Goal: Find specific page/section: Find specific page/section

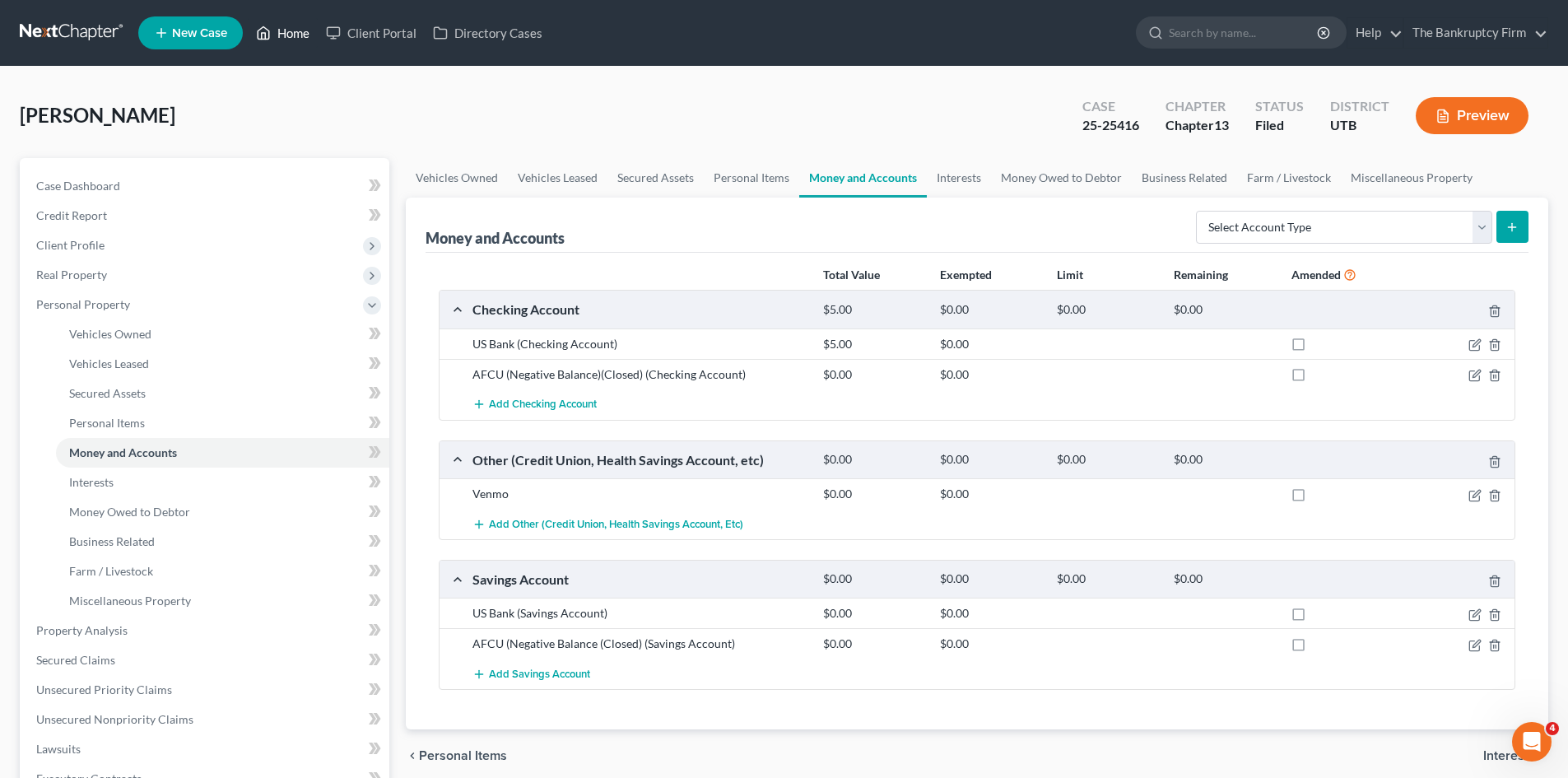
click at [282, 24] on link "Home" at bounding box center [282, 33] width 70 height 30
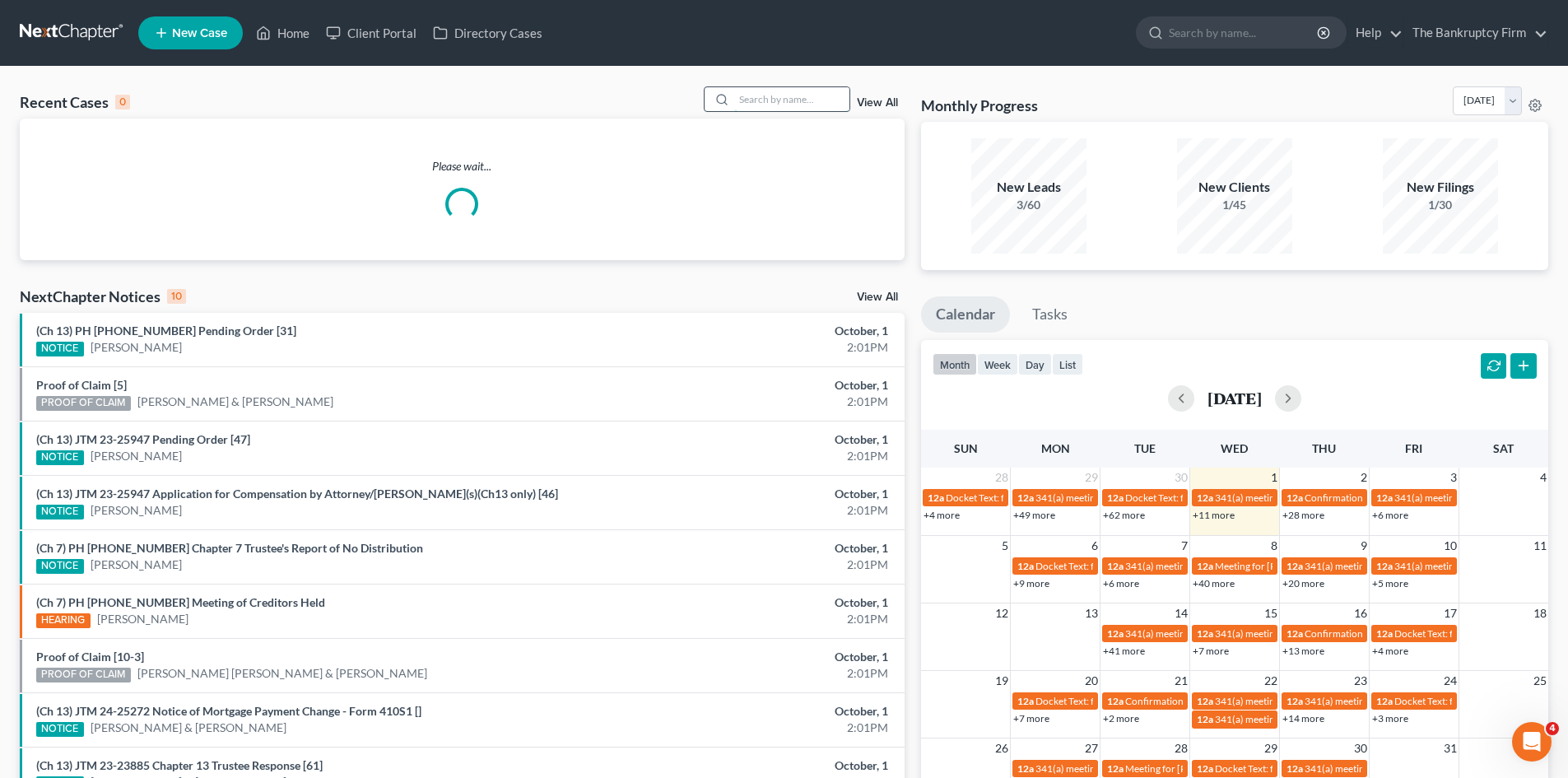
click at [772, 99] on input "search" at bounding box center [791, 99] width 115 height 24
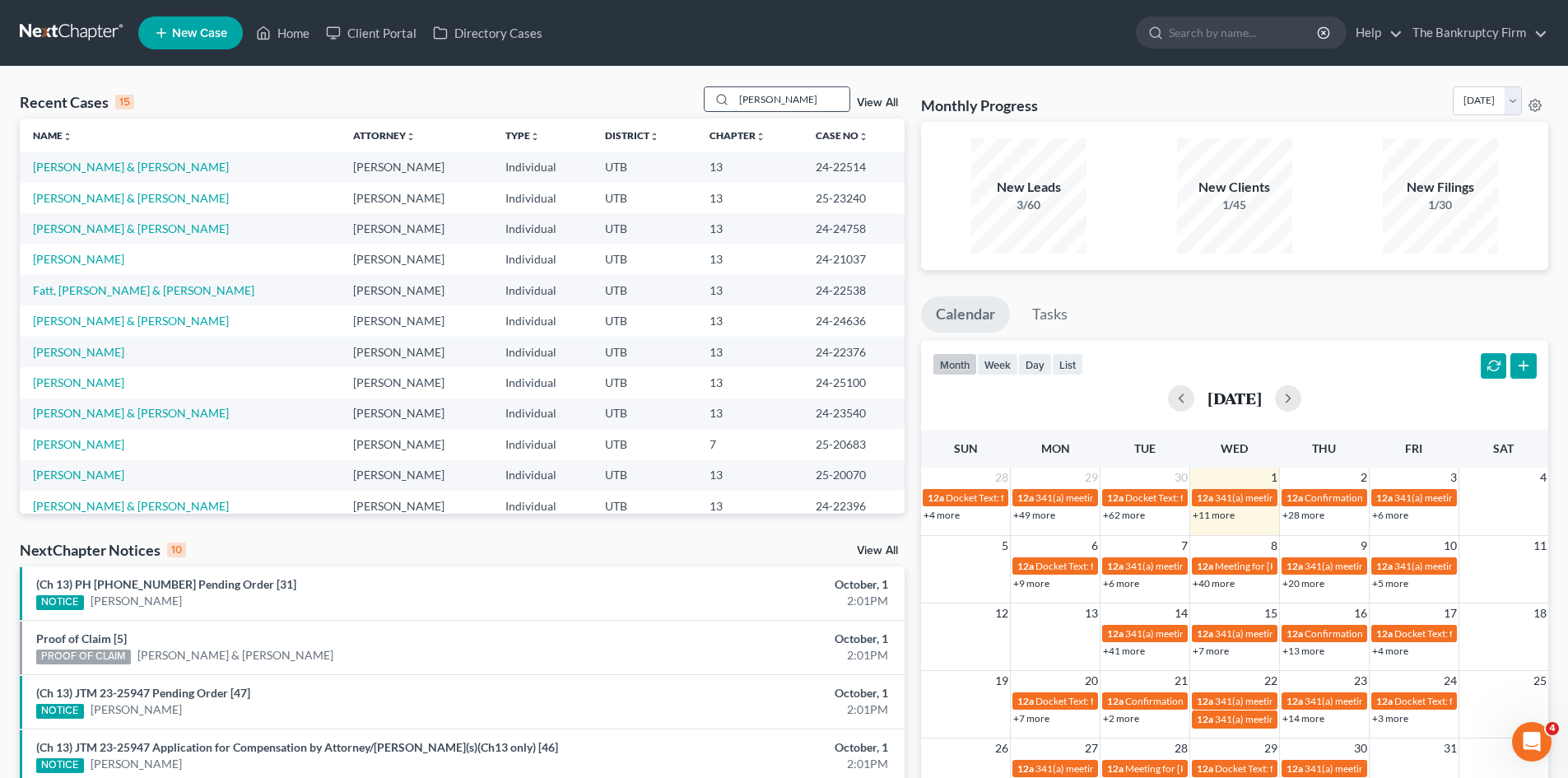
type input "[PERSON_NAME]"
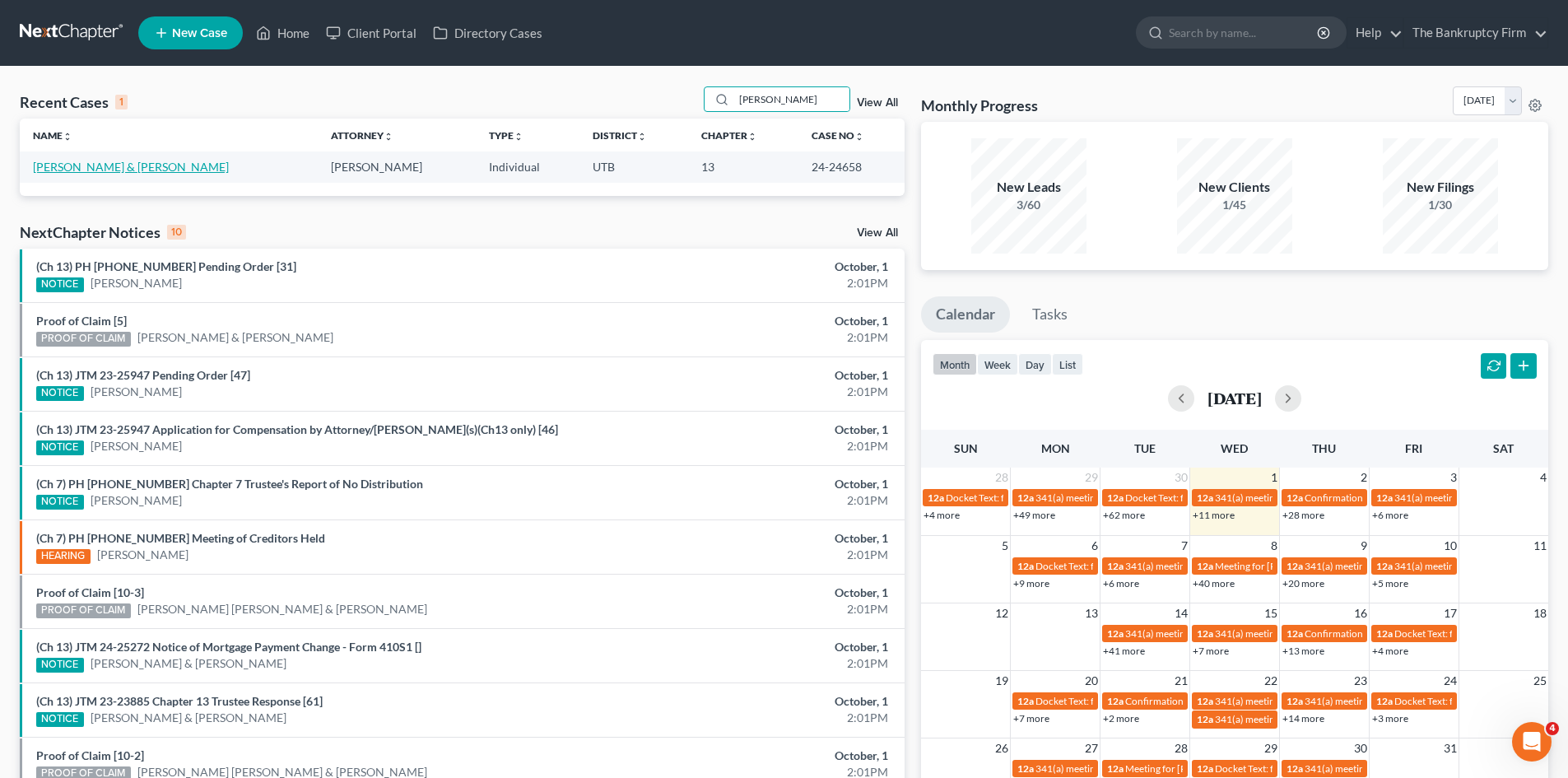
click at [86, 172] on link "[PERSON_NAME] & [PERSON_NAME]" at bounding box center [130, 167] width 196 height 14
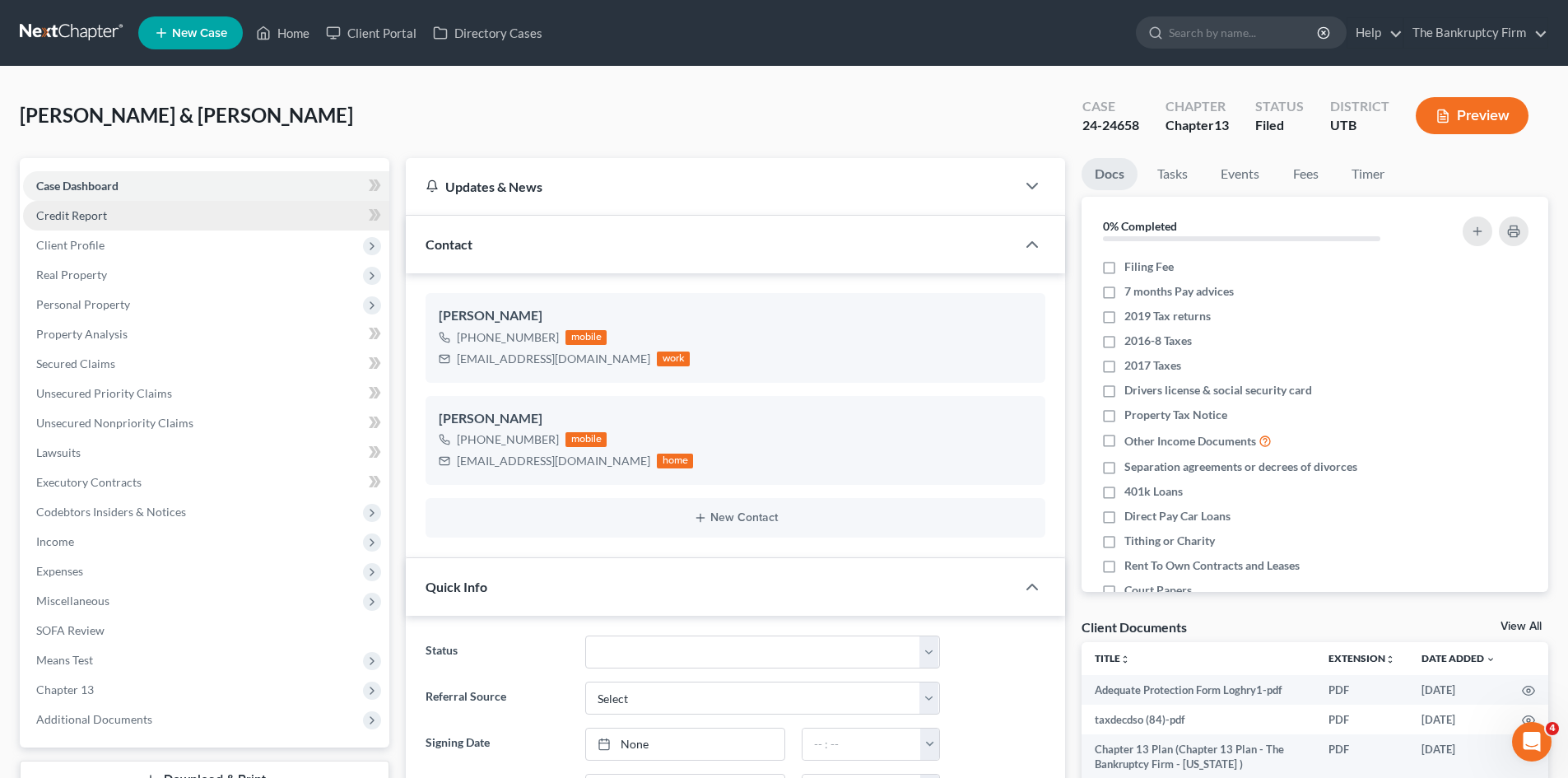
scroll to position [65, 0]
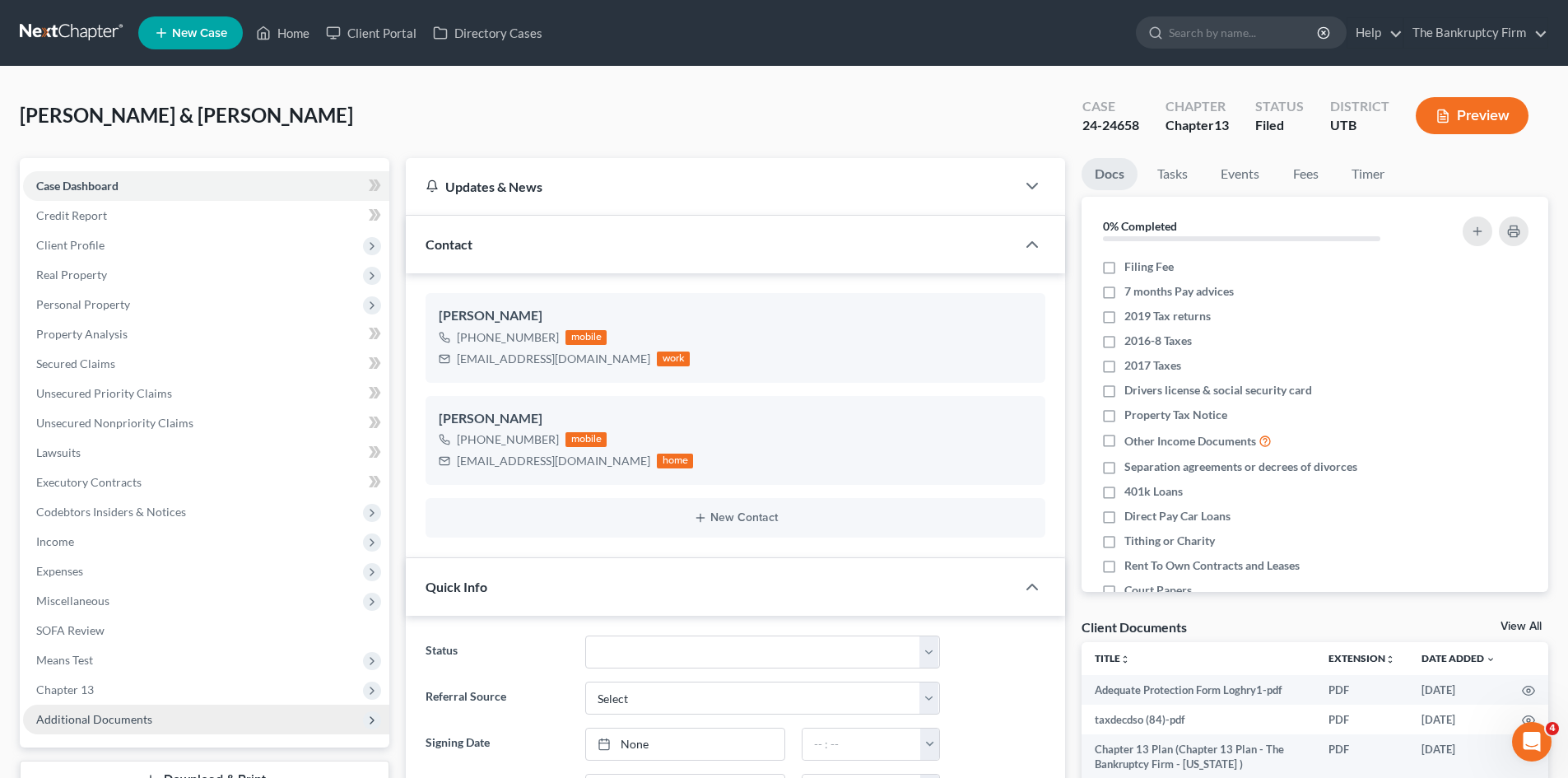
click at [92, 724] on span "Additional Documents" at bounding box center [95, 719] width 116 height 14
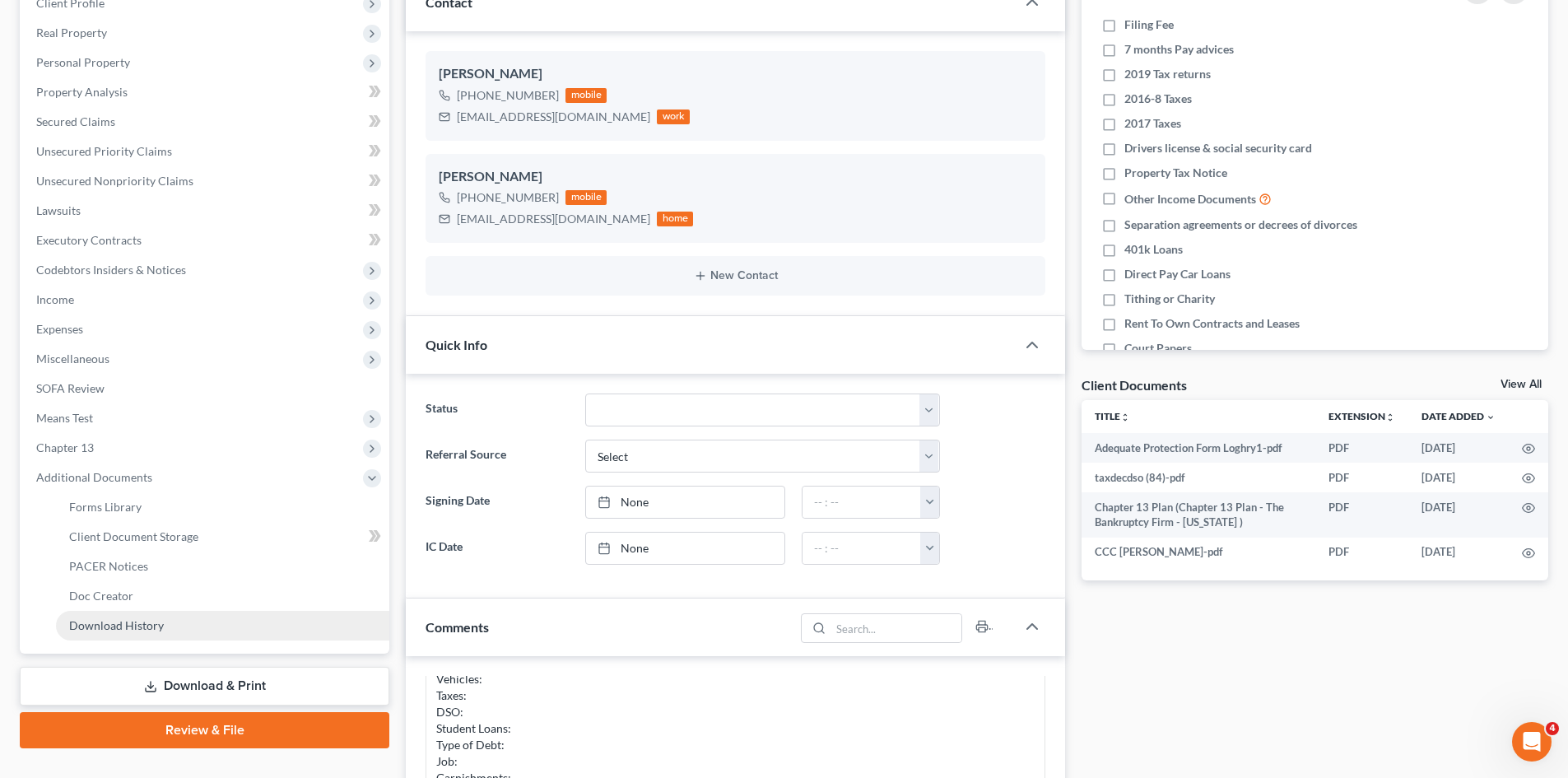
scroll to position [247, 0]
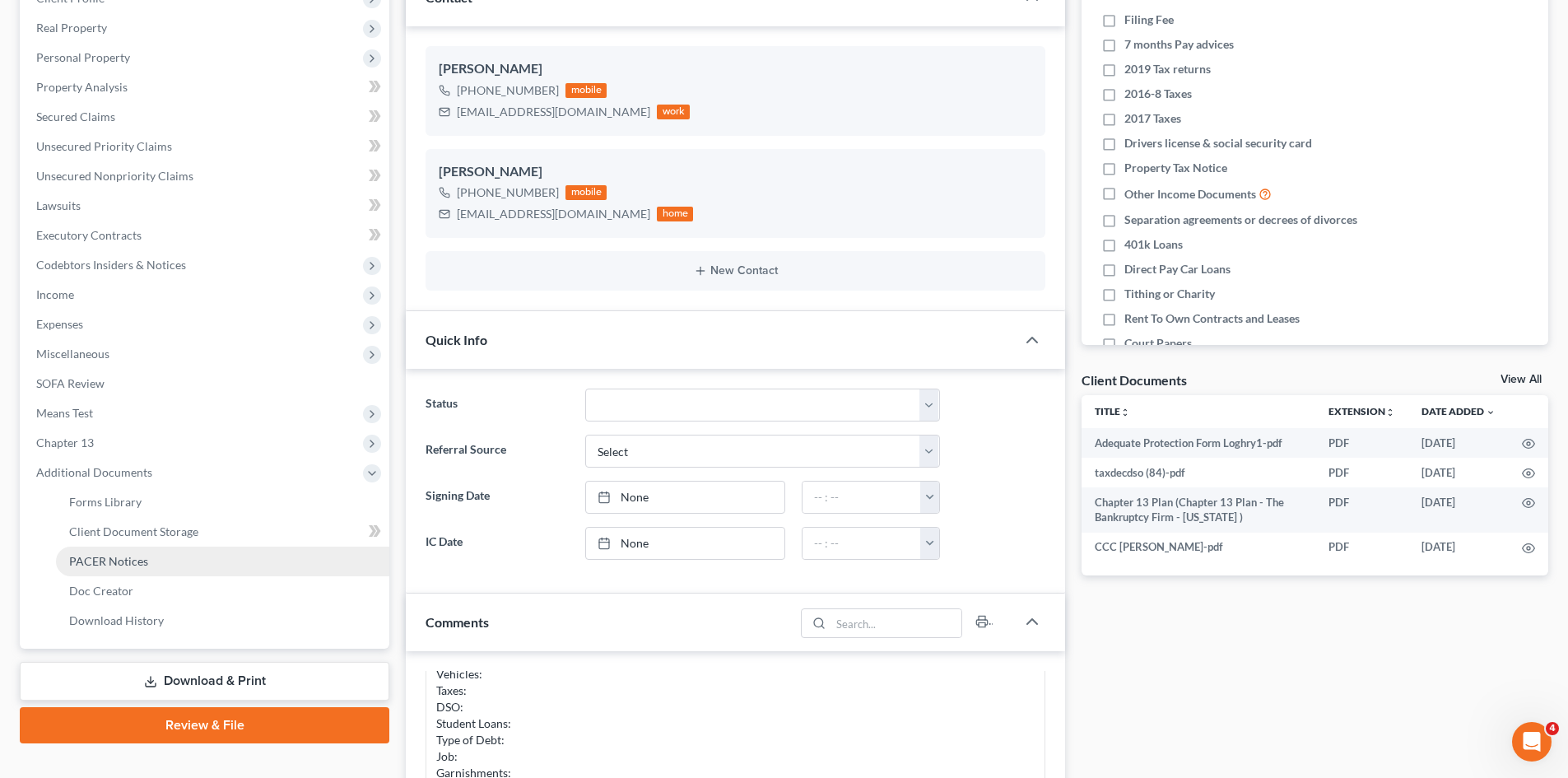
click at [129, 571] on link "PACER Notices" at bounding box center [223, 561] width 333 height 30
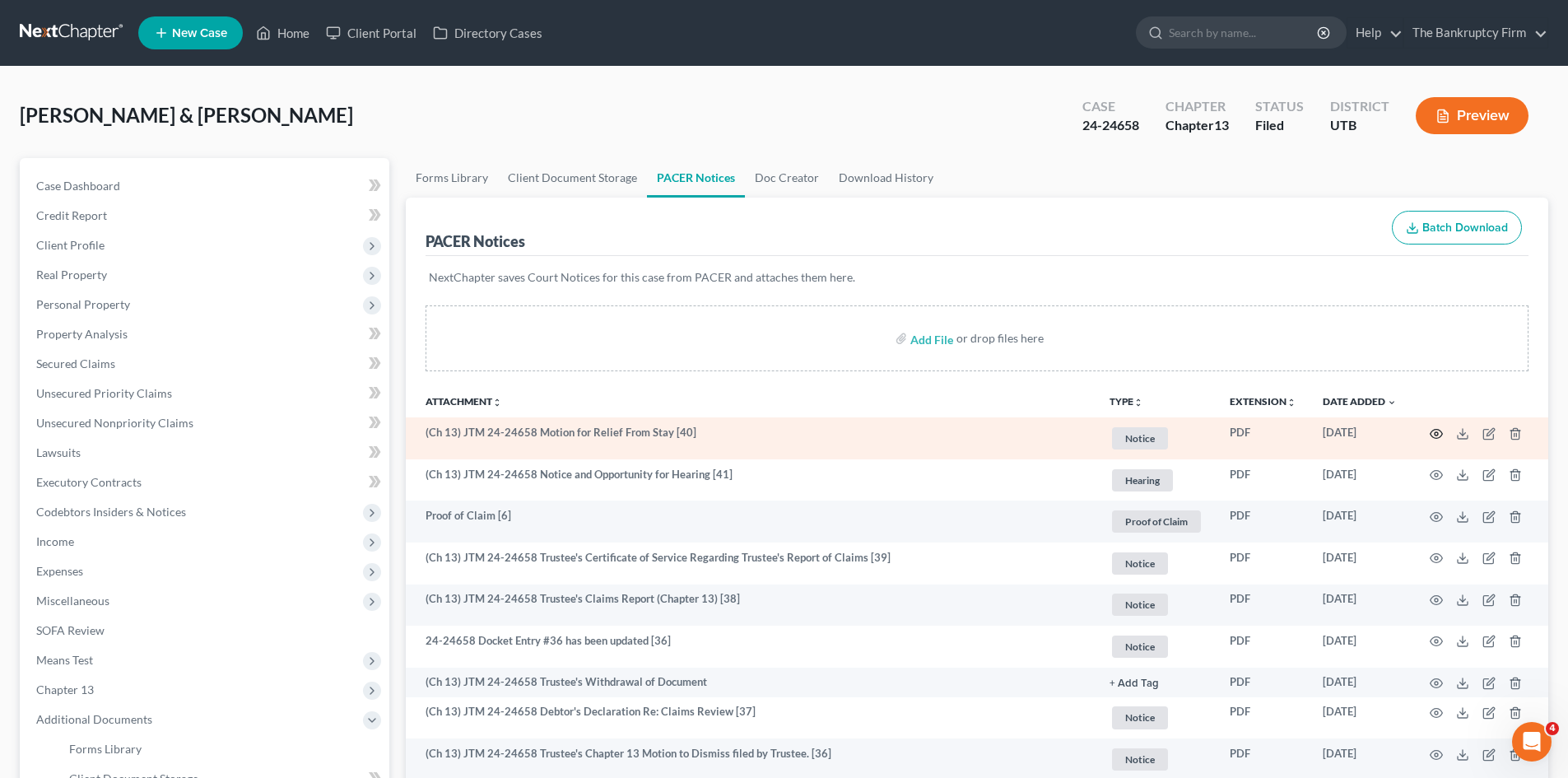
click at [1434, 433] on icon "button" at bounding box center [1436, 433] width 13 height 13
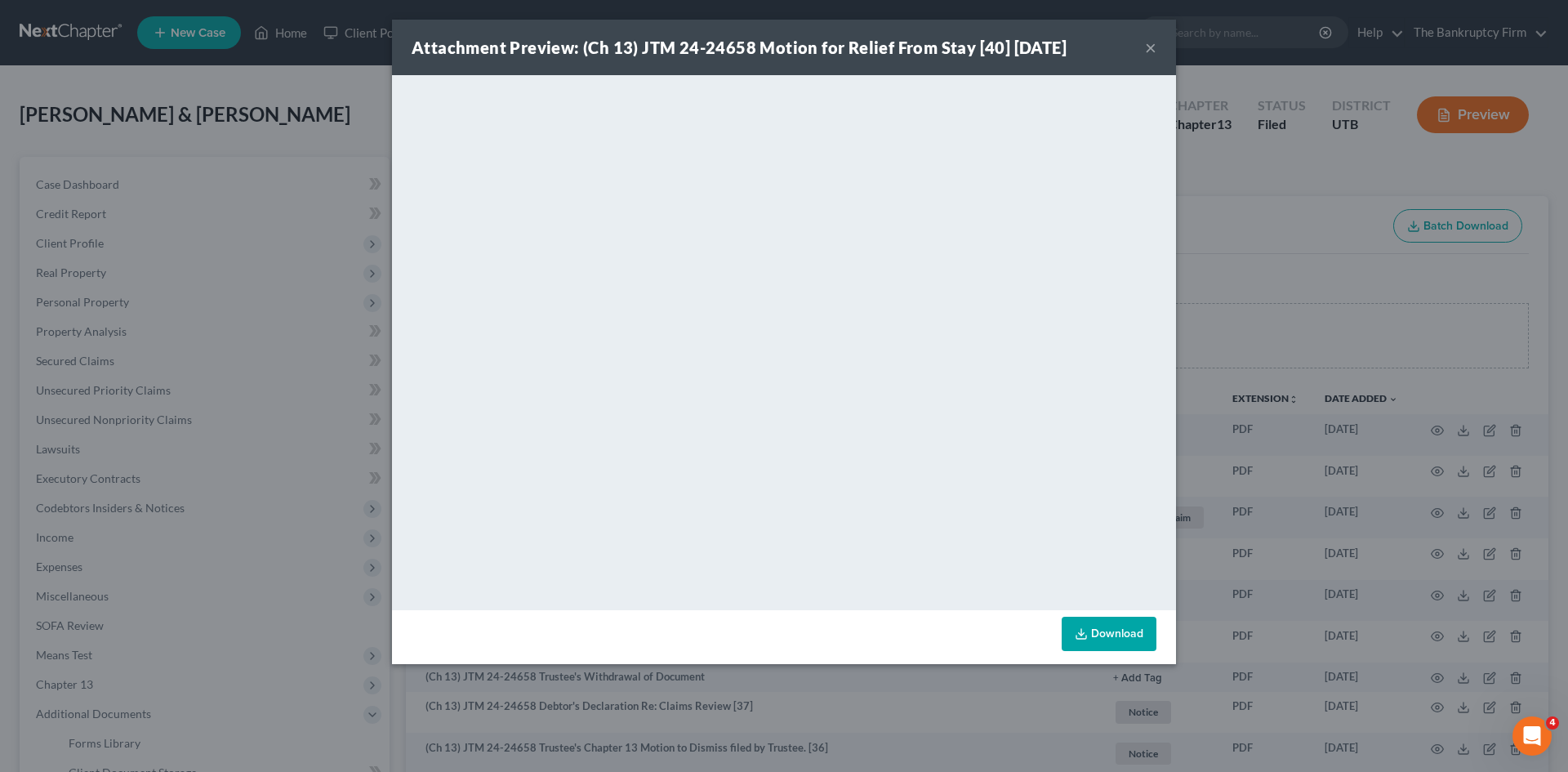
click at [1152, 44] on button "×" at bounding box center [1151, 47] width 12 height 20
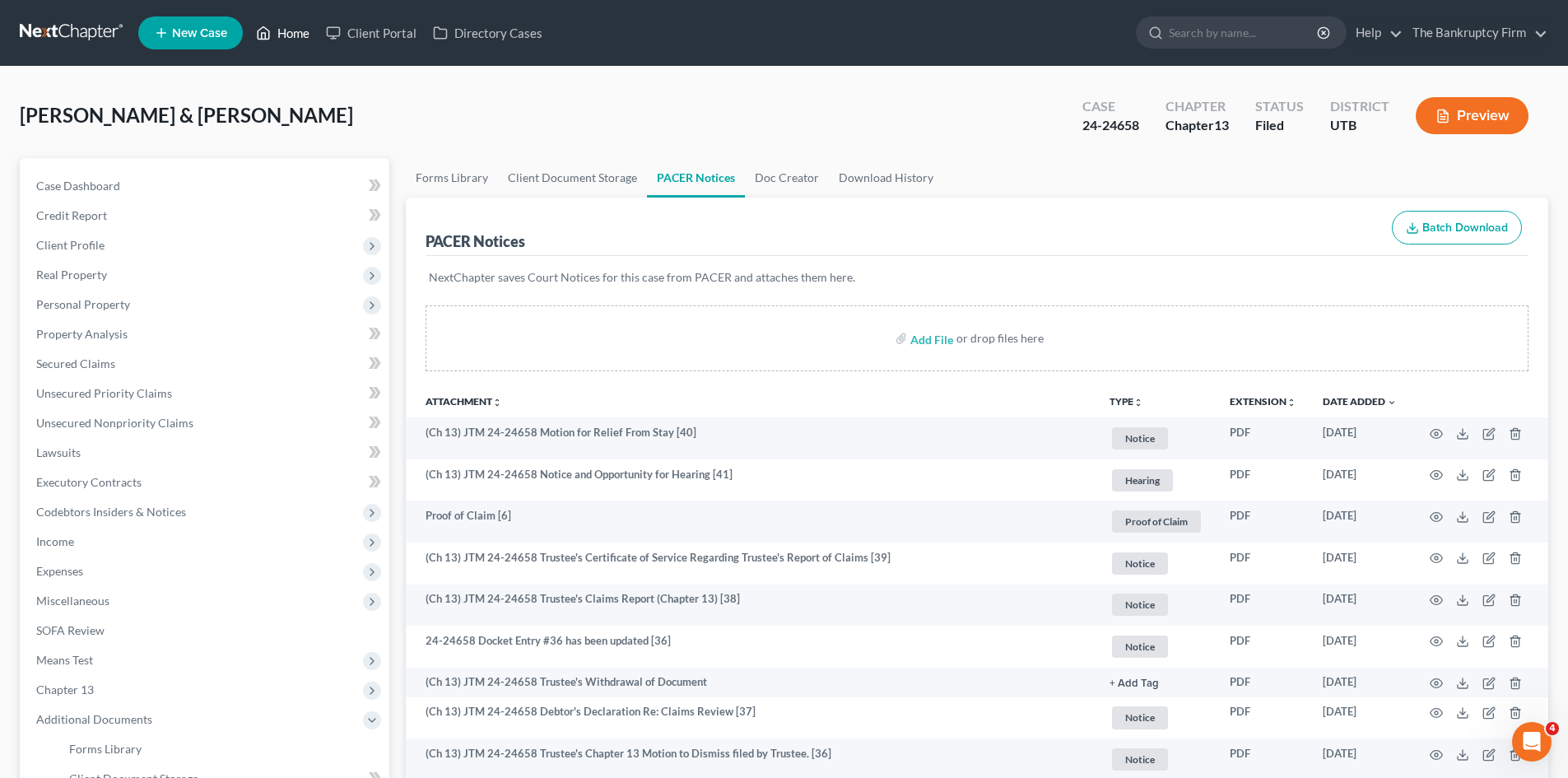
drag, startPoint x: 299, startPoint y: 32, endPoint x: 929, endPoint y: 114, distance: 635.3
click at [299, 32] on link "Home" at bounding box center [282, 33] width 70 height 30
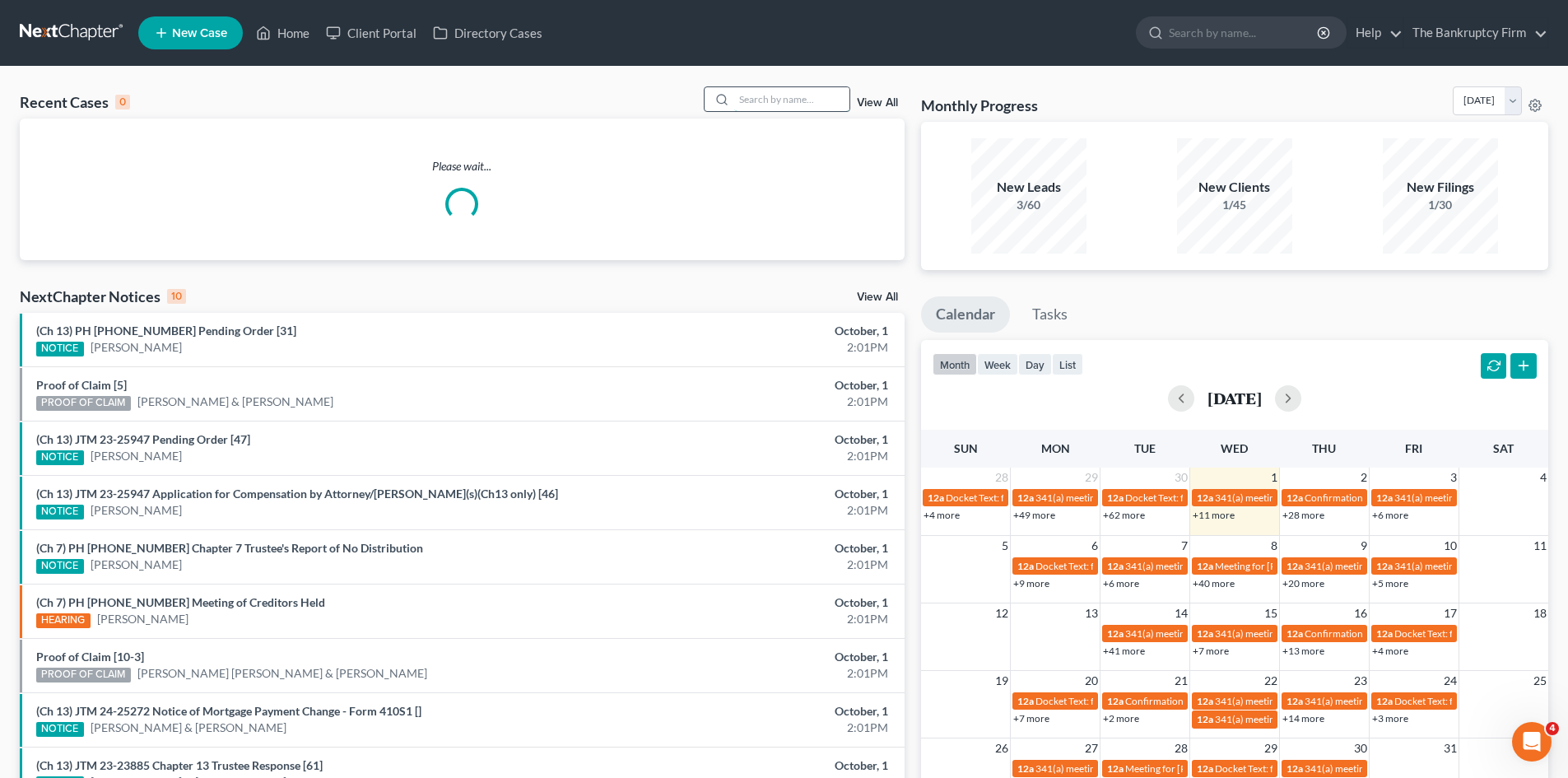
click at [759, 97] on input "search" at bounding box center [791, 99] width 115 height 24
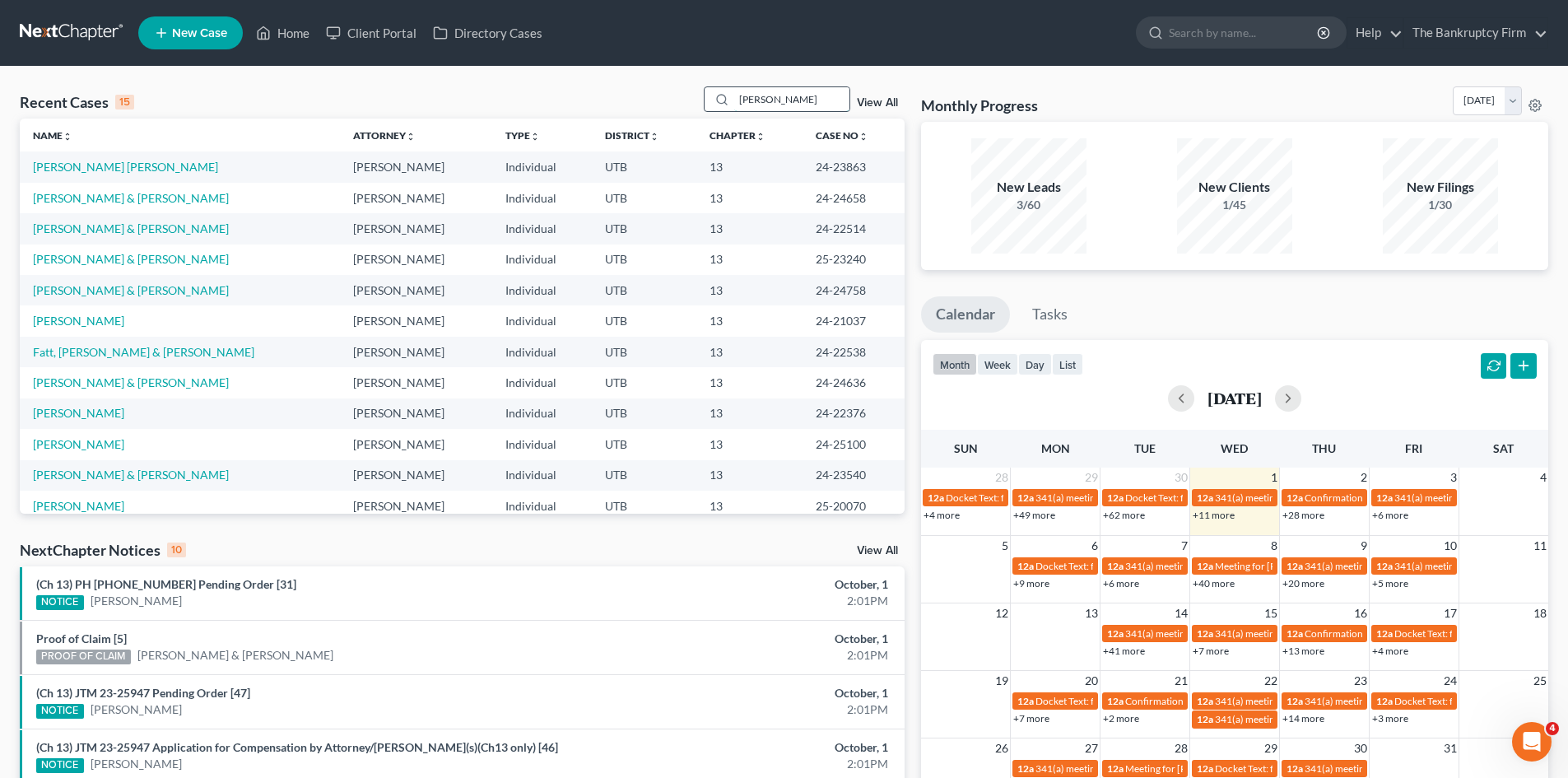
type input "[PERSON_NAME]"
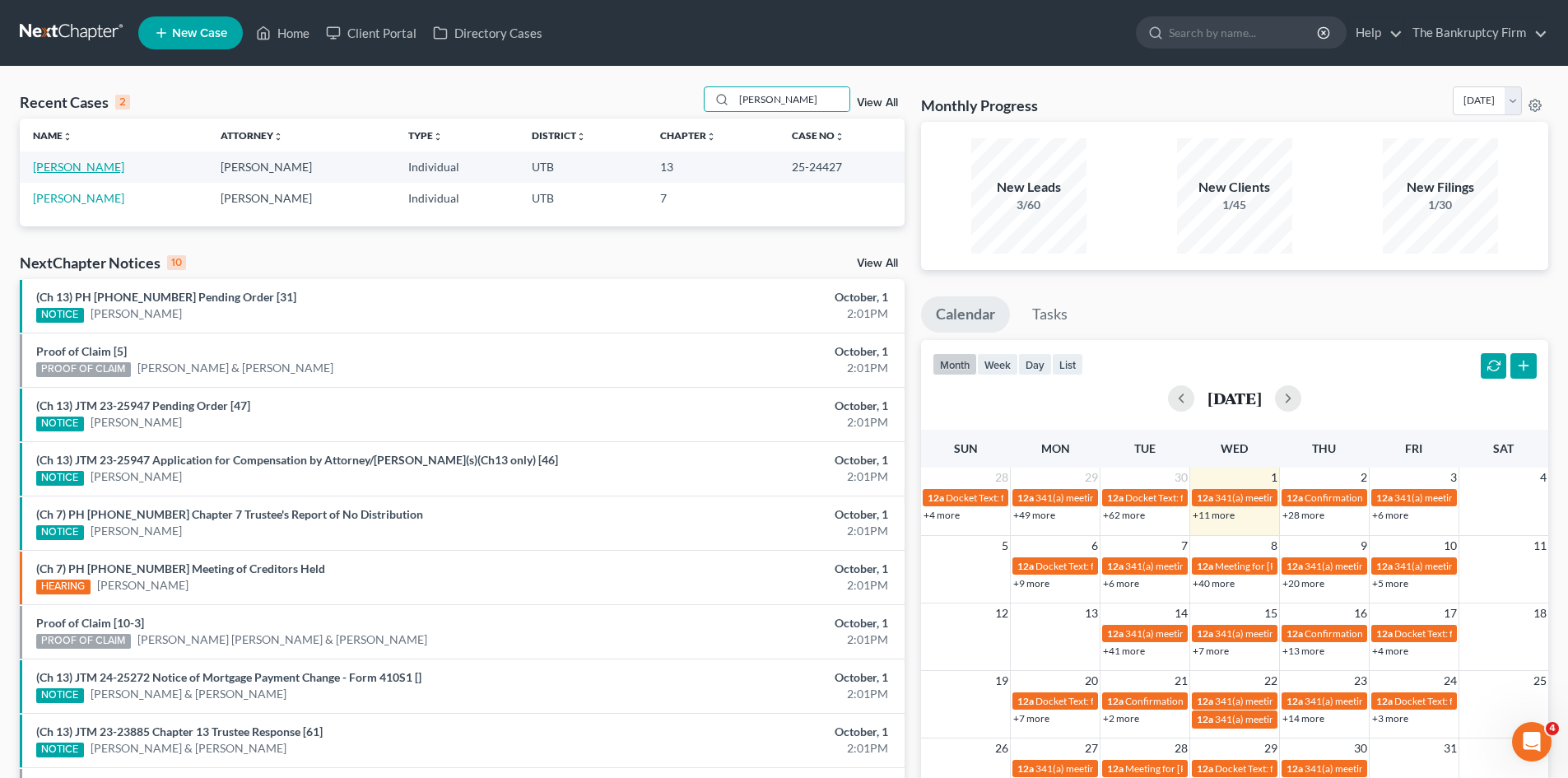
click at [62, 167] on link "[PERSON_NAME]" at bounding box center [78, 167] width 92 height 14
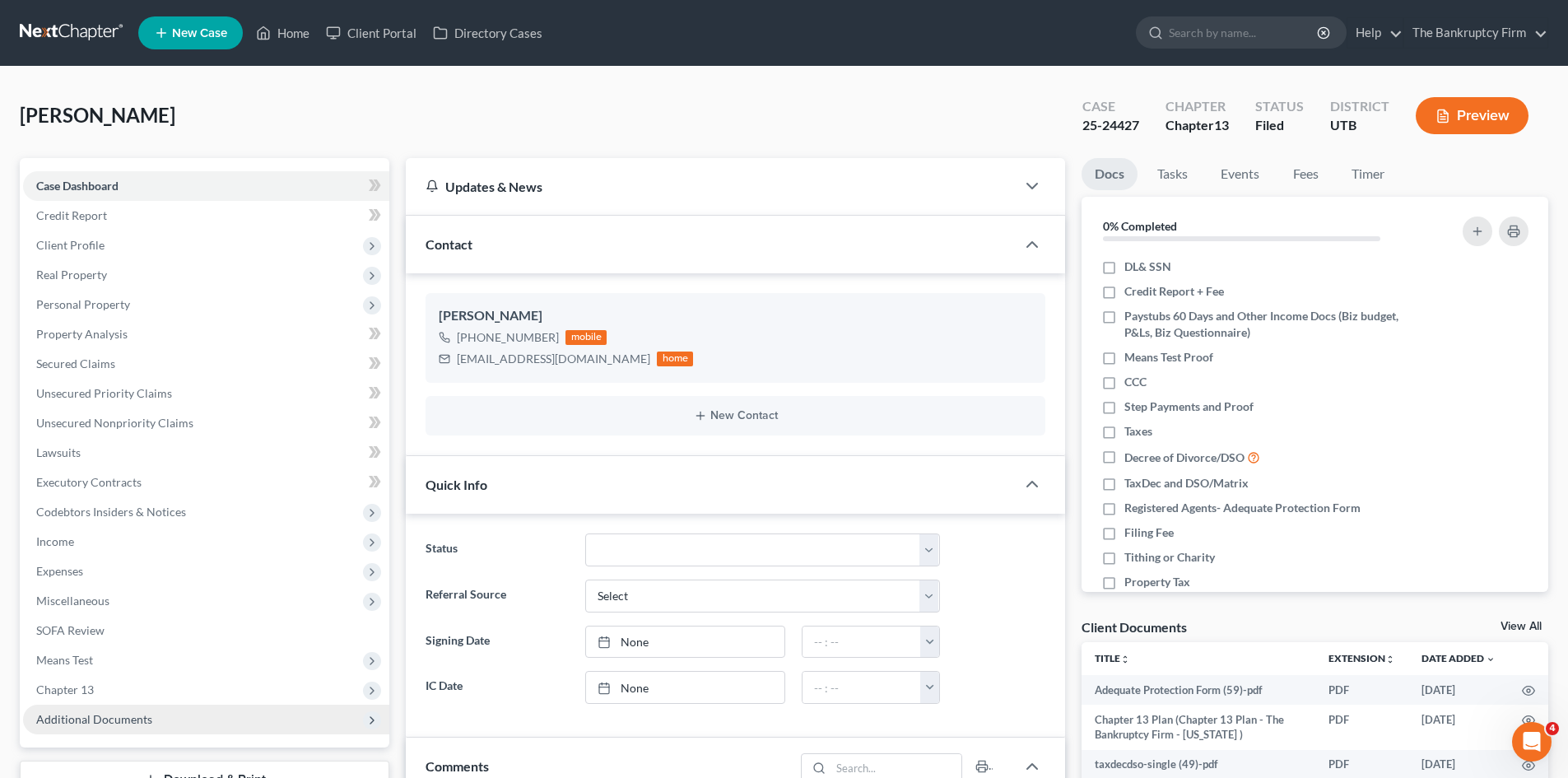
scroll to position [131, 0]
click at [72, 710] on span "Additional Documents" at bounding box center [205, 719] width 366 height 30
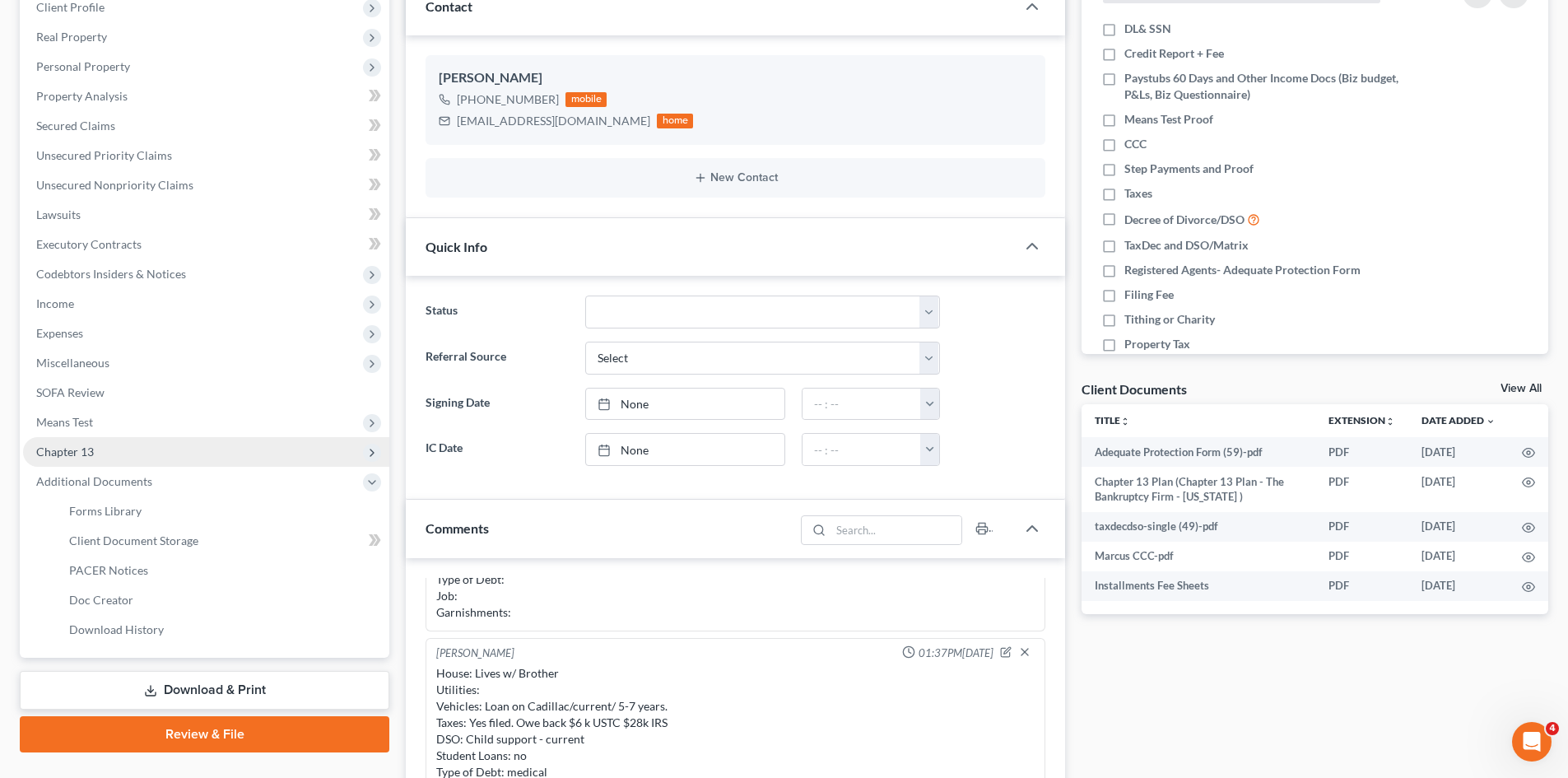
scroll to position [247, 0]
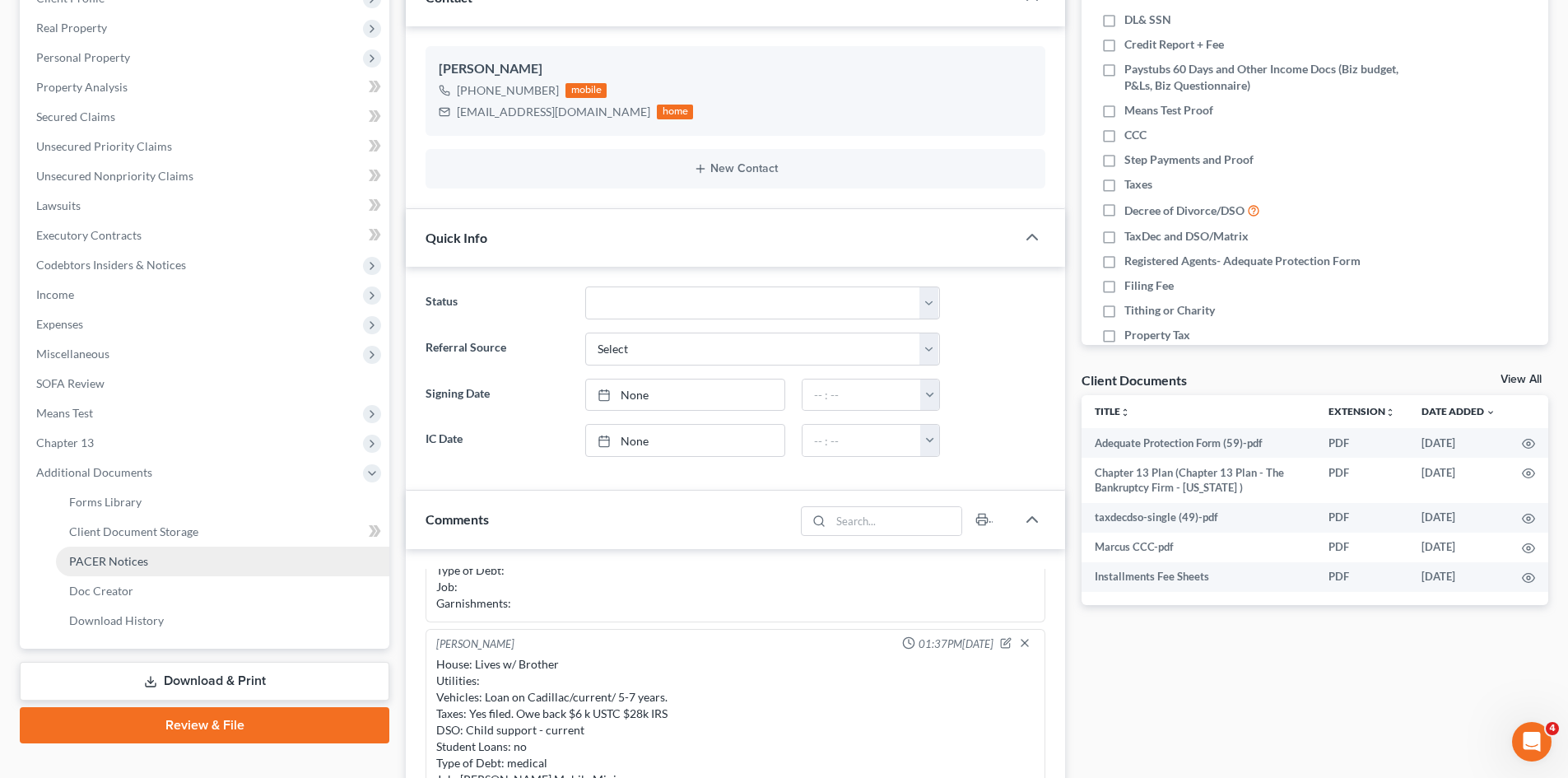
click at [115, 559] on span "PACER Notices" at bounding box center [108, 561] width 79 height 14
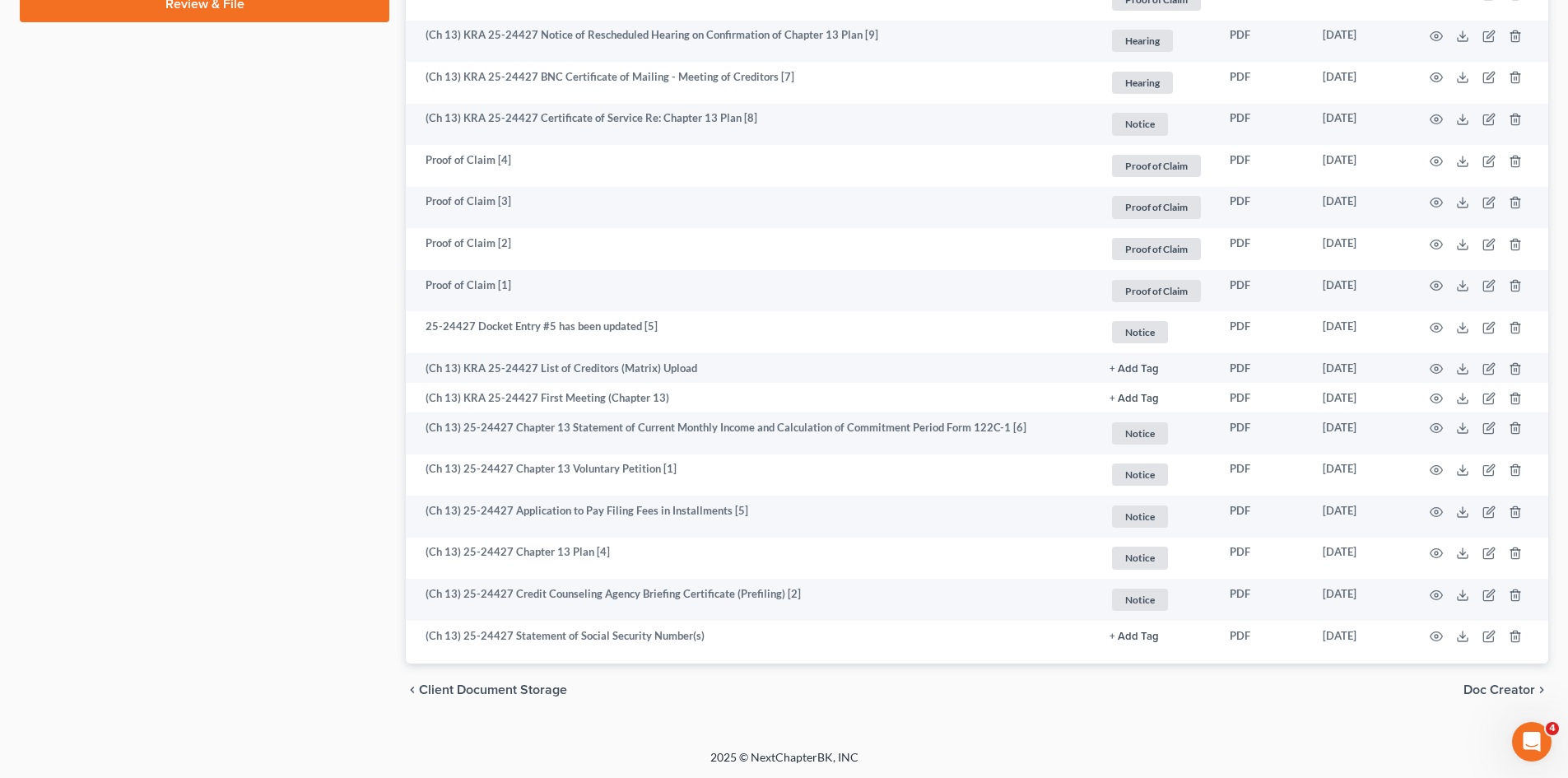
scroll to position [968, 0]
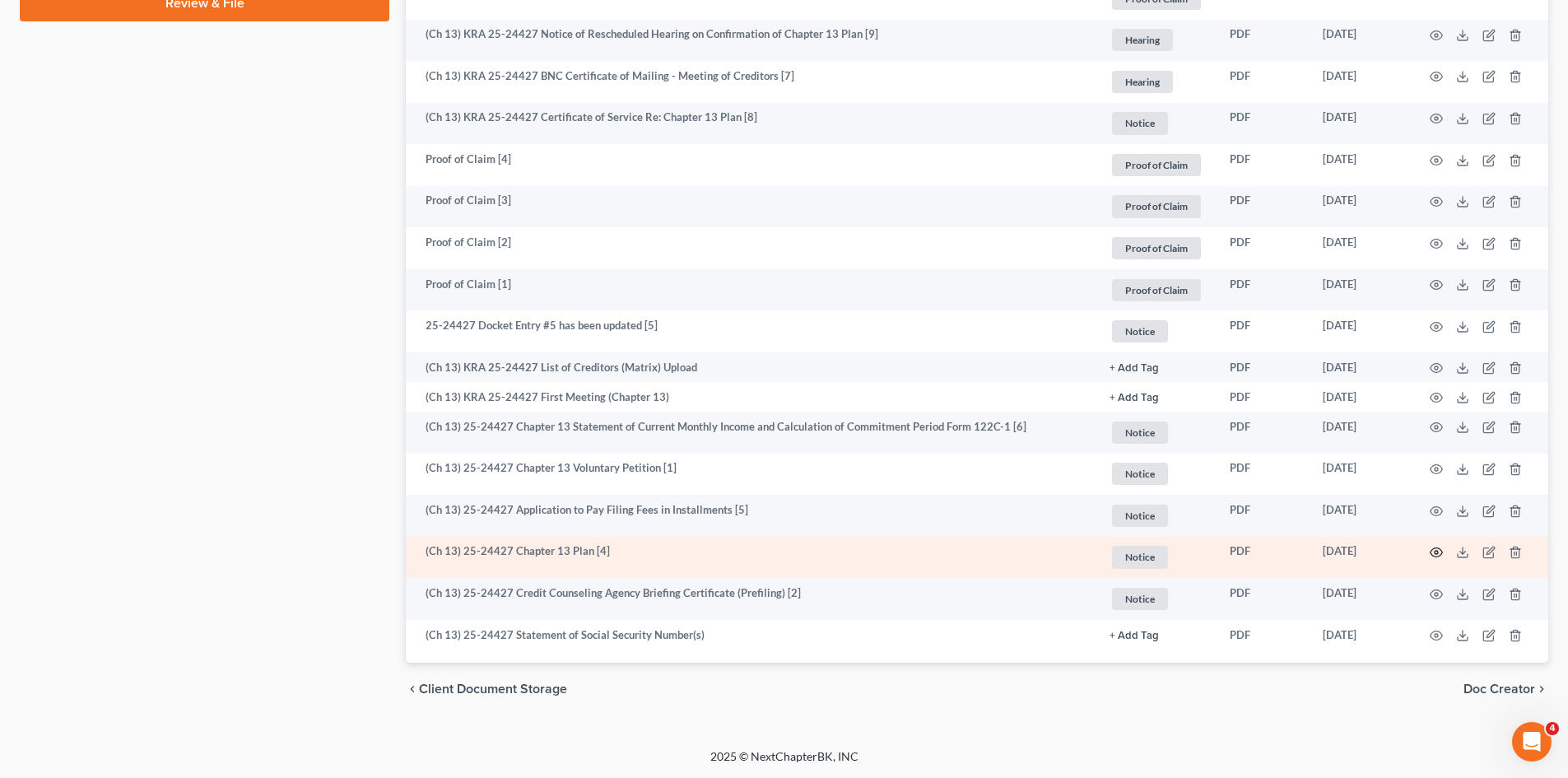
click at [1433, 550] on icon "button" at bounding box center [1436, 551] width 13 height 13
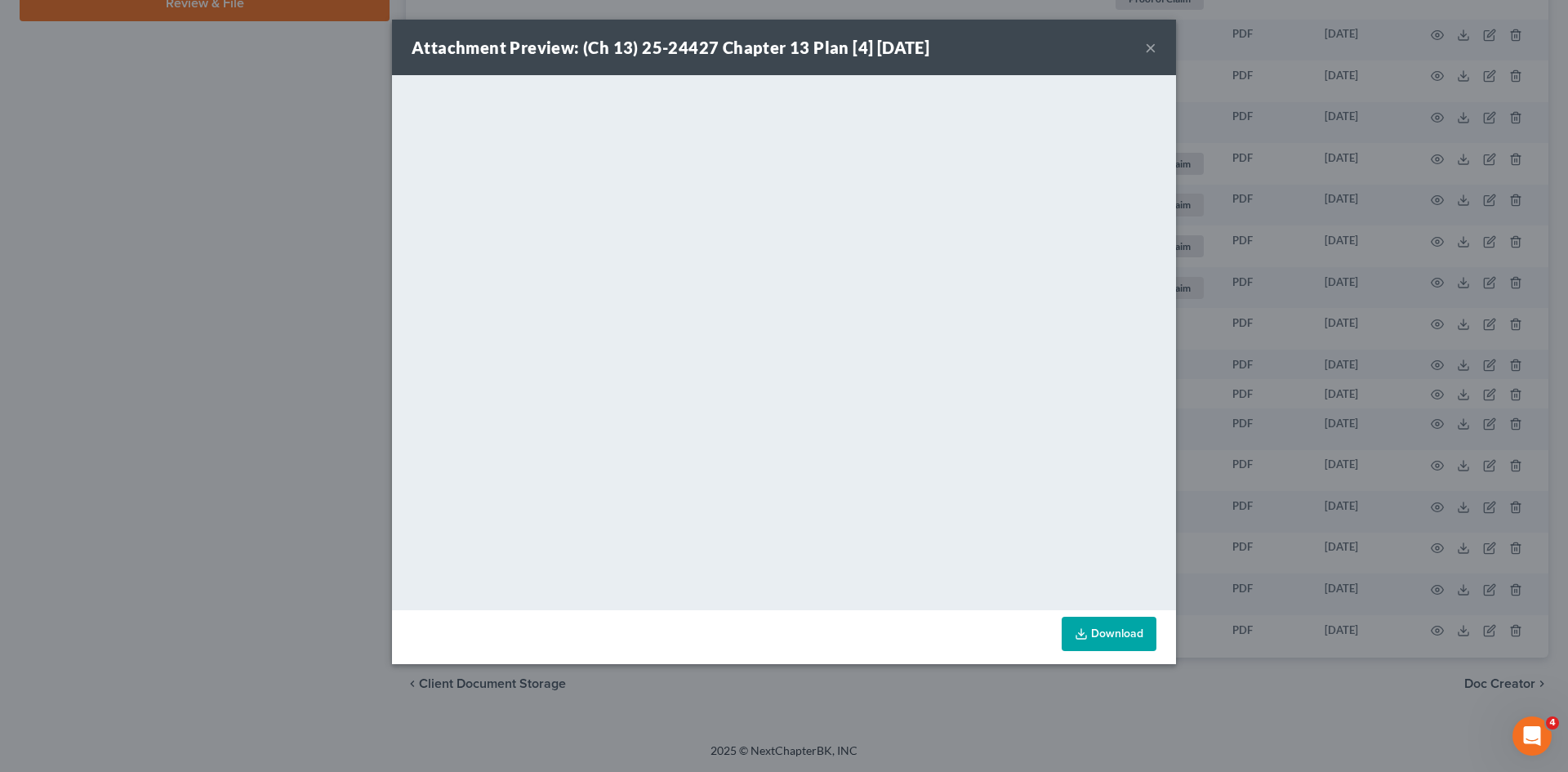
click at [1153, 40] on button "×" at bounding box center [1151, 47] width 12 height 20
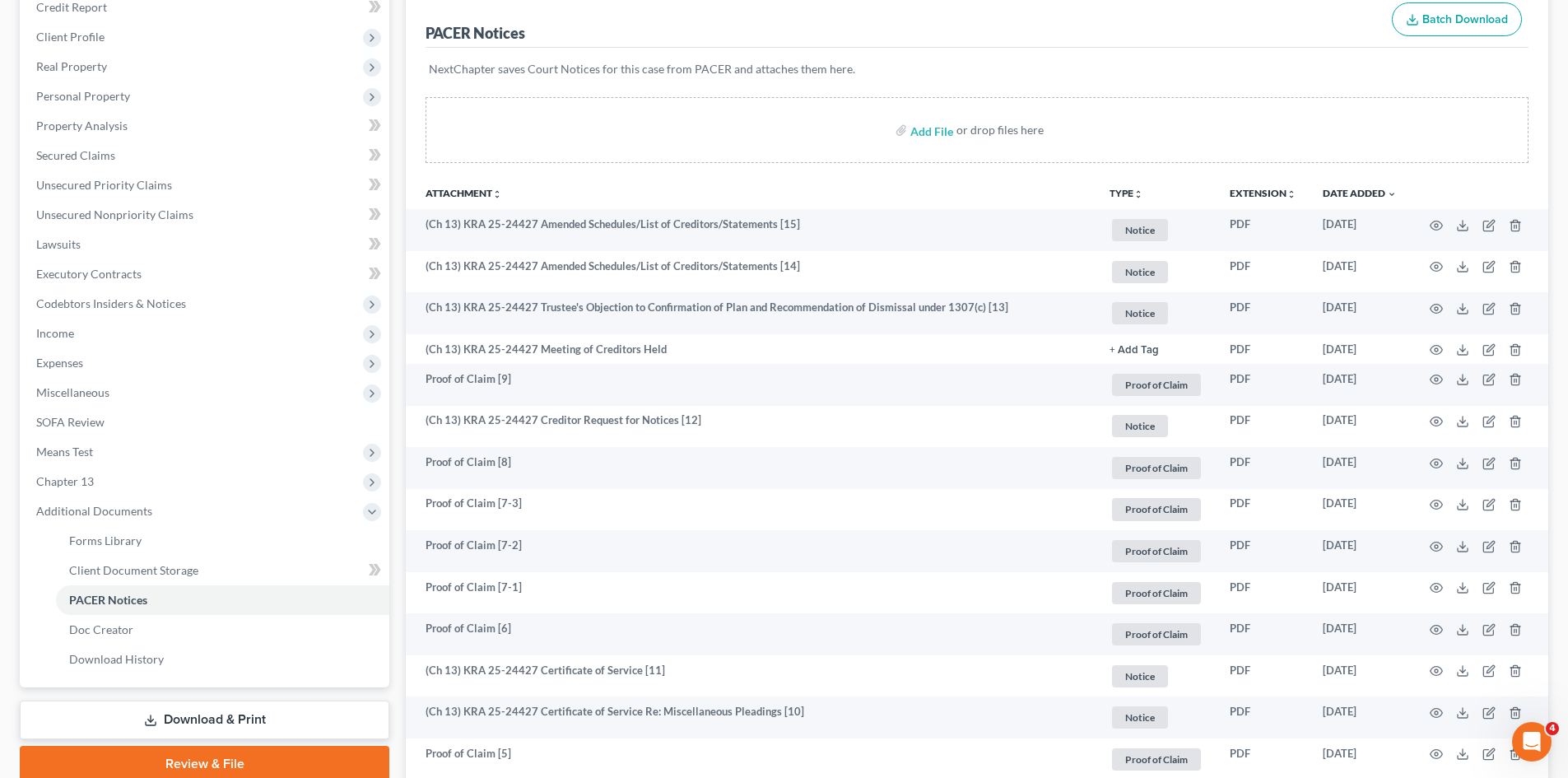
scroll to position [0, 0]
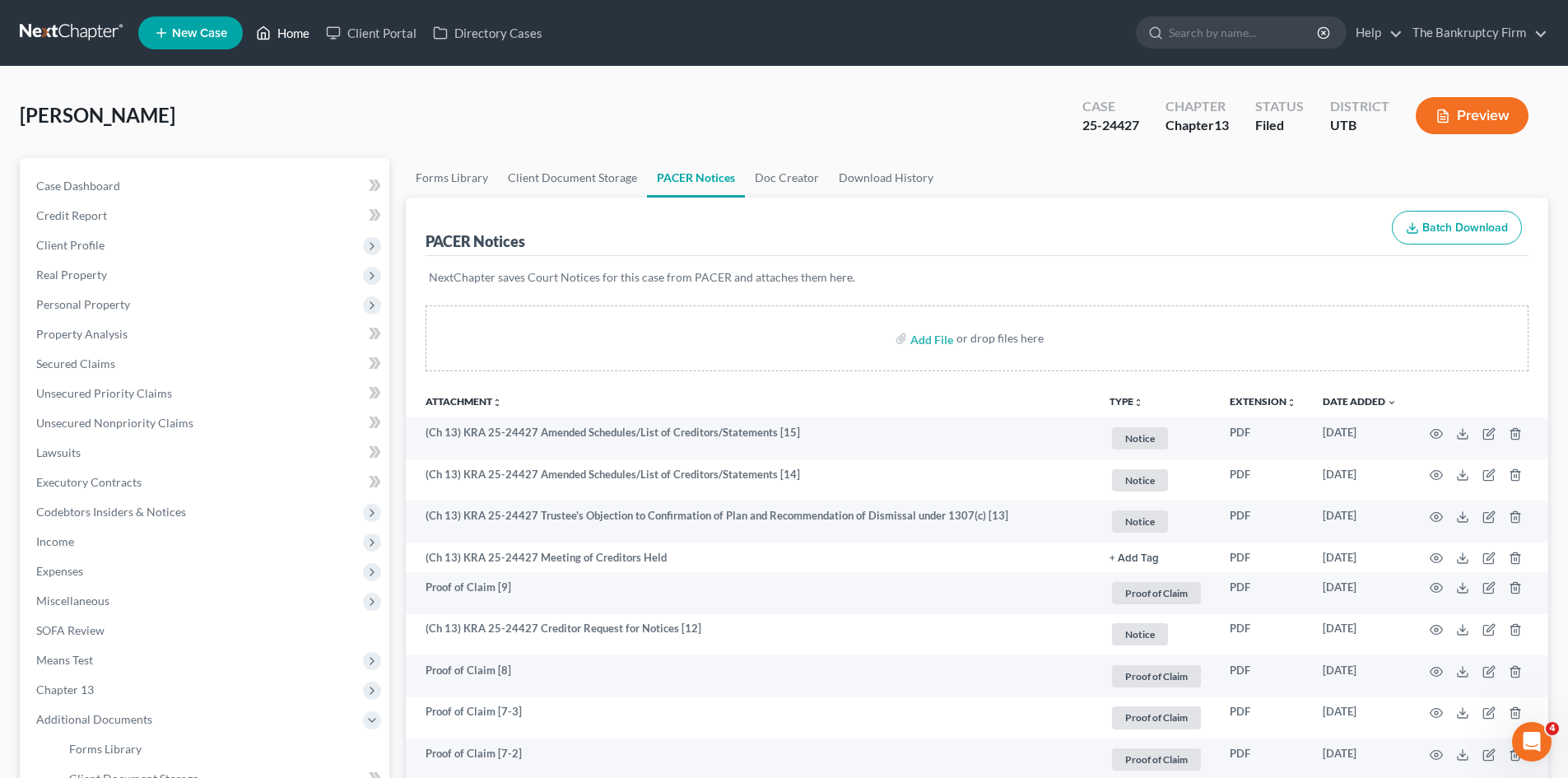
drag, startPoint x: 283, startPoint y: 35, endPoint x: 795, endPoint y: 102, distance: 516.4
click at [283, 35] on link "Home" at bounding box center [282, 33] width 70 height 30
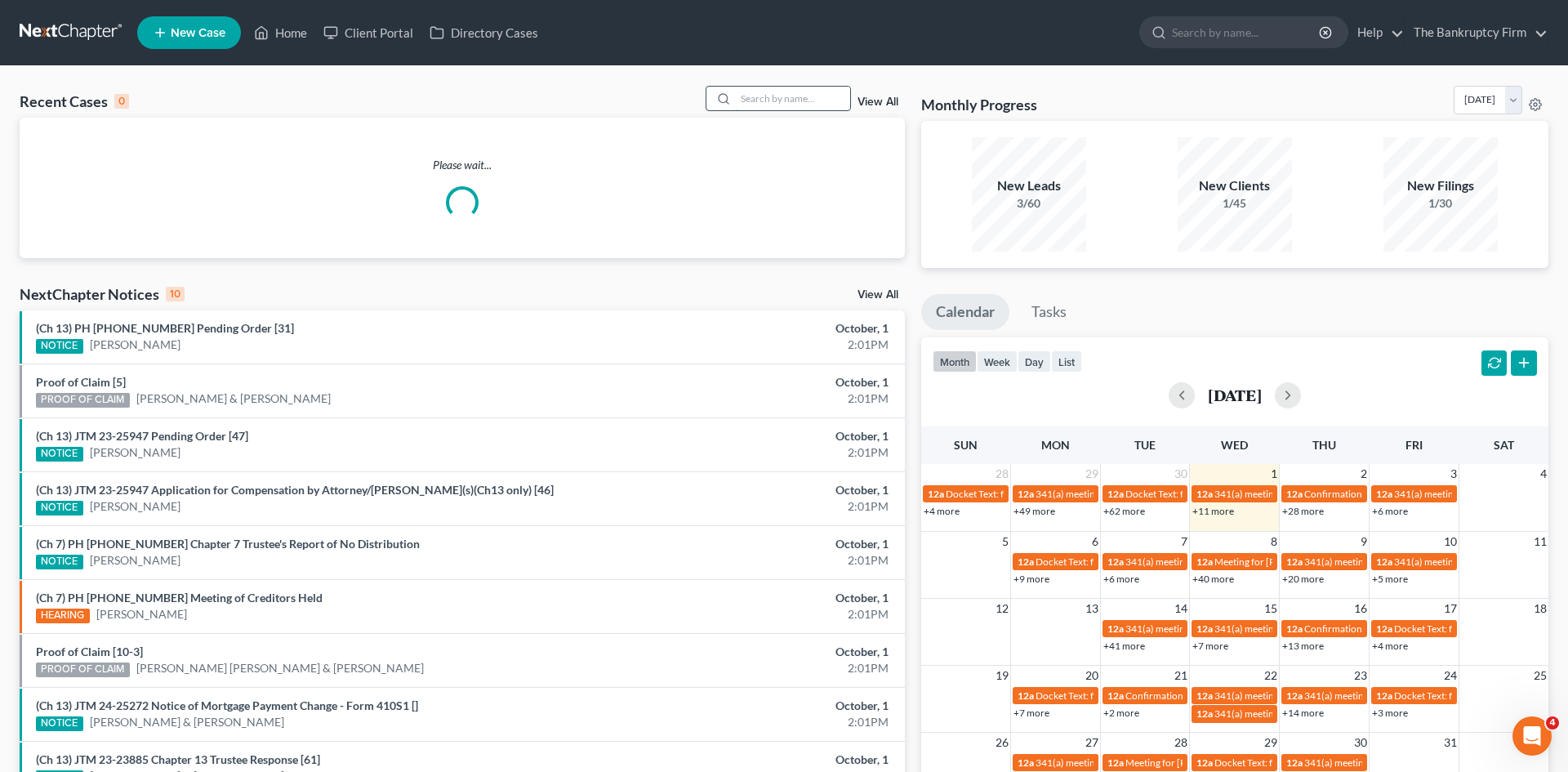
click at [760, 97] on input "search" at bounding box center [793, 98] width 115 height 23
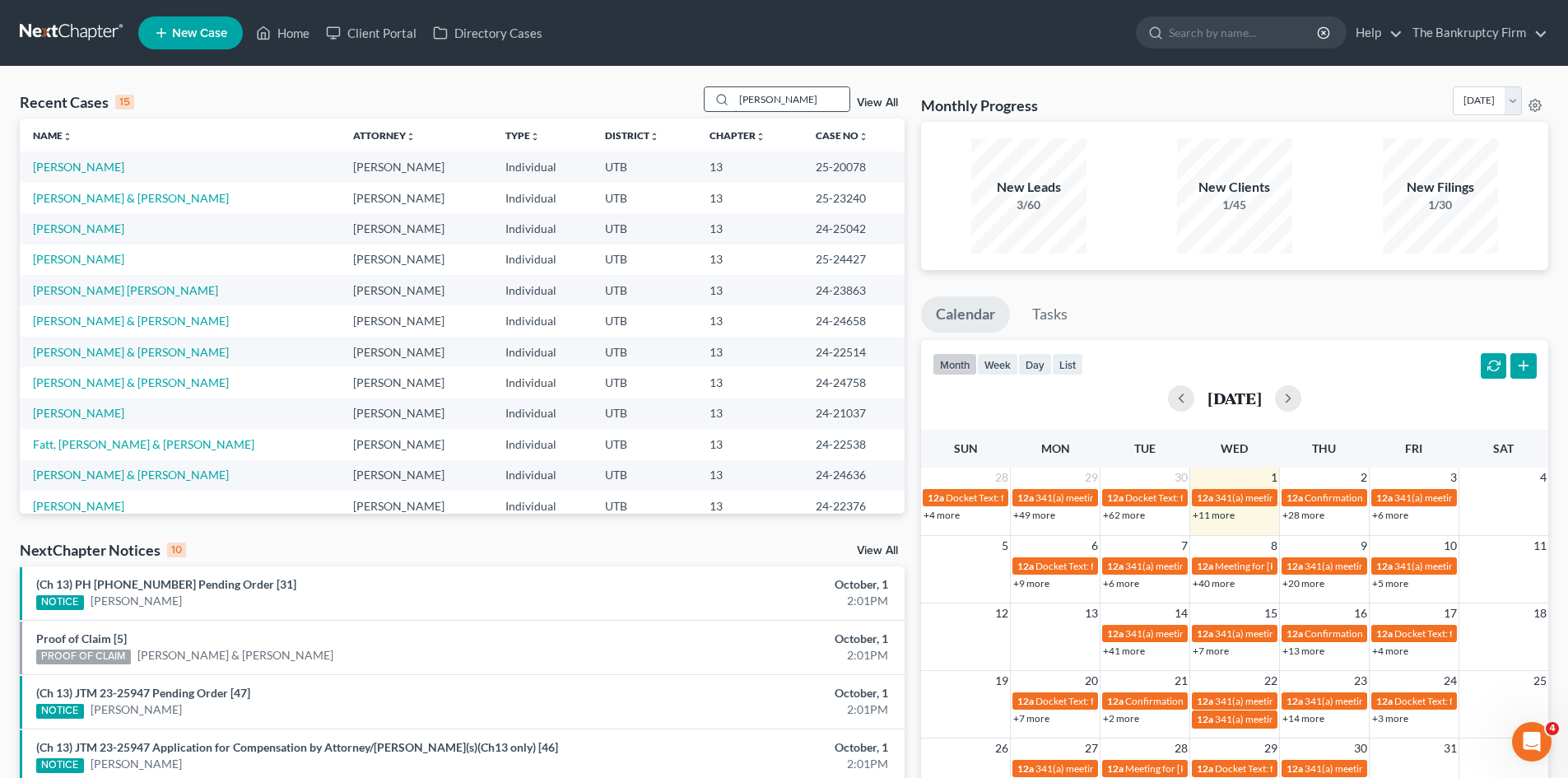
type input "[PERSON_NAME]"
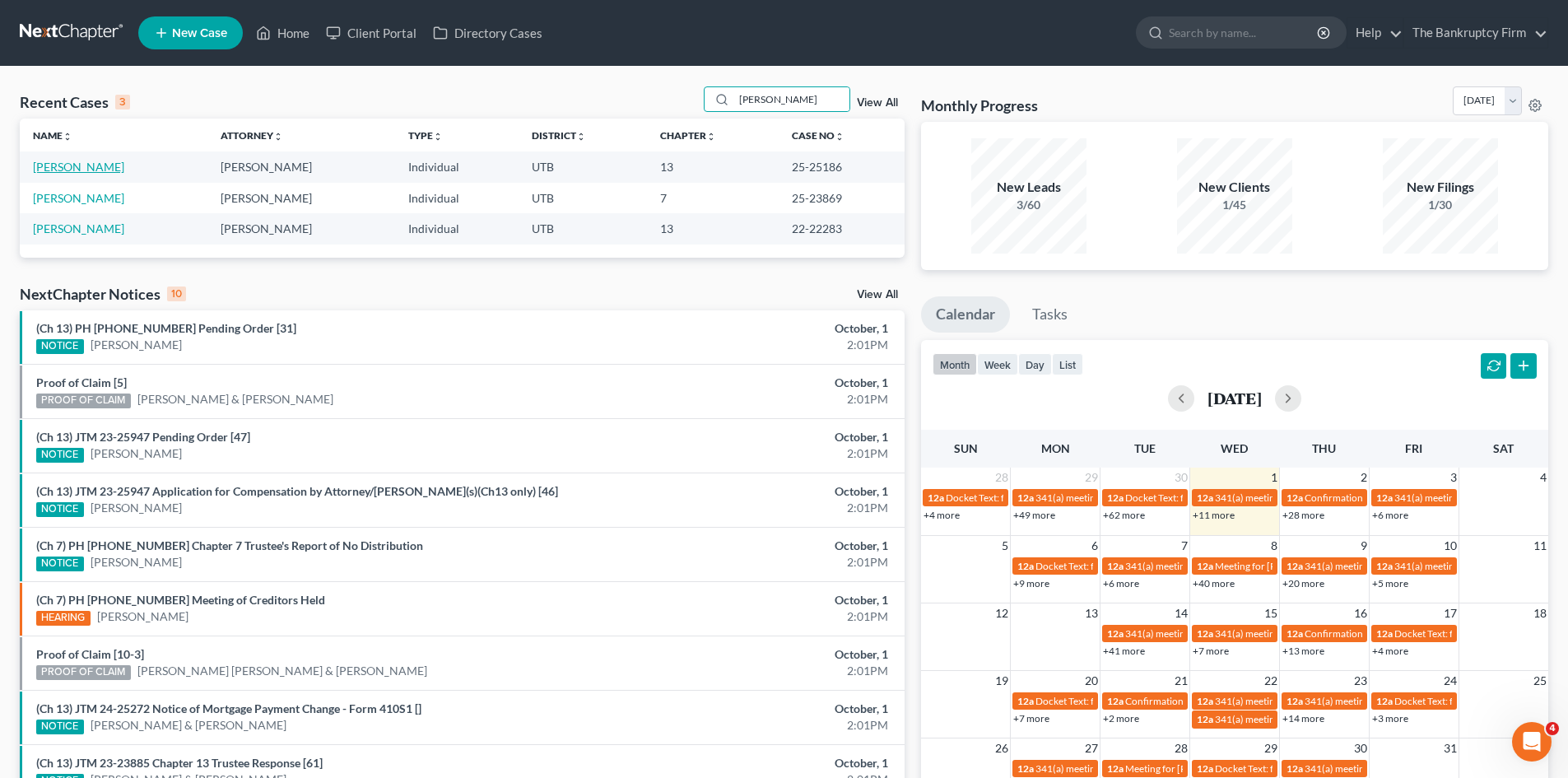
click at [59, 166] on link "[PERSON_NAME]" at bounding box center [78, 167] width 92 height 14
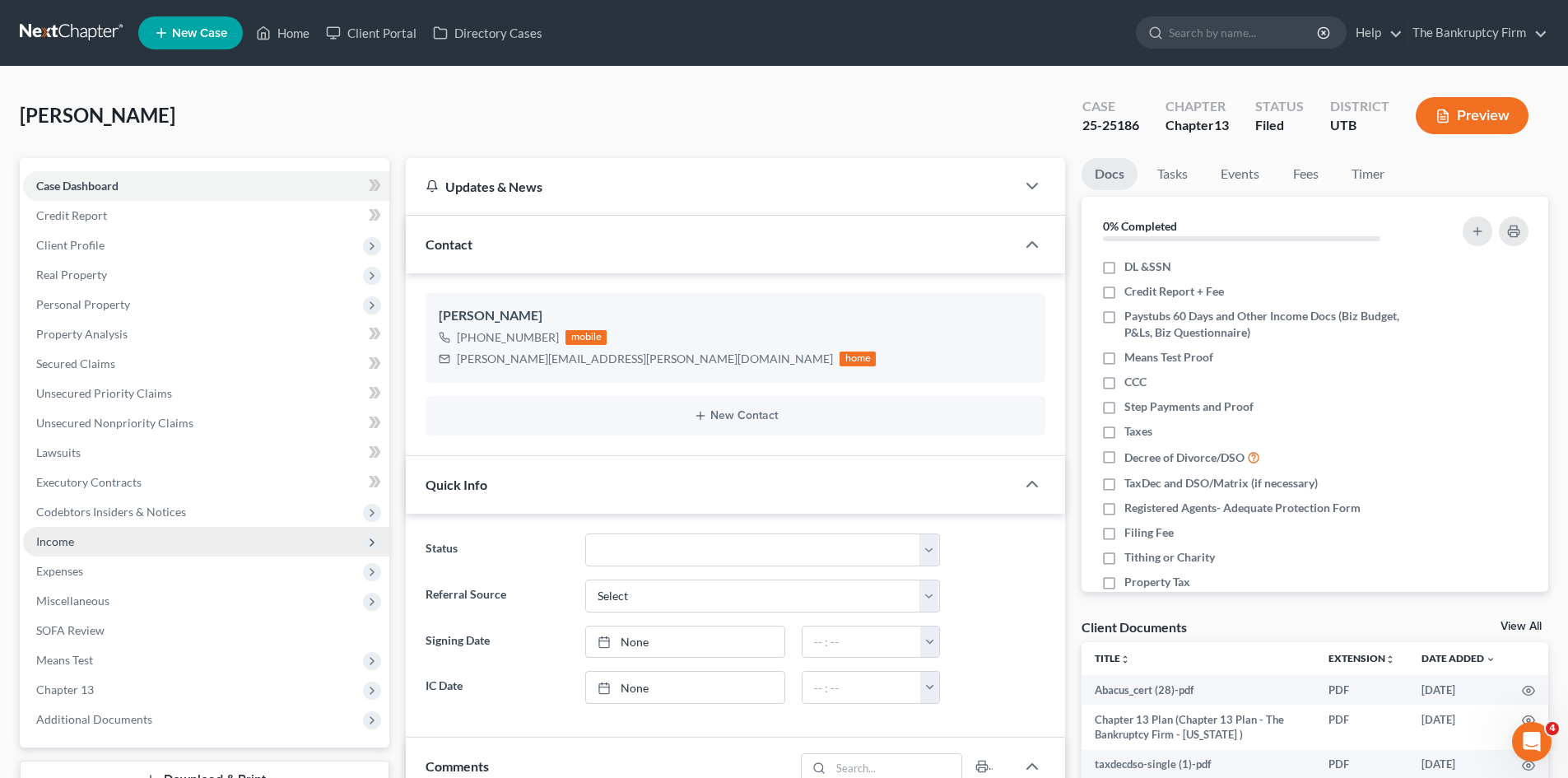
click at [69, 544] on span "Income" at bounding box center [55, 541] width 37 height 14
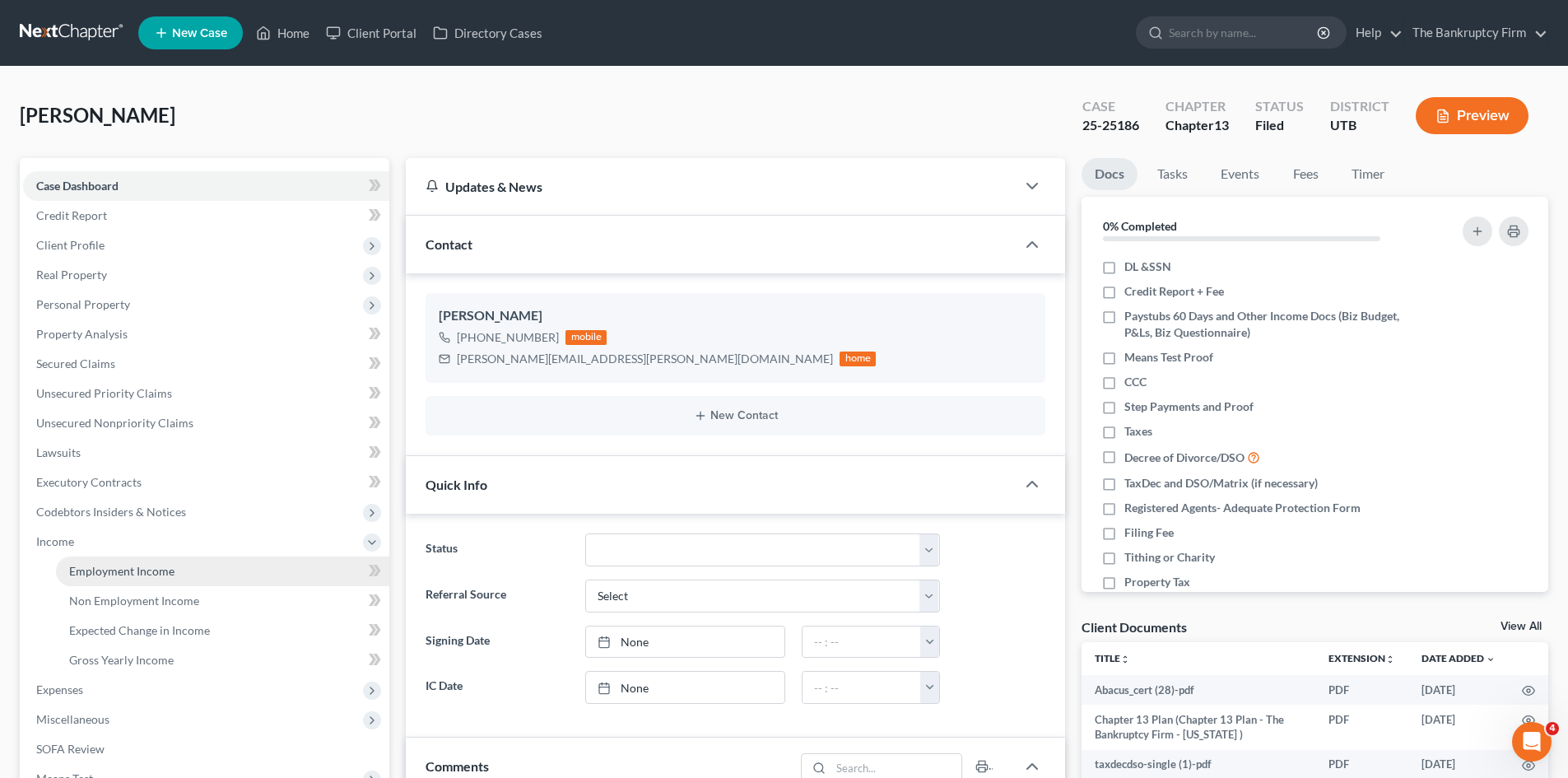
scroll to position [190, 0]
click at [78, 564] on span "Employment Income" at bounding box center [121, 571] width 106 height 14
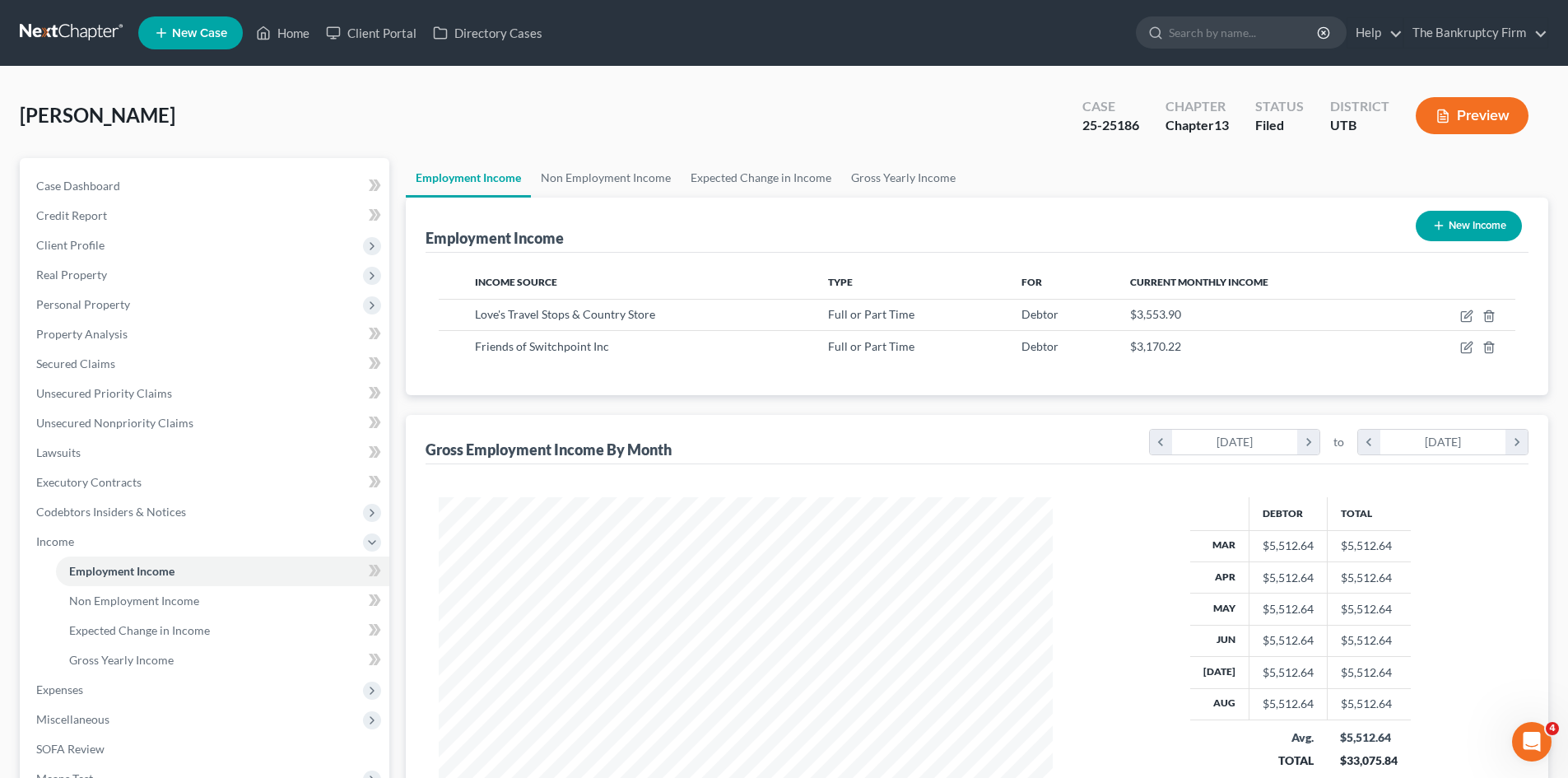
scroll to position [307, 647]
click at [276, 34] on link "Home" at bounding box center [282, 33] width 70 height 30
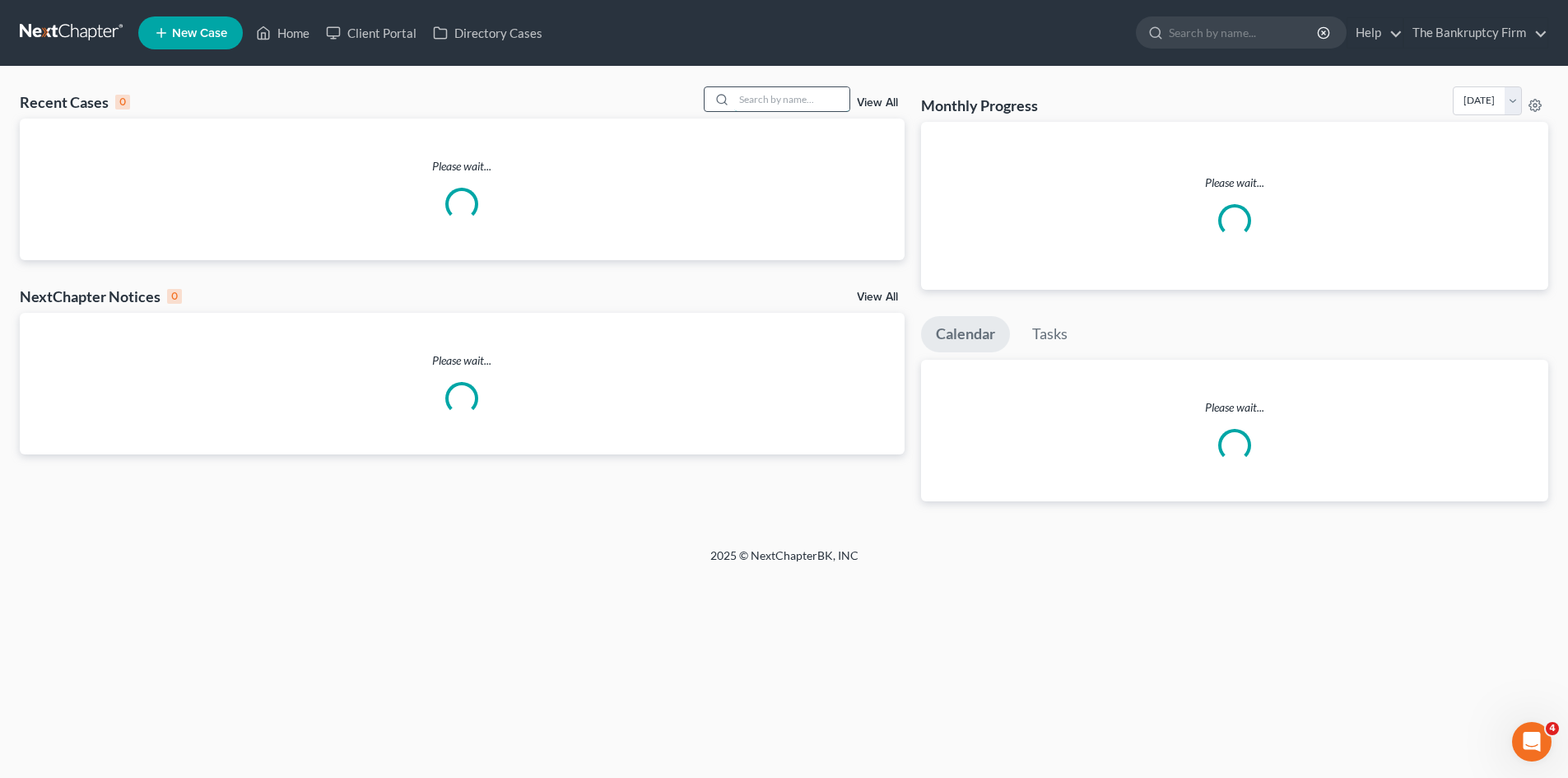
click at [809, 100] on input "search" at bounding box center [791, 99] width 115 height 24
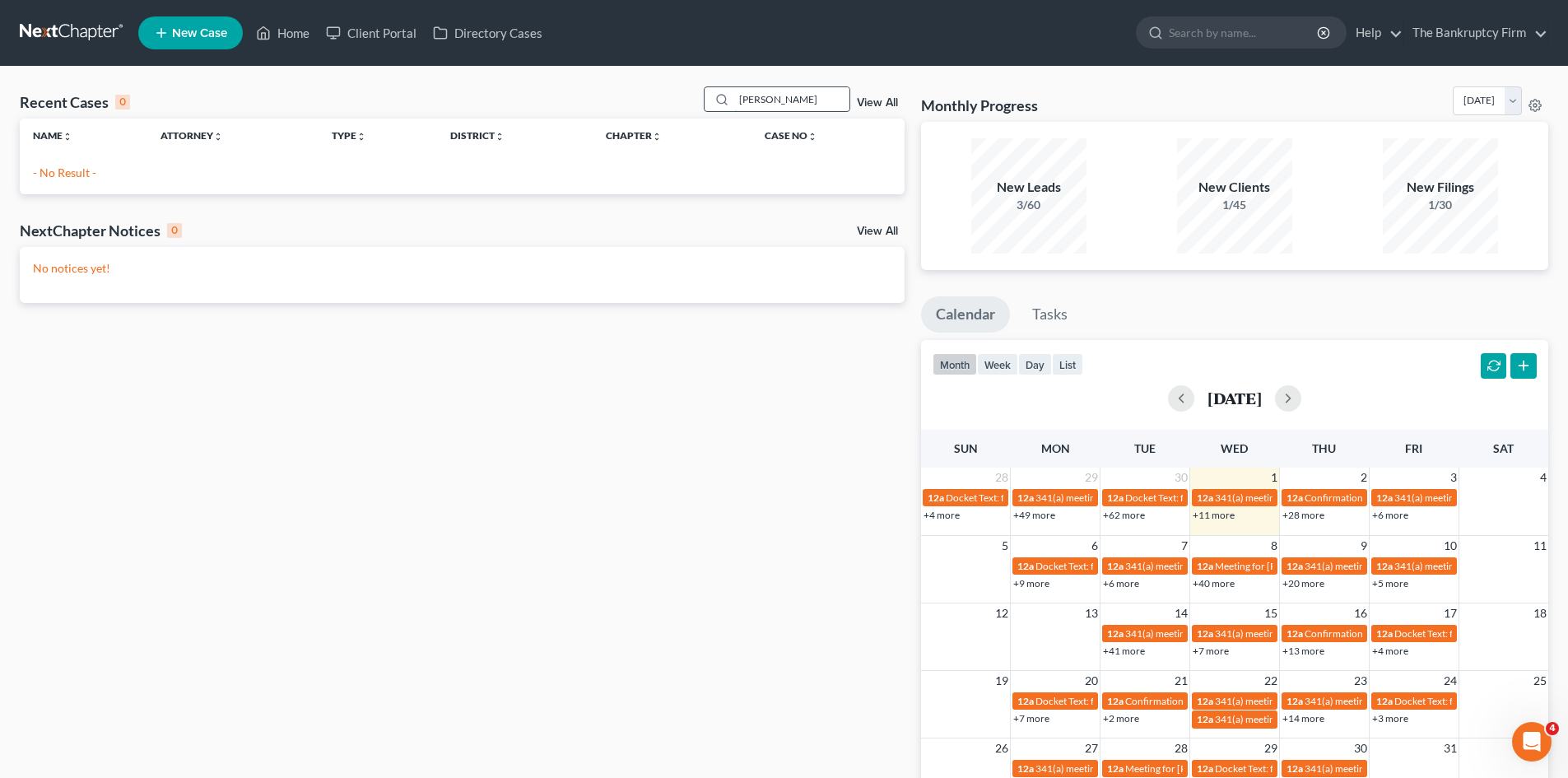
type input "[PERSON_NAME]"
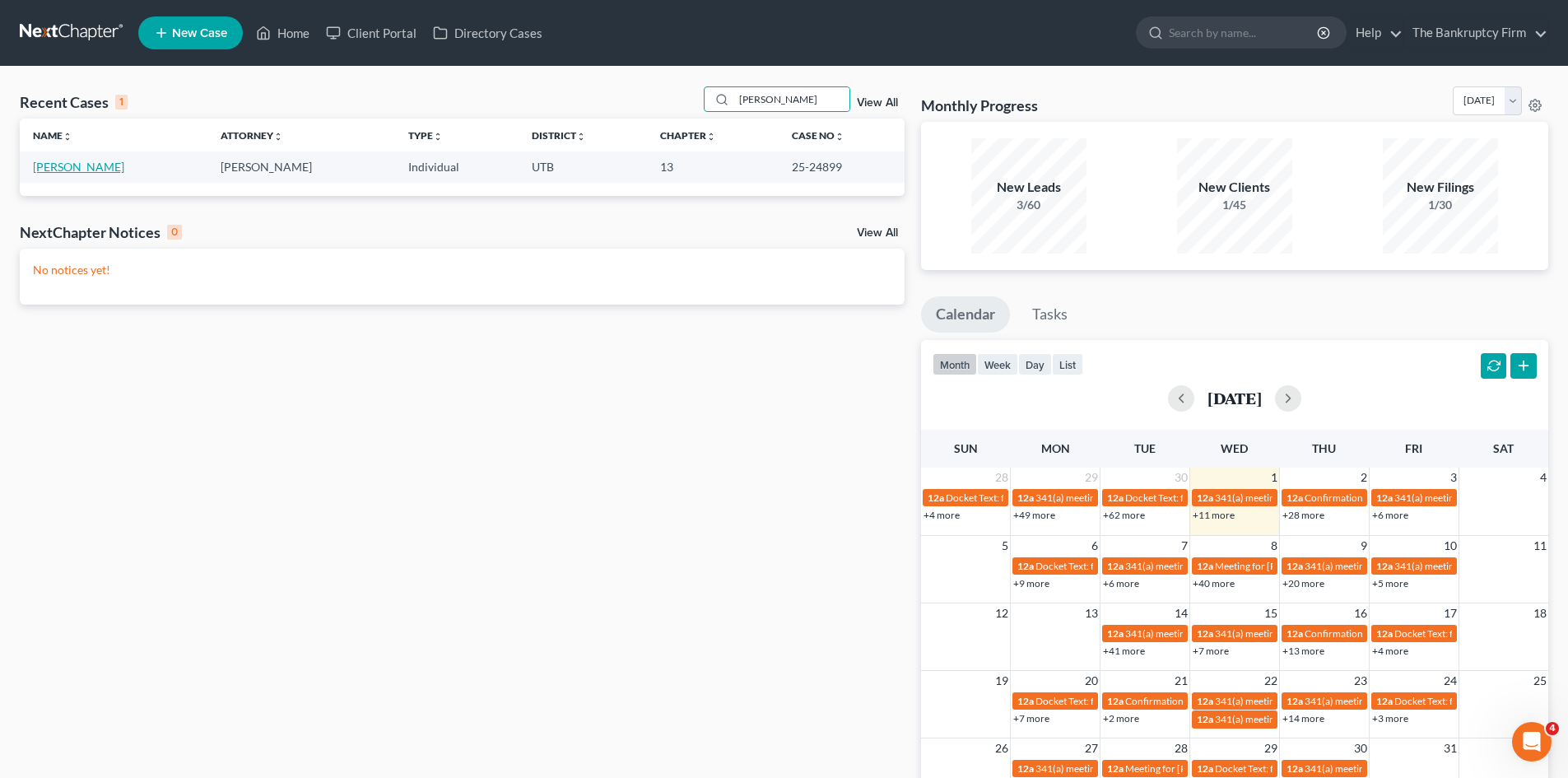
click at [52, 173] on link "[PERSON_NAME]" at bounding box center [78, 167] width 92 height 14
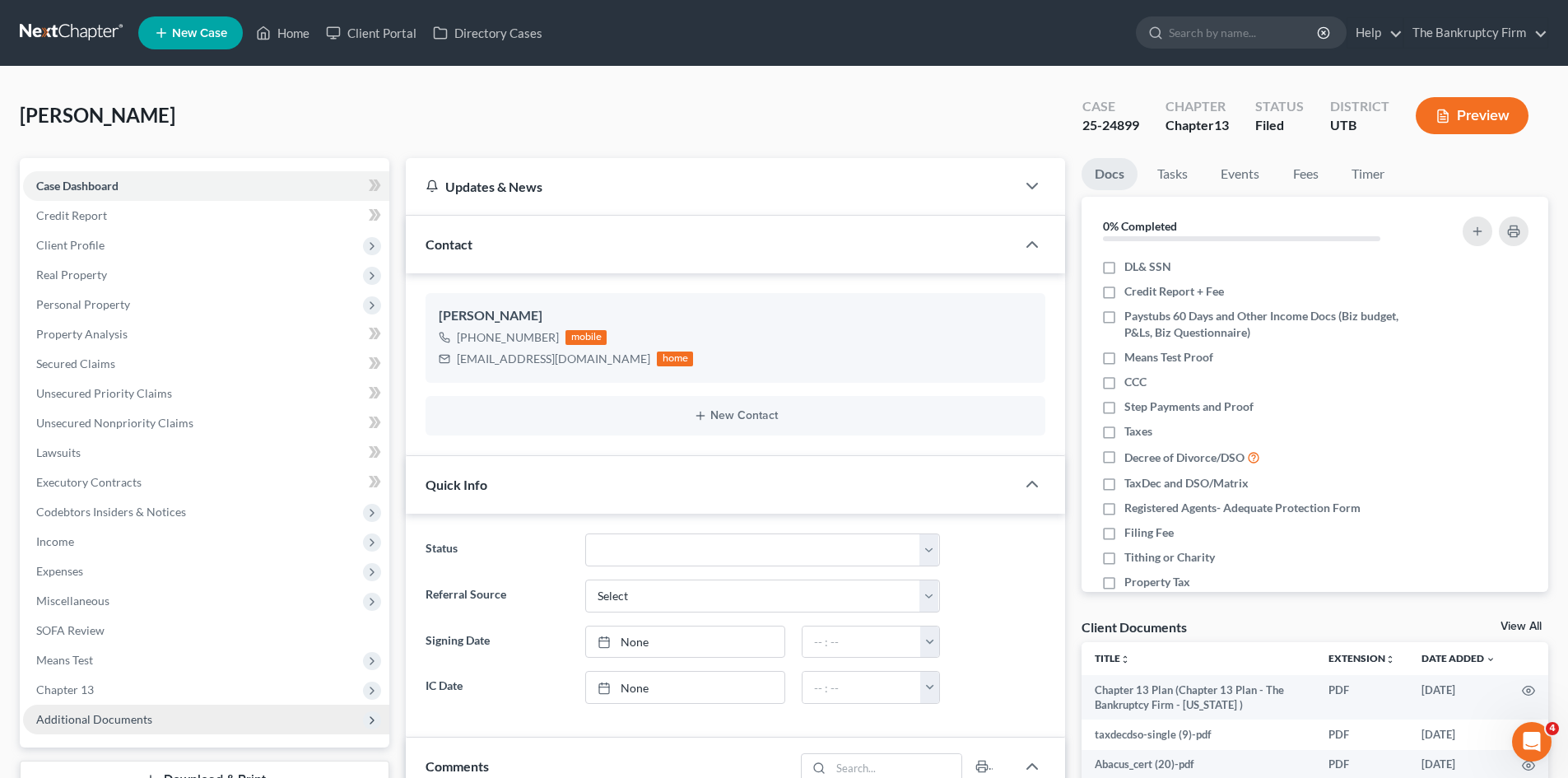
scroll to position [112, 0]
click at [102, 726] on span "Additional Documents" at bounding box center [205, 719] width 366 height 30
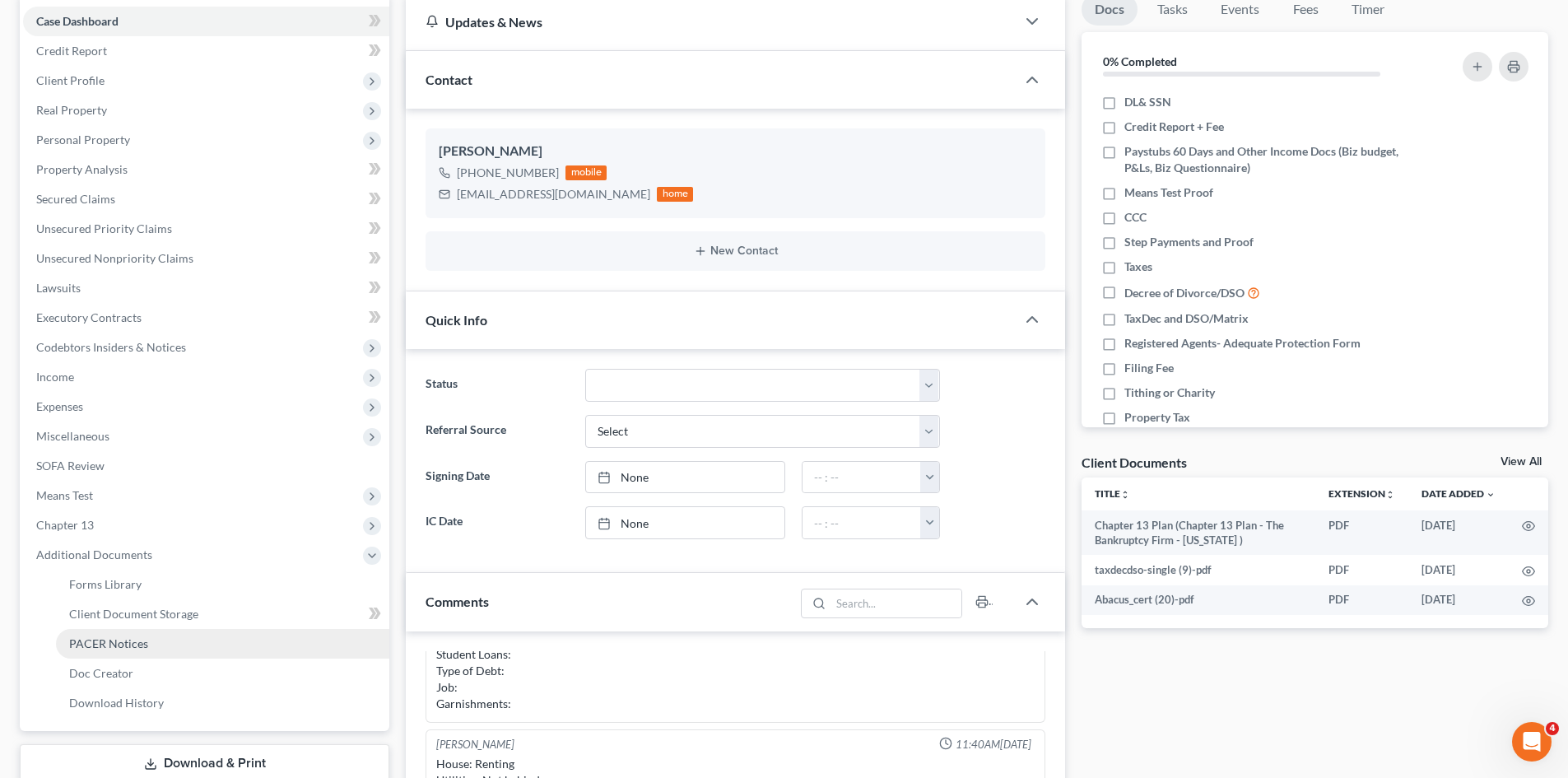
click at [99, 636] on span "PACER Notices" at bounding box center [108, 643] width 79 height 14
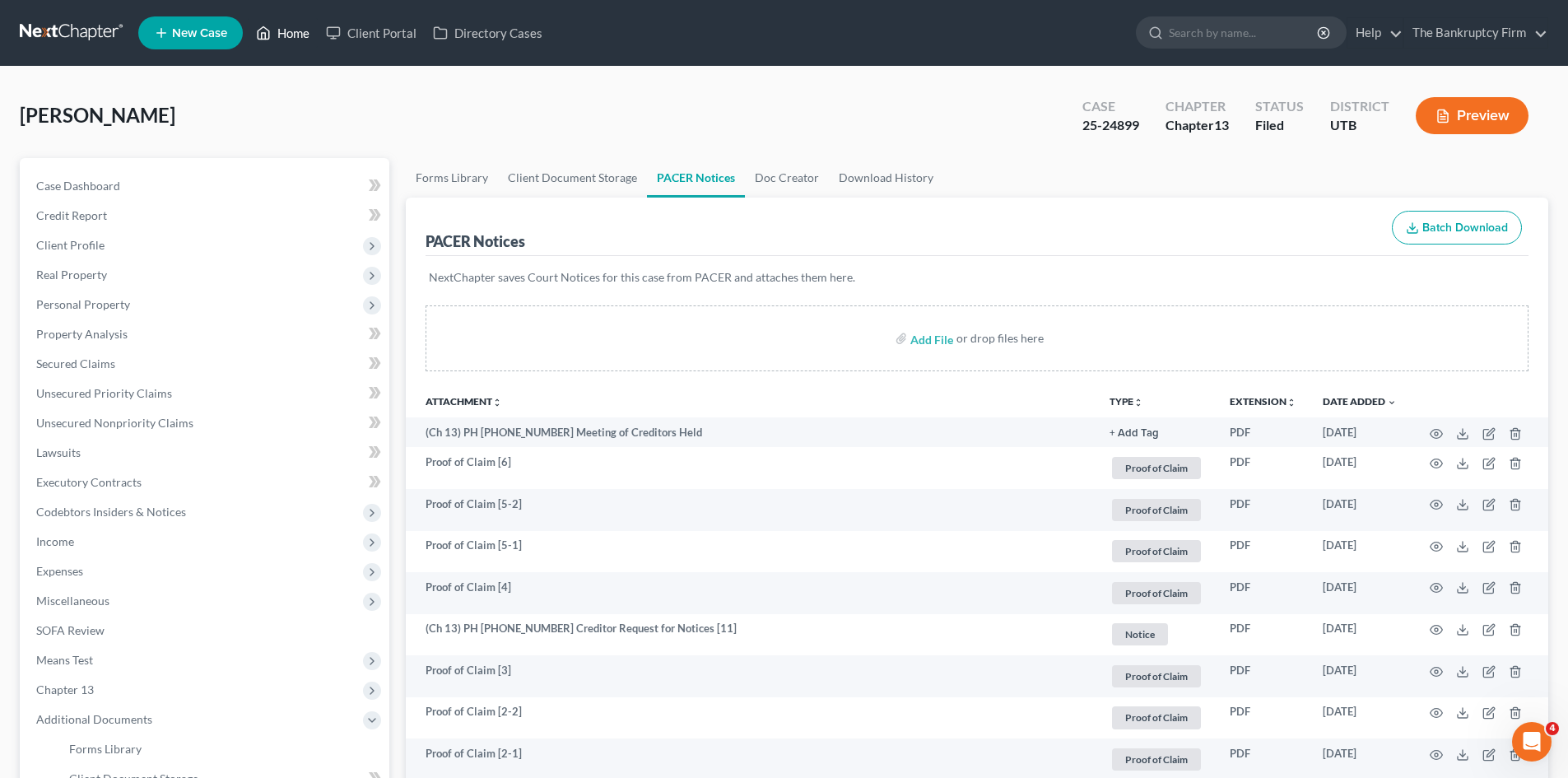
click at [287, 37] on link "Home" at bounding box center [282, 33] width 70 height 30
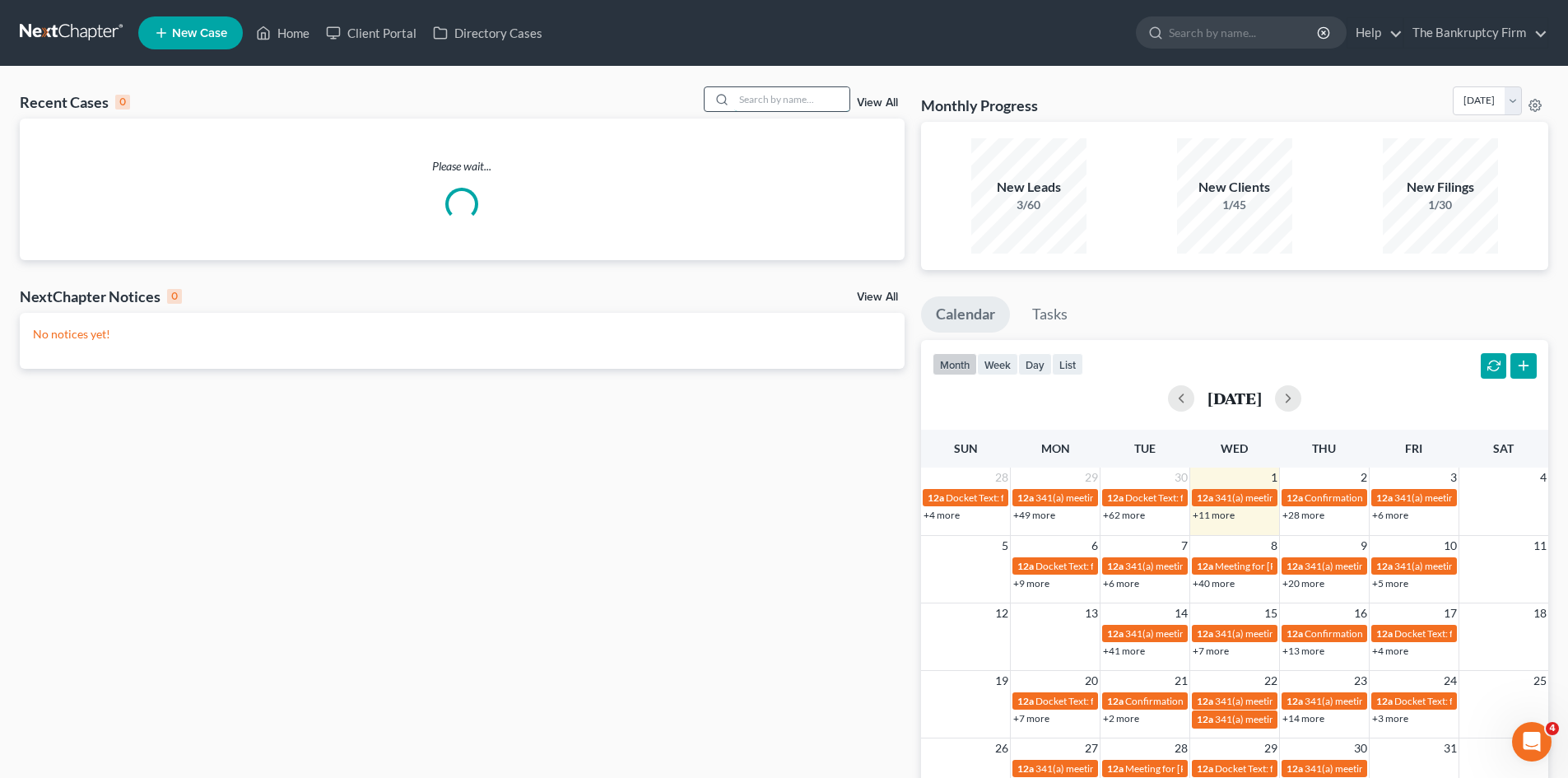
click at [754, 100] on input "search" at bounding box center [791, 99] width 115 height 24
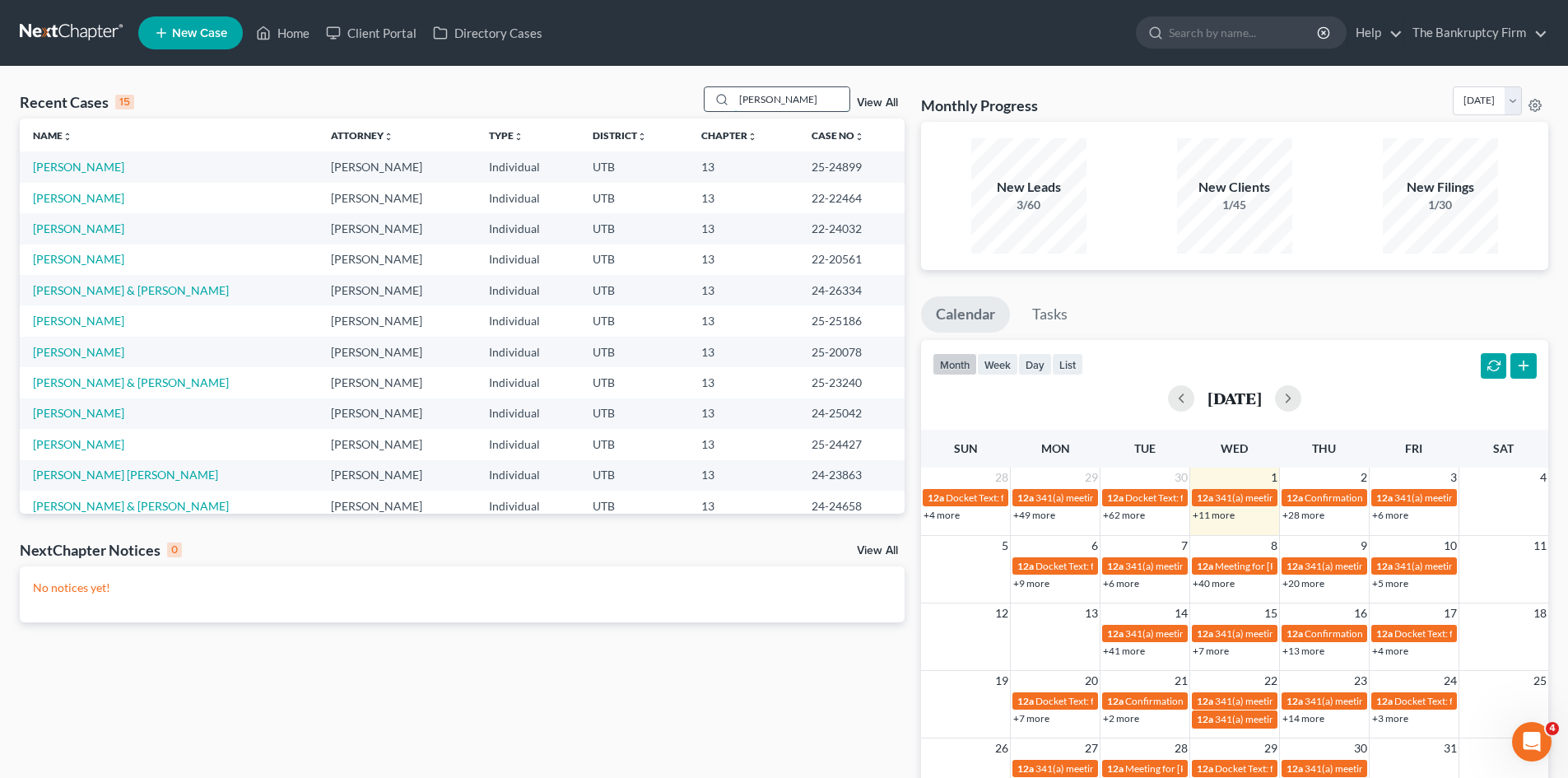
type input "[PERSON_NAME]"
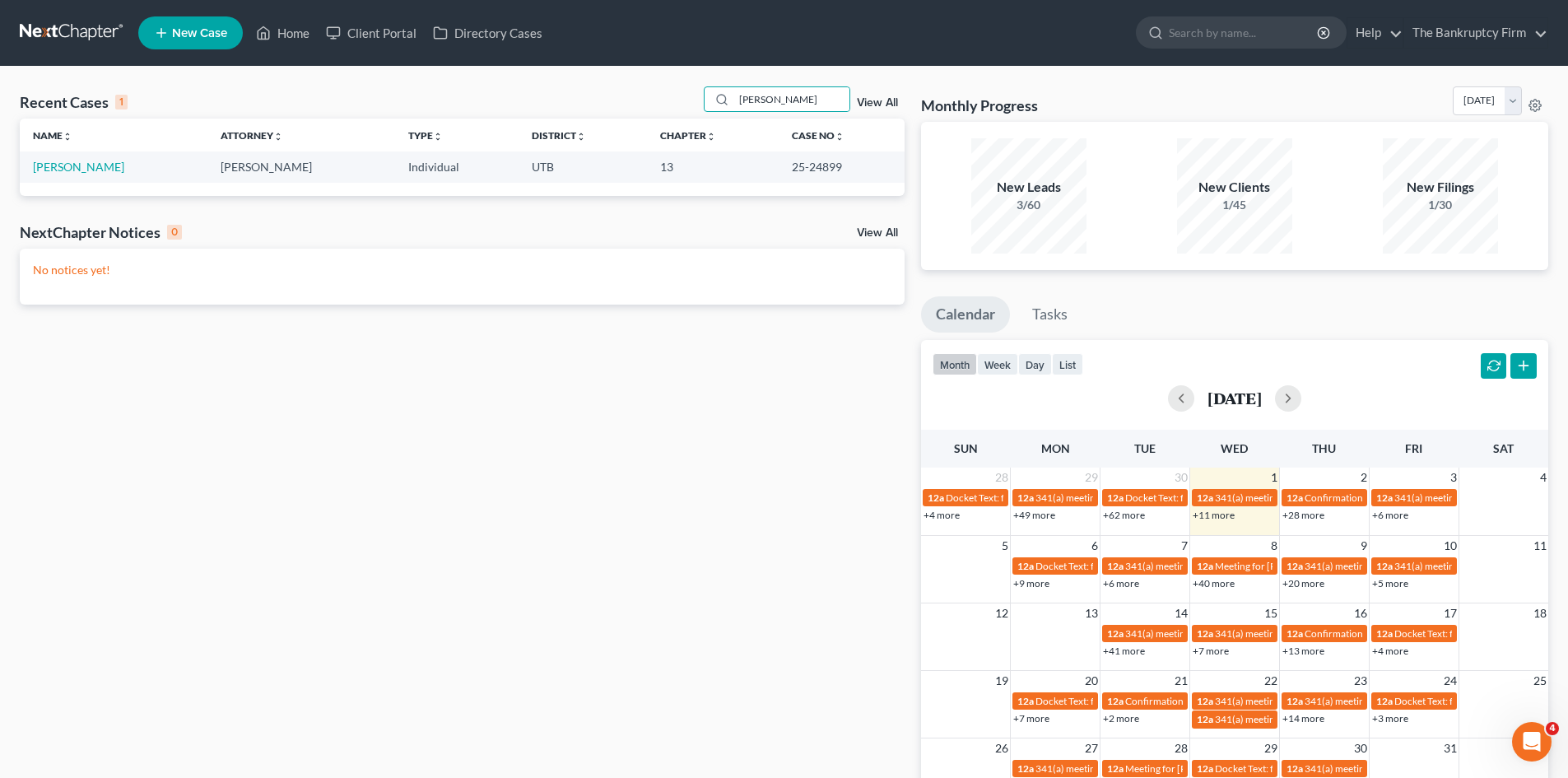
click at [68, 159] on td "[PERSON_NAME]" at bounding box center [113, 167] width 187 height 31
click at [62, 172] on link "[PERSON_NAME]" at bounding box center [78, 167] width 92 height 14
select select "3"
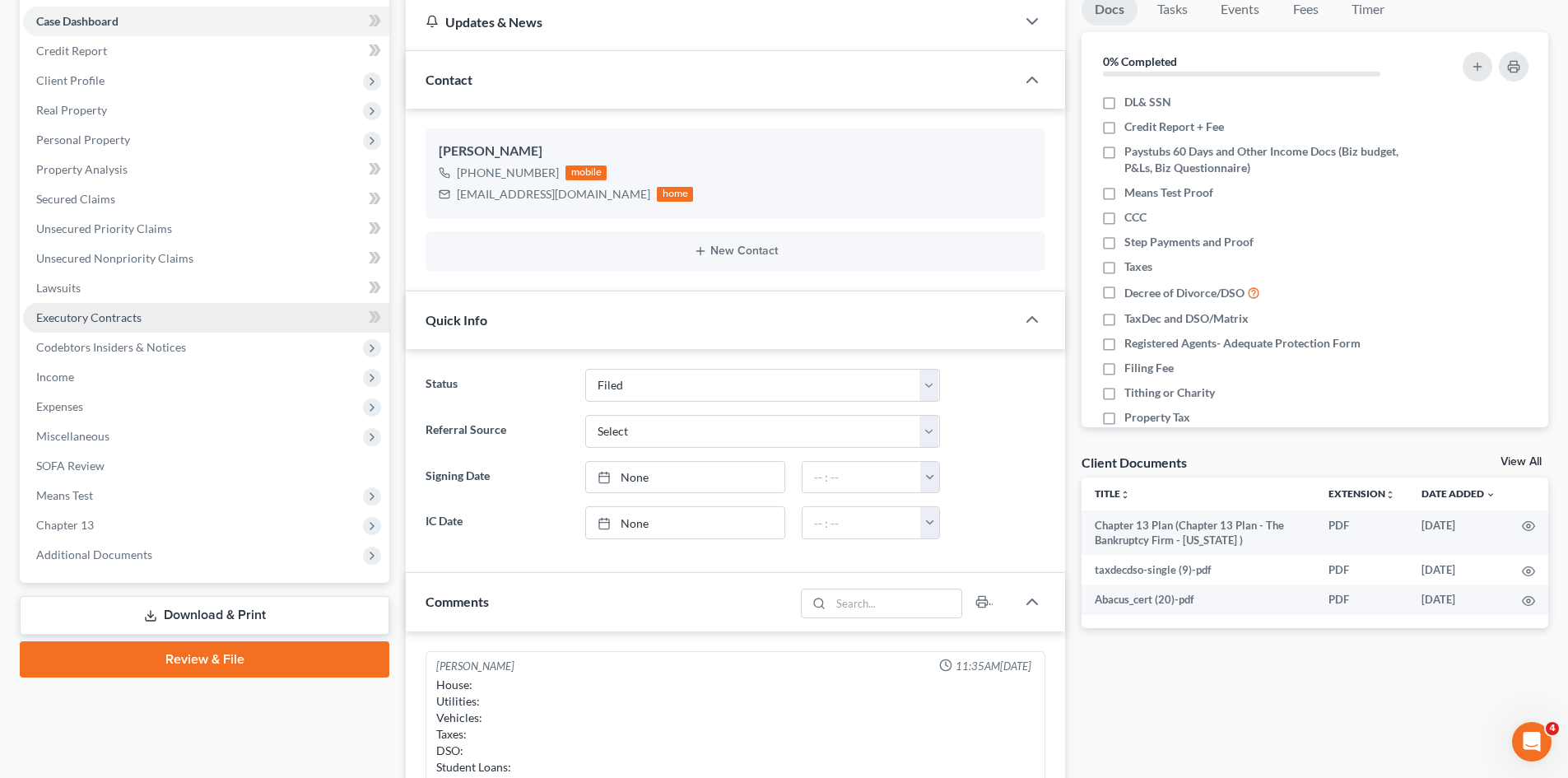
scroll to position [112, 0]
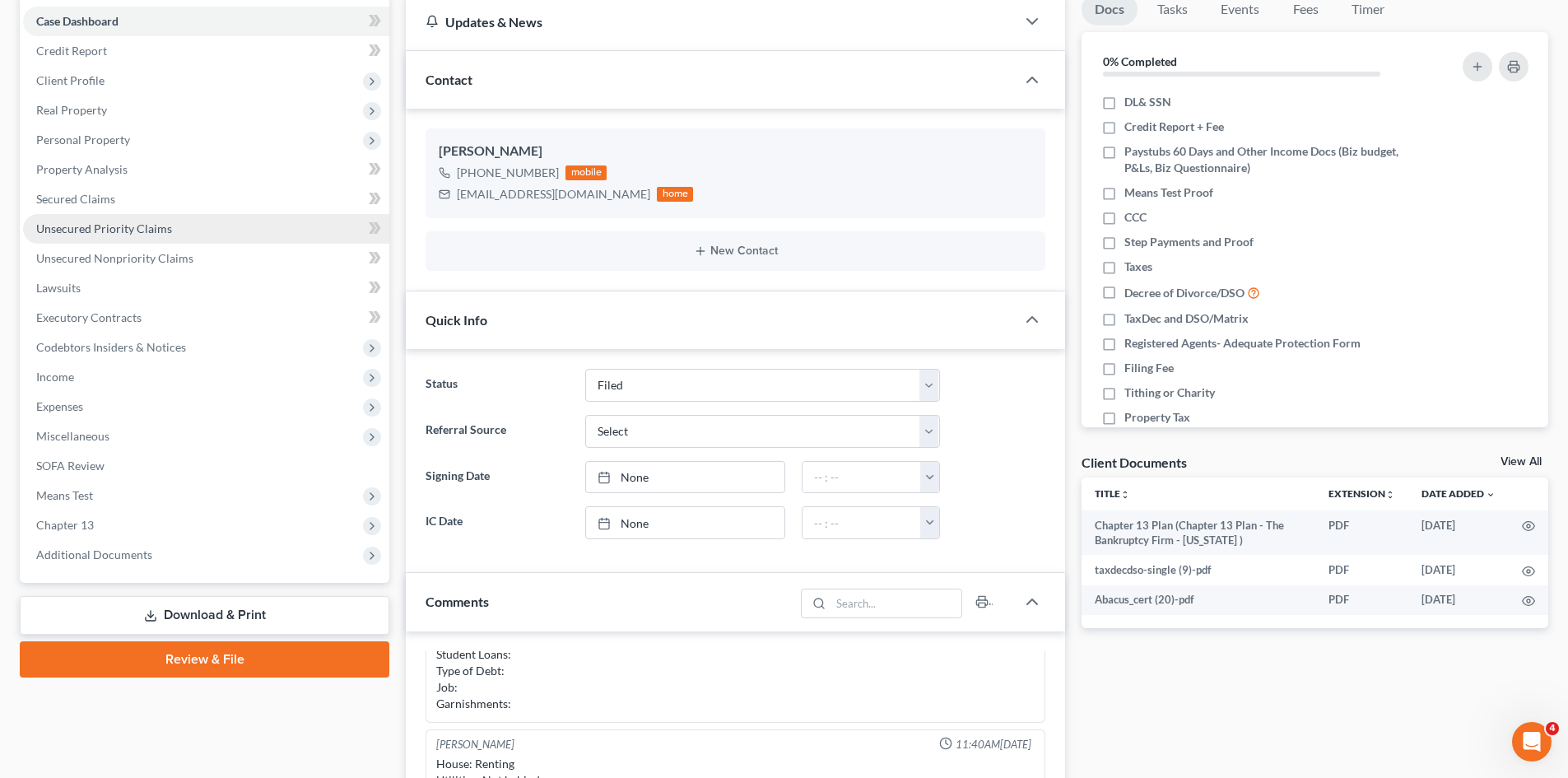
click at [61, 226] on span "Unsecured Priority Claims" at bounding box center [105, 229] width 136 height 14
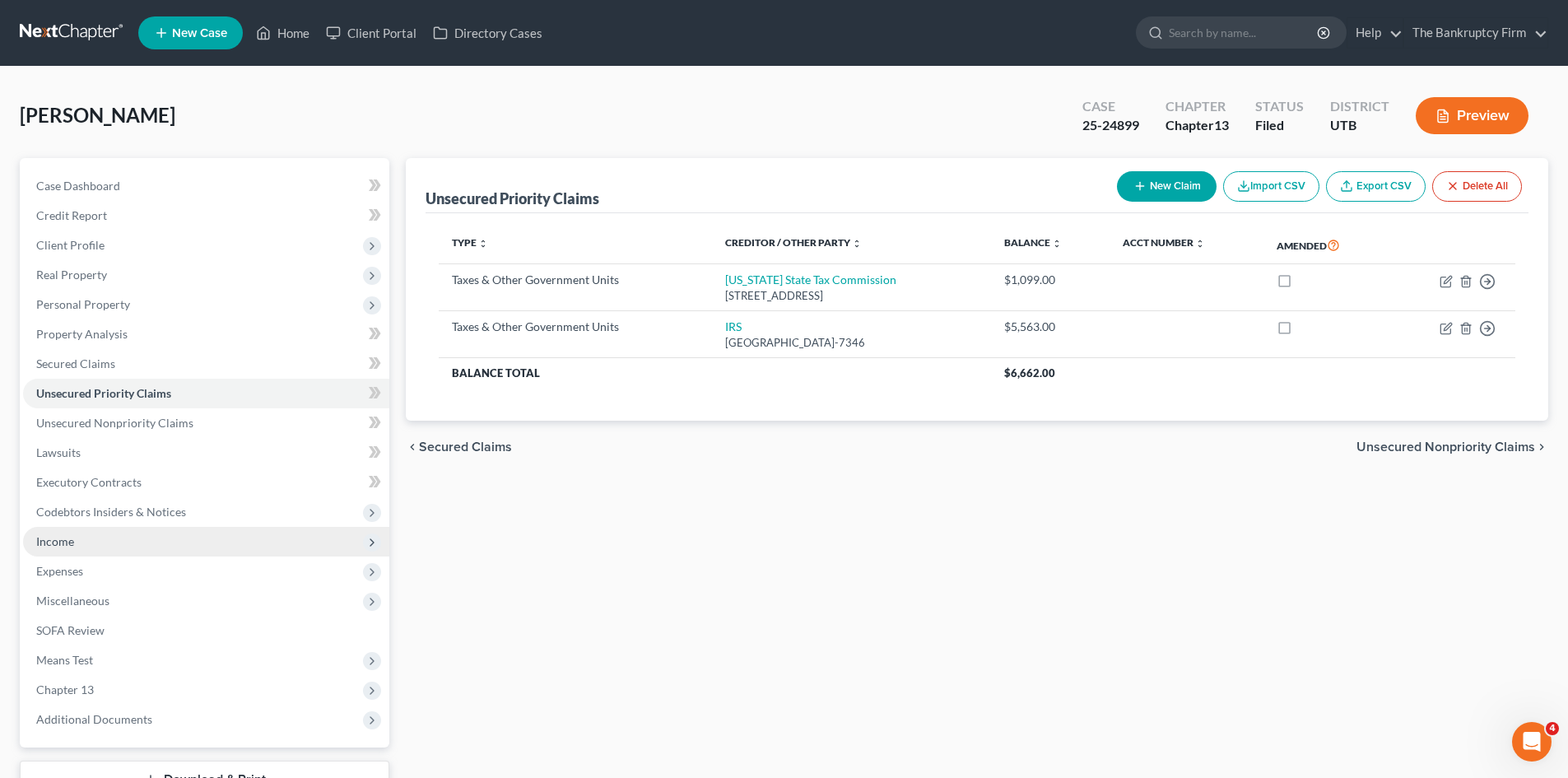
click at [61, 545] on span "Income" at bounding box center [55, 541] width 37 height 14
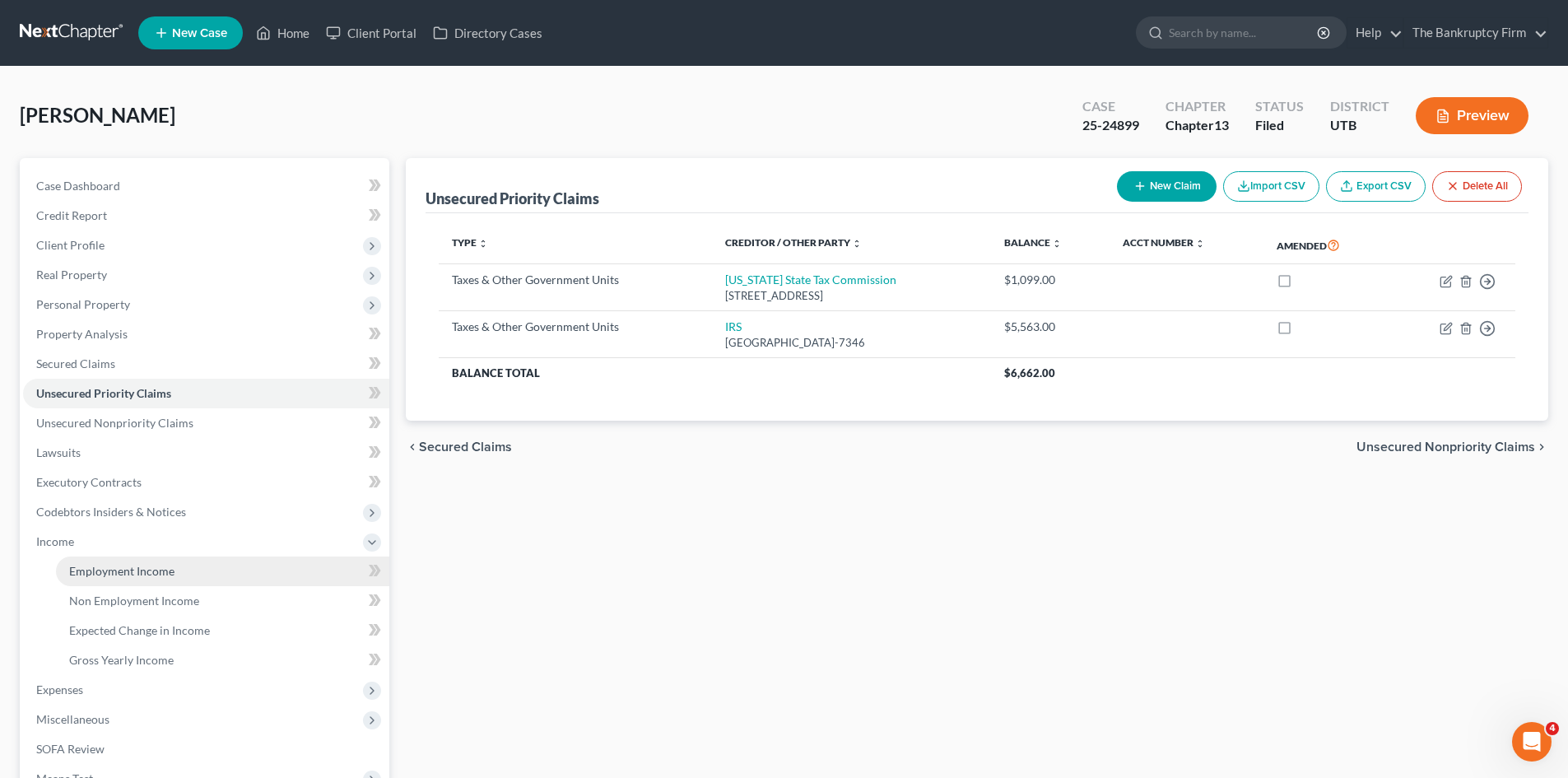
click at [115, 565] on span "Employment Income" at bounding box center [121, 571] width 106 height 14
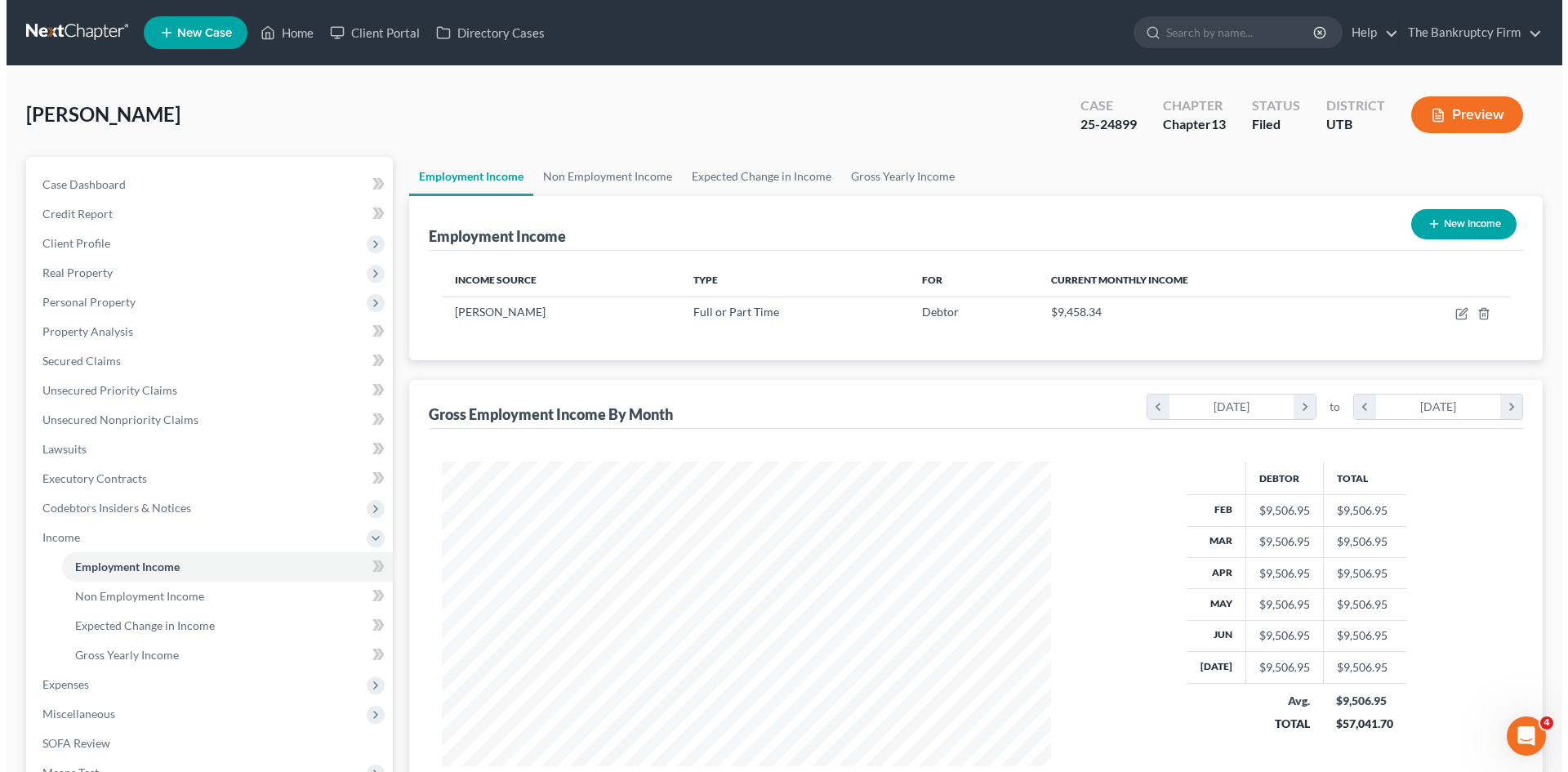
scroll to position [304, 642]
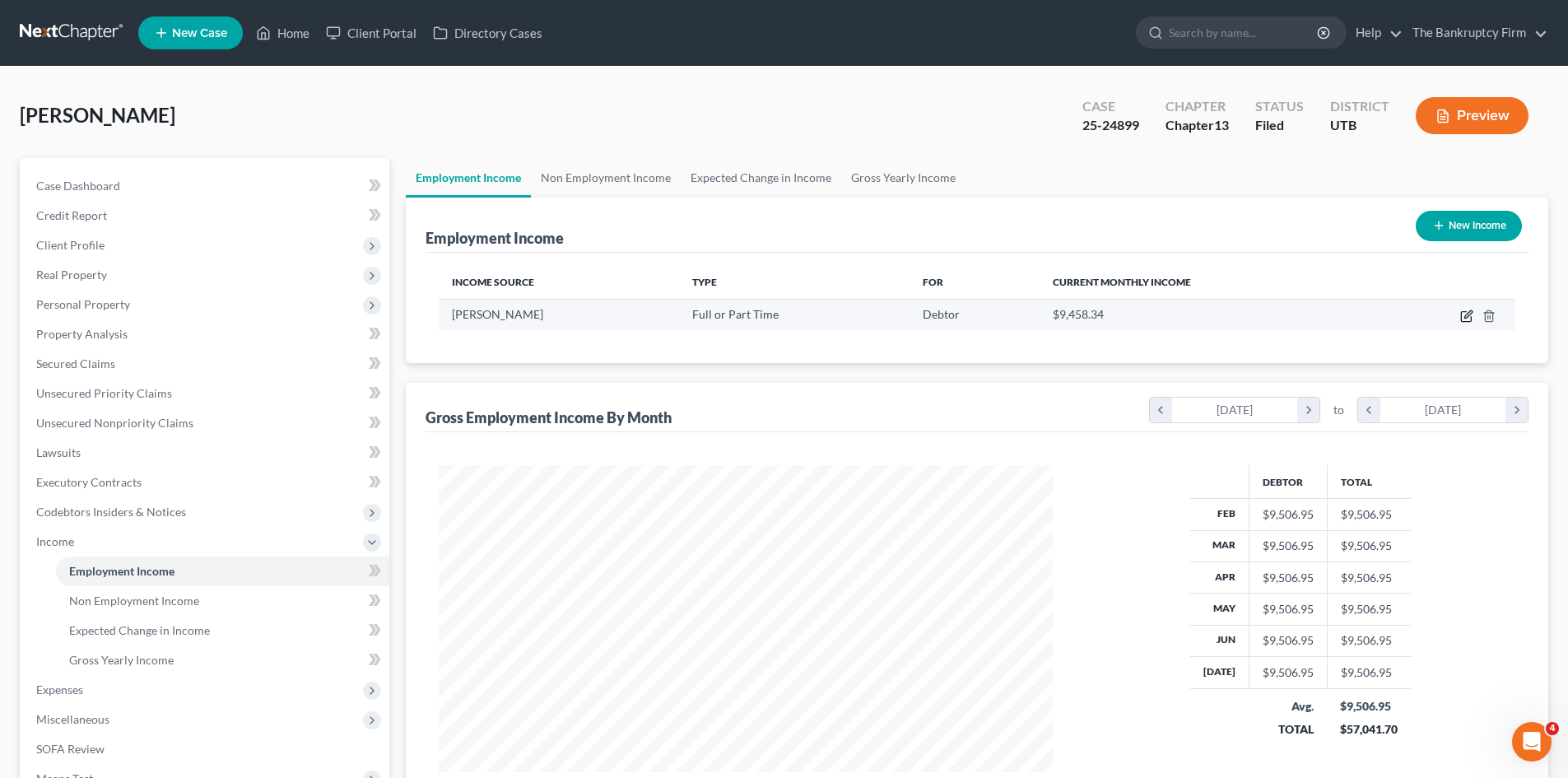
click at [1465, 315] on icon "button" at bounding box center [1466, 316] width 13 height 13
select select "0"
select select "46"
select select "1"
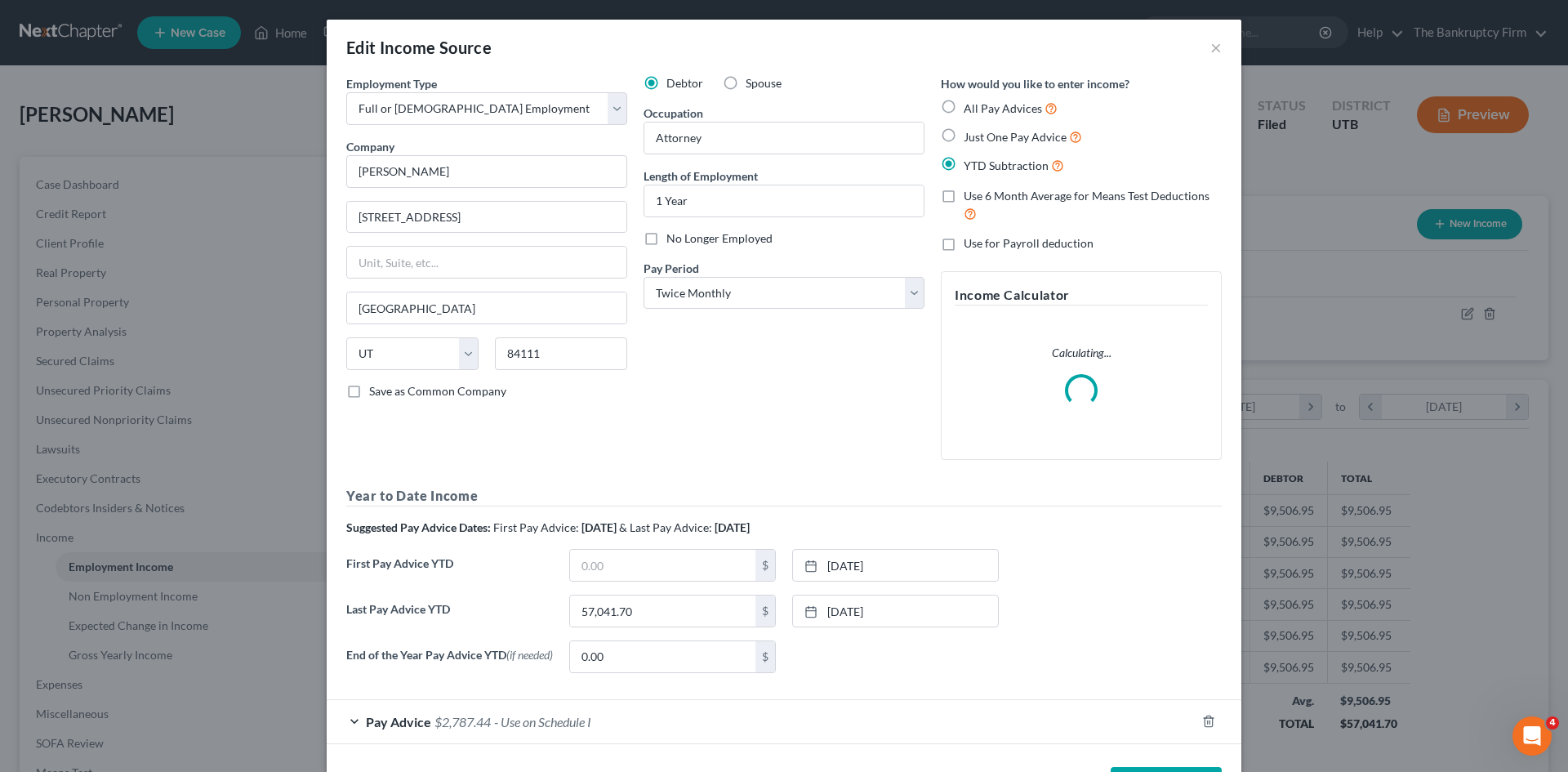
scroll to position [66, 0]
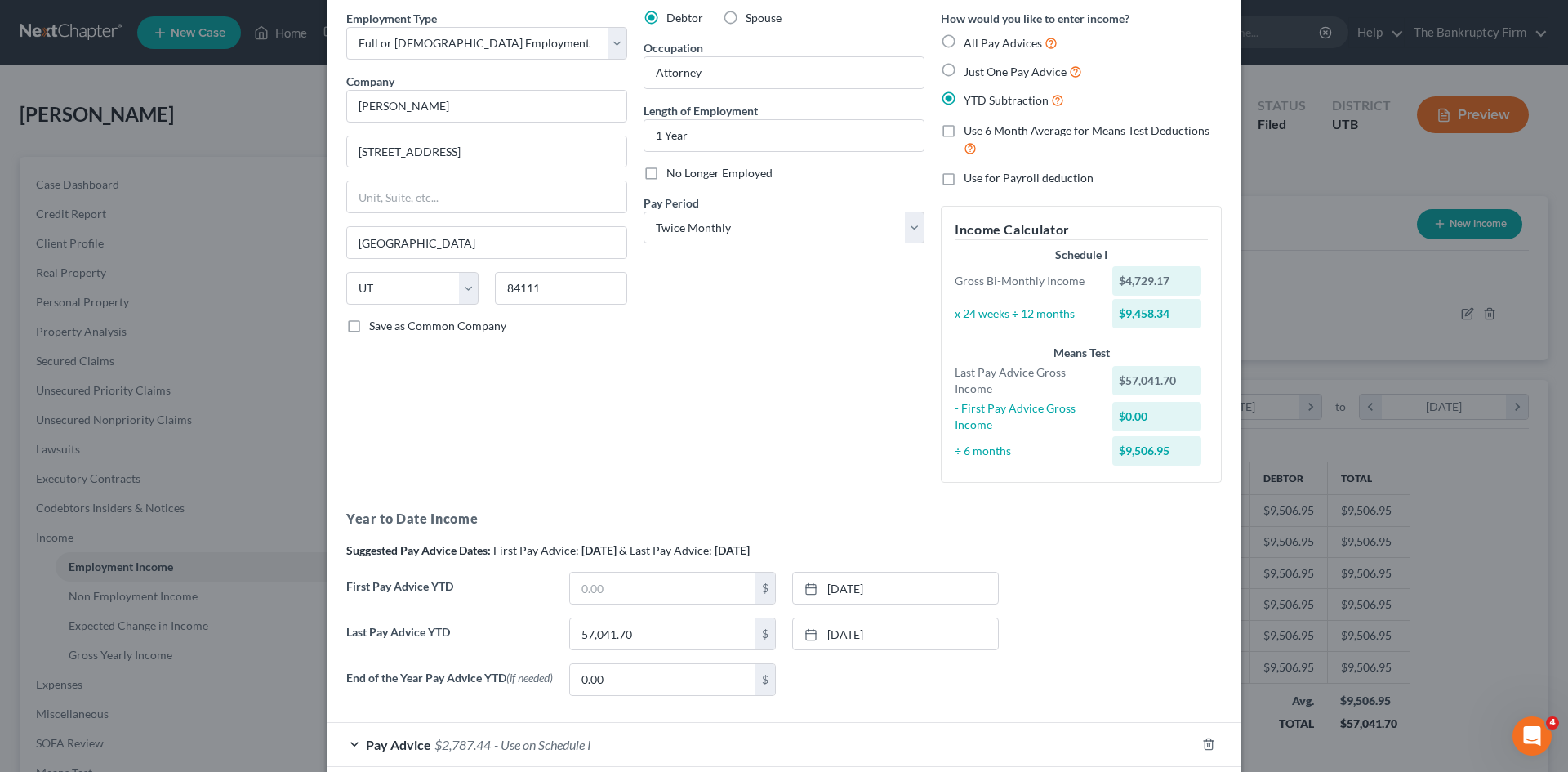
click at [414, 664] on label "End of the Year Pay Advice YTD (if needed)" at bounding box center [450, 686] width 223 height 46
click at [419, 755] on div "Pay Advice $2,787.44 - Use on Schedule I" at bounding box center [761, 745] width 869 height 43
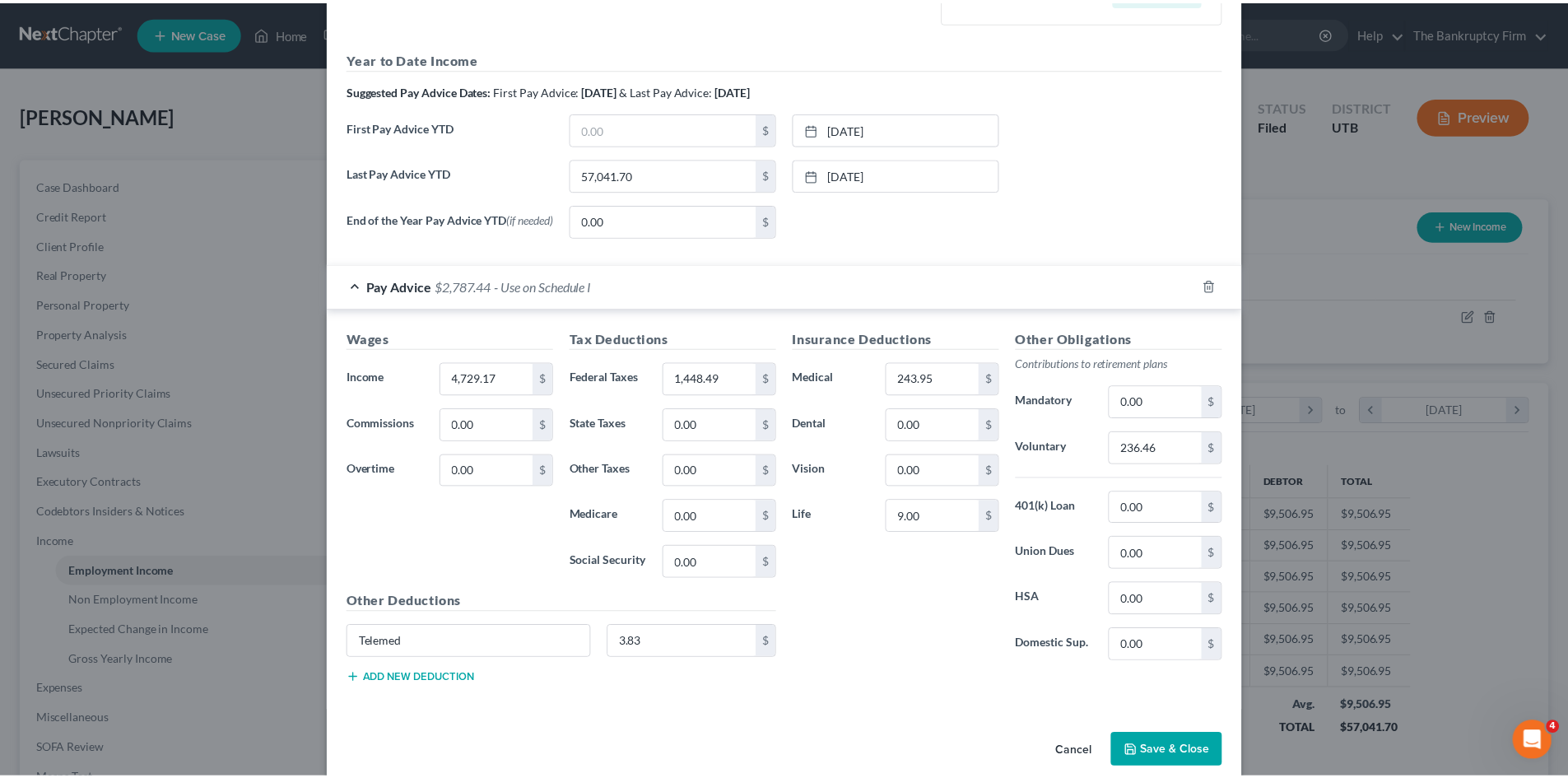
scroll to position [557, 0]
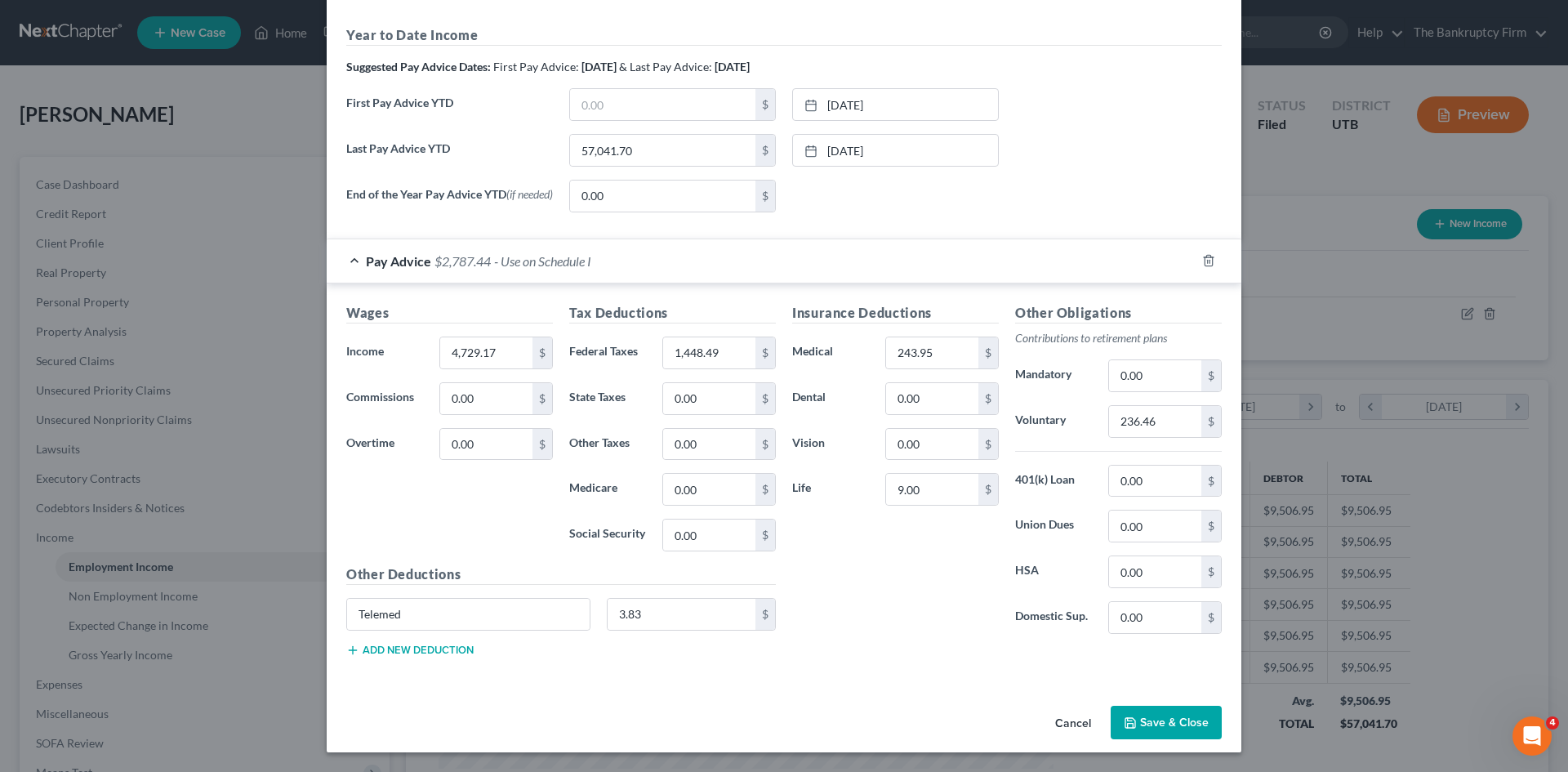
click at [1073, 720] on button "Cancel" at bounding box center [1073, 723] width 62 height 32
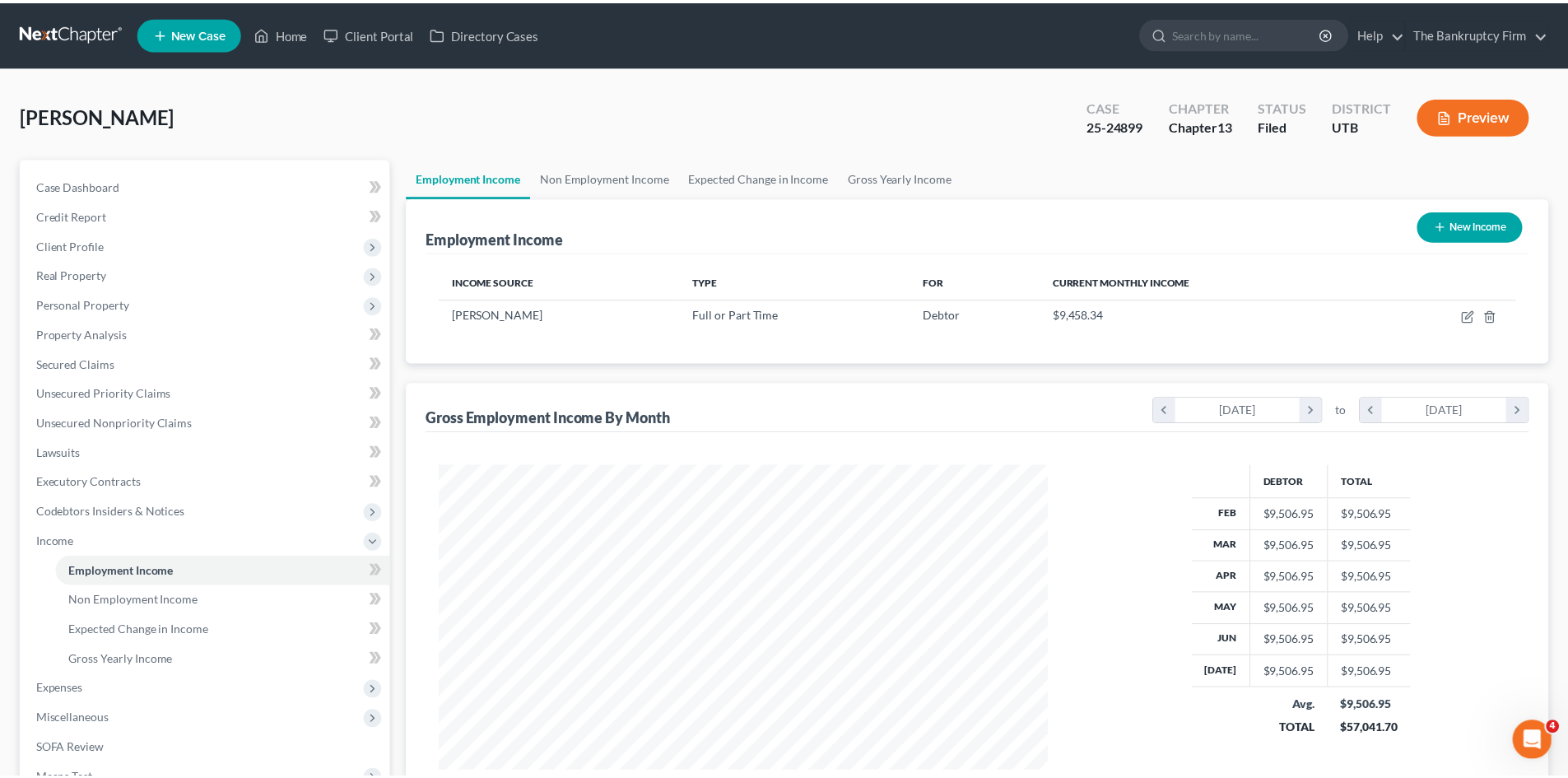
scroll to position [822683, 822431]
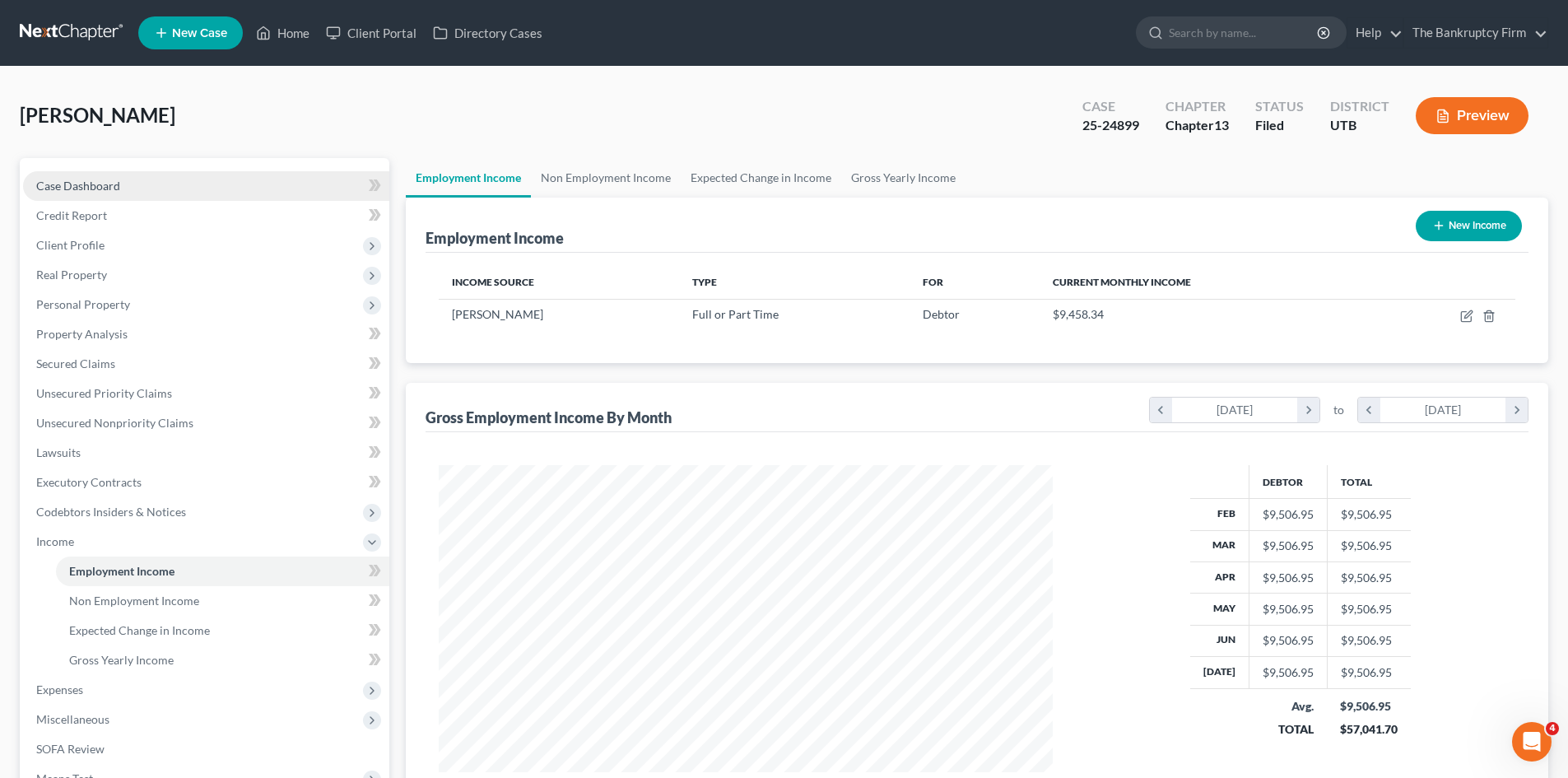
click at [87, 174] on link "Case Dashboard" at bounding box center [205, 186] width 366 height 30
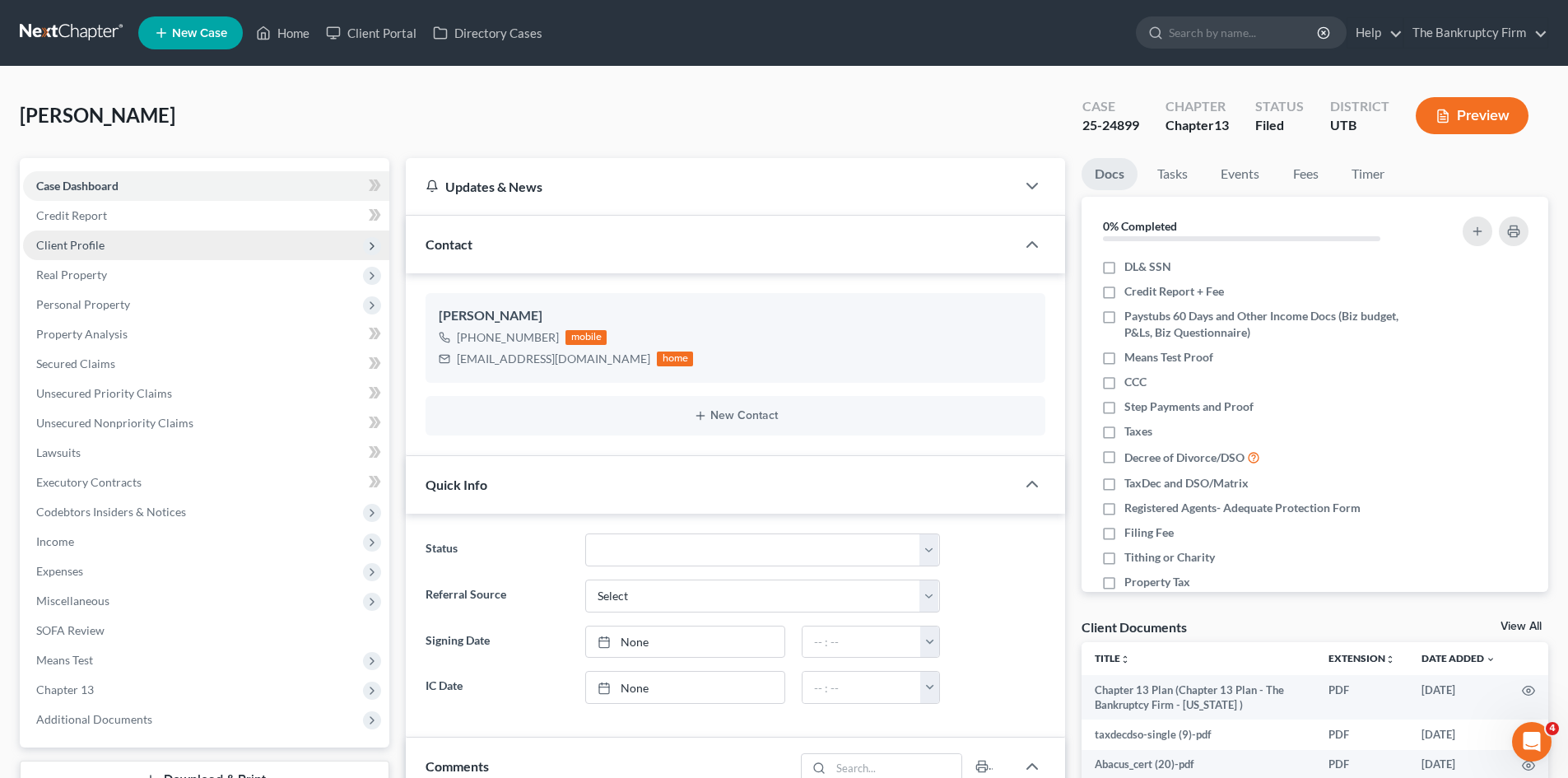
scroll to position [112, 0]
click at [81, 255] on span "Client Profile" at bounding box center [205, 246] width 366 height 30
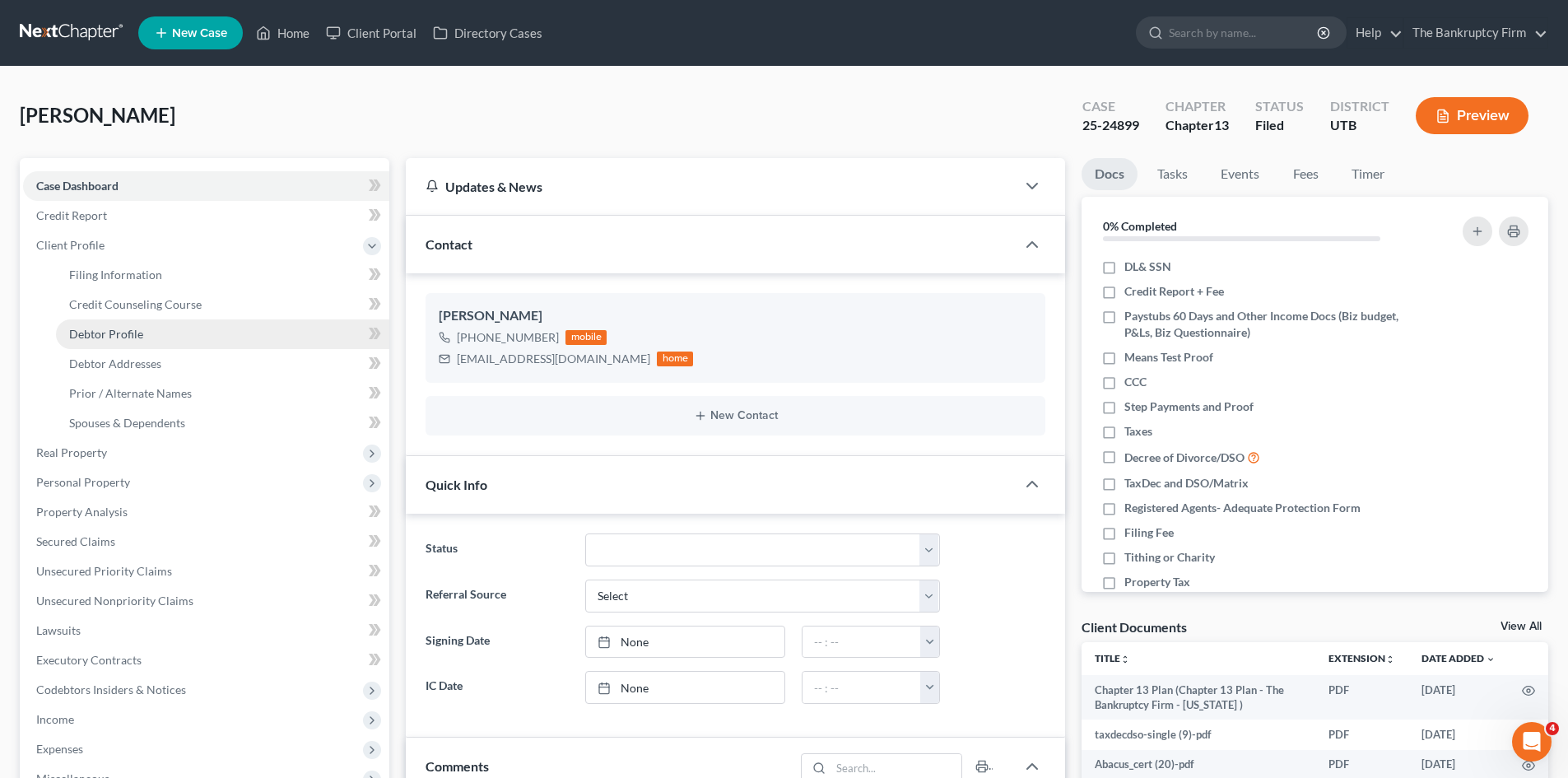
click at [85, 336] on span "Debtor Profile" at bounding box center [106, 333] width 74 height 14
select select "0"
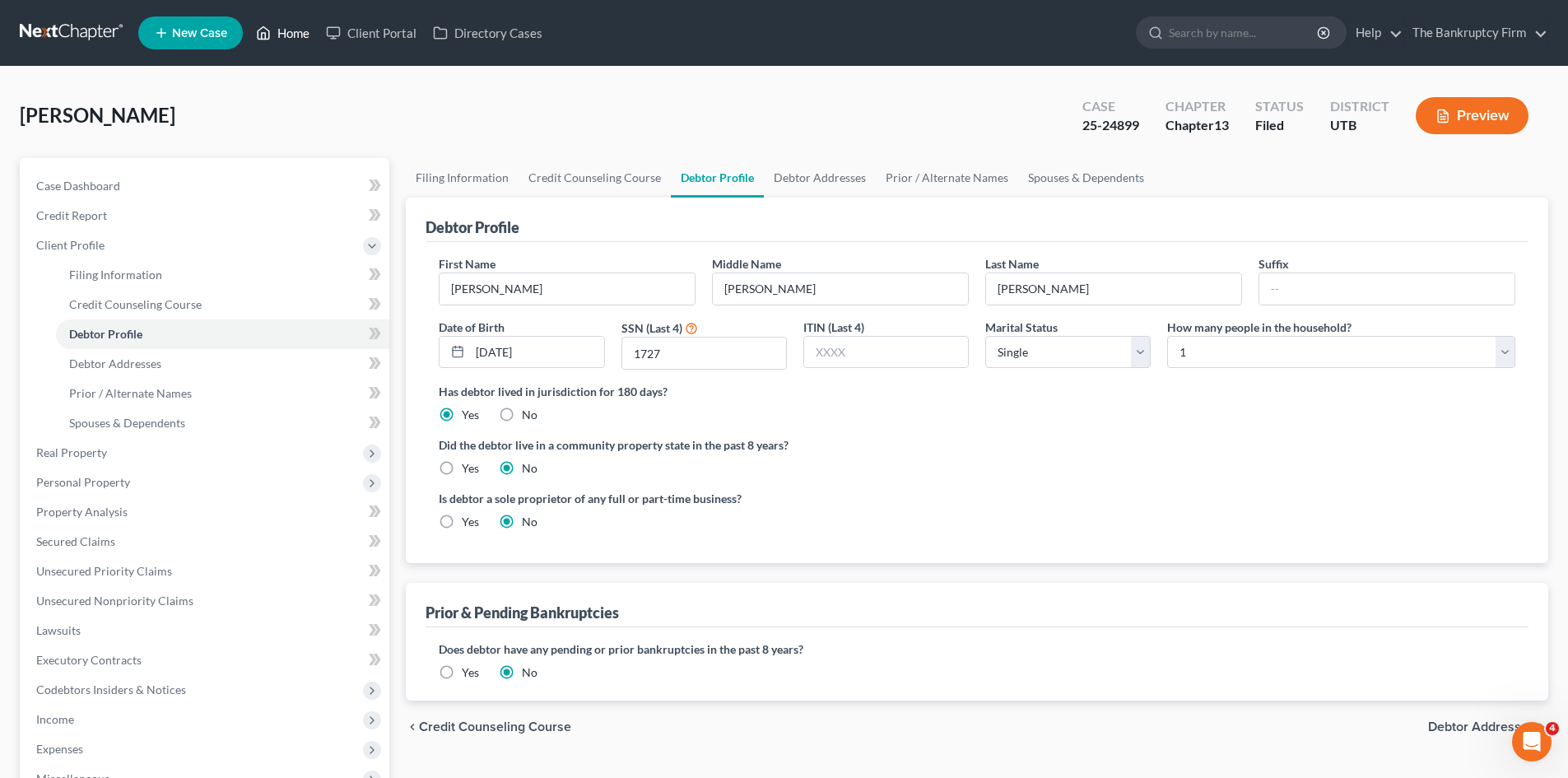
click at [291, 38] on link "Home" at bounding box center [282, 33] width 70 height 30
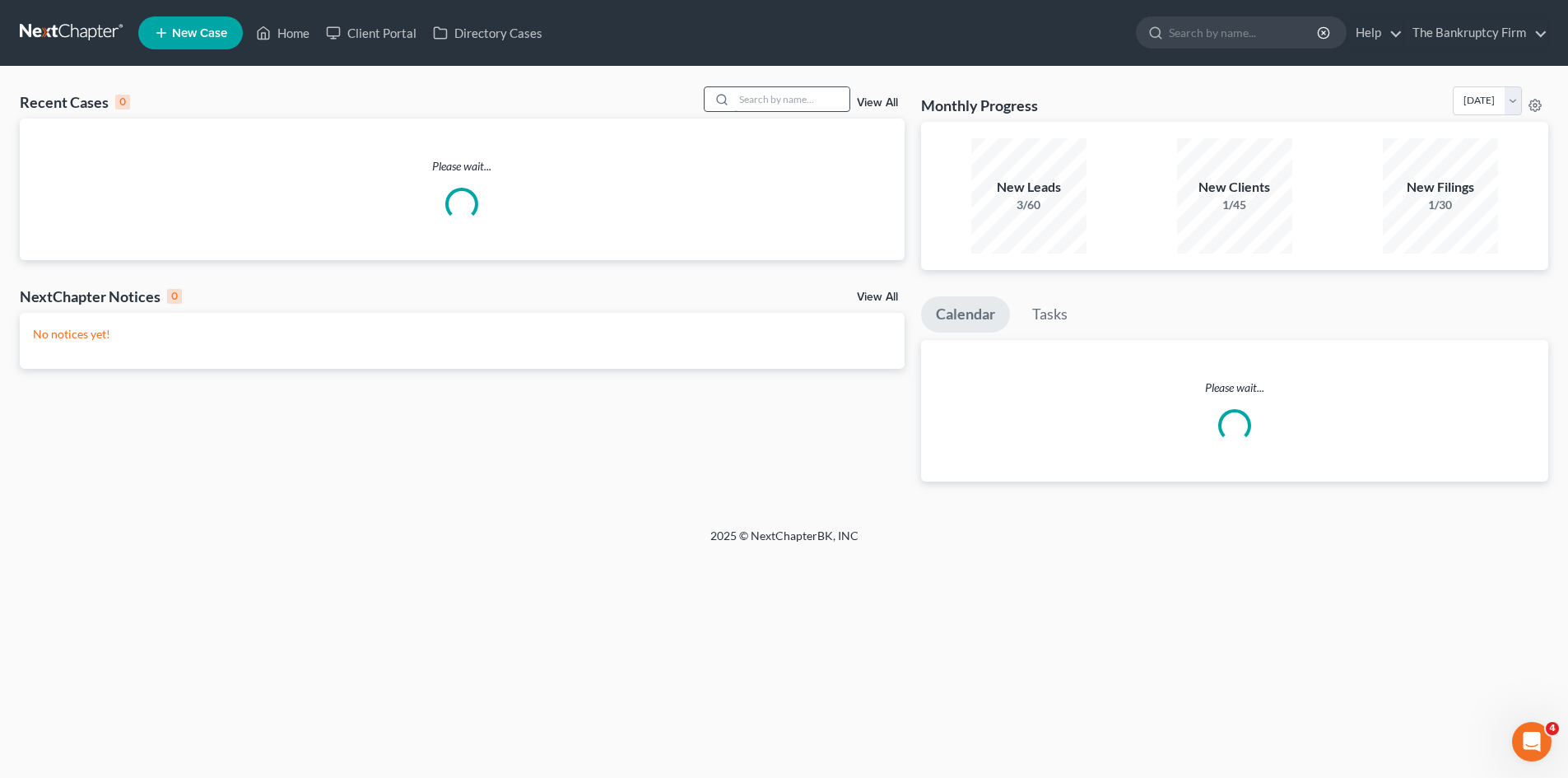
click at [785, 95] on input "search" at bounding box center [791, 99] width 115 height 24
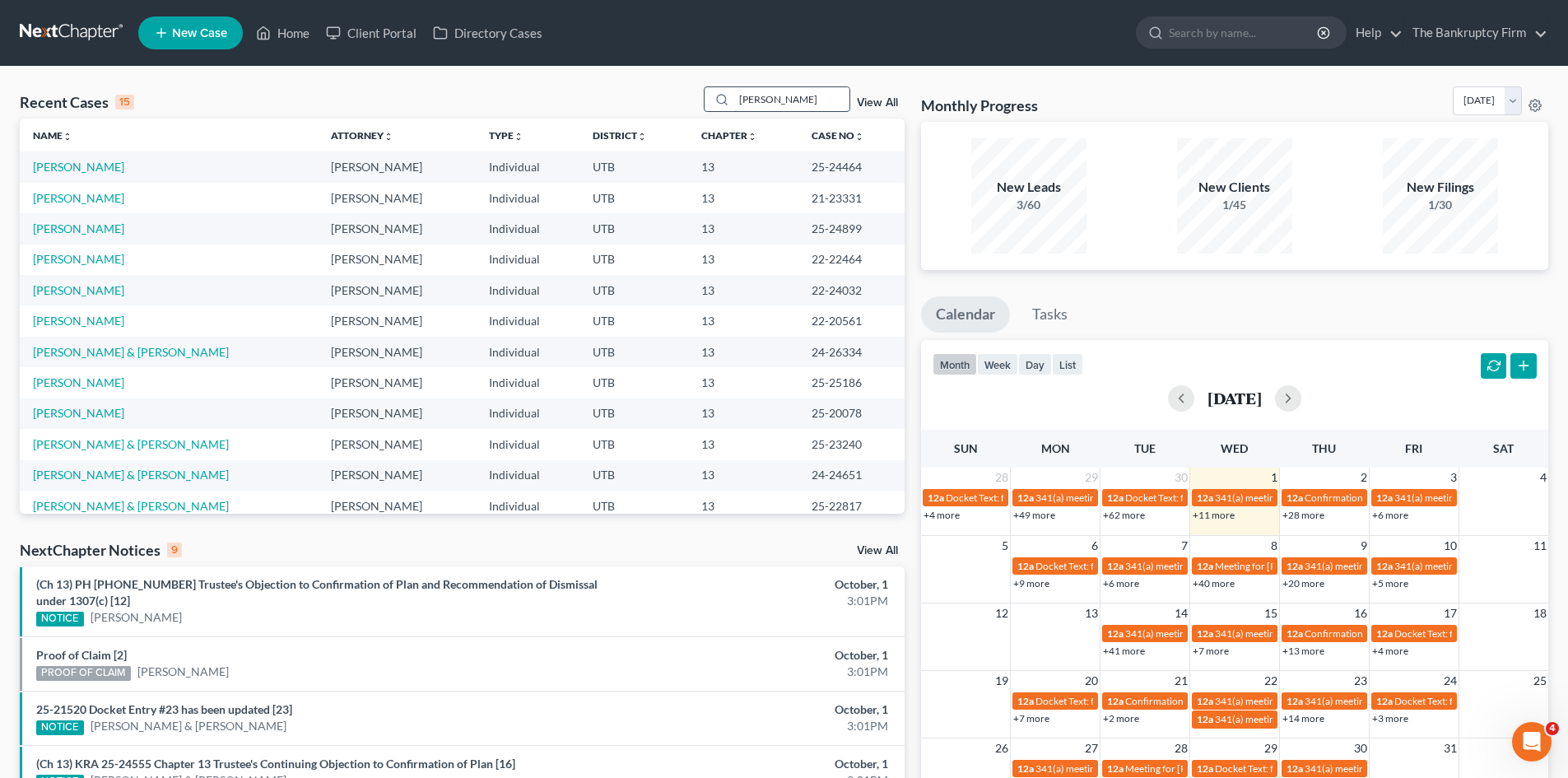
type input "[PERSON_NAME]"
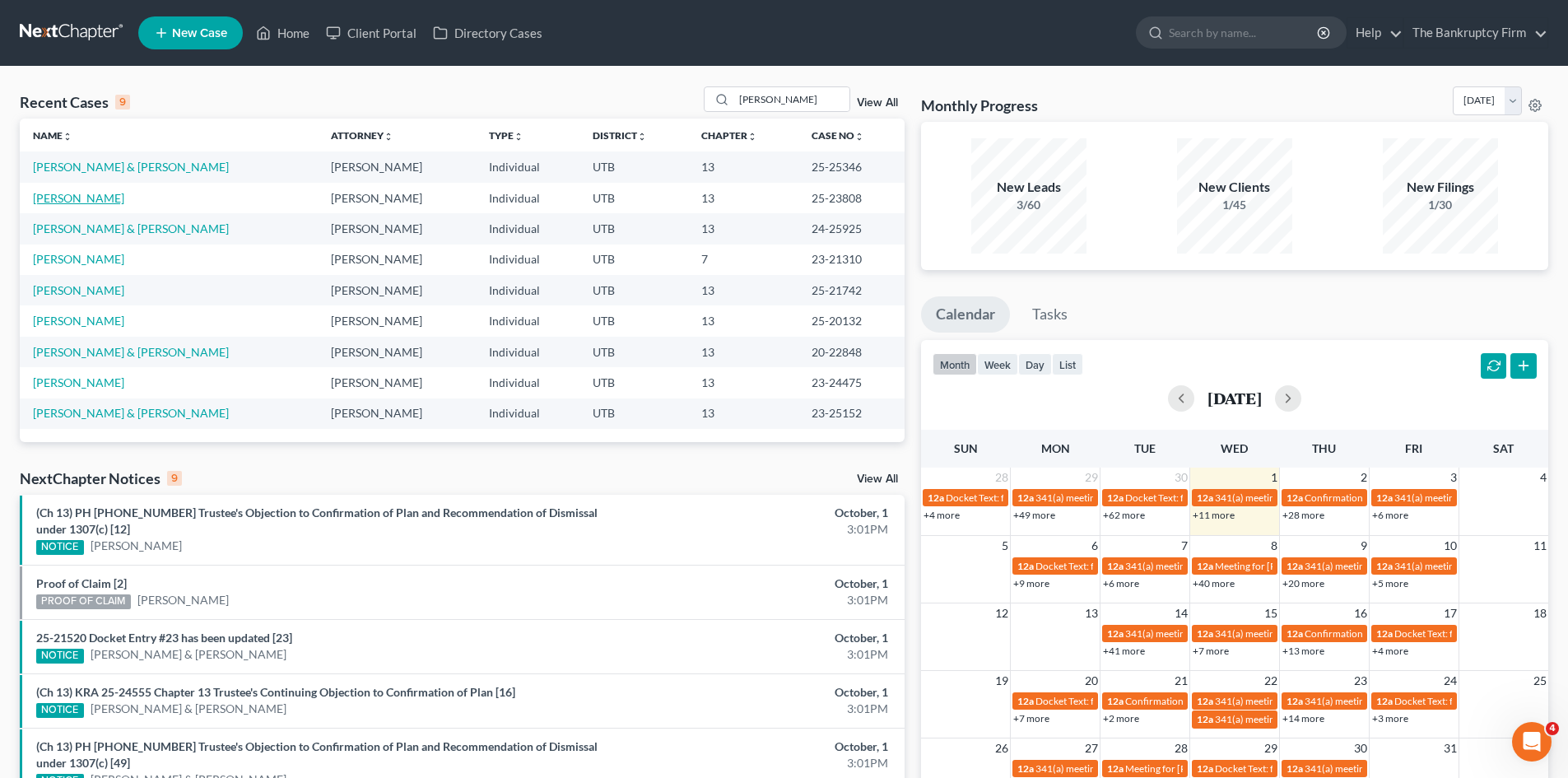
click at [81, 197] on link "[PERSON_NAME]" at bounding box center [78, 198] width 92 height 14
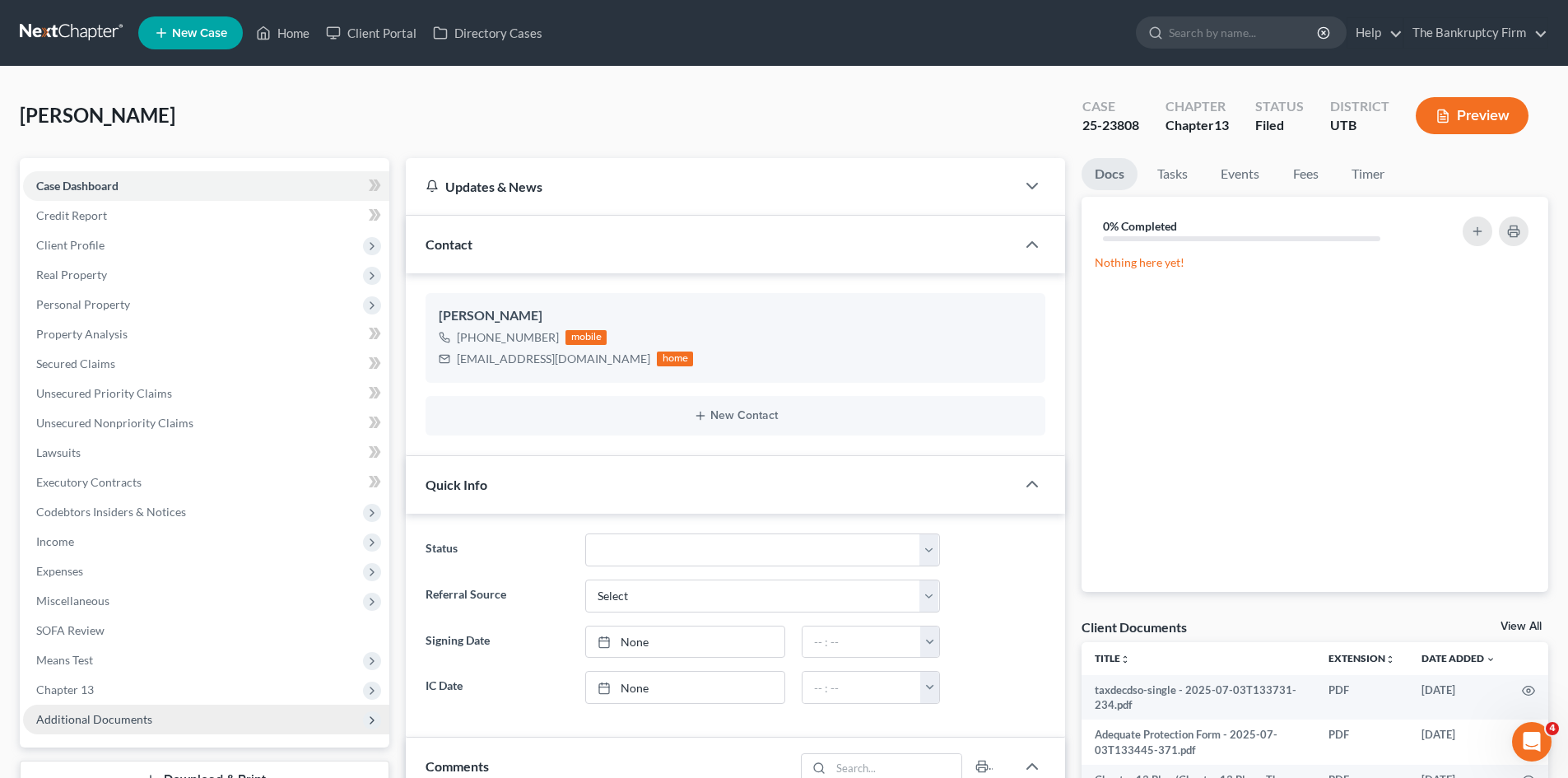
scroll to position [114, 0]
click at [112, 716] on span "Additional Documents" at bounding box center [95, 719] width 116 height 14
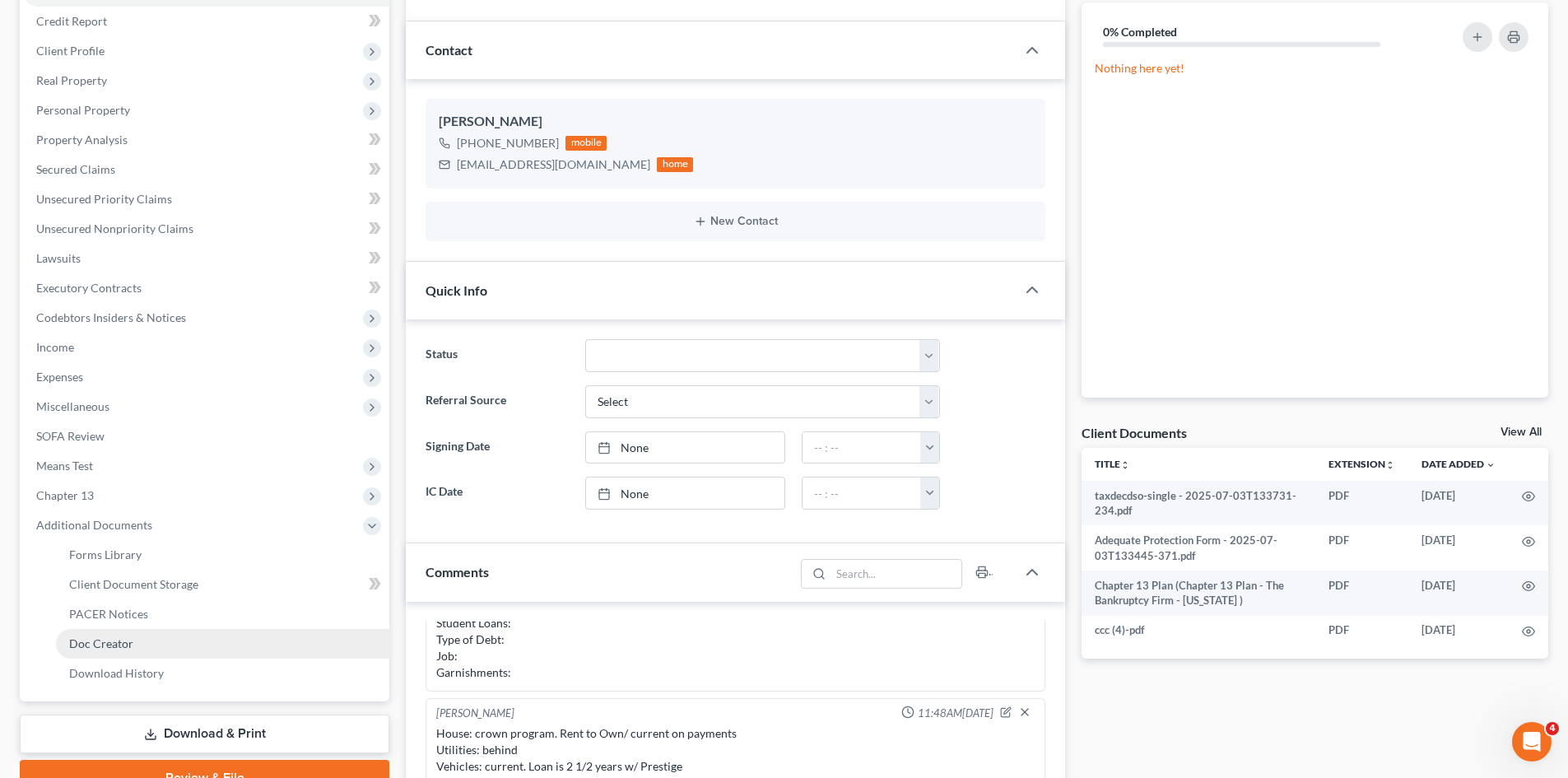
scroll to position [247, 0]
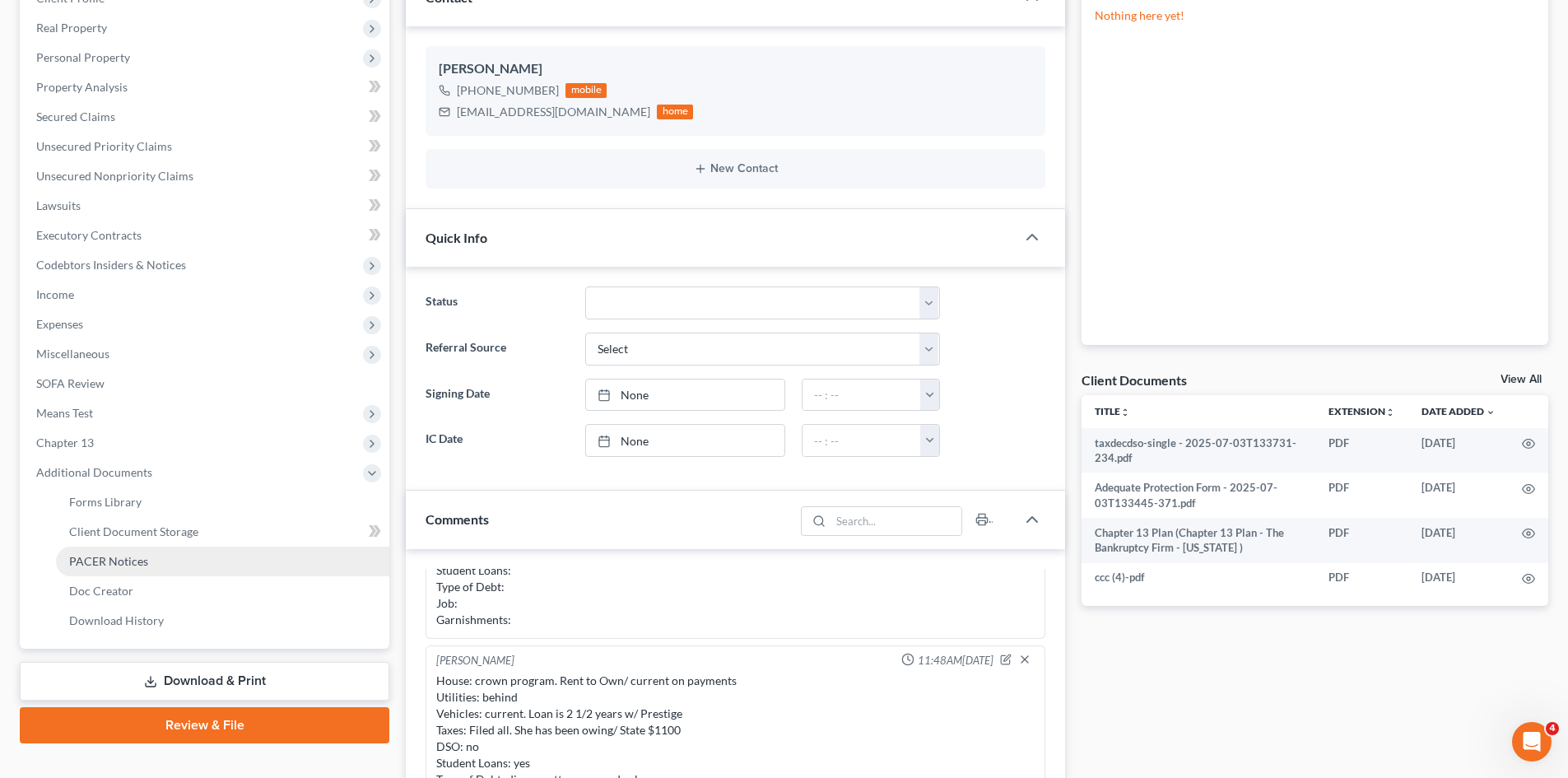
click at [91, 550] on link "PACER Notices" at bounding box center [223, 561] width 333 height 30
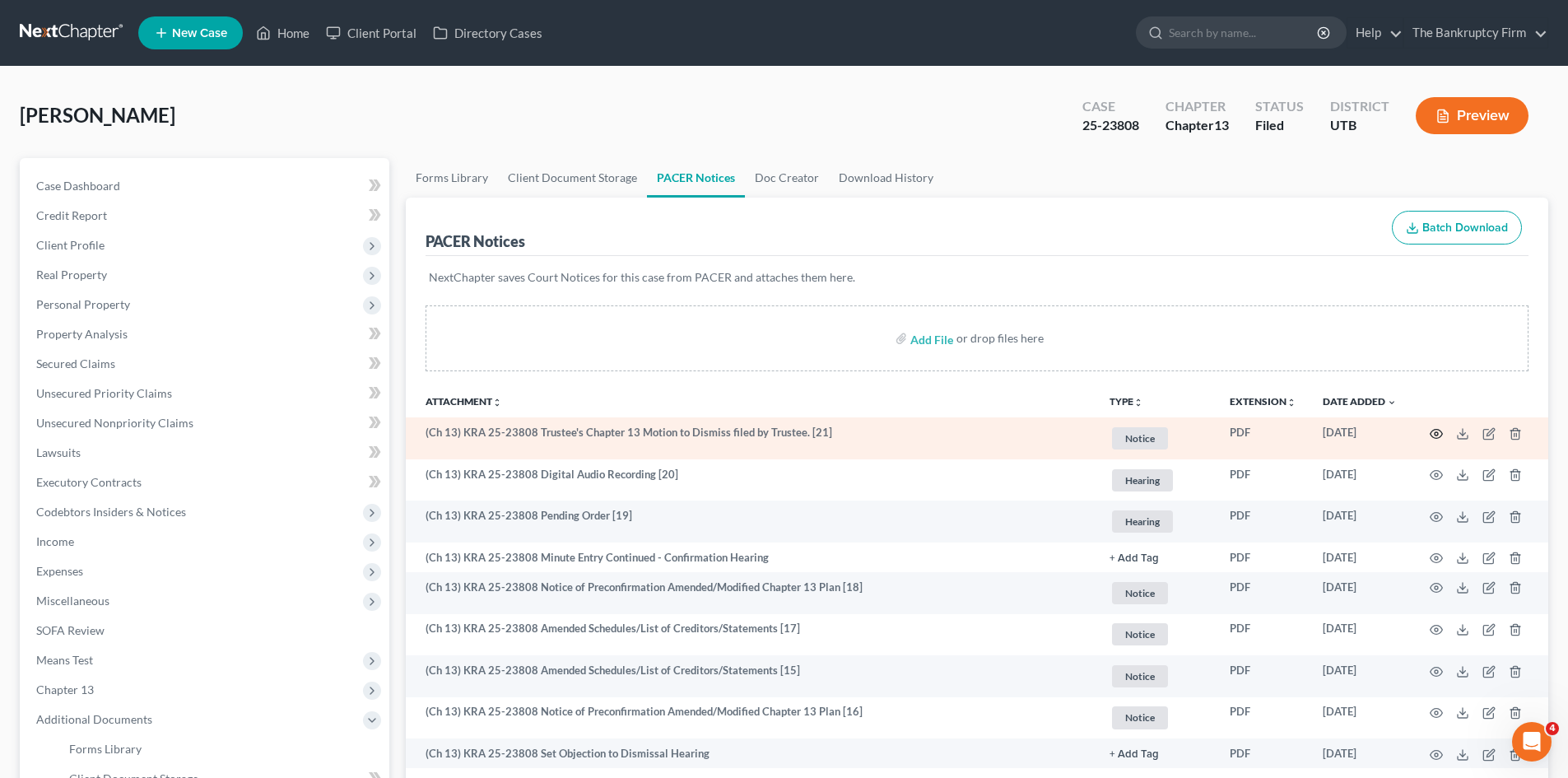
click at [1436, 434] on icon "button" at bounding box center [1436, 433] width 13 height 13
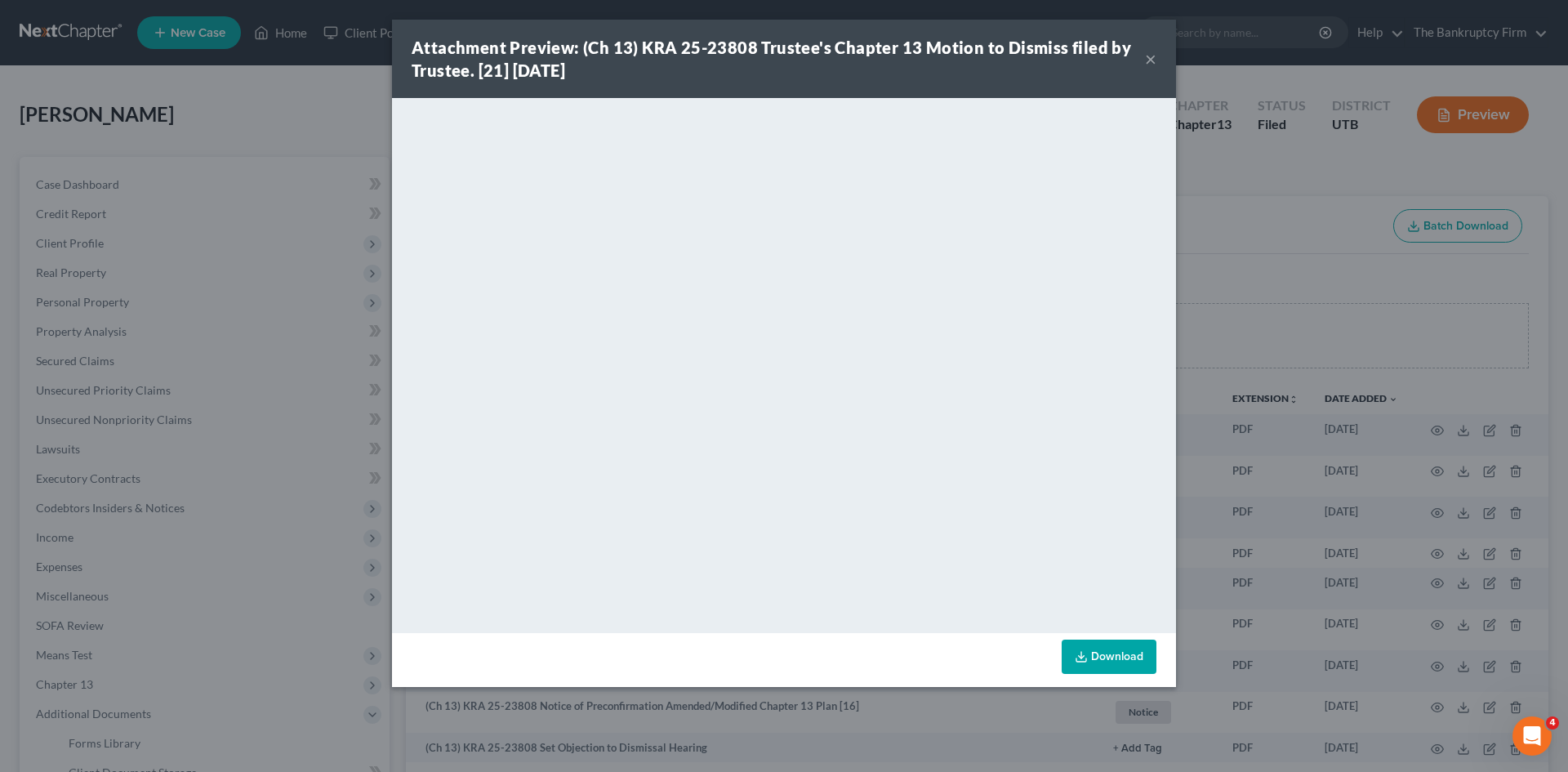
click at [1150, 57] on button "×" at bounding box center [1151, 59] width 12 height 20
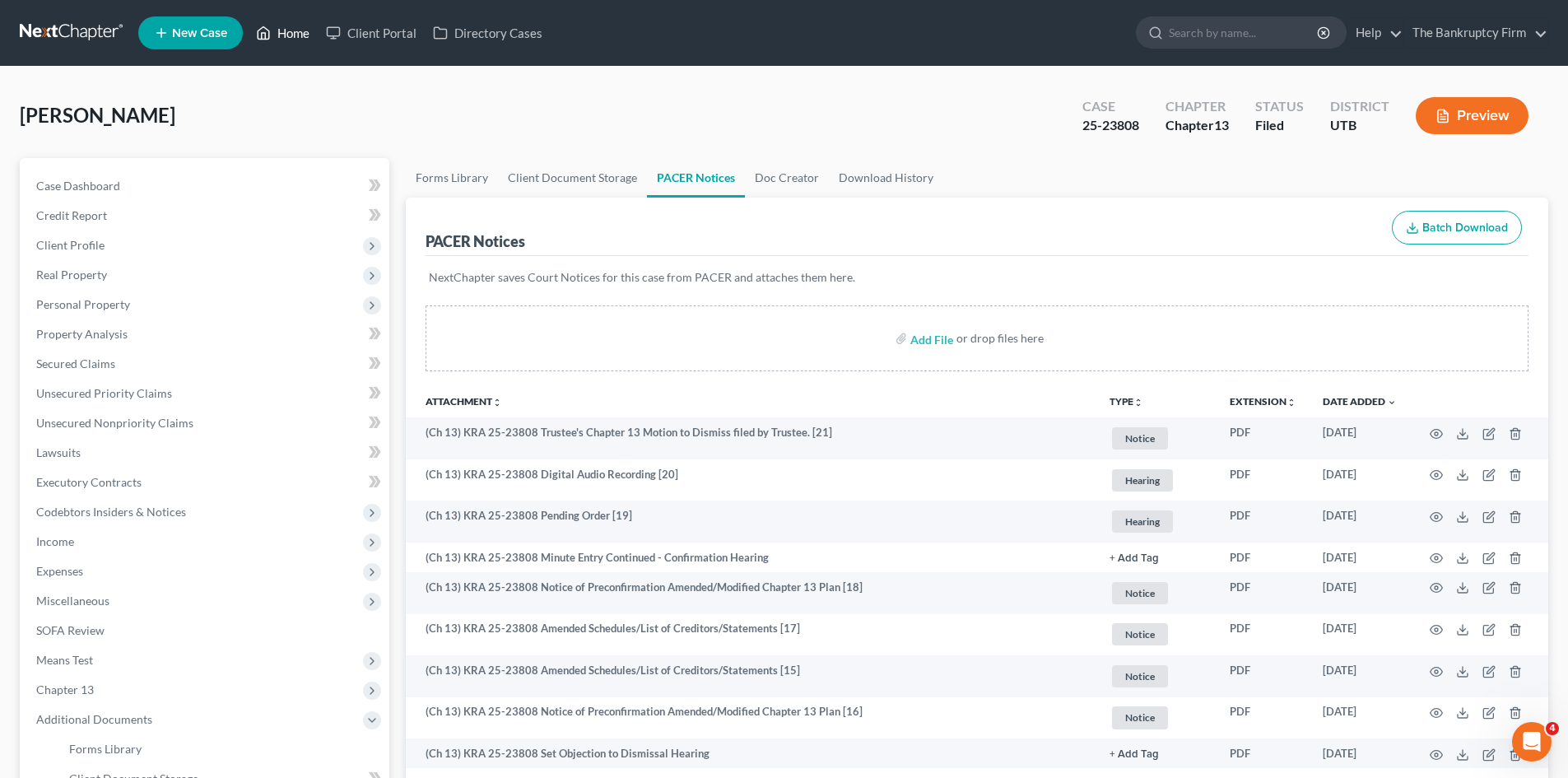
click at [284, 33] on link "Home" at bounding box center [282, 33] width 70 height 30
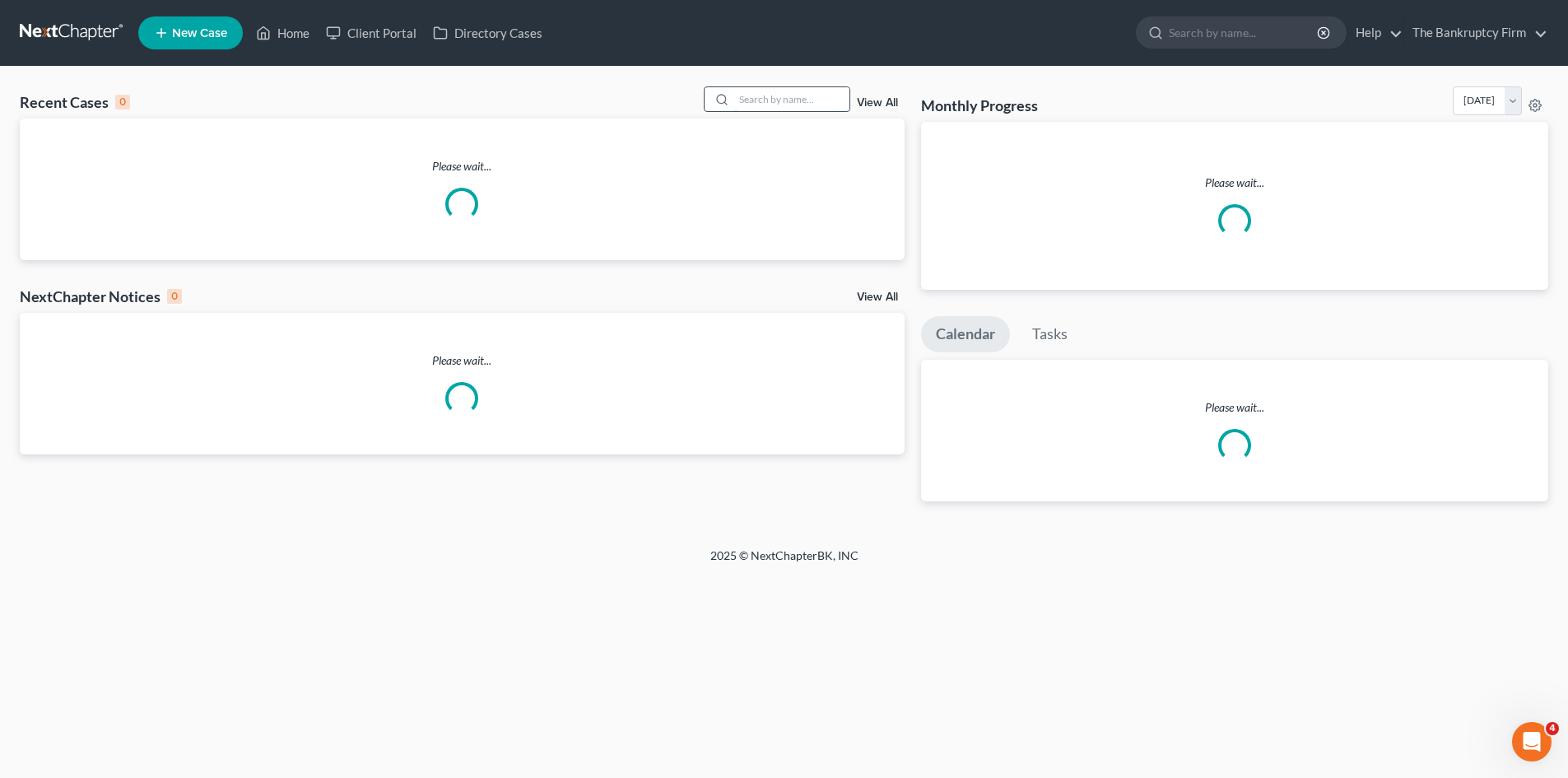
click at [794, 100] on input "search" at bounding box center [791, 99] width 115 height 24
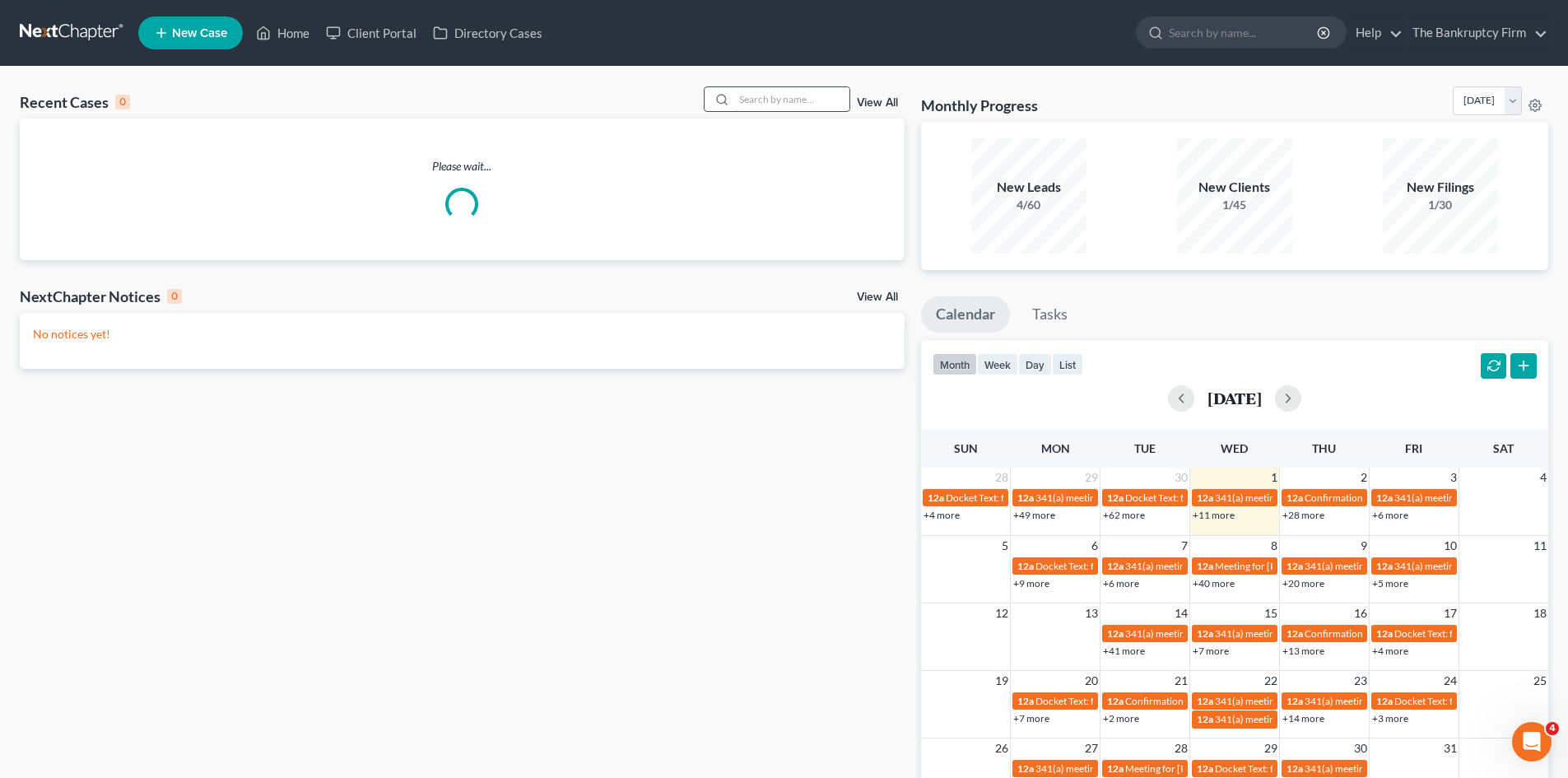
paste input "Pevoroff"
type input "Pevoroff"
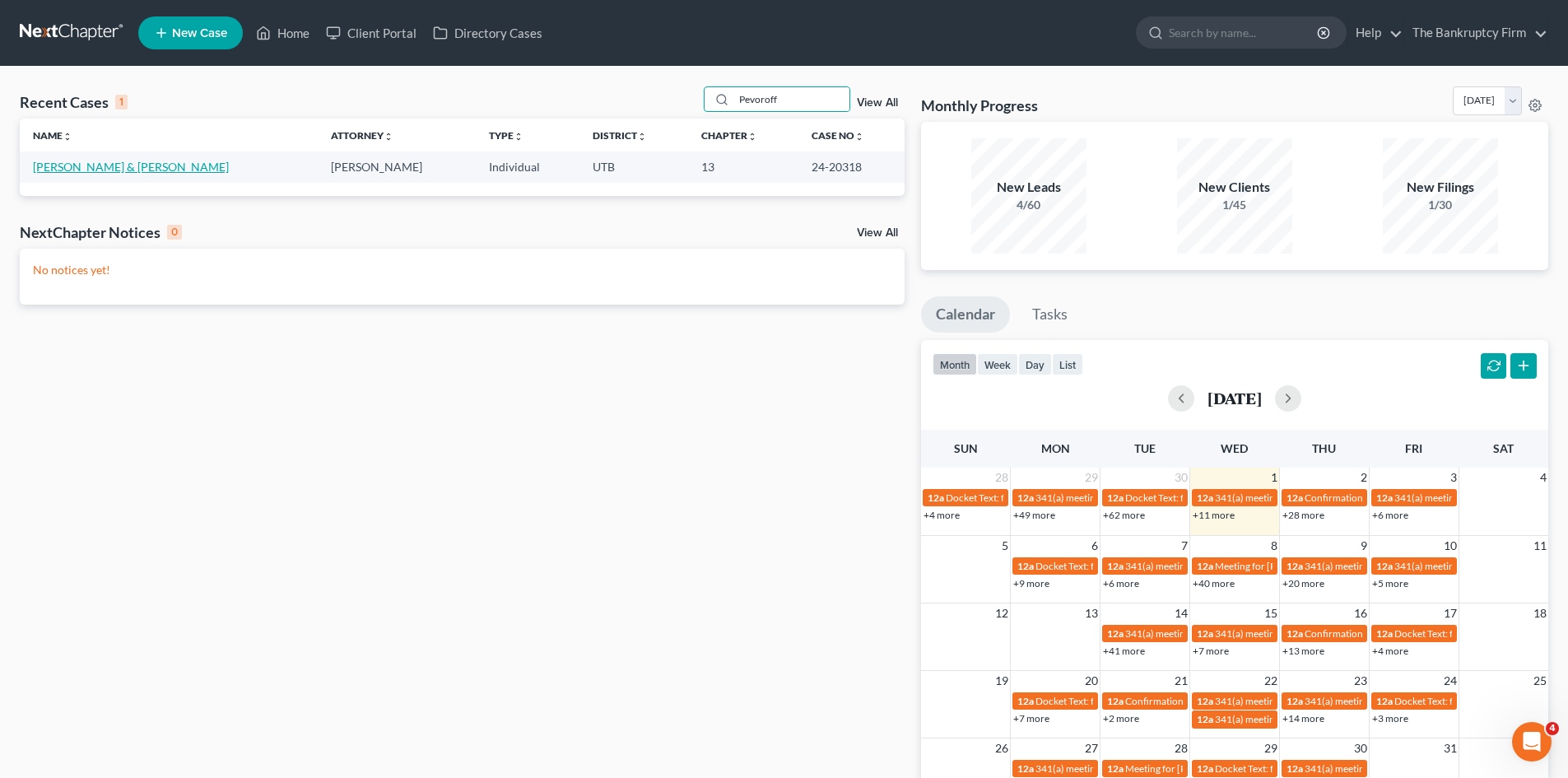
click at [86, 166] on link "[PERSON_NAME] & [PERSON_NAME]" at bounding box center [130, 167] width 196 height 14
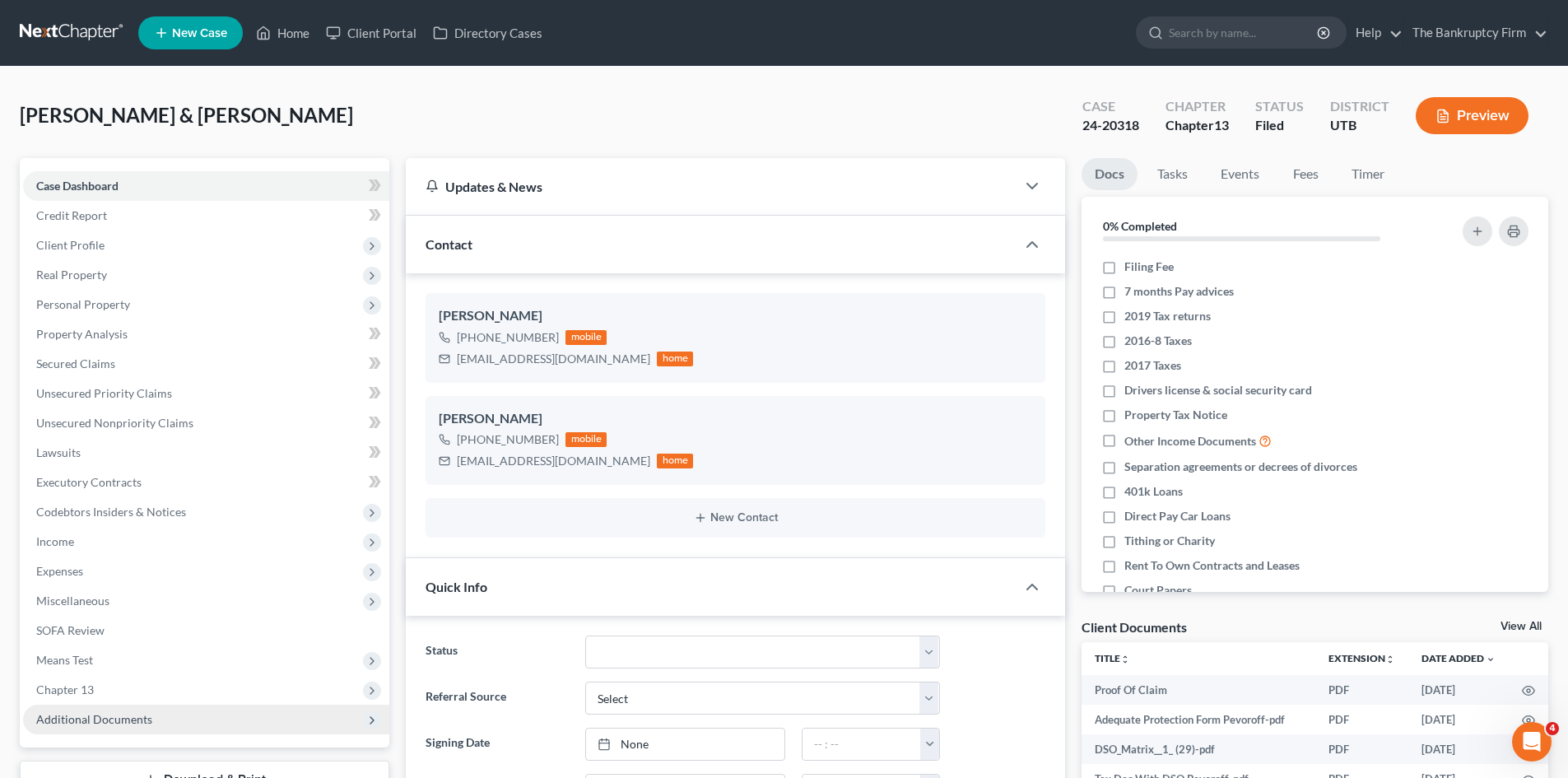
click at [82, 725] on span "Additional Documents" at bounding box center [95, 719] width 116 height 14
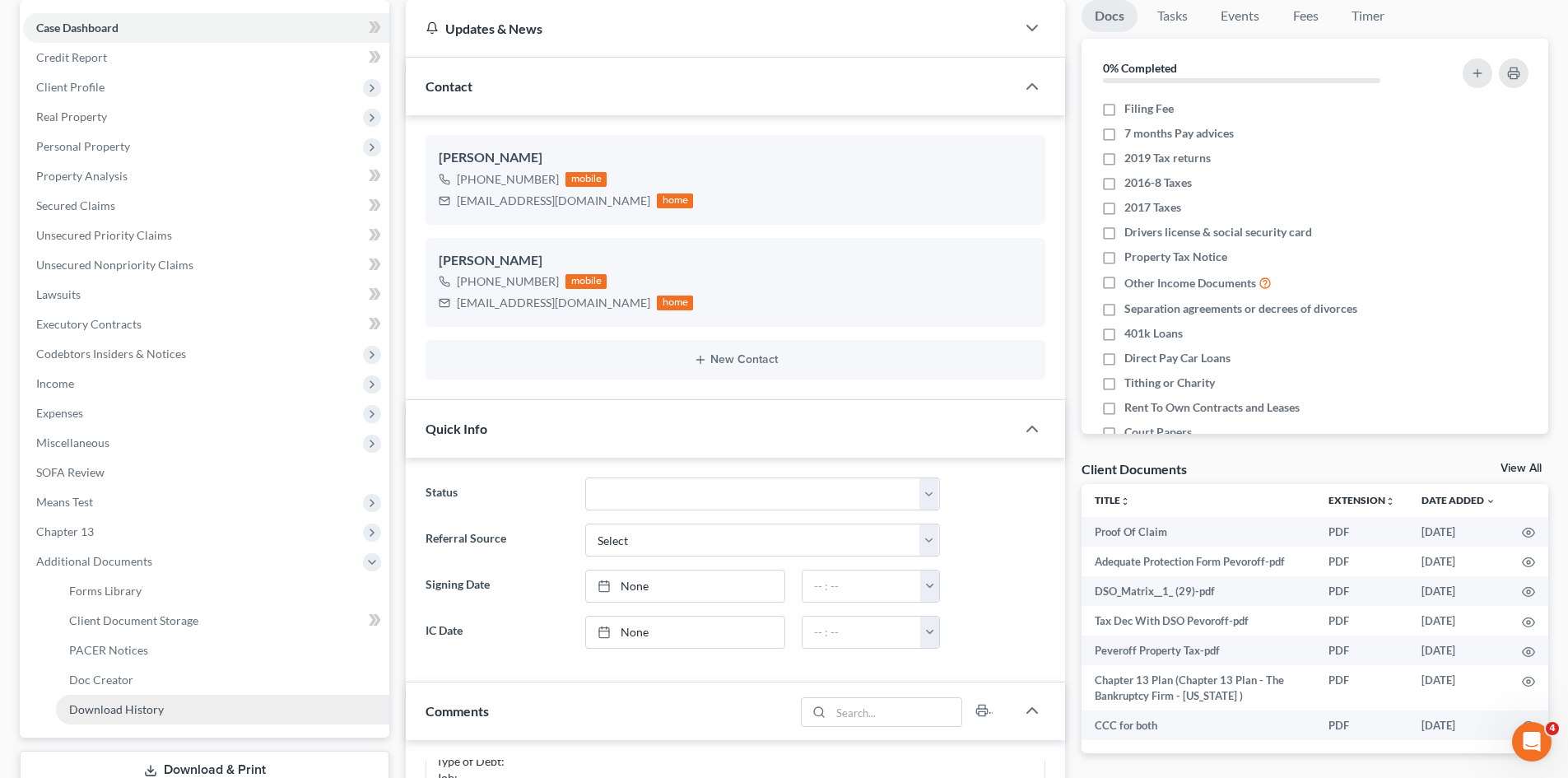
scroll to position [165, 0]
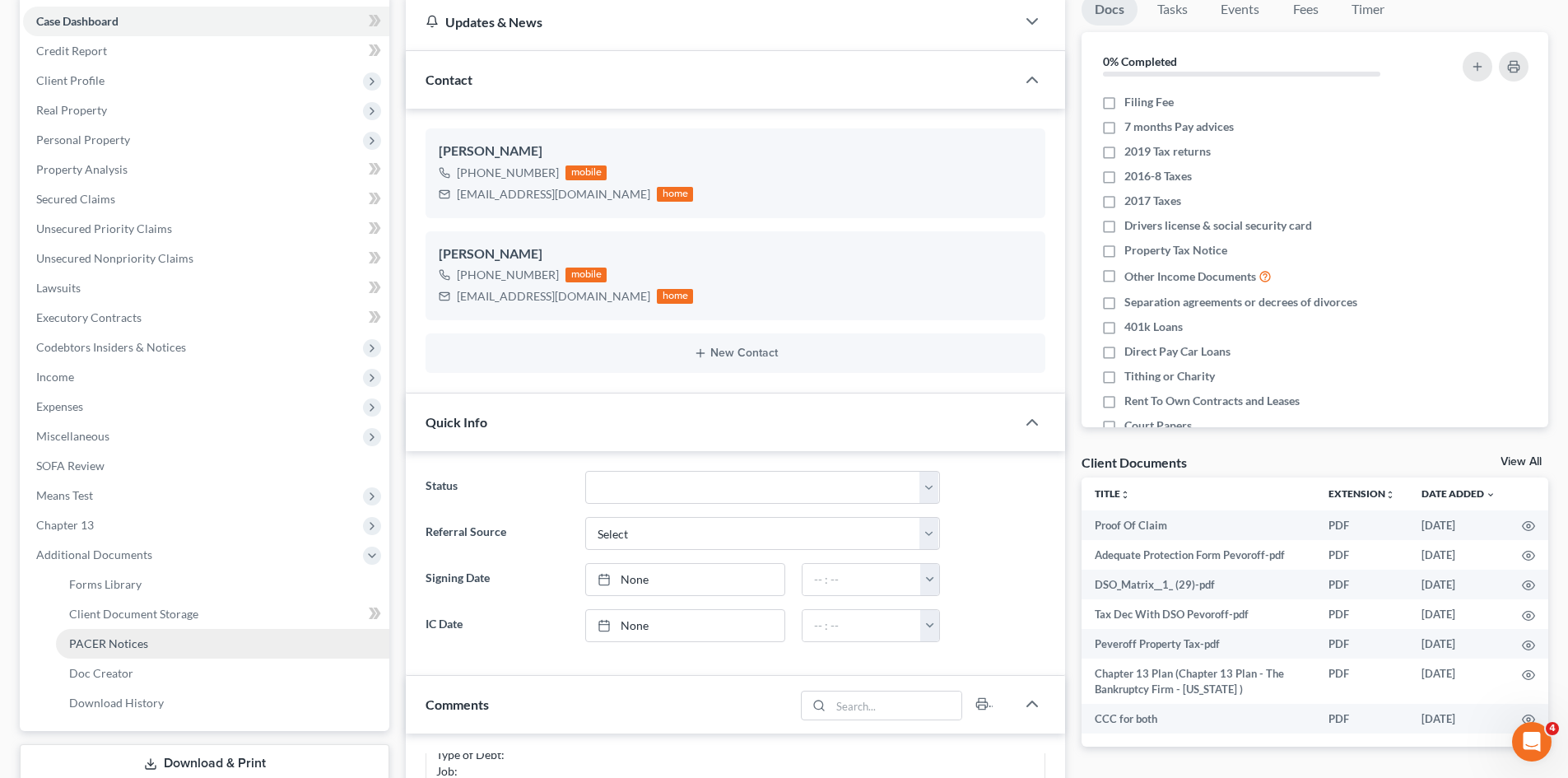
click at [92, 642] on span "PACER Notices" at bounding box center [108, 643] width 79 height 14
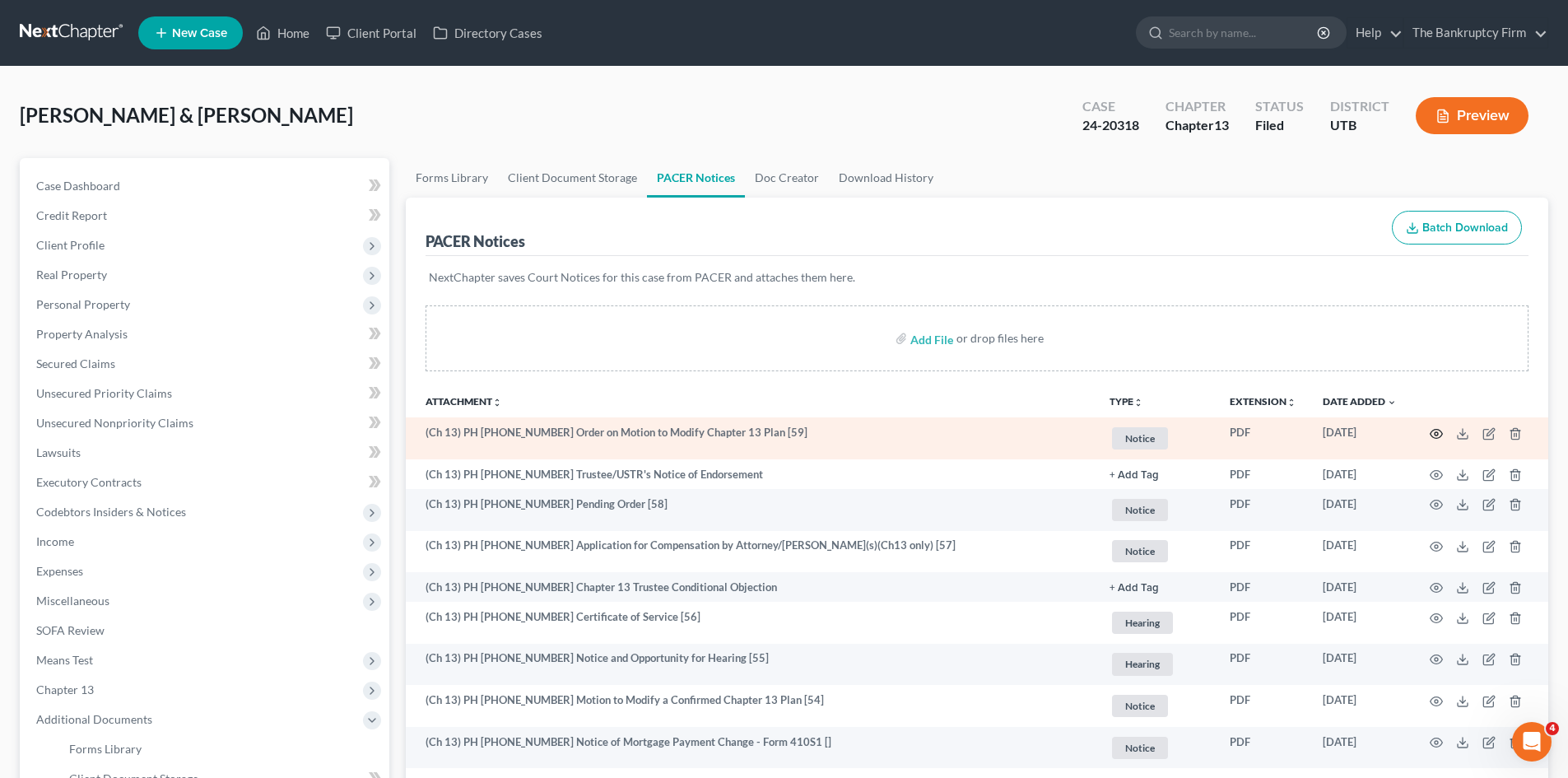
click at [1436, 431] on icon "button" at bounding box center [1436, 433] width 13 height 13
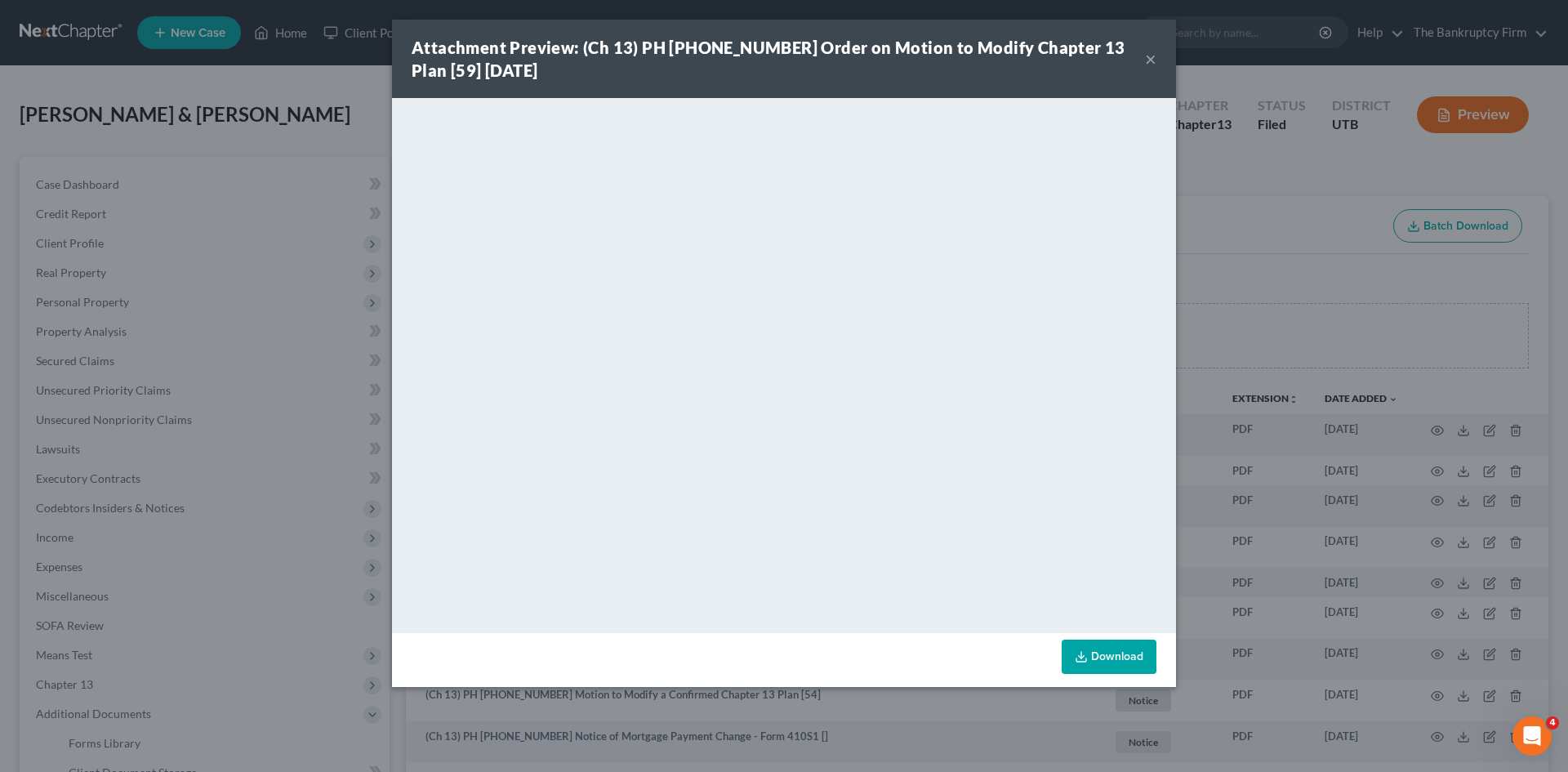
click at [1152, 59] on button "×" at bounding box center [1151, 59] width 12 height 20
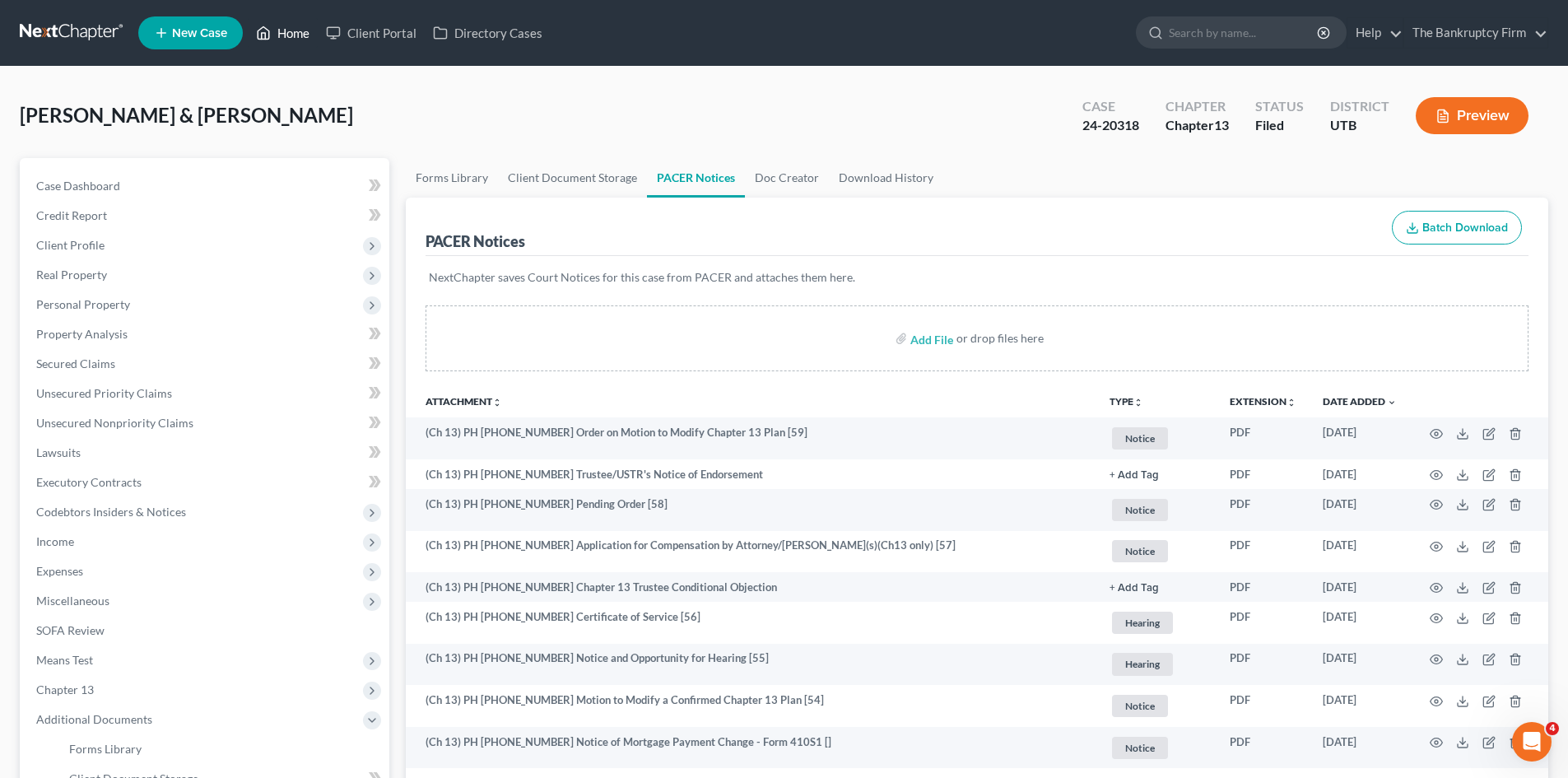
click at [301, 40] on link "Home" at bounding box center [282, 33] width 70 height 30
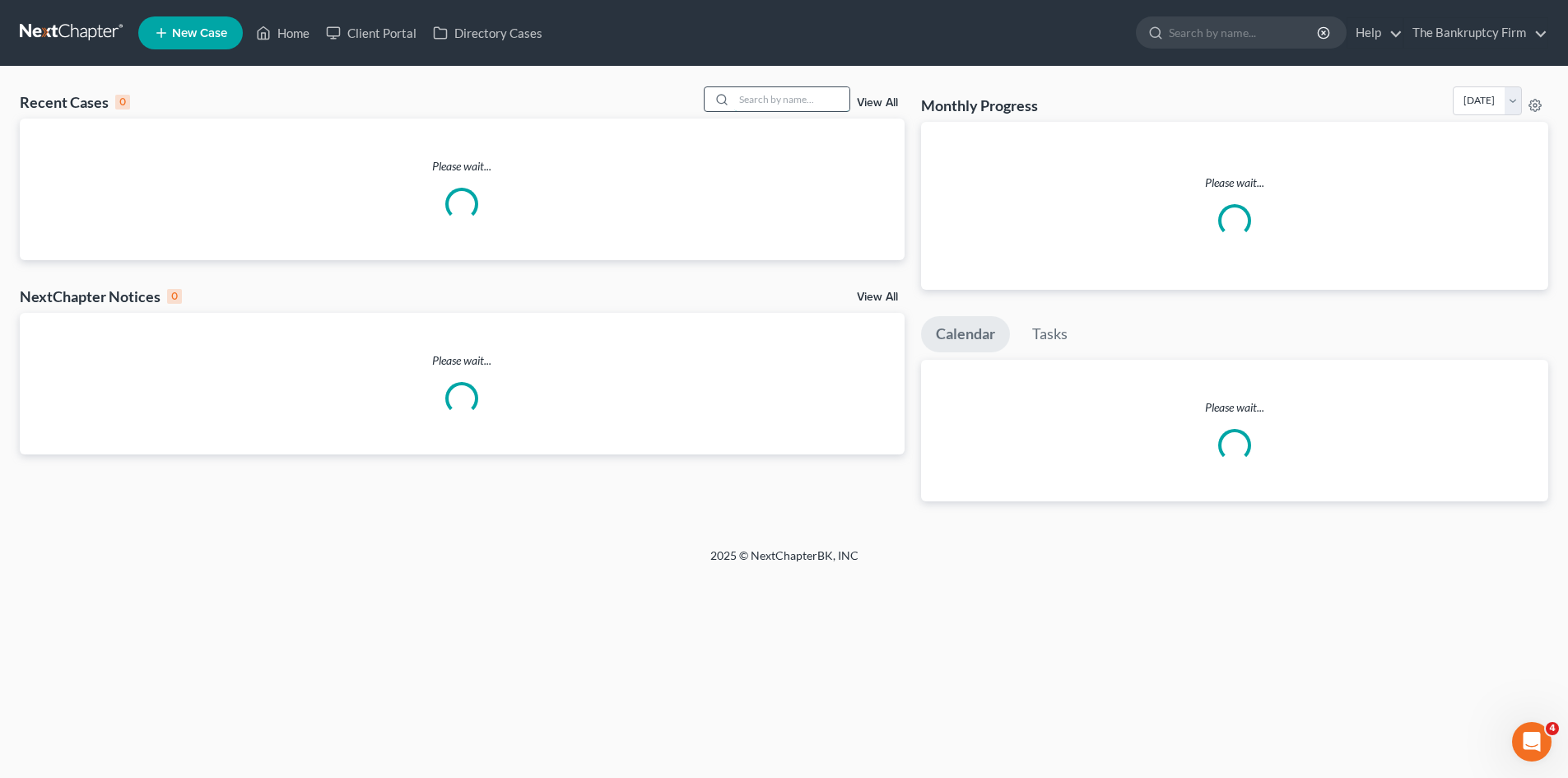
click at [754, 100] on input "search" at bounding box center [791, 99] width 115 height 24
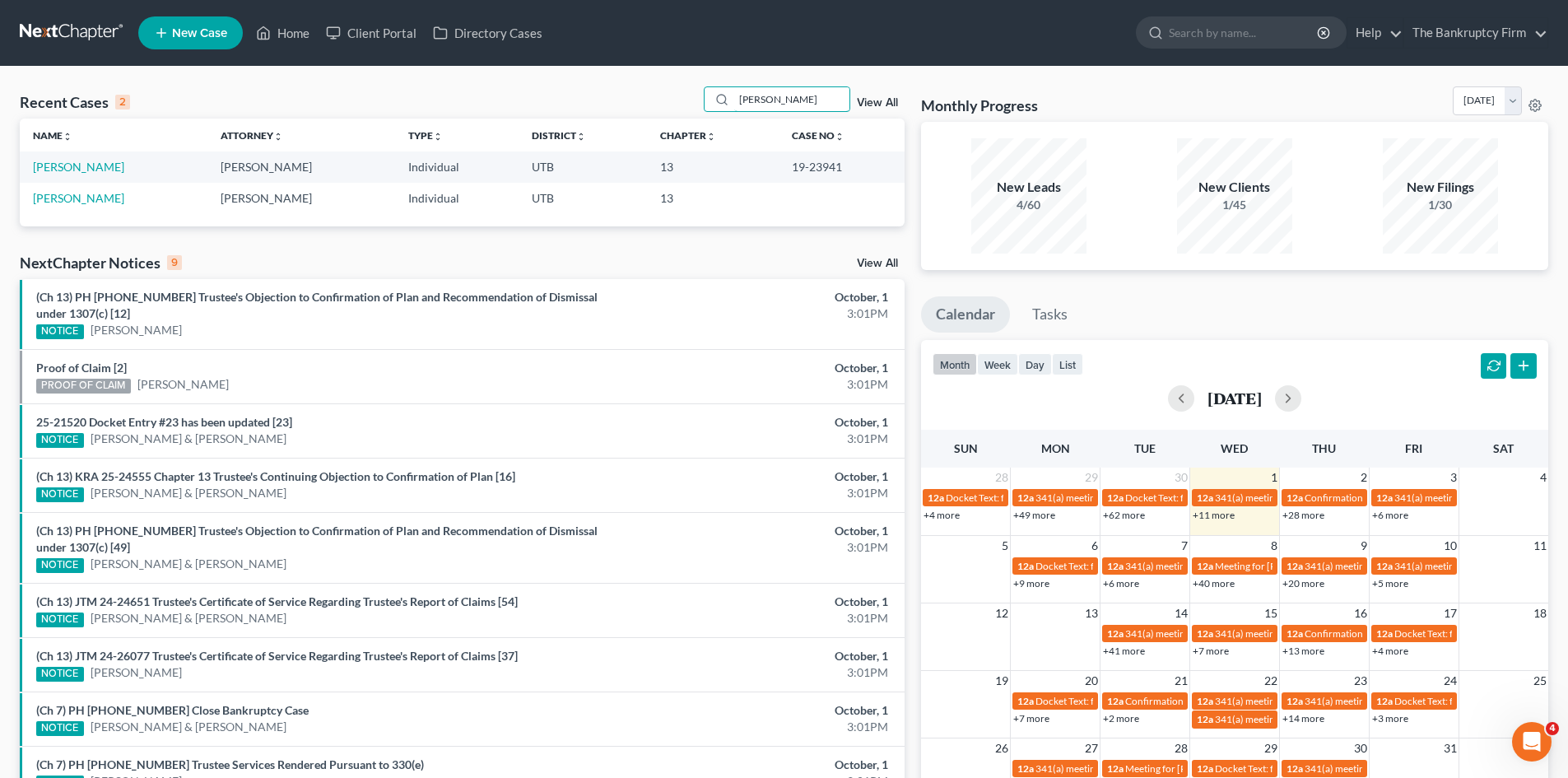
drag, startPoint x: 773, startPoint y: 103, endPoint x: 670, endPoint y: 91, distance: 103.7
click at [670, 92] on div "Recent Cases 2 [PERSON_NAME] View All" at bounding box center [462, 103] width 885 height 33
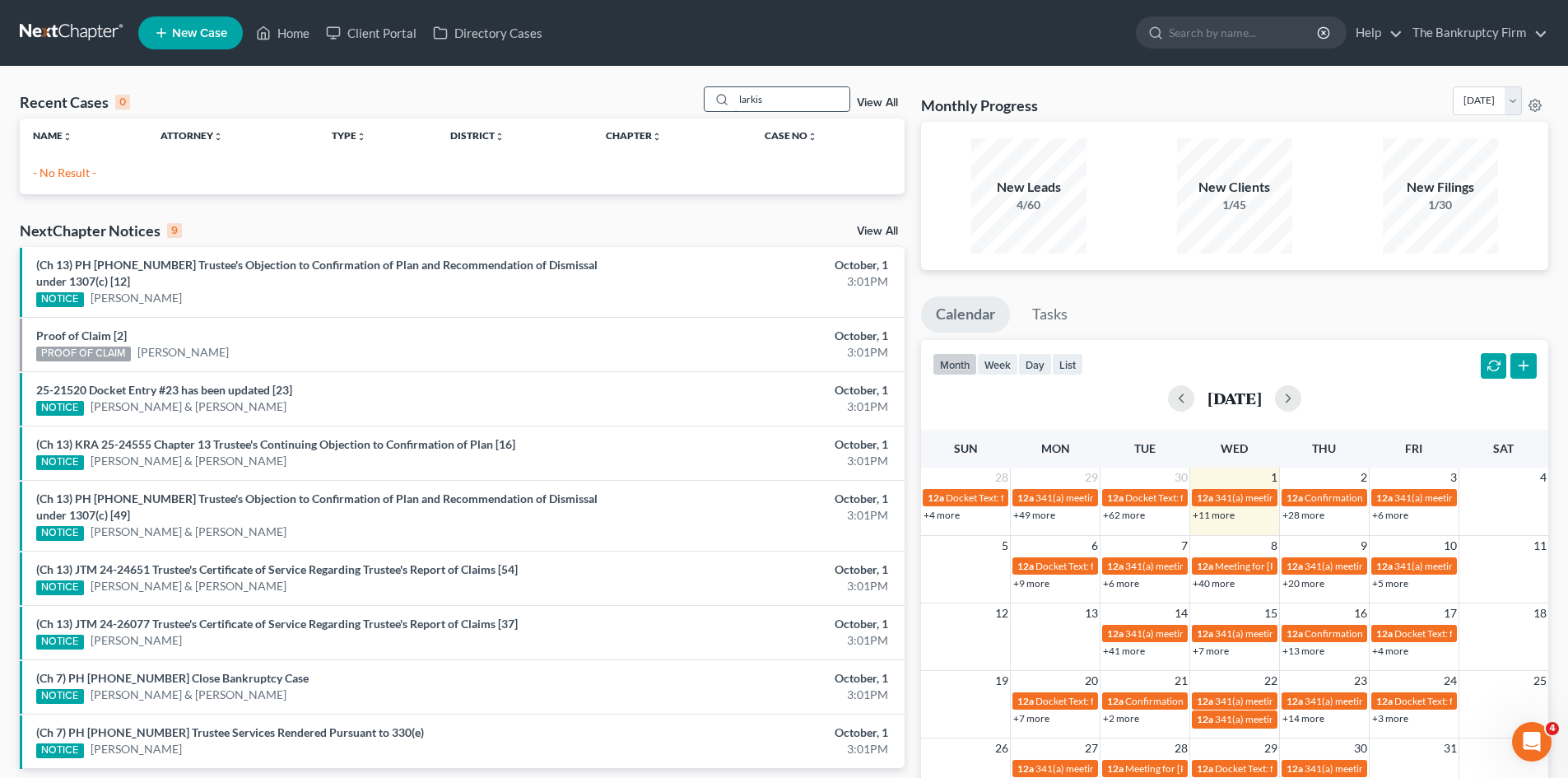
drag, startPoint x: 786, startPoint y: 101, endPoint x: 711, endPoint y: 101, distance: 75.0
click at [712, 101] on div "larkis" at bounding box center [777, 100] width 147 height 26
type input "[PERSON_NAME]"
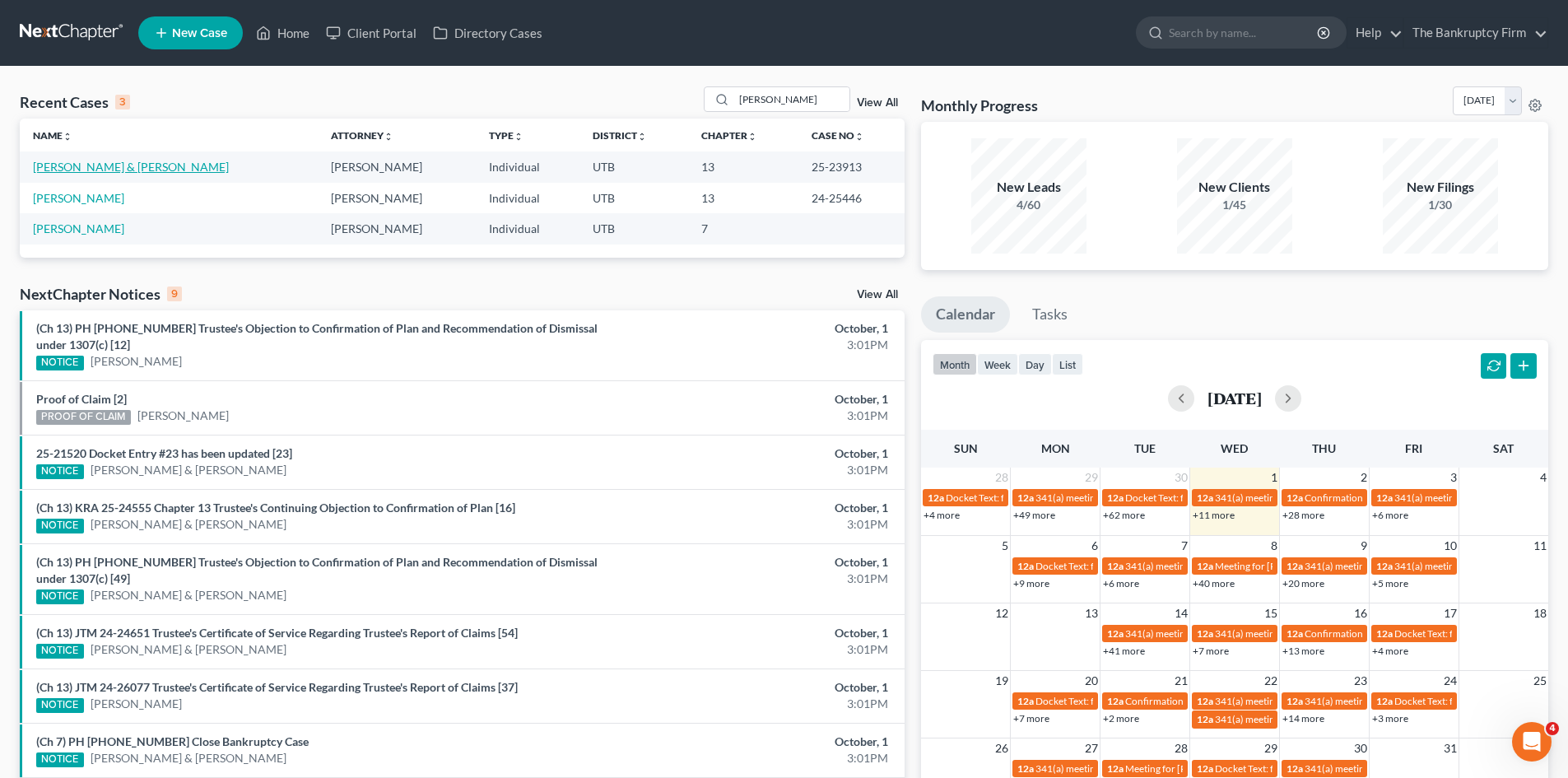
click at [67, 169] on link "[PERSON_NAME] & [PERSON_NAME]" at bounding box center [130, 167] width 196 height 14
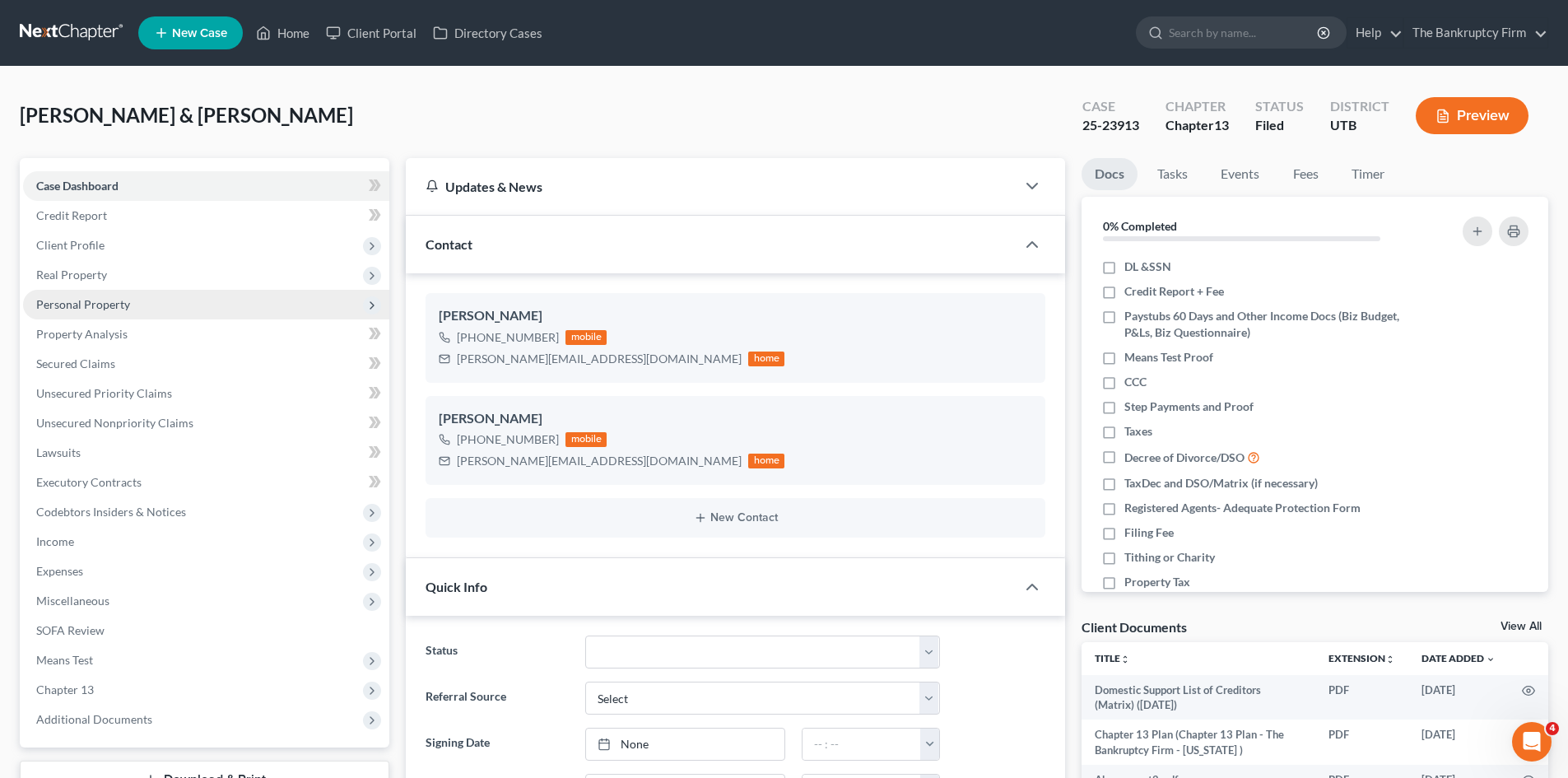
scroll to position [288, 0]
click at [74, 299] on span "Personal Property" at bounding box center [83, 304] width 94 height 14
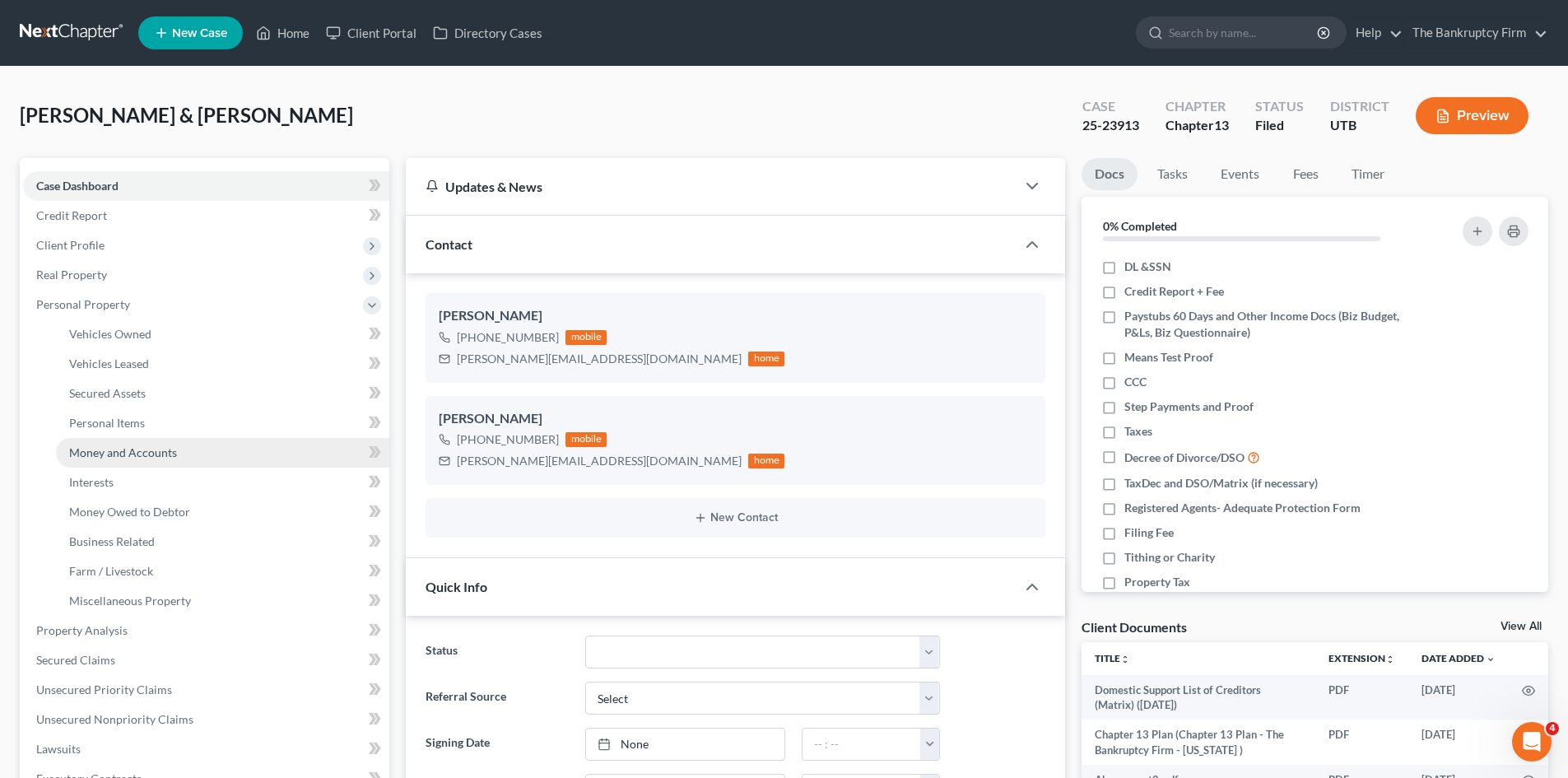
click at [152, 451] on span "Money and Accounts" at bounding box center [122, 453] width 107 height 14
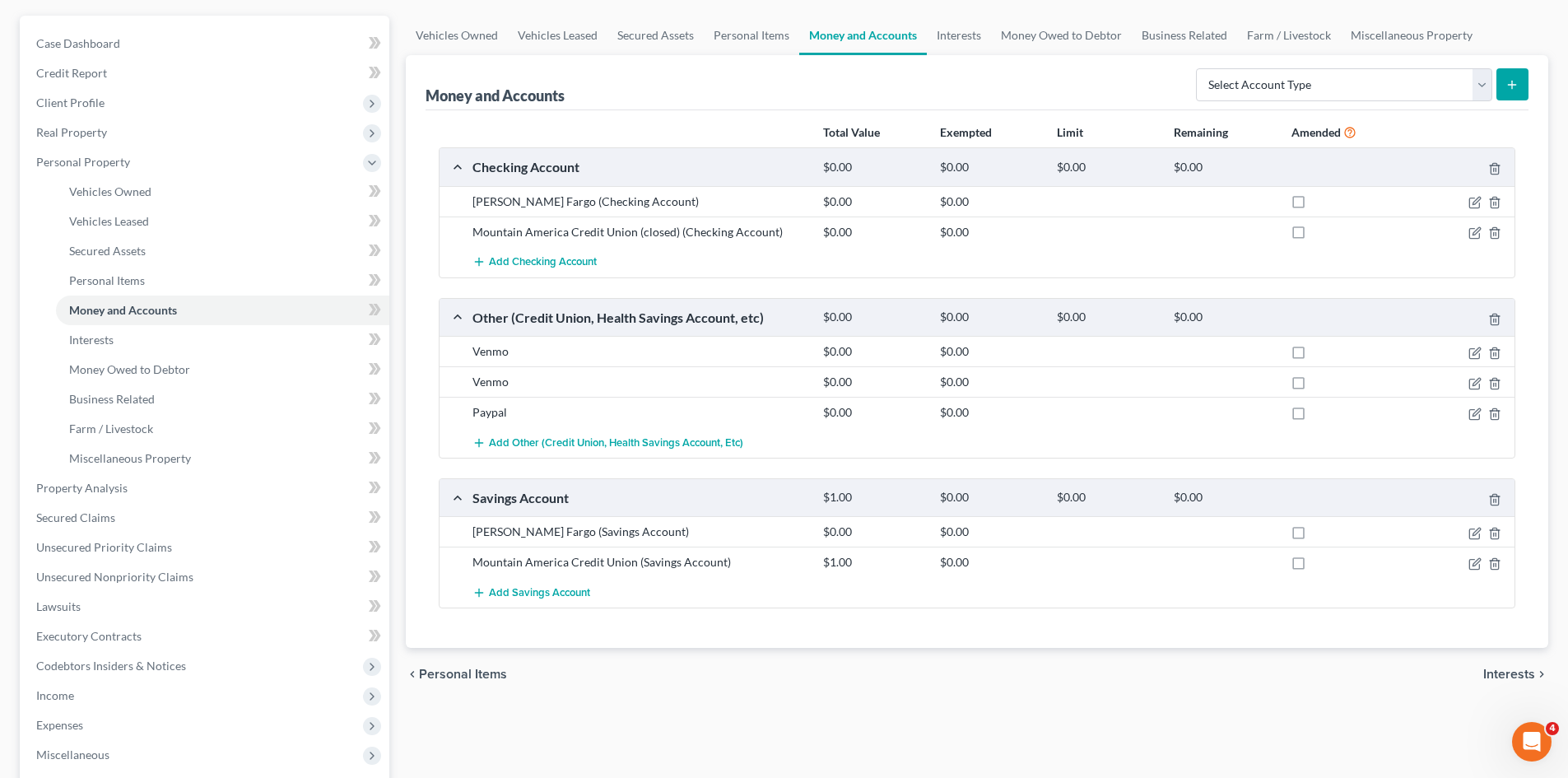
scroll to position [165, 0]
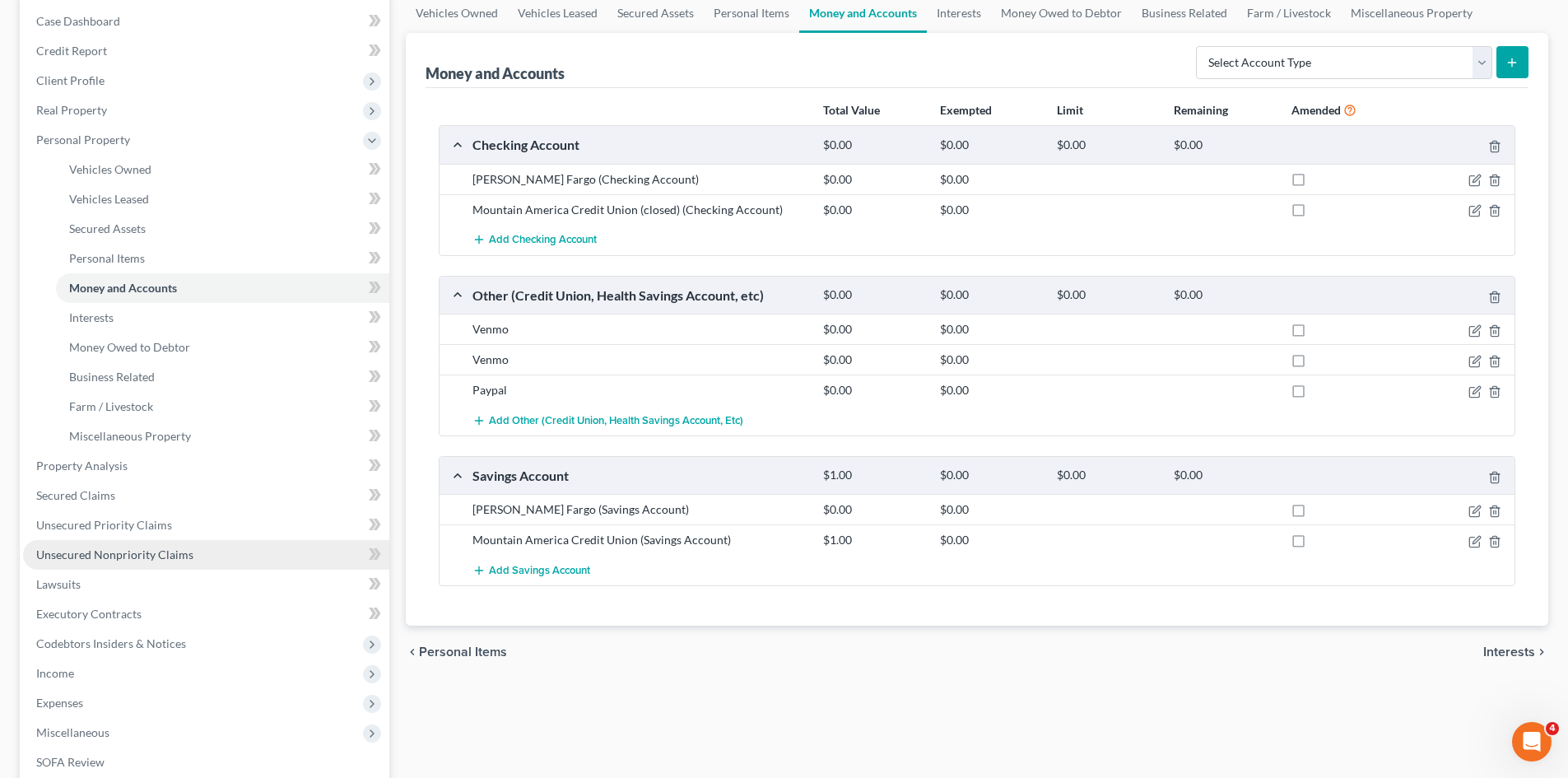
click at [165, 553] on span "Unsecured Nonpriority Claims" at bounding box center [114, 554] width 157 height 14
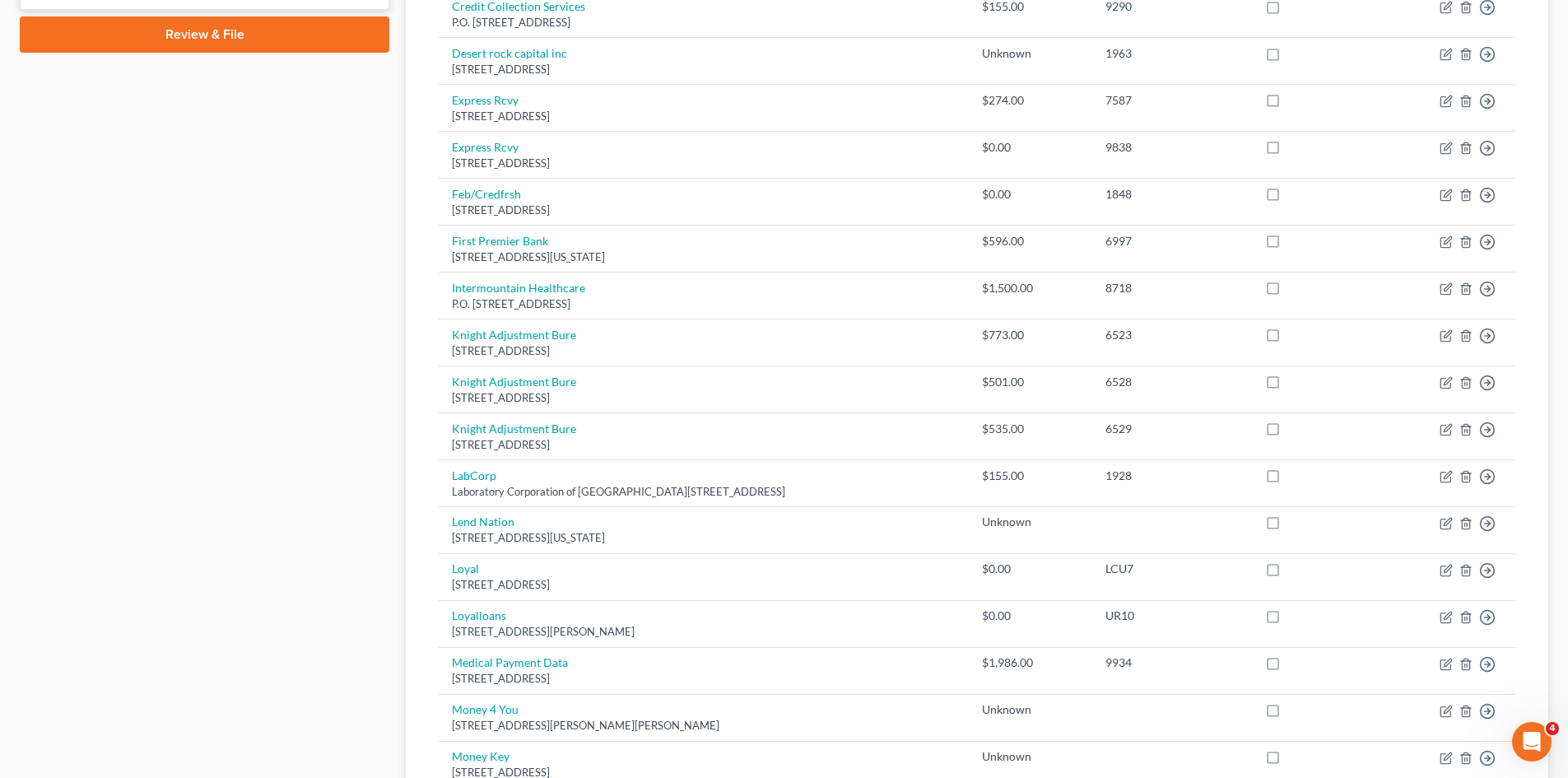
scroll to position [1070, 0]
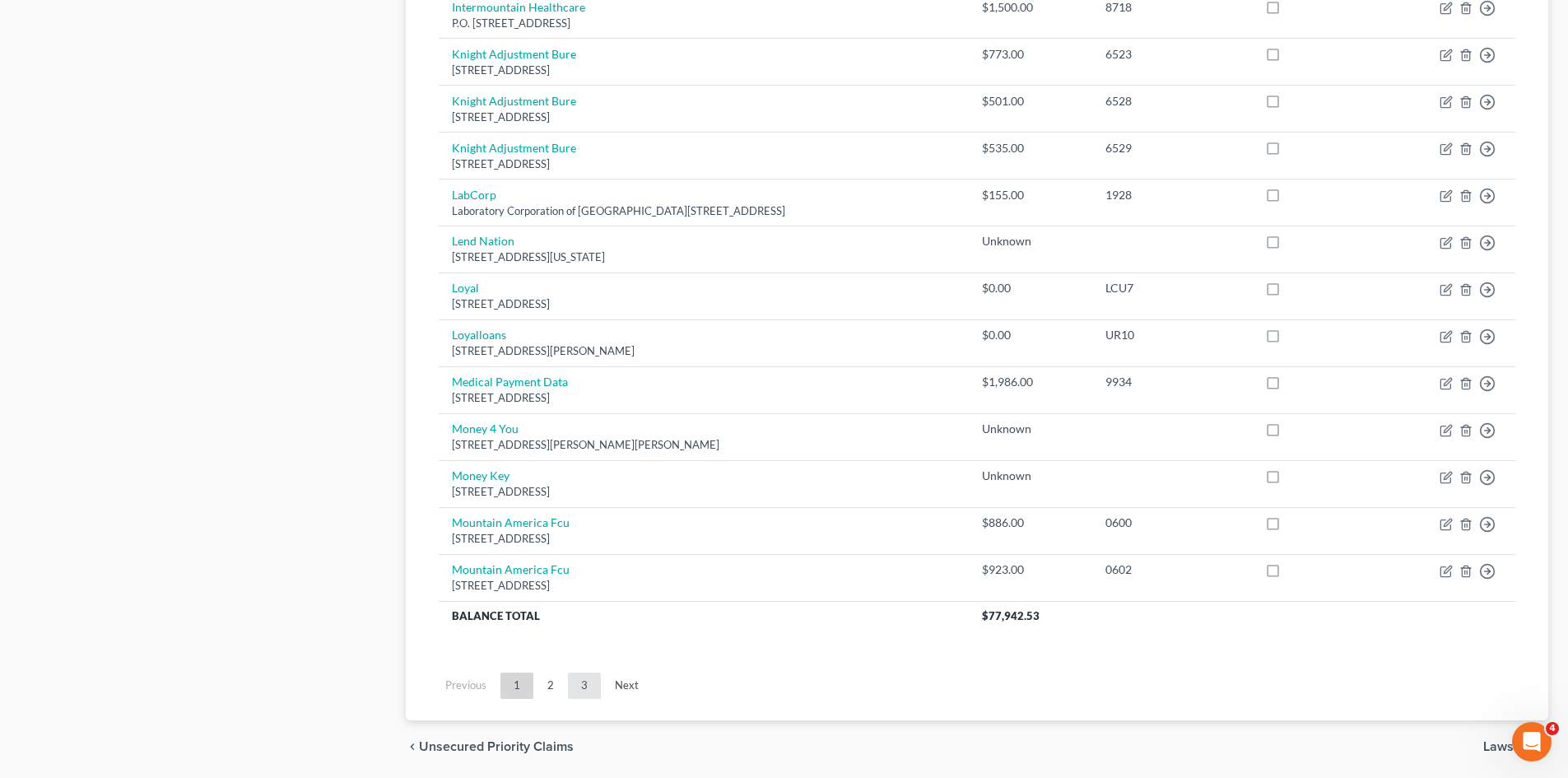
click at [579, 688] on link "3" at bounding box center [584, 685] width 33 height 27
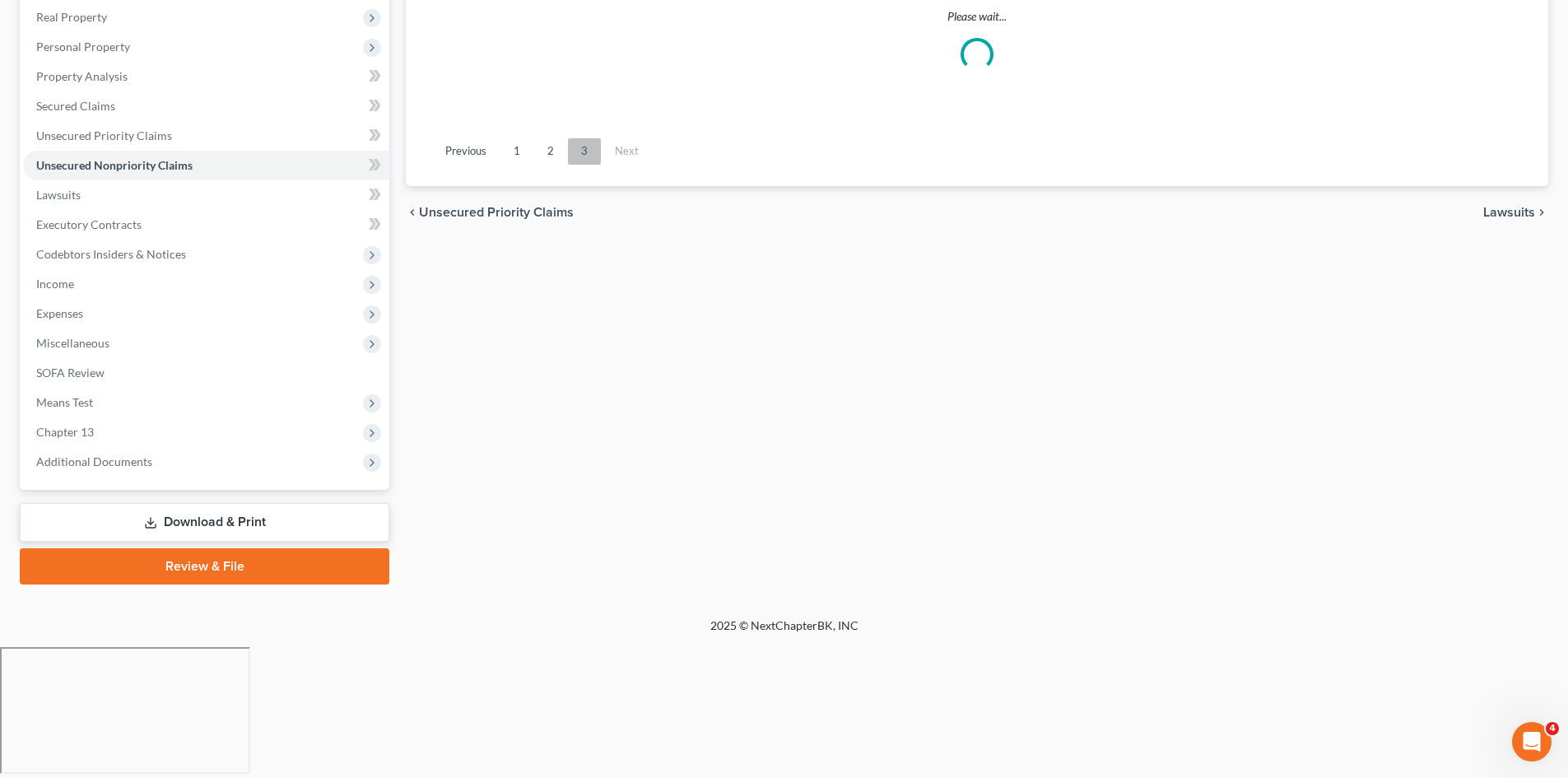
scroll to position [127, 0]
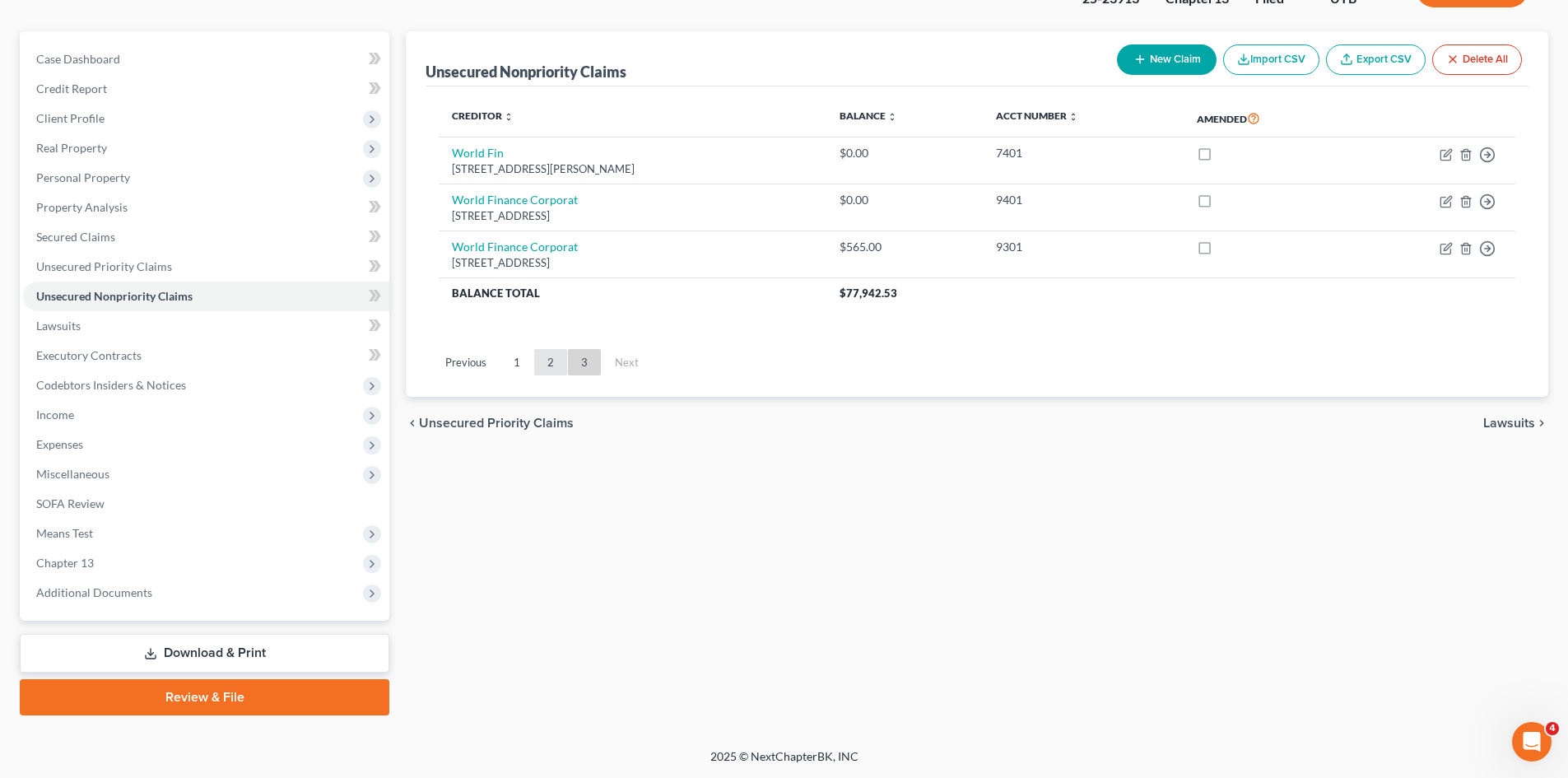
click at [552, 362] on link "2" at bounding box center [550, 362] width 33 height 27
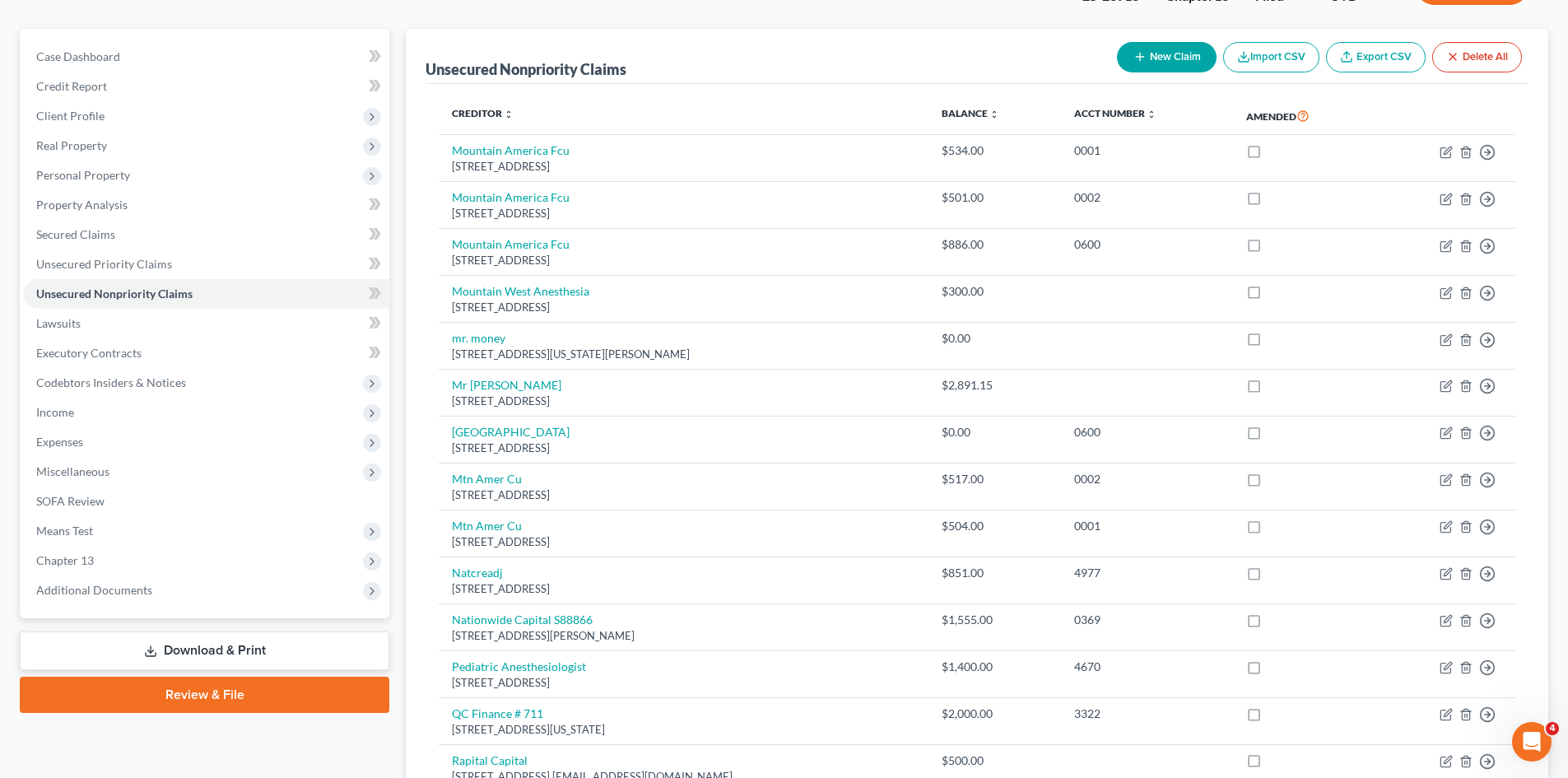
scroll to position [0, 0]
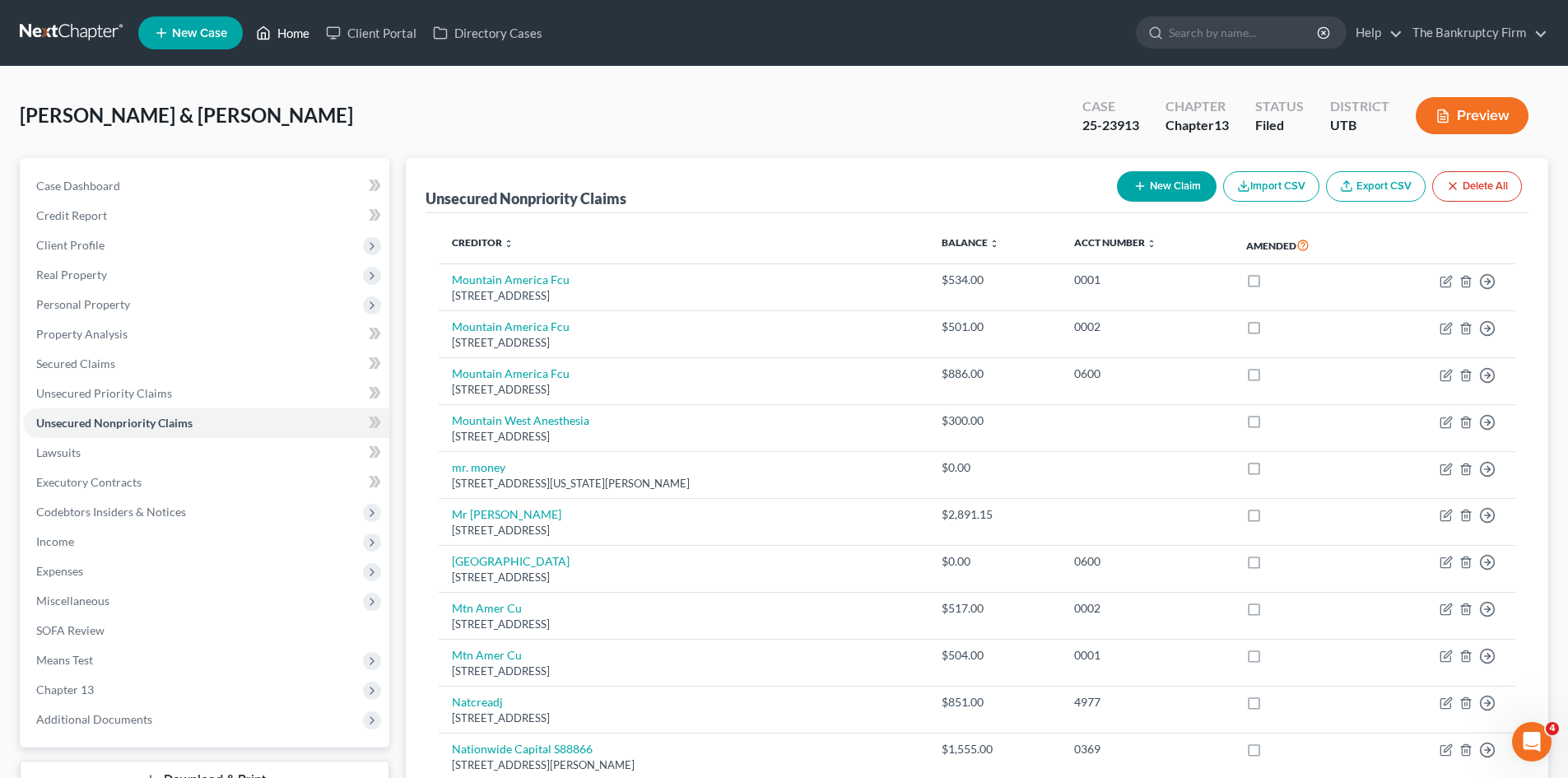
drag, startPoint x: 299, startPoint y: 34, endPoint x: 819, endPoint y: 110, distance: 525.5
click at [299, 34] on link "Home" at bounding box center [282, 33] width 70 height 30
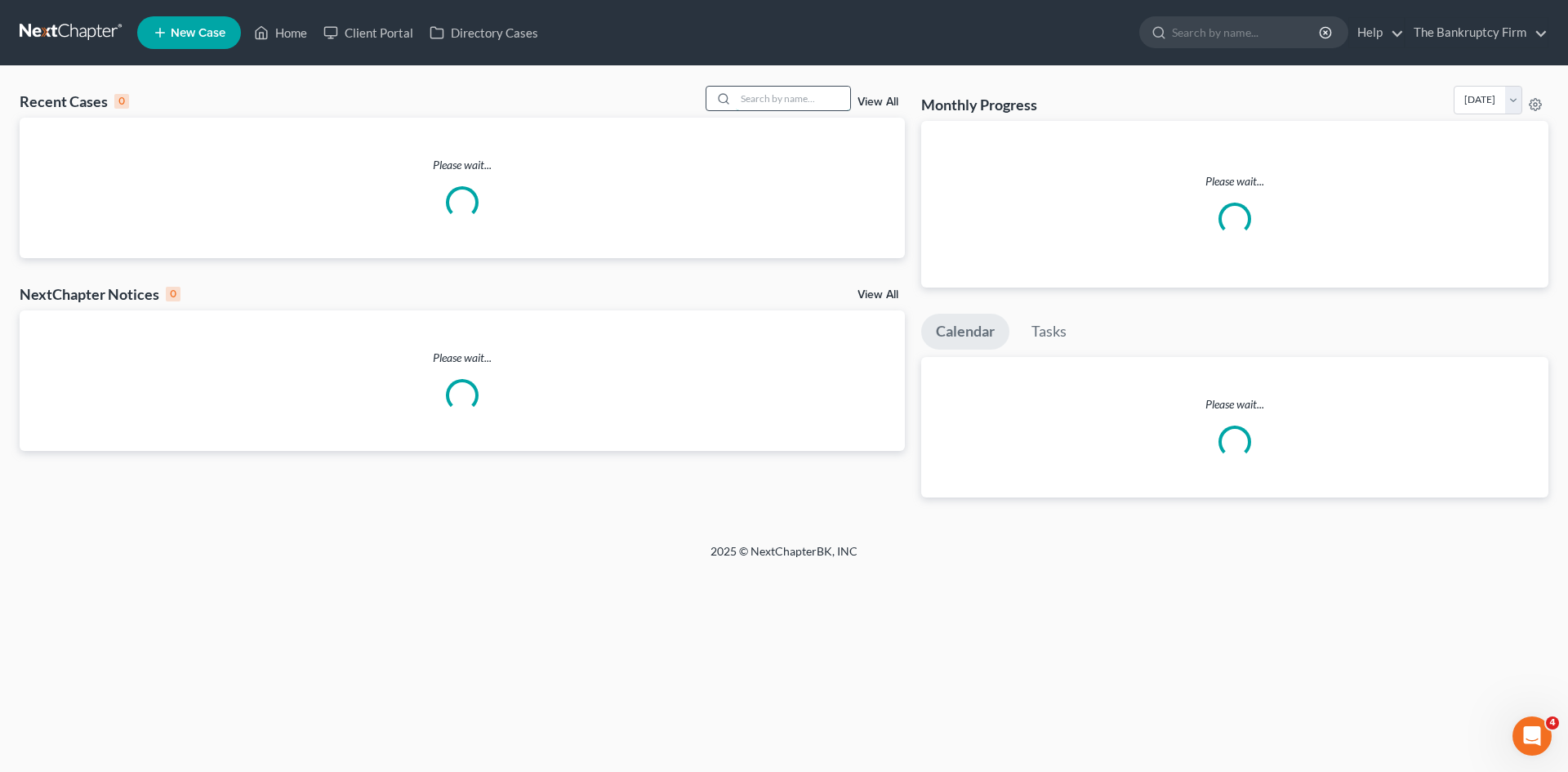
click at [763, 98] on input "search" at bounding box center [793, 98] width 115 height 23
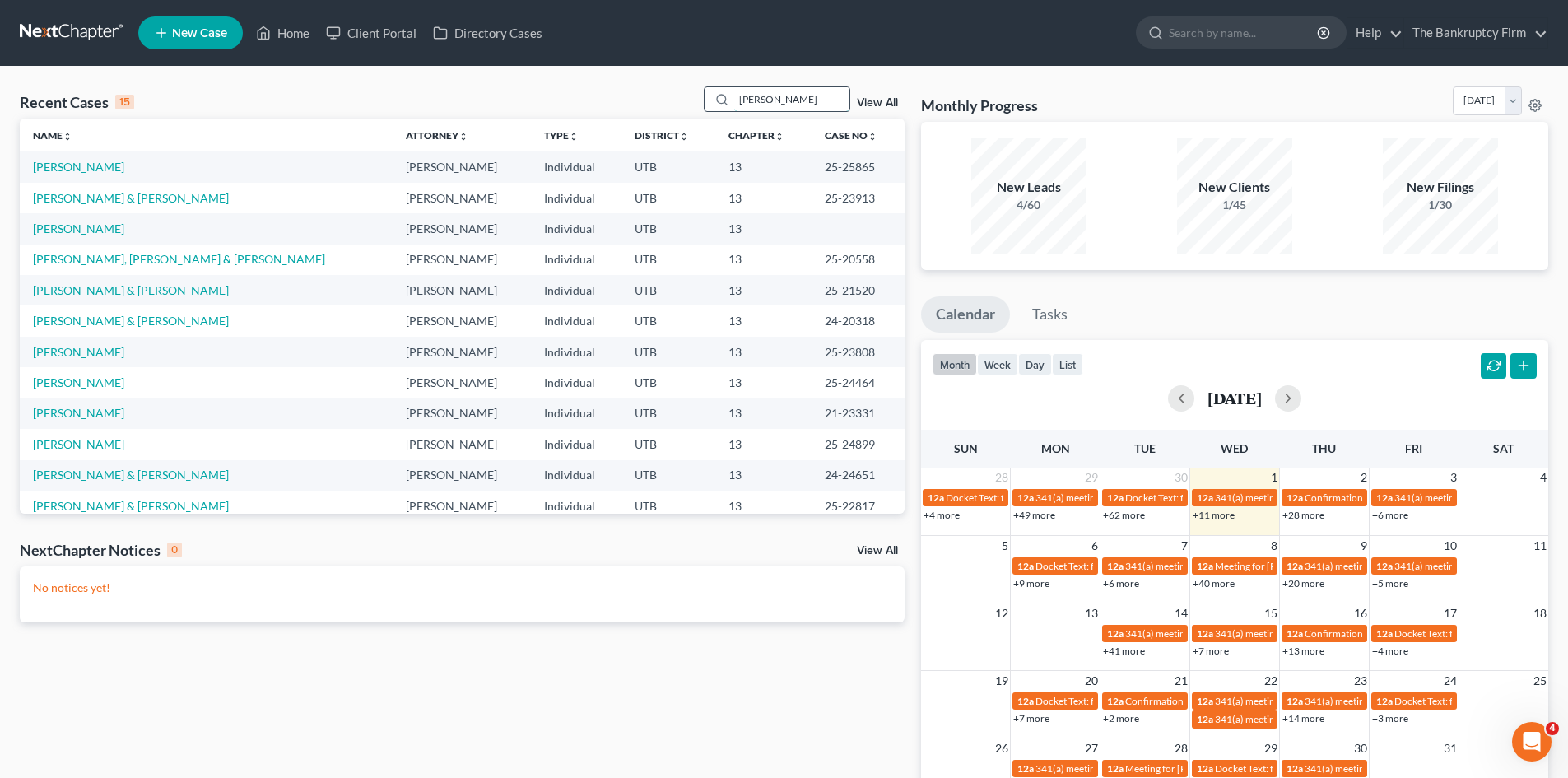
type input "[PERSON_NAME]"
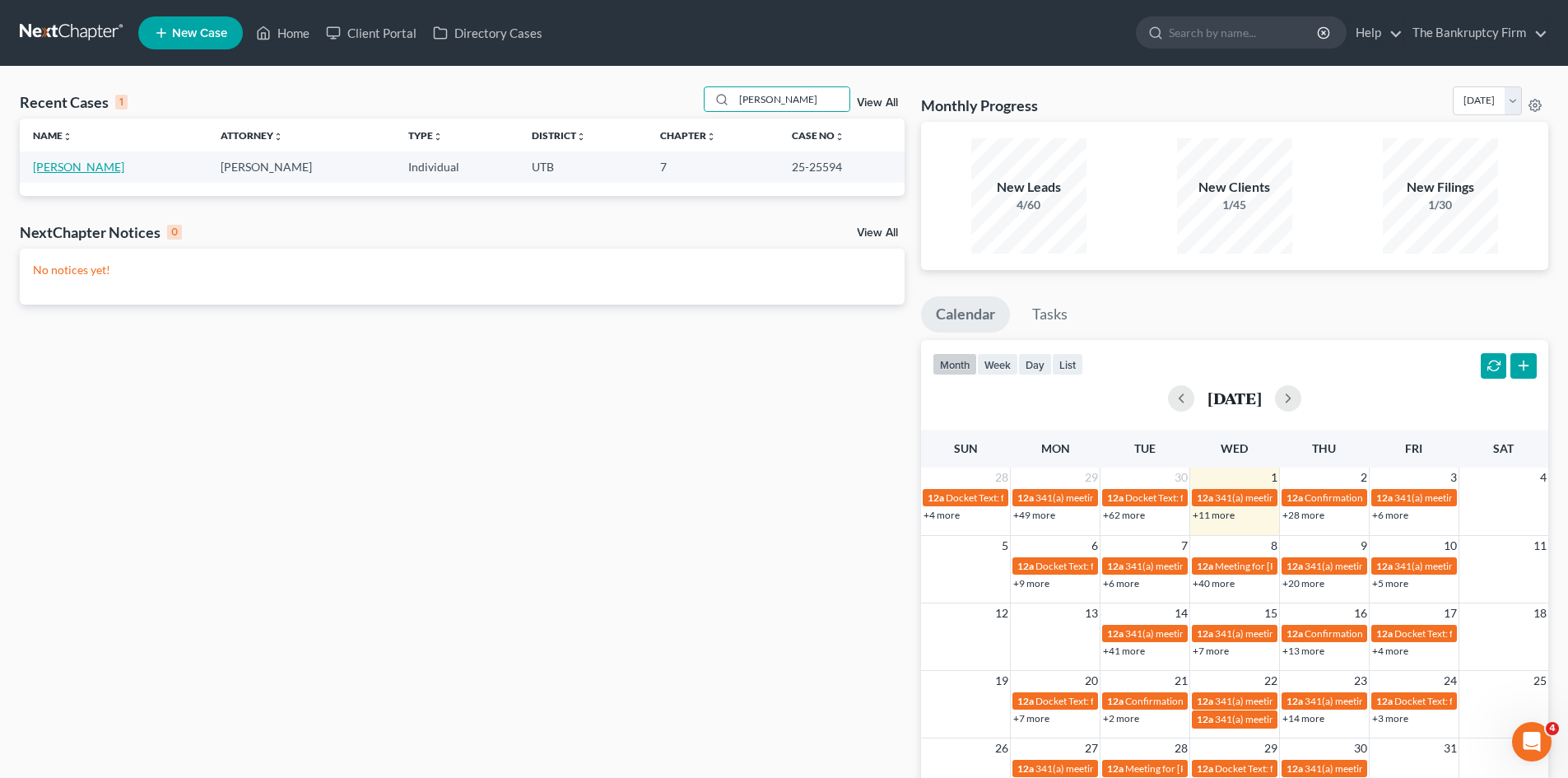
click at [88, 173] on link "[PERSON_NAME]" at bounding box center [78, 167] width 92 height 14
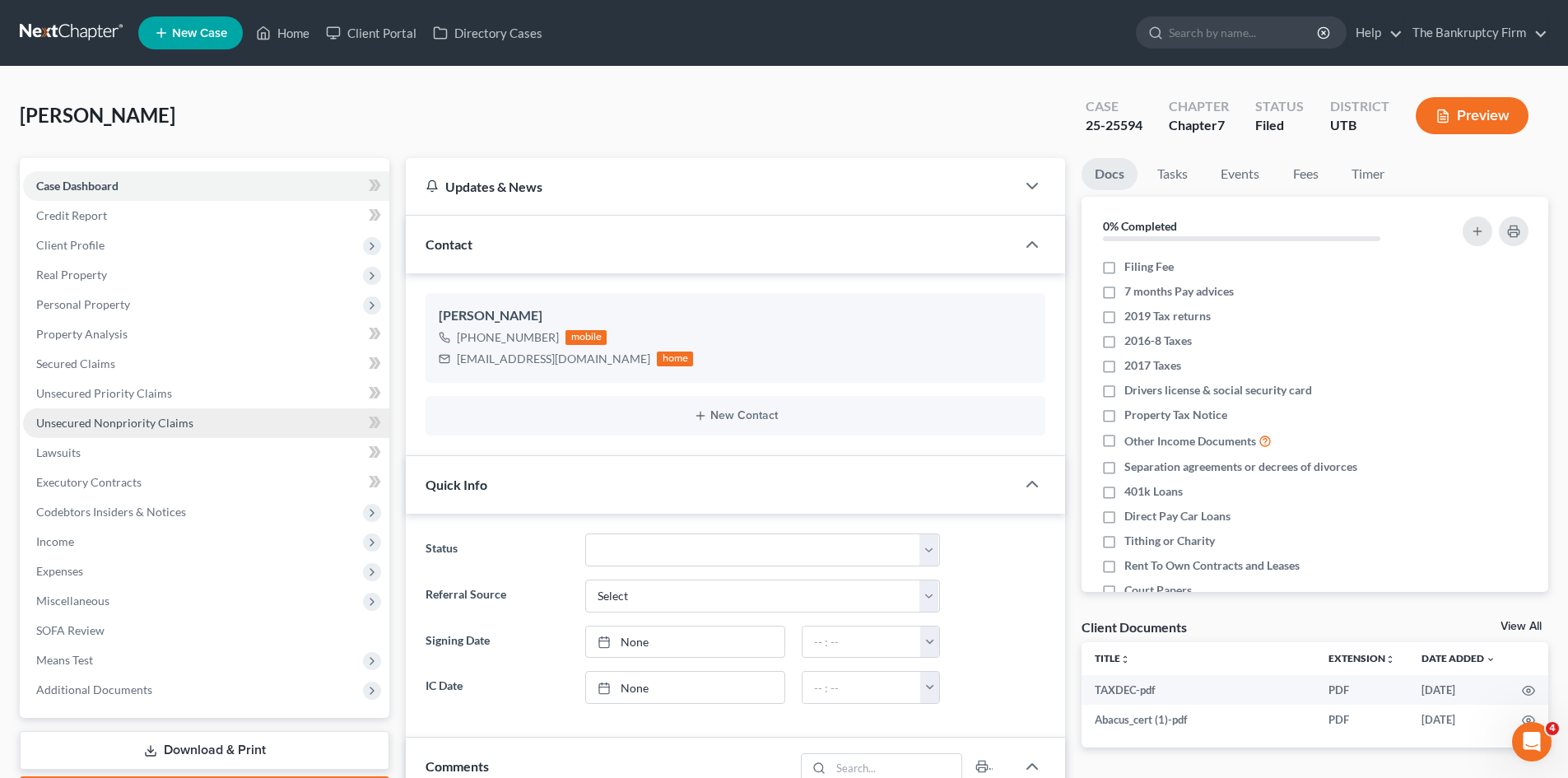
scroll to position [131, 0]
click at [70, 423] on span "Unsecured Nonpriority Claims" at bounding box center [114, 422] width 157 height 14
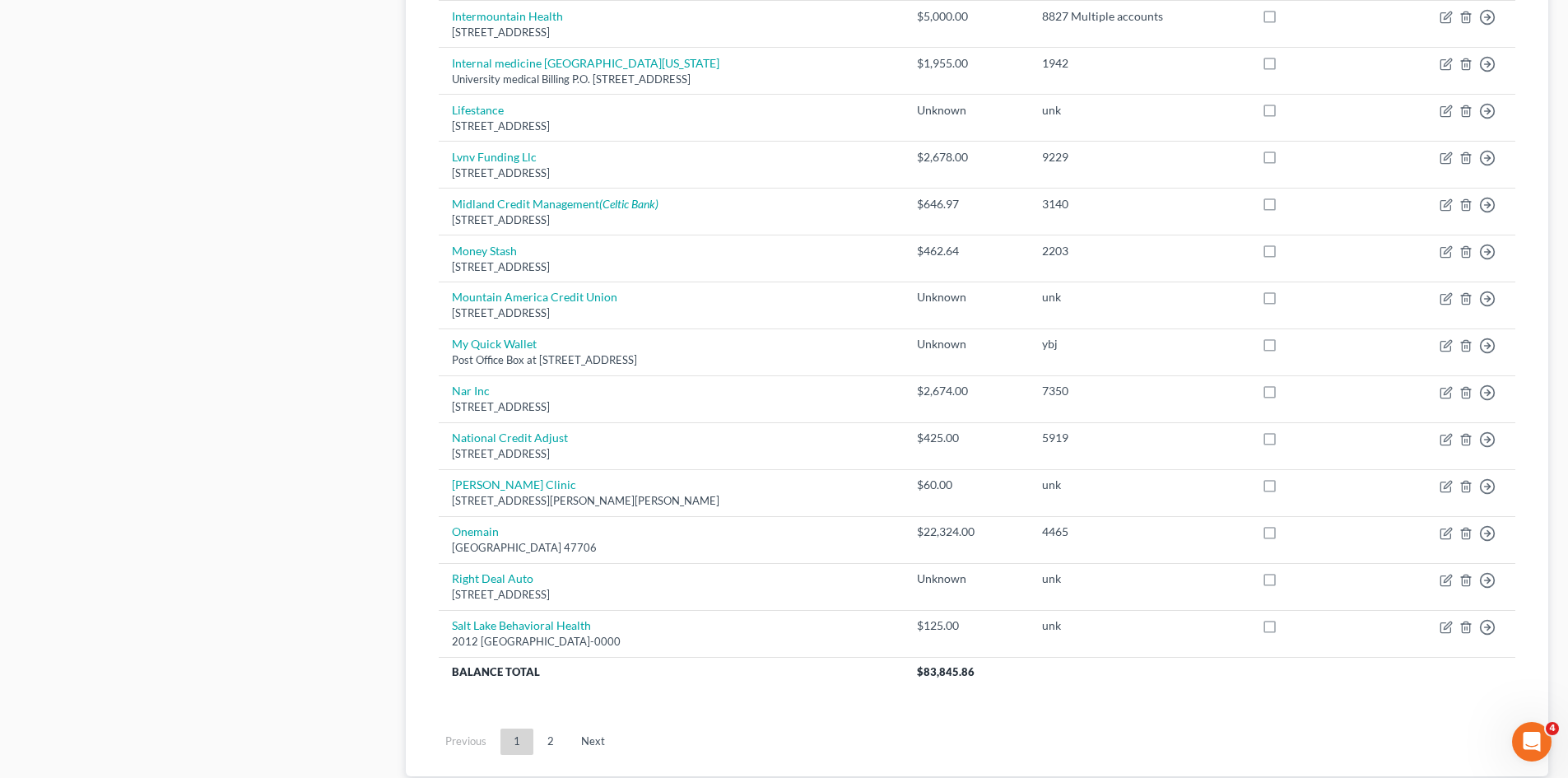
scroll to position [1127, 0]
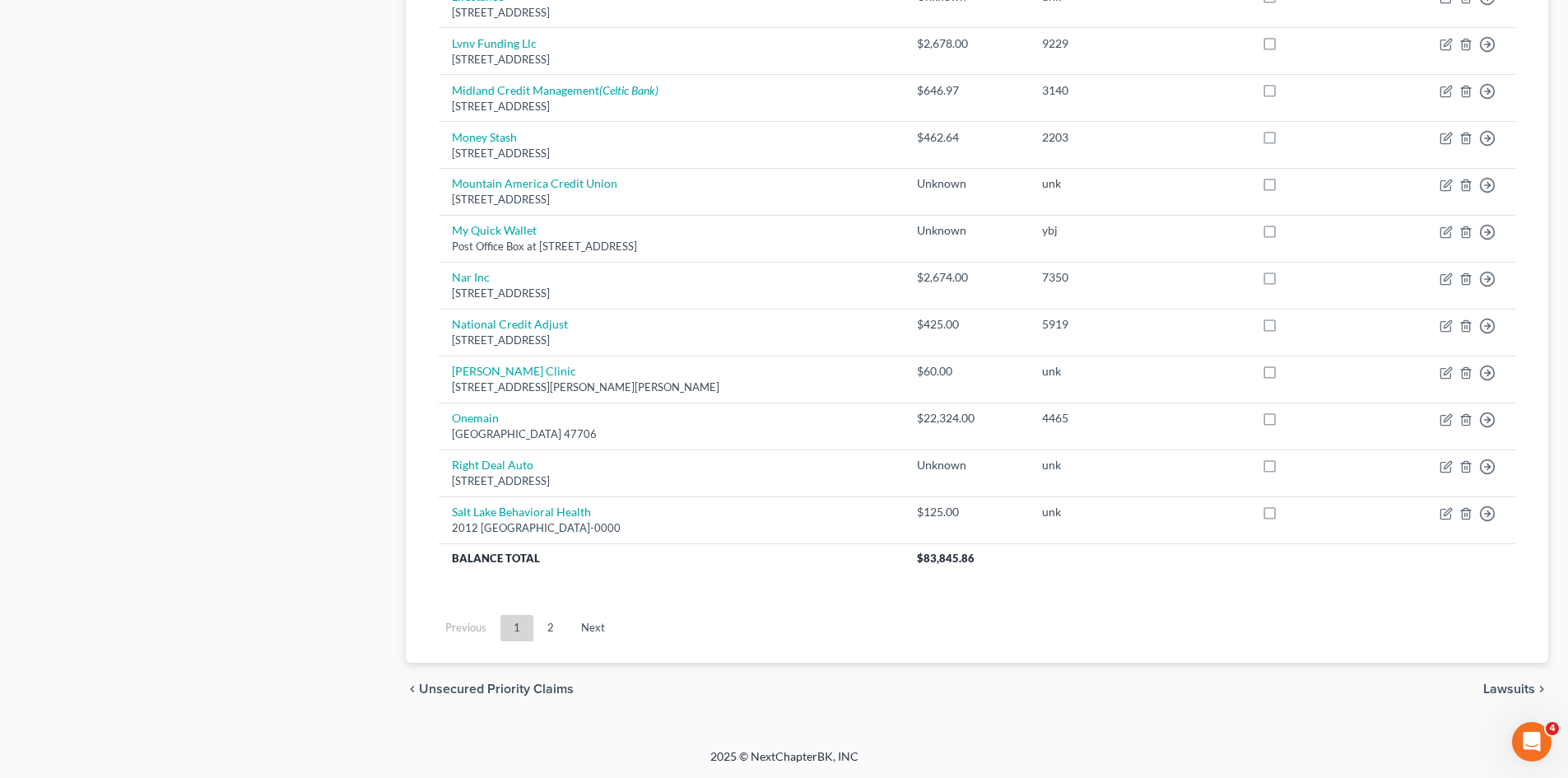
click at [542, 623] on link "2" at bounding box center [550, 627] width 33 height 27
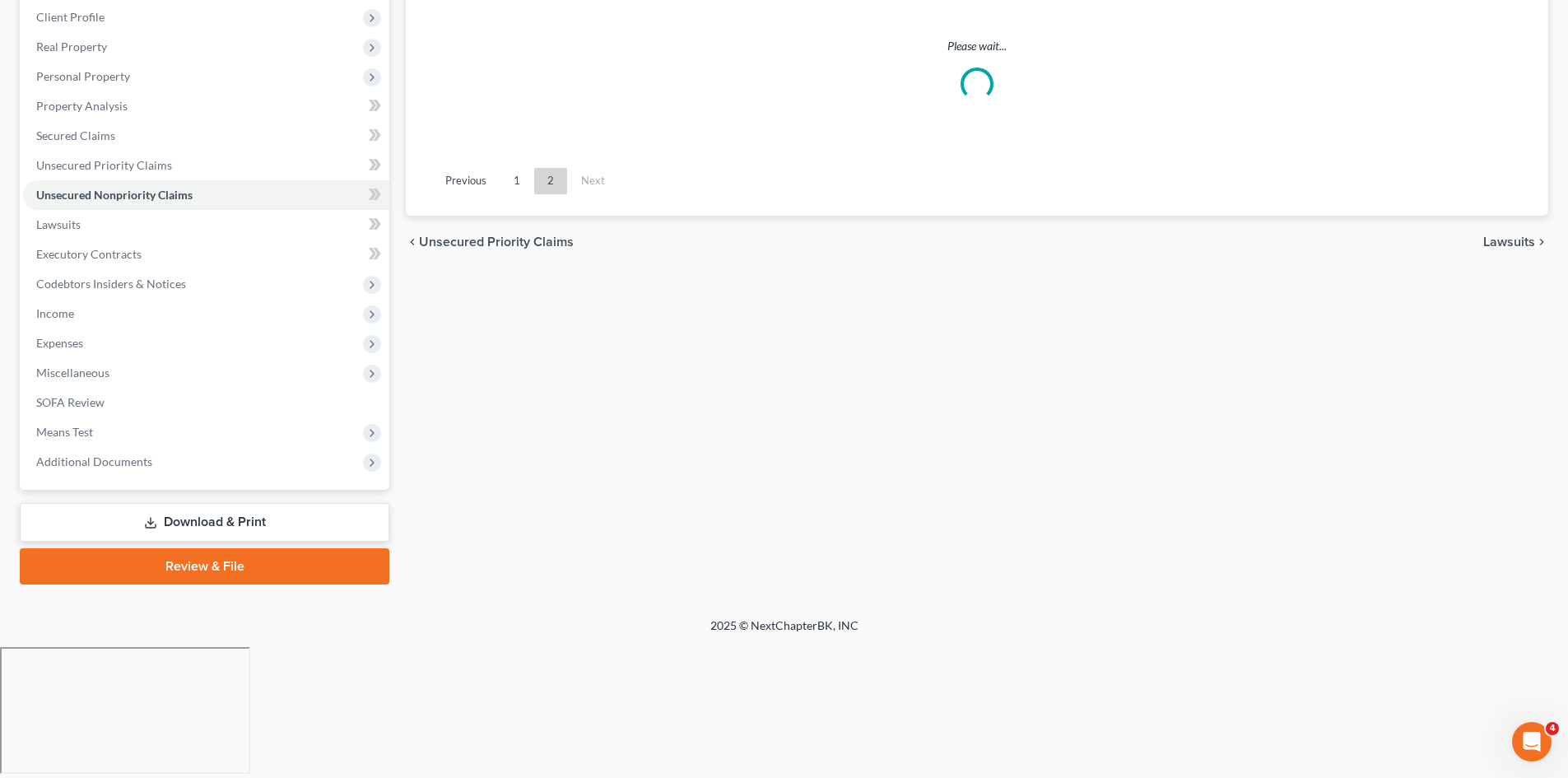
scroll to position [97, 0]
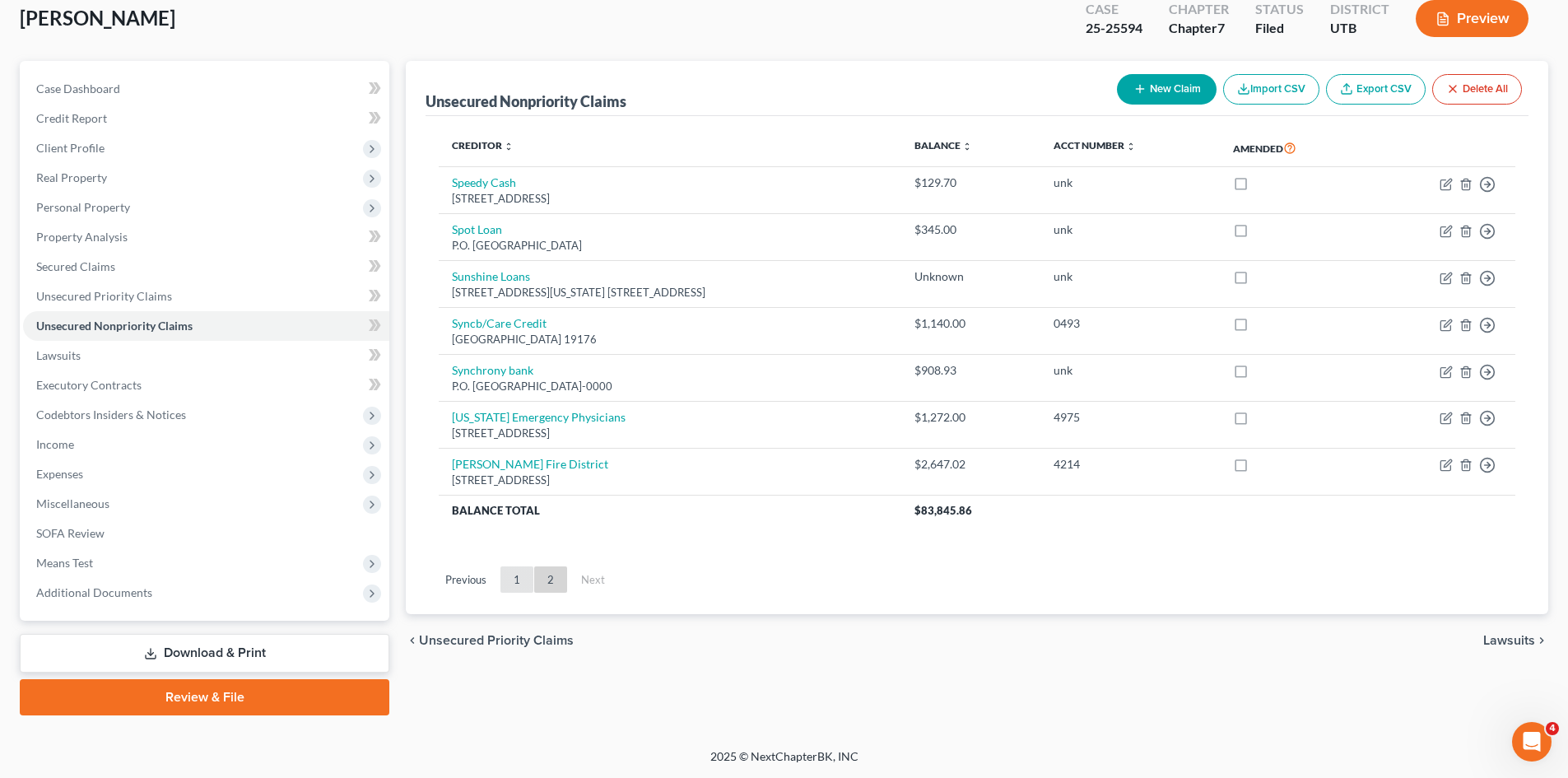
click at [520, 587] on link "1" at bounding box center [516, 579] width 33 height 27
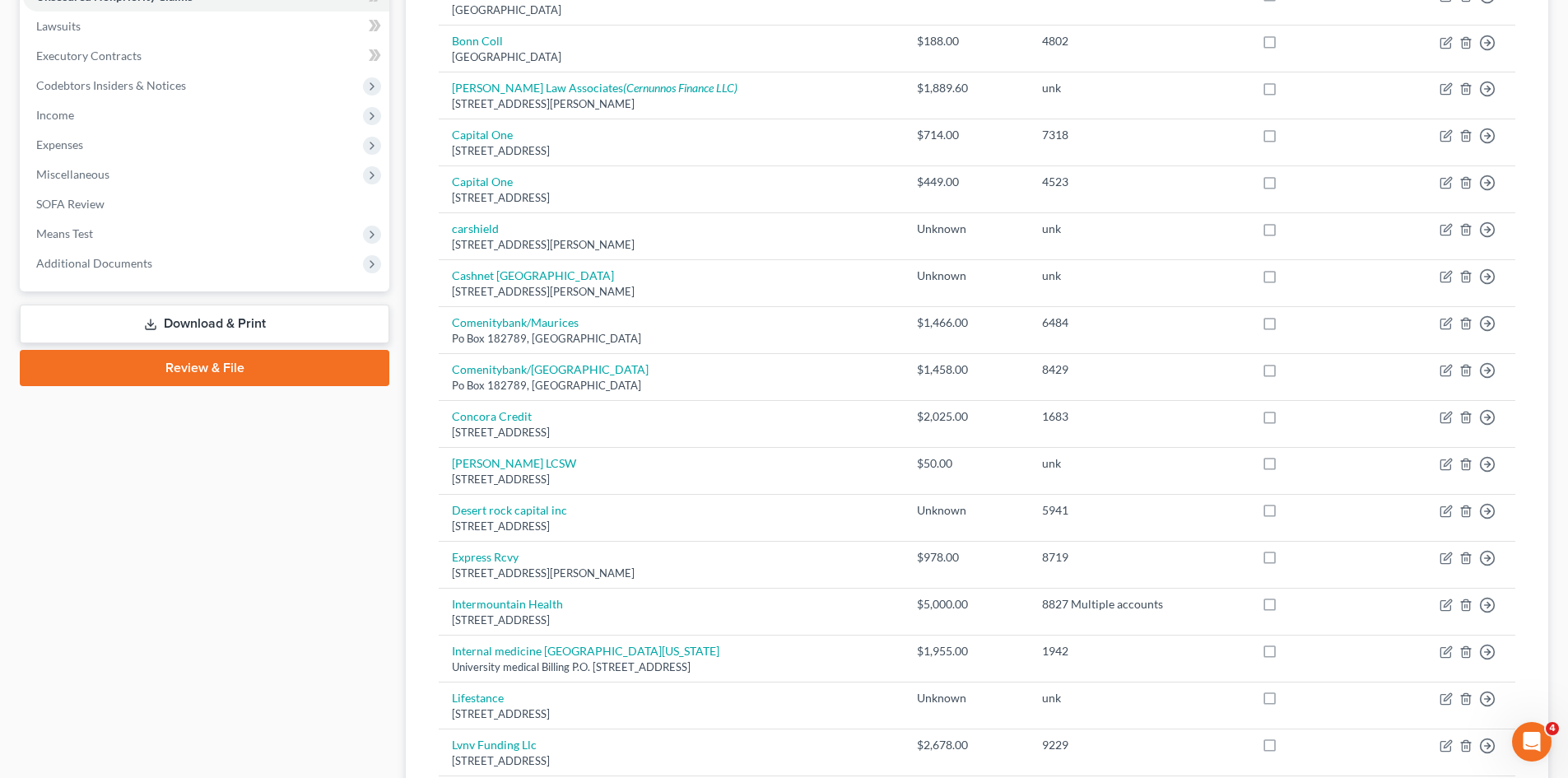
scroll to position [0, 0]
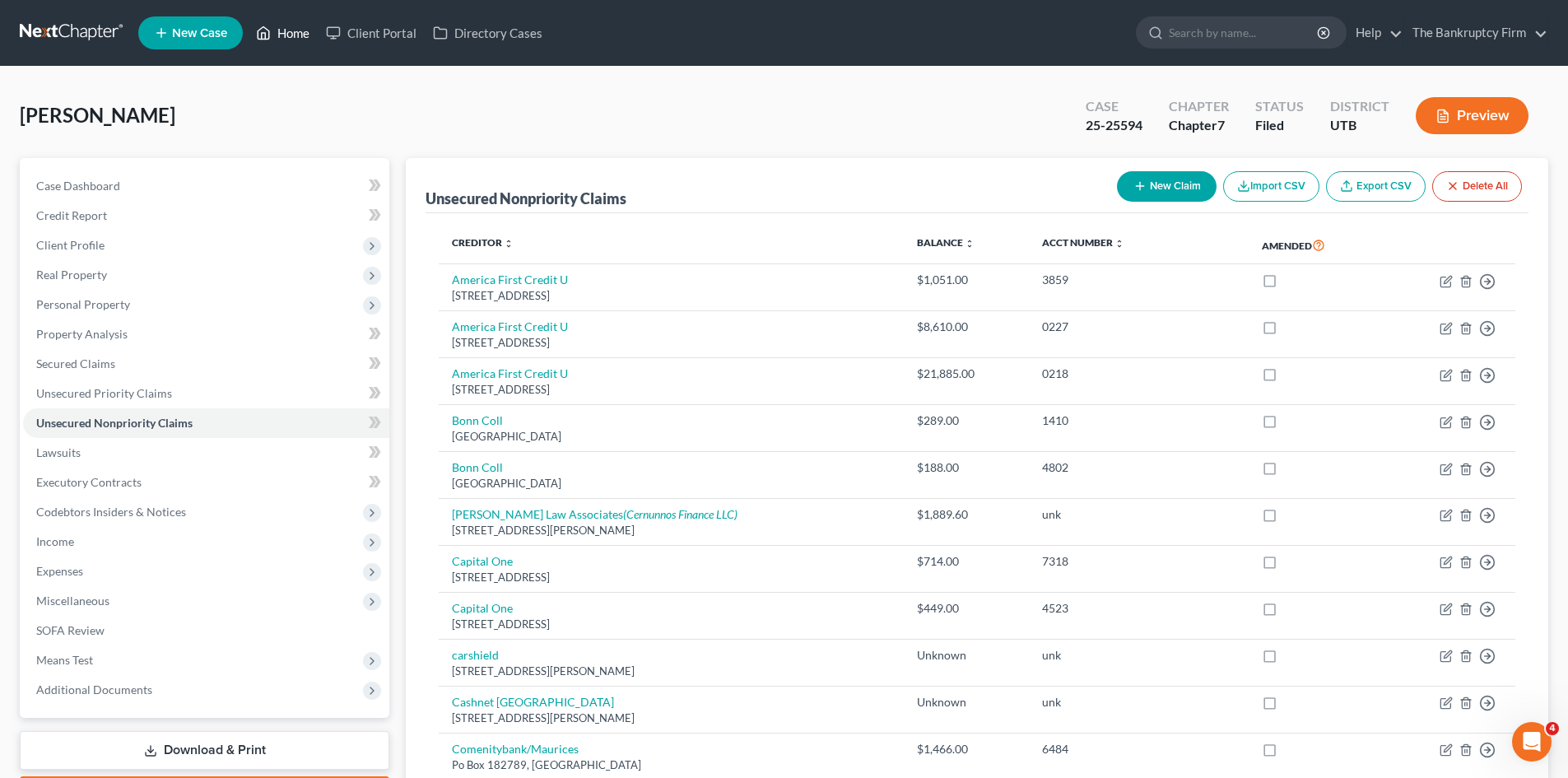
drag, startPoint x: 281, startPoint y: 28, endPoint x: 843, endPoint y: 108, distance: 567.7
click at [281, 28] on link "Home" at bounding box center [282, 33] width 70 height 30
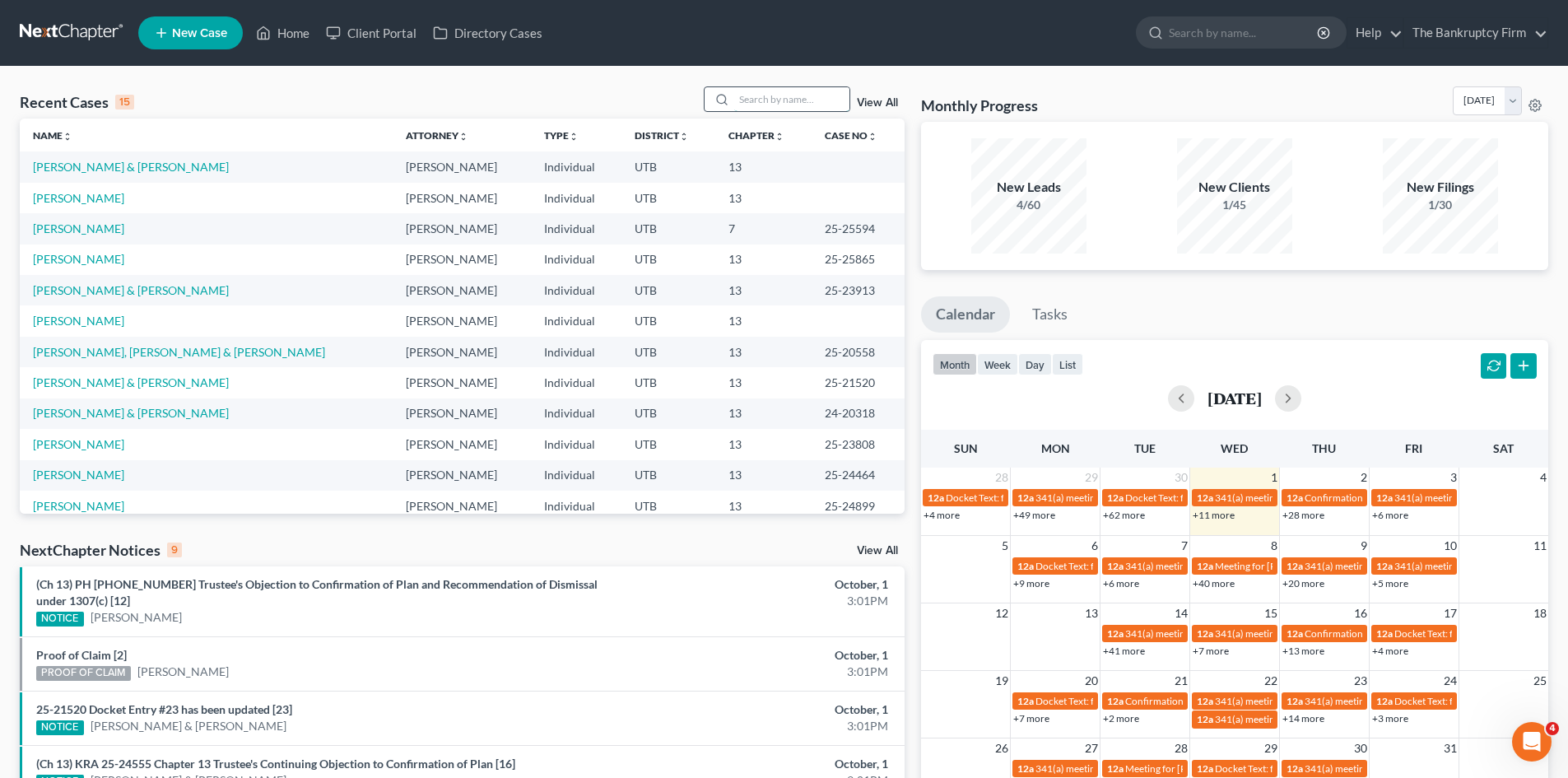
click at [742, 93] on input "search" at bounding box center [791, 99] width 115 height 24
type input "[PERSON_NAME]"
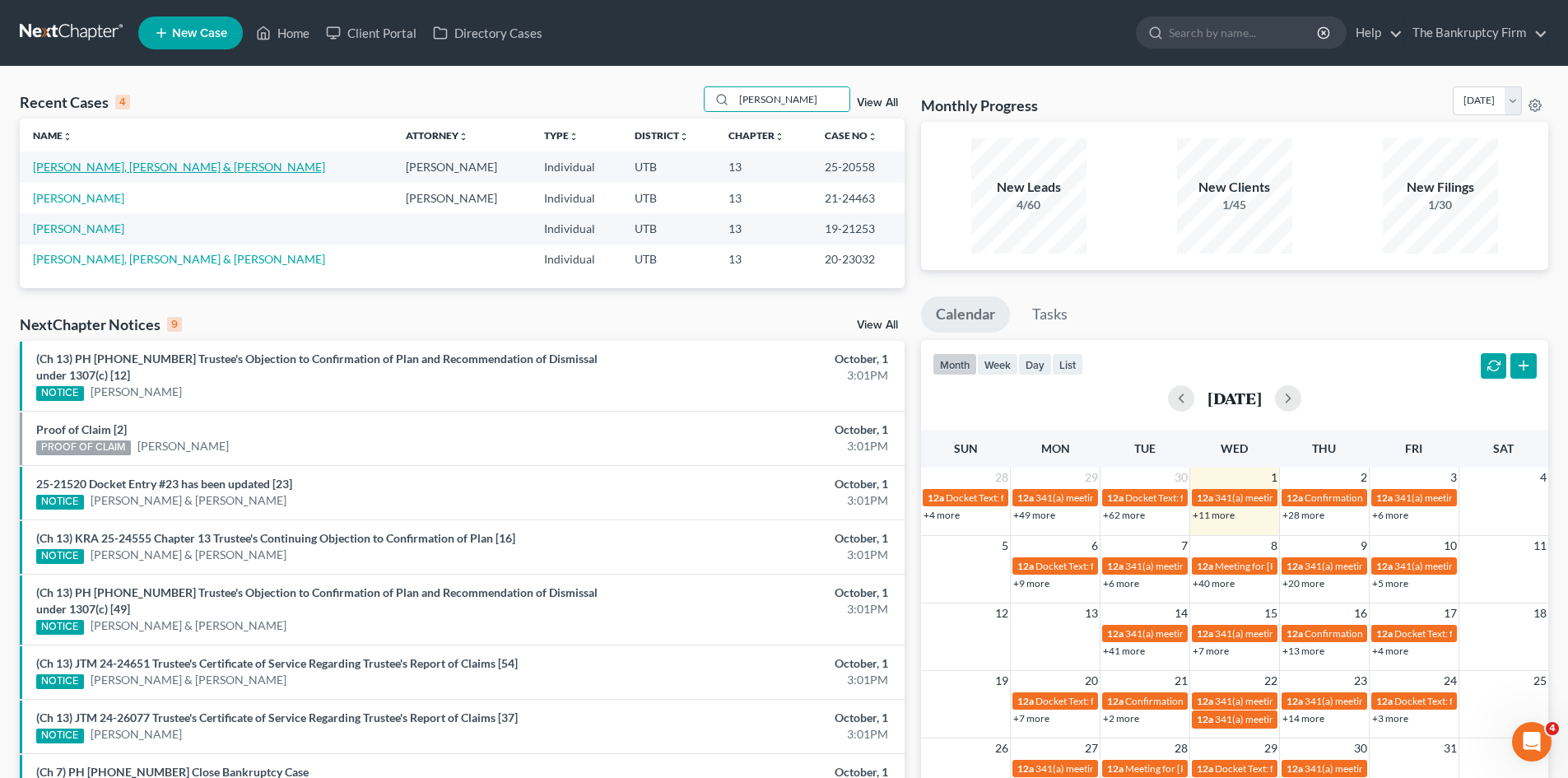
click at [79, 170] on link "[PERSON_NAME], [PERSON_NAME] & [PERSON_NAME]" at bounding box center [178, 167] width 292 height 14
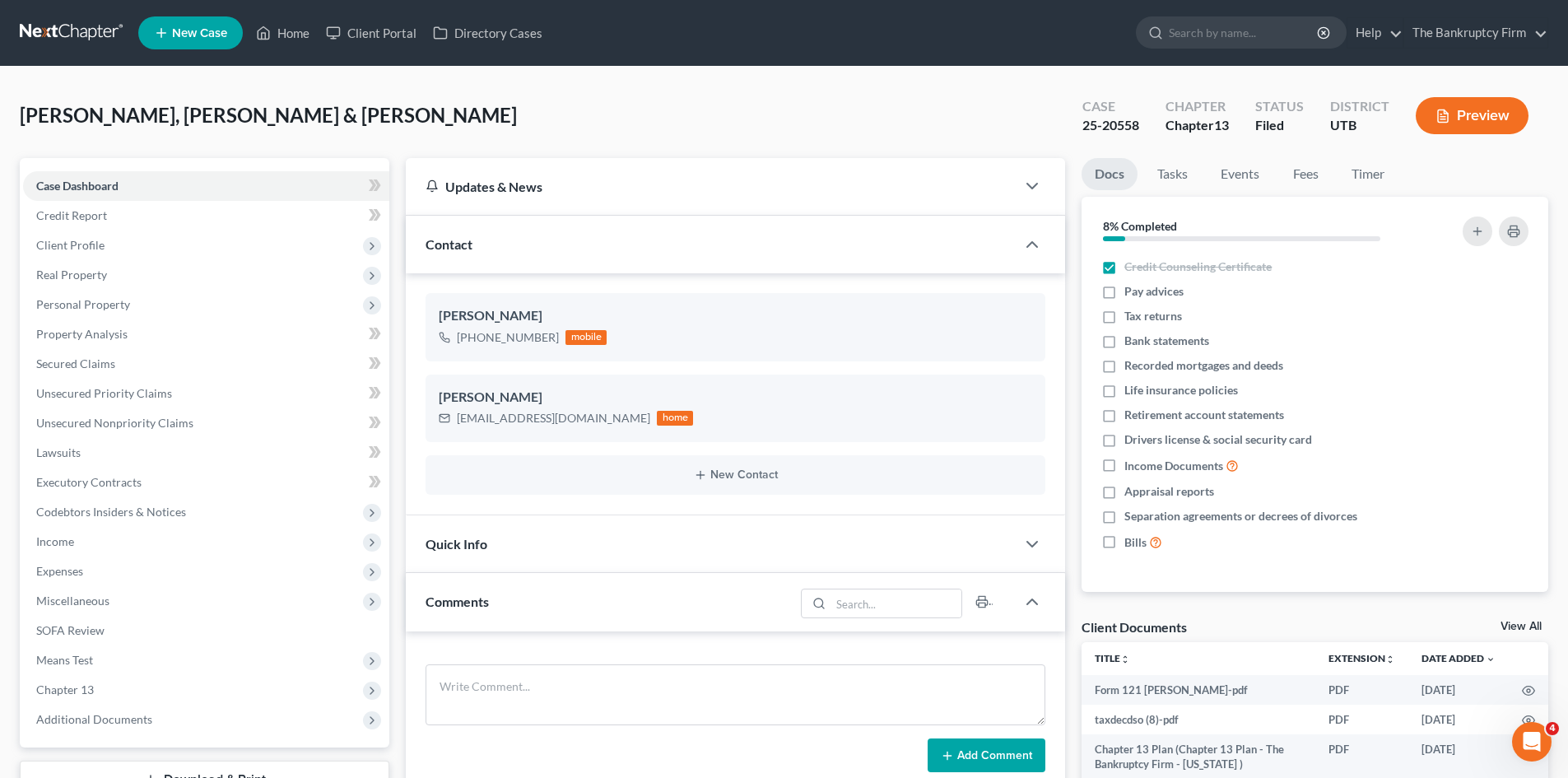
scroll to position [329, 0]
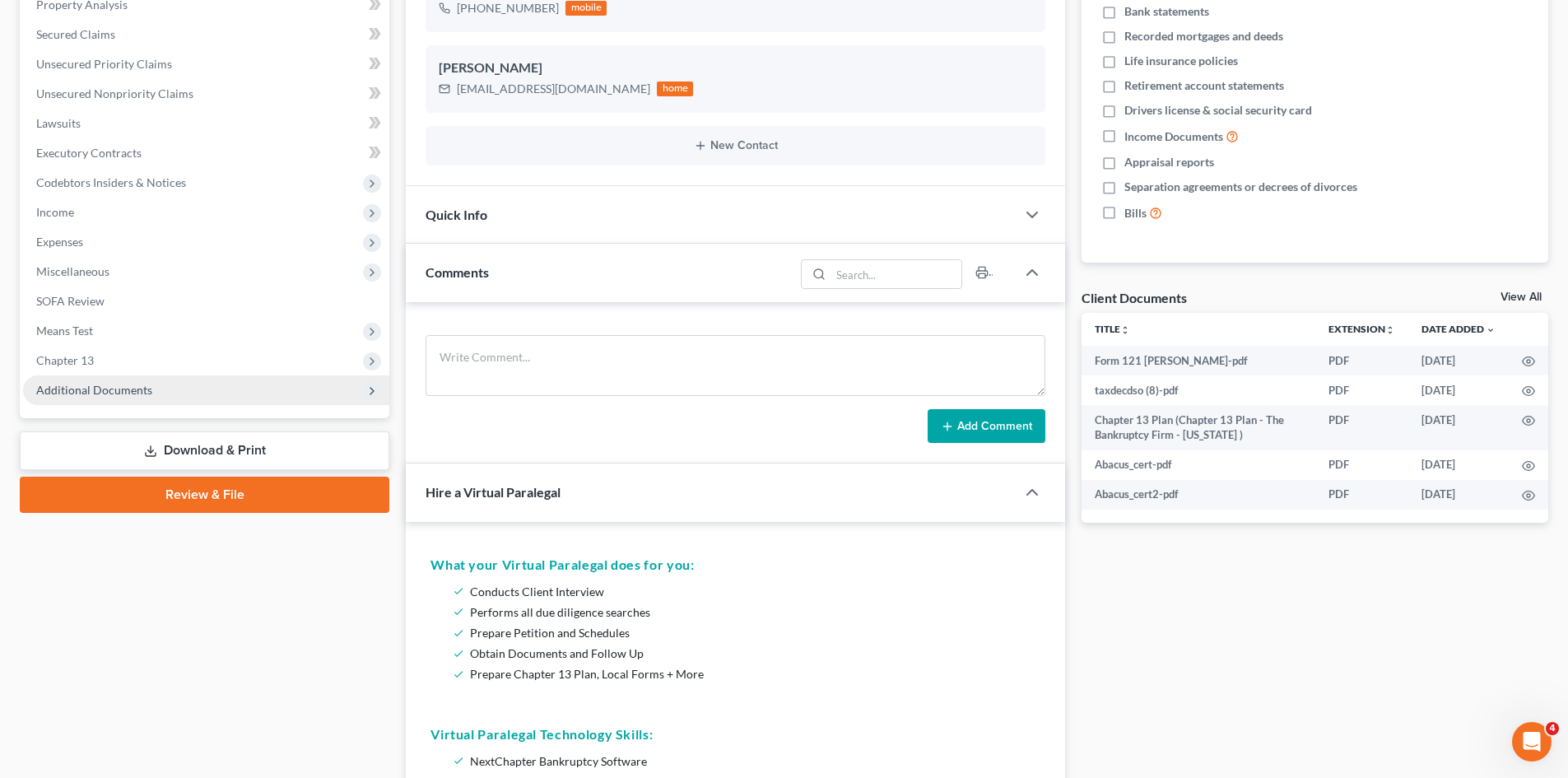
click at [118, 395] on span "Additional Documents" at bounding box center [95, 389] width 116 height 14
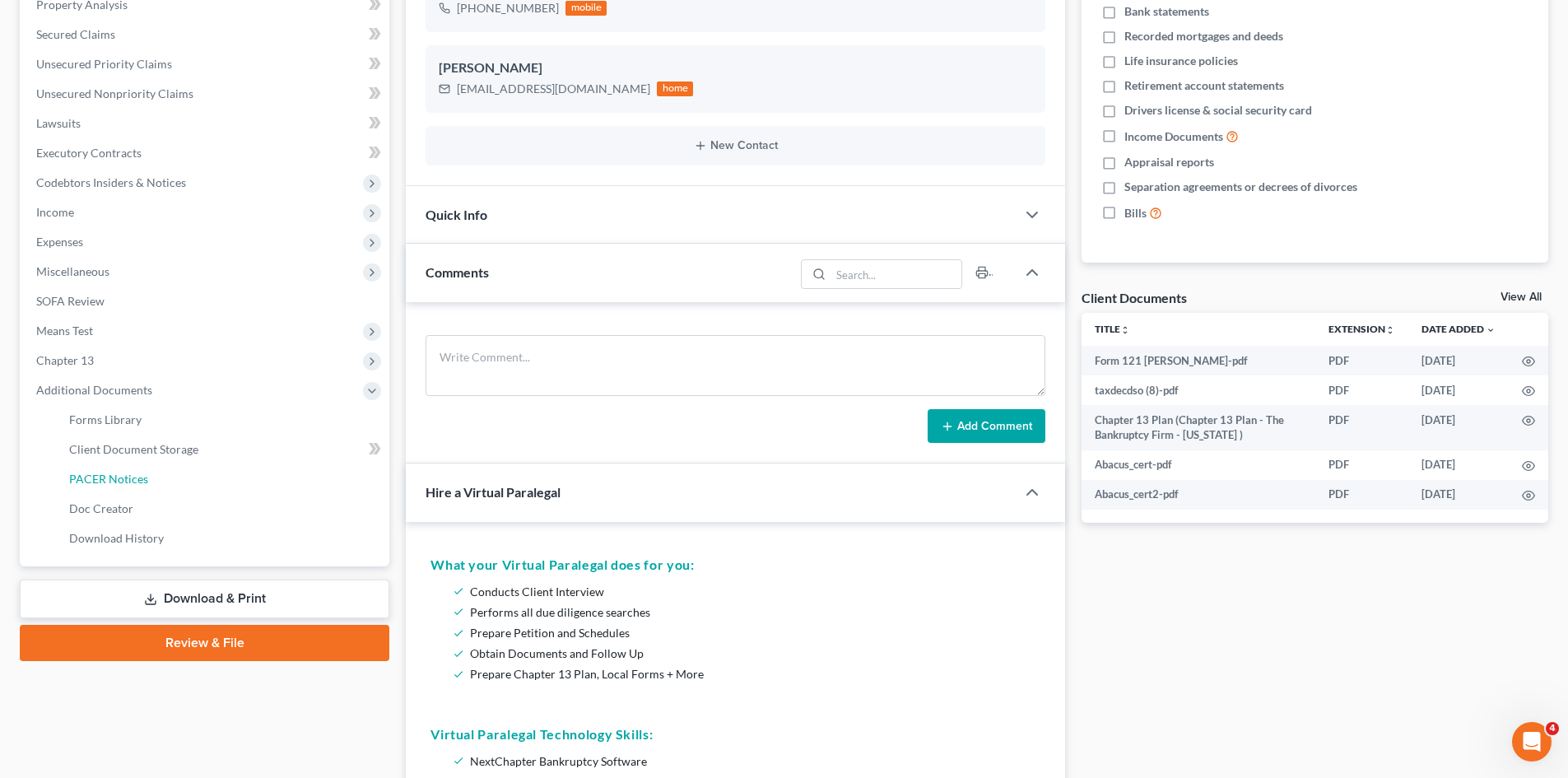
click at [137, 490] on link "PACER Notices" at bounding box center [223, 479] width 333 height 30
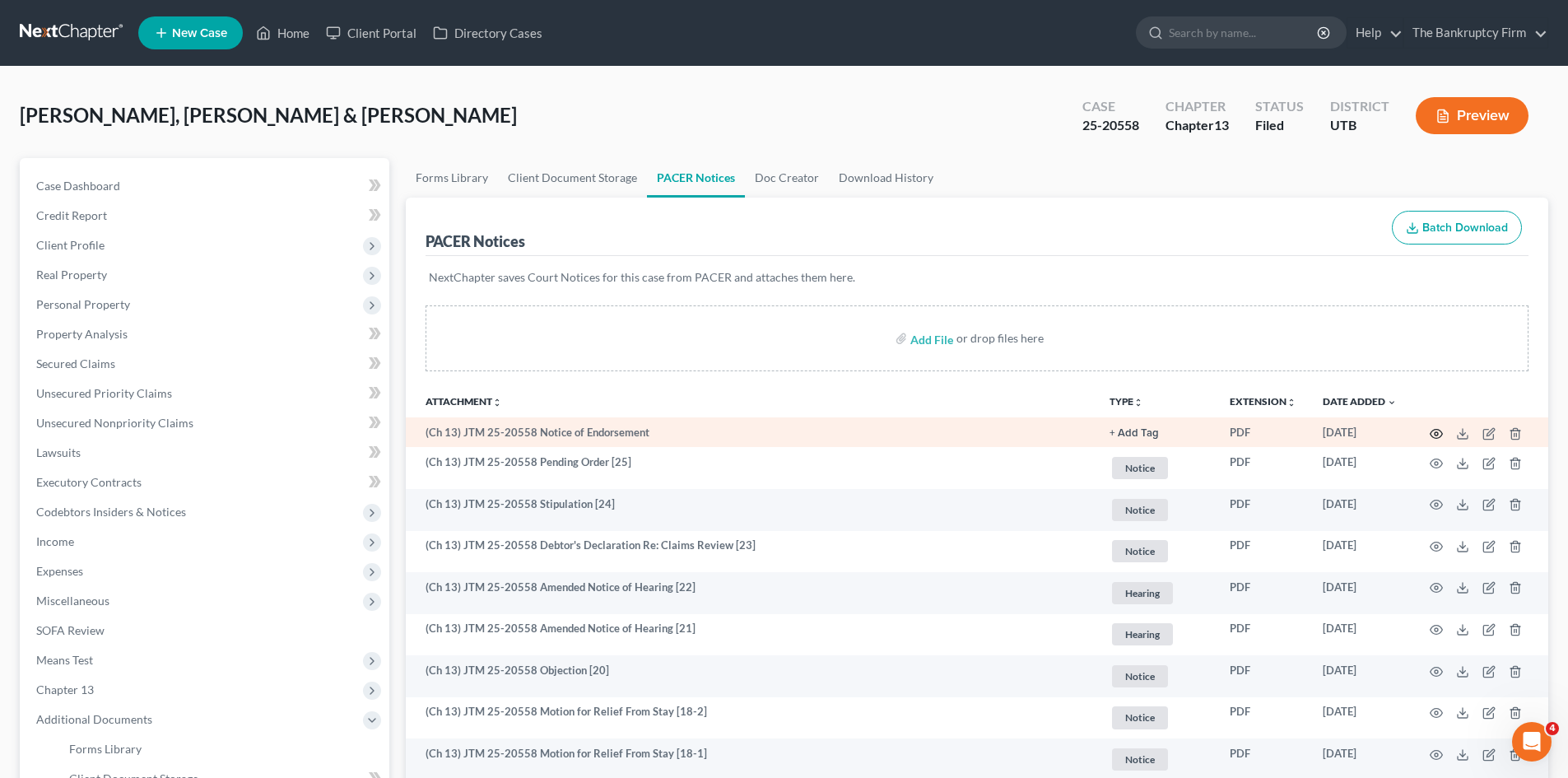
click at [1431, 427] on icon "button" at bounding box center [1436, 433] width 13 height 13
click at [1438, 433] on circle "button" at bounding box center [1436, 433] width 3 height 3
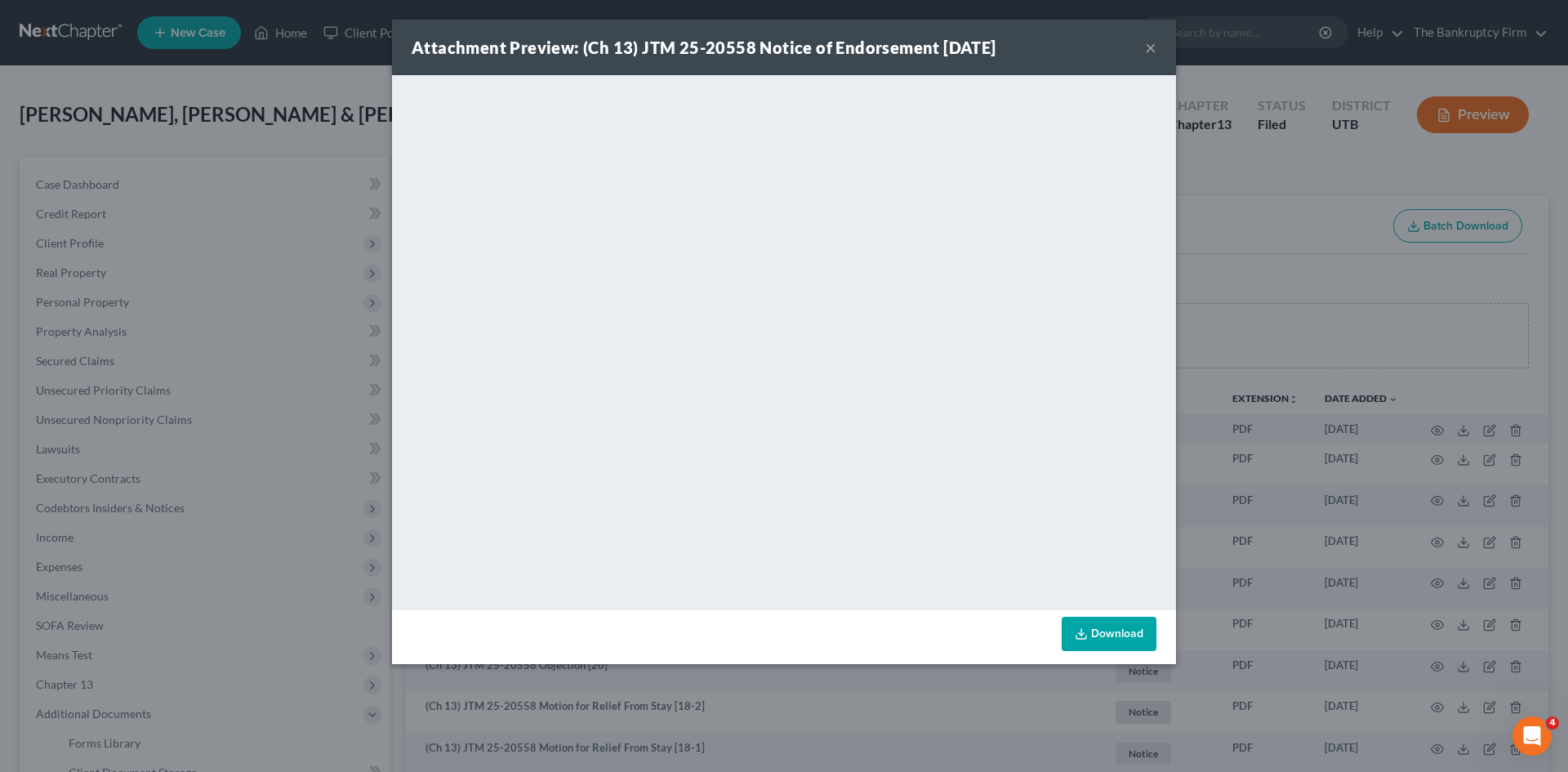
click at [1153, 44] on button "×" at bounding box center [1151, 47] width 12 height 20
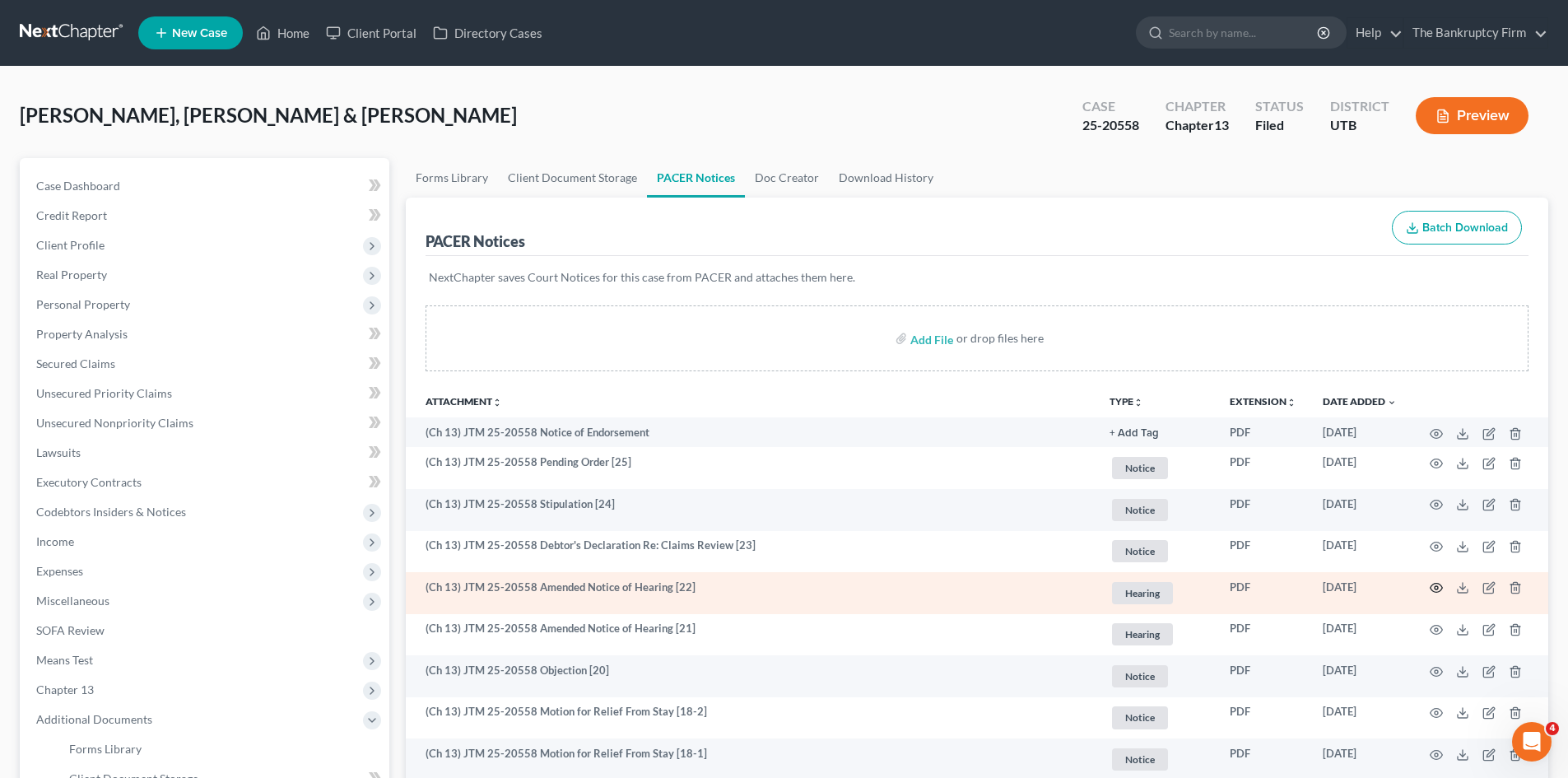
click at [1435, 584] on icon "button" at bounding box center [1437, 588] width 13 height 9
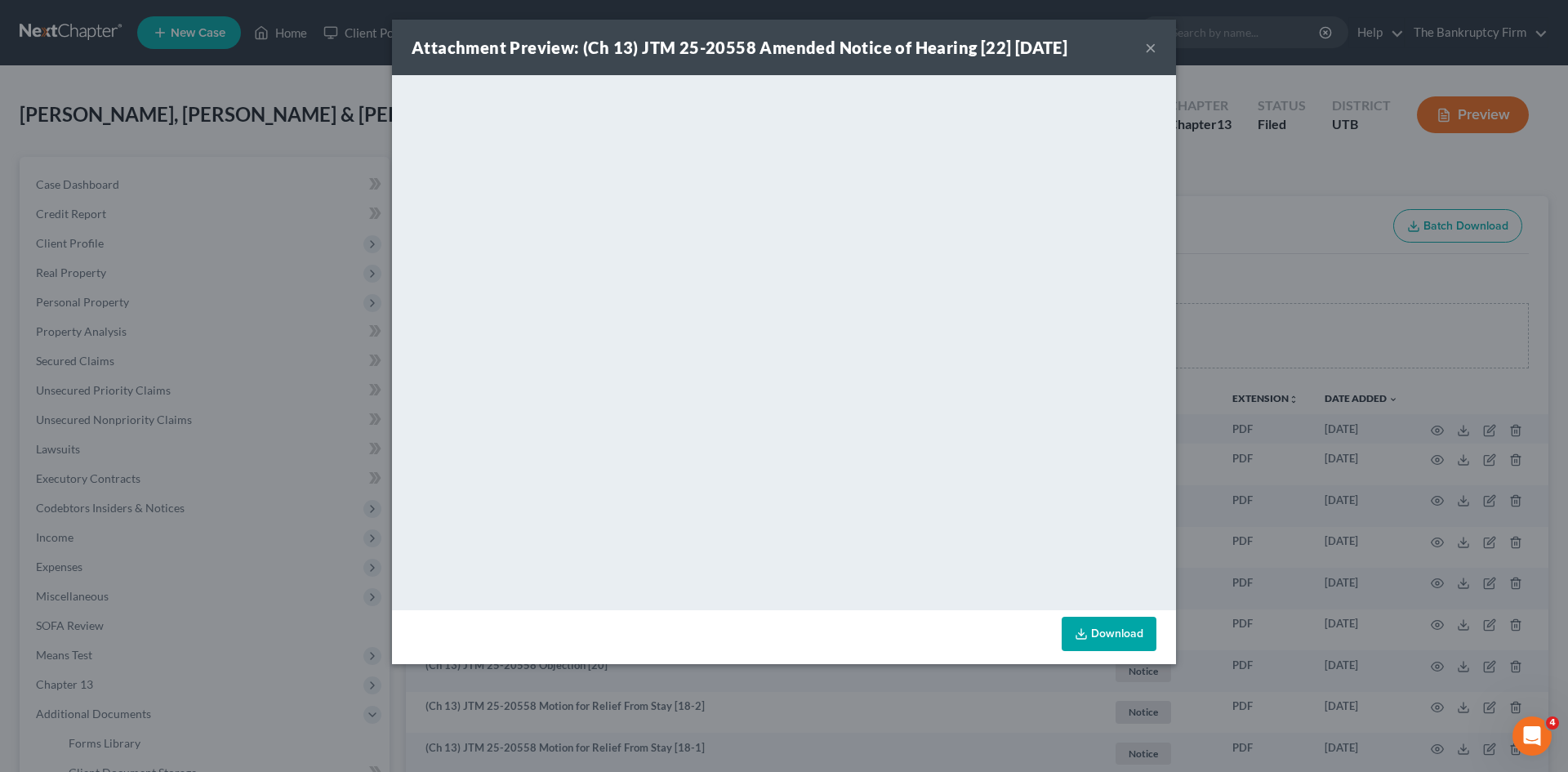
click at [1145, 47] on button "×" at bounding box center [1151, 47] width 12 height 20
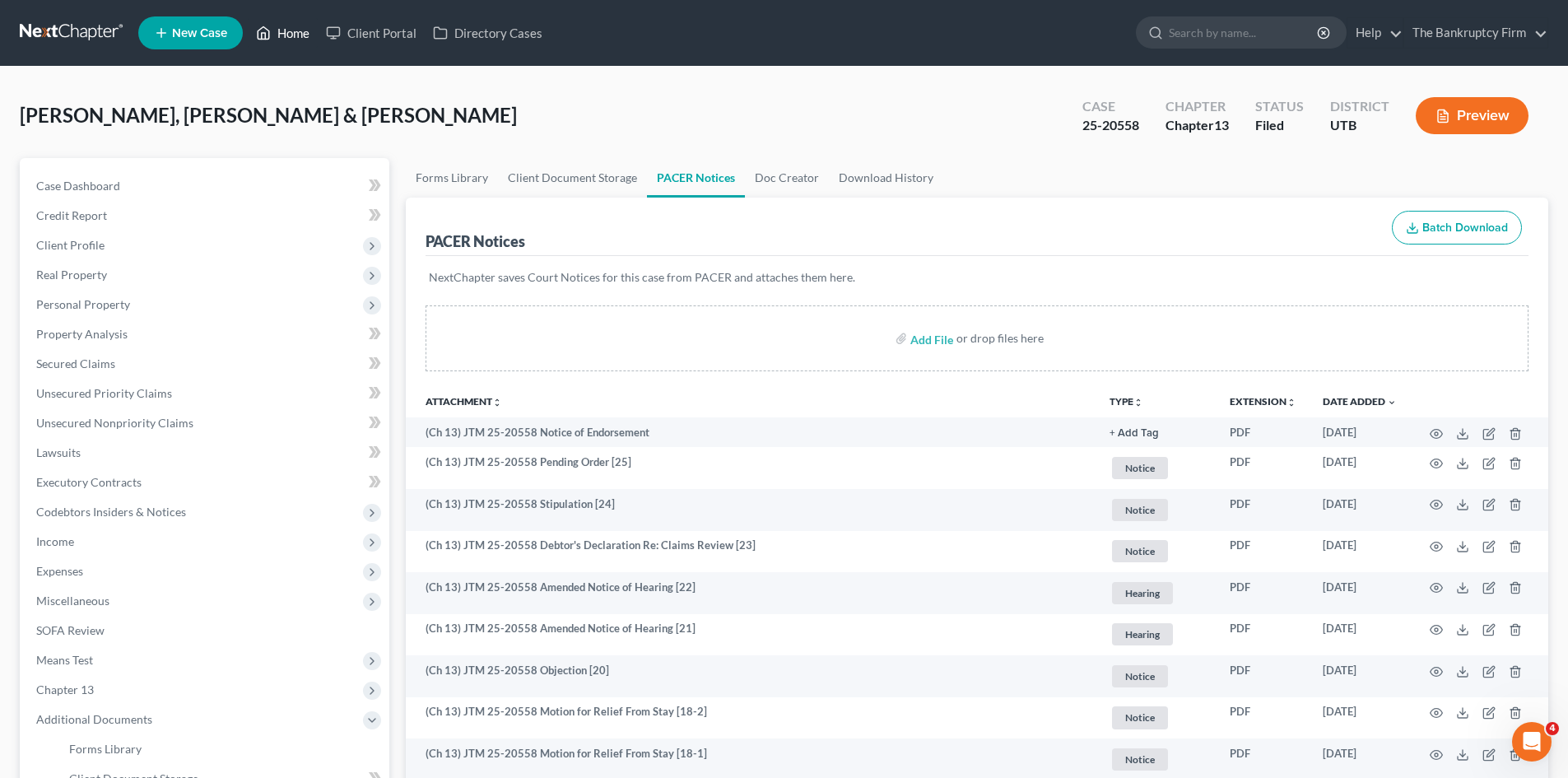
drag, startPoint x: 283, startPoint y: 39, endPoint x: 776, endPoint y: 138, distance: 502.8
click at [283, 39] on link "Home" at bounding box center [282, 33] width 70 height 30
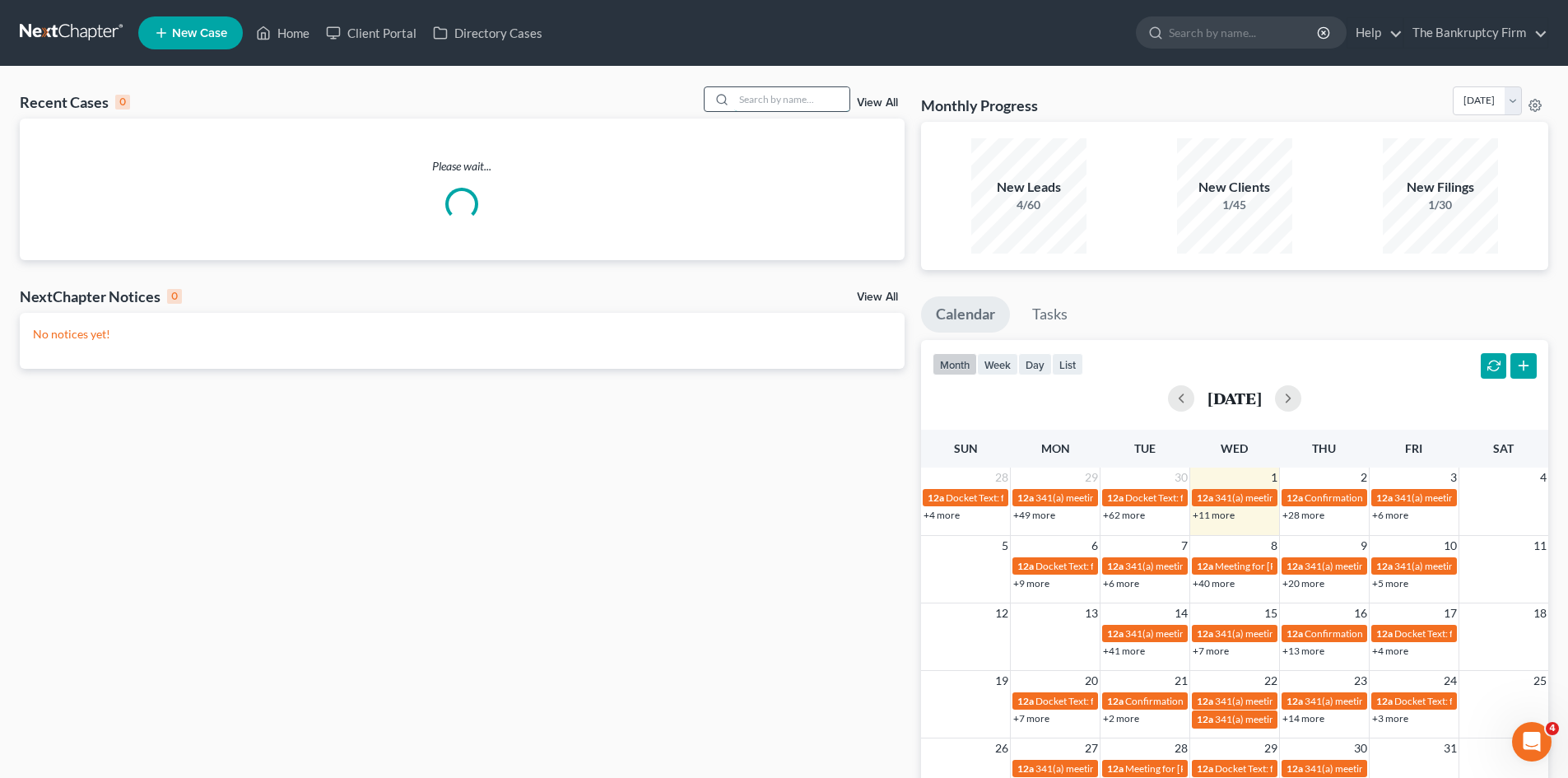
click at [786, 102] on input "search" at bounding box center [791, 99] width 115 height 24
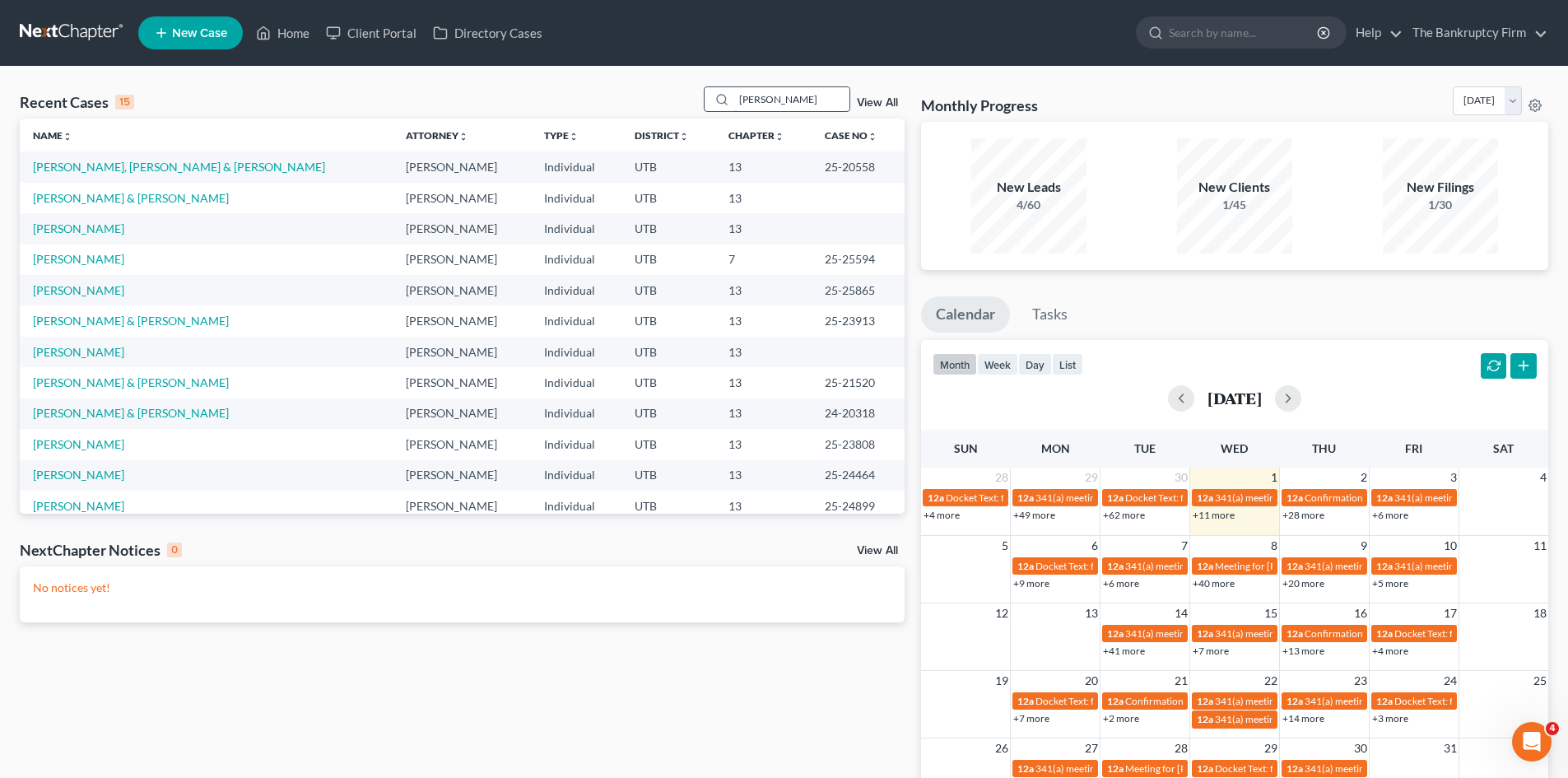
type input "[PERSON_NAME]"
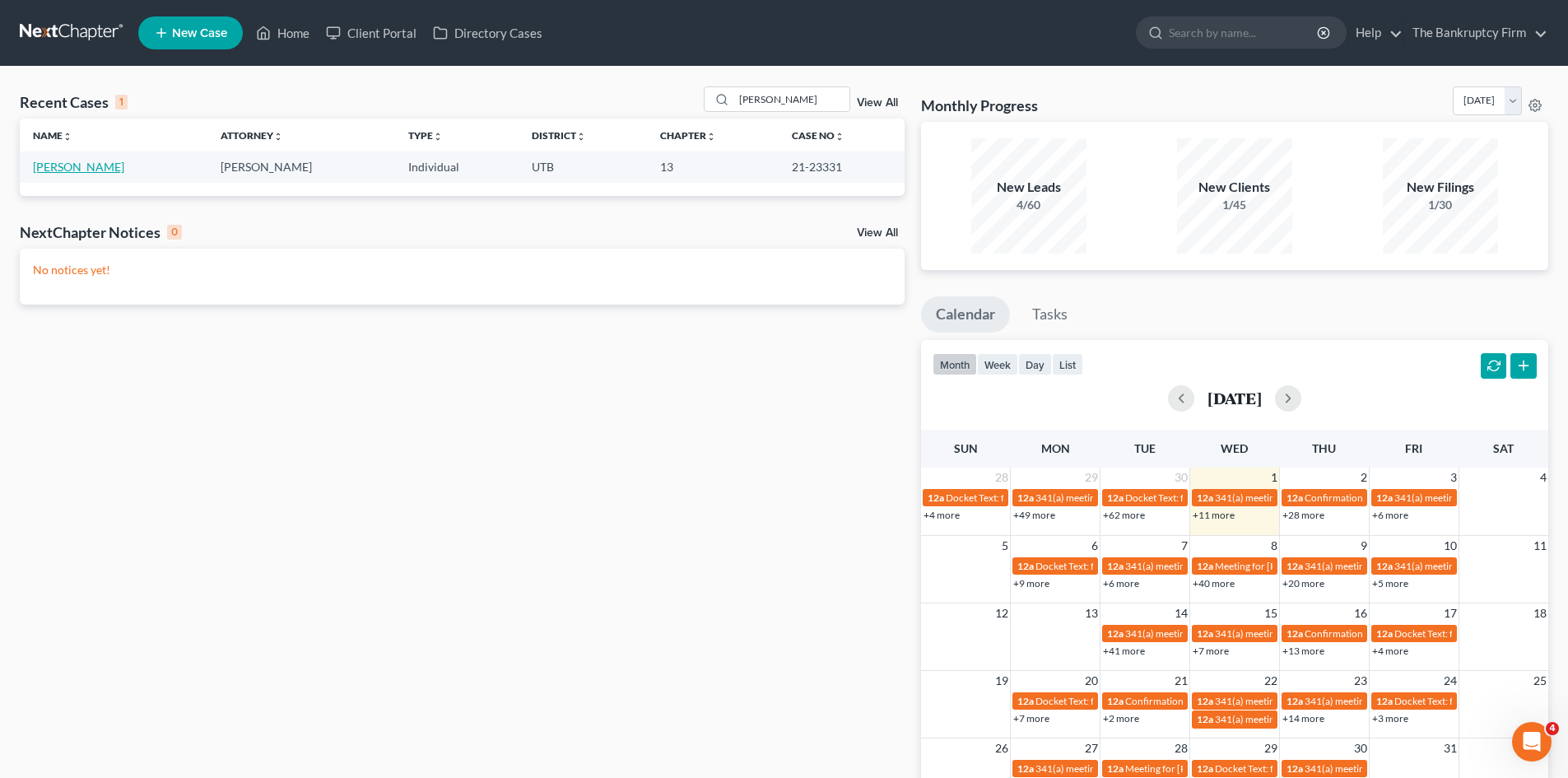
click at [82, 170] on link "[PERSON_NAME]" at bounding box center [78, 167] width 92 height 14
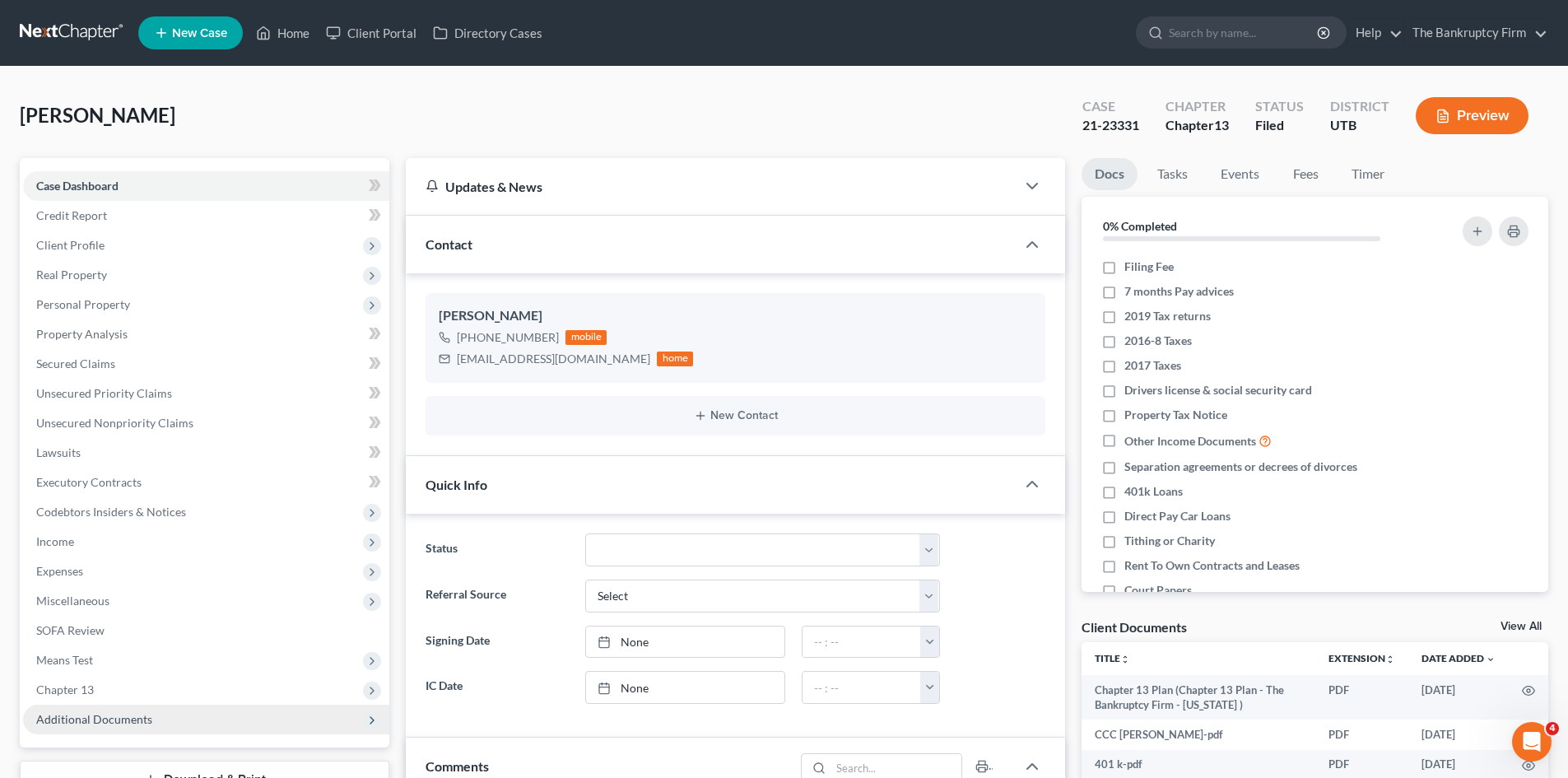
scroll to position [306, 0]
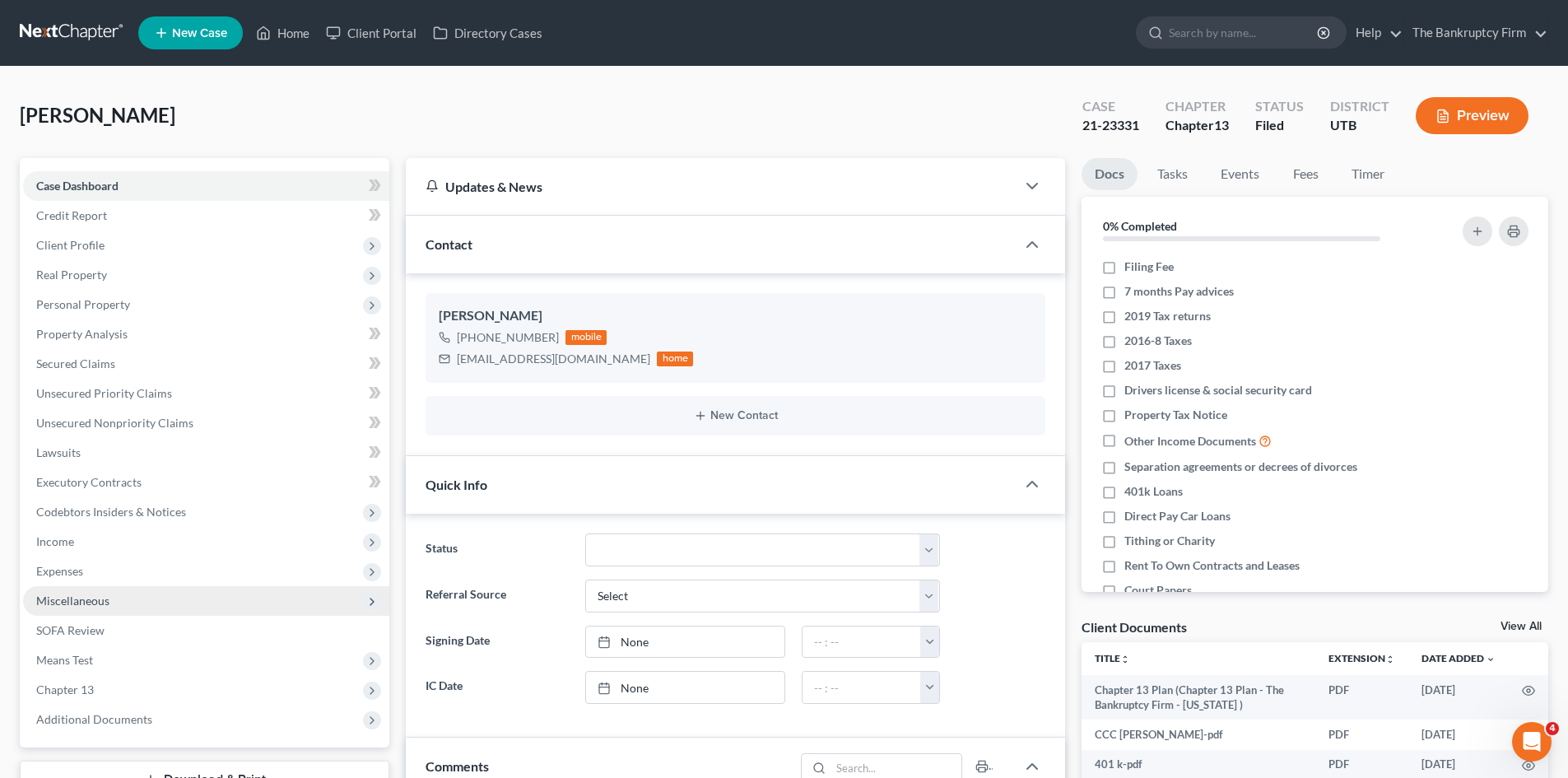
drag, startPoint x: 99, startPoint y: 724, endPoint x: 293, endPoint y: 607, distance: 226.6
click at [99, 724] on span "Additional Documents" at bounding box center [95, 719] width 116 height 14
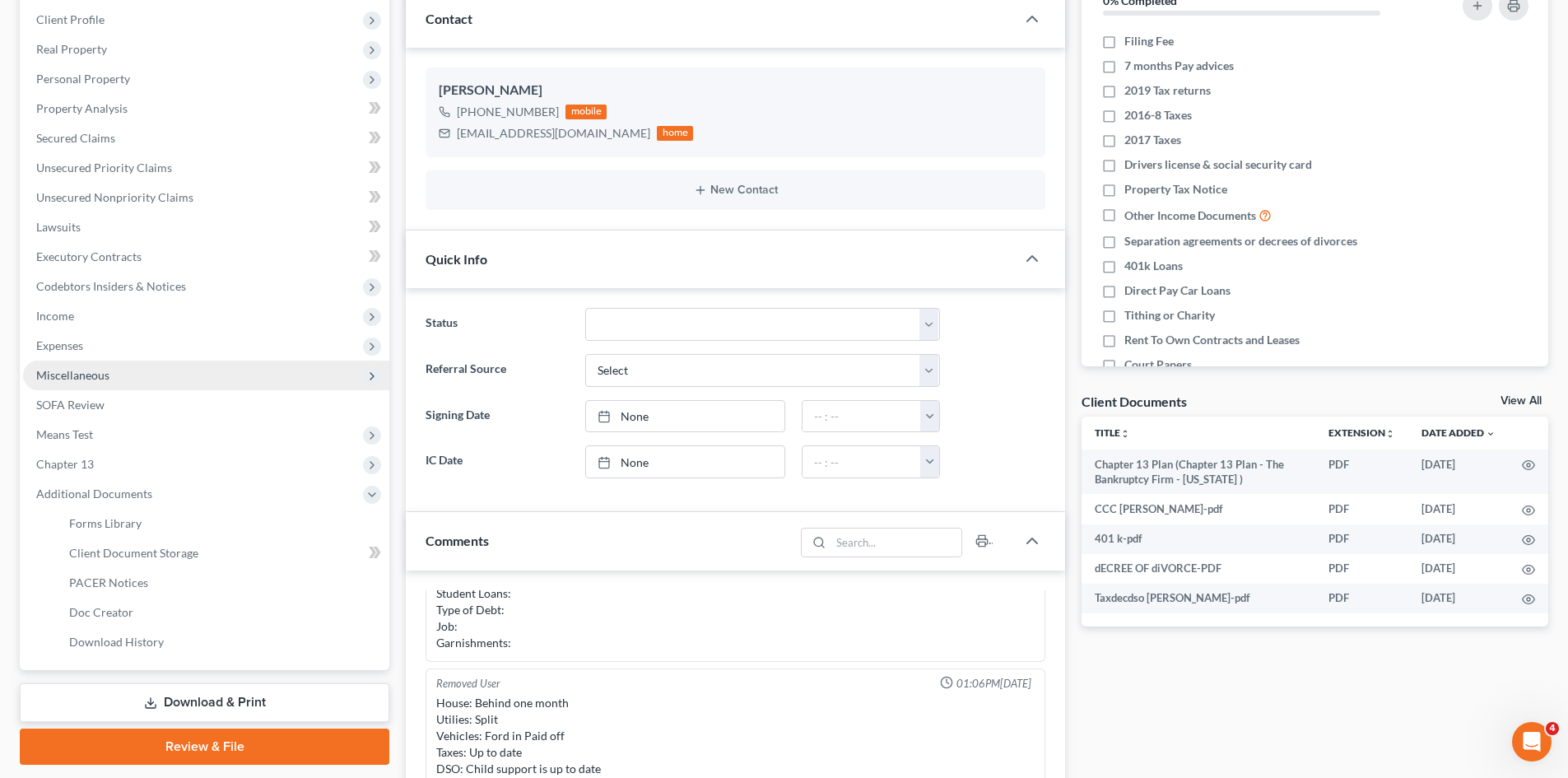
scroll to position [247, 0]
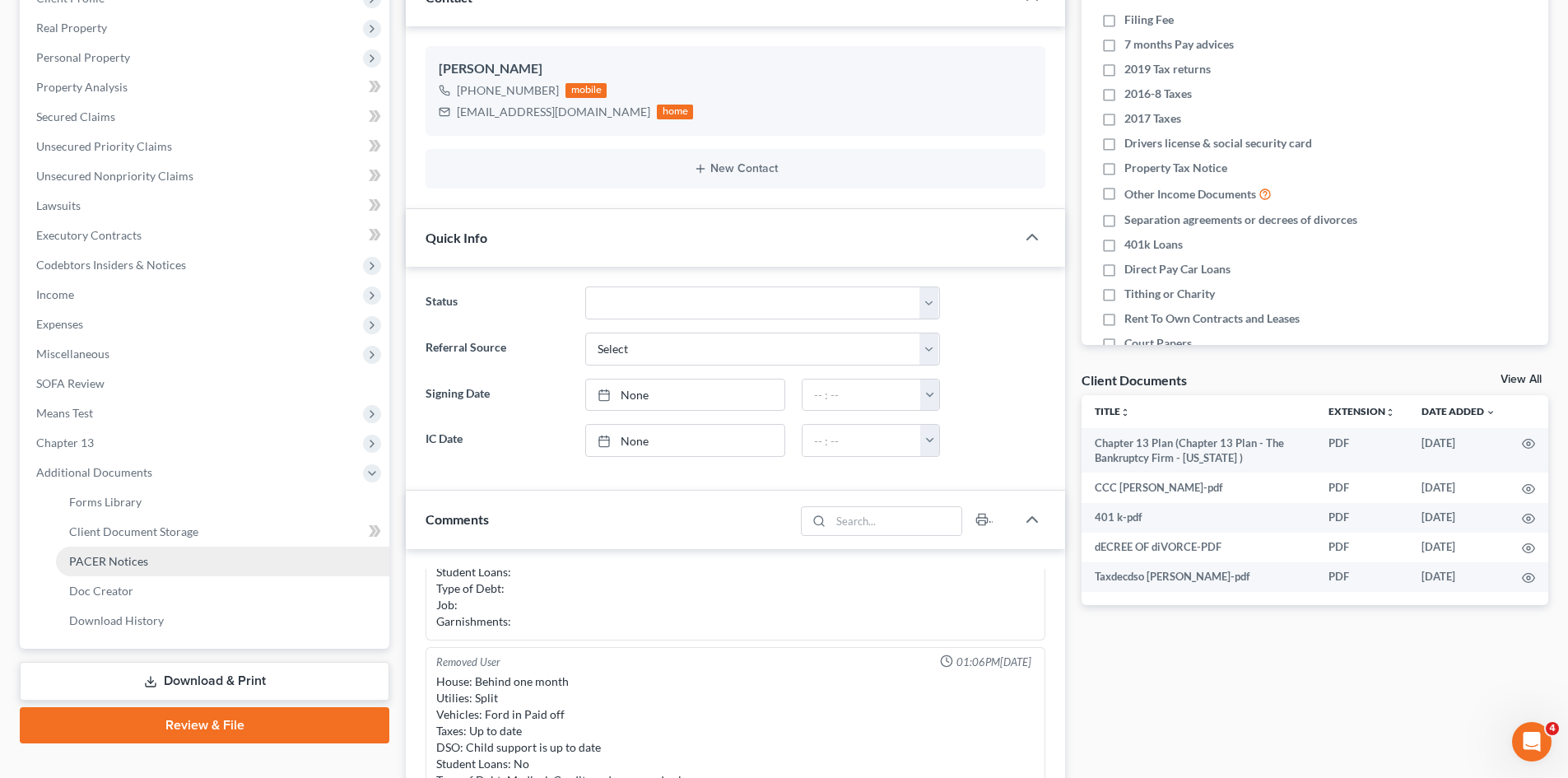
click at [109, 562] on span "PACER Notices" at bounding box center [108, 561] width 79 height 14
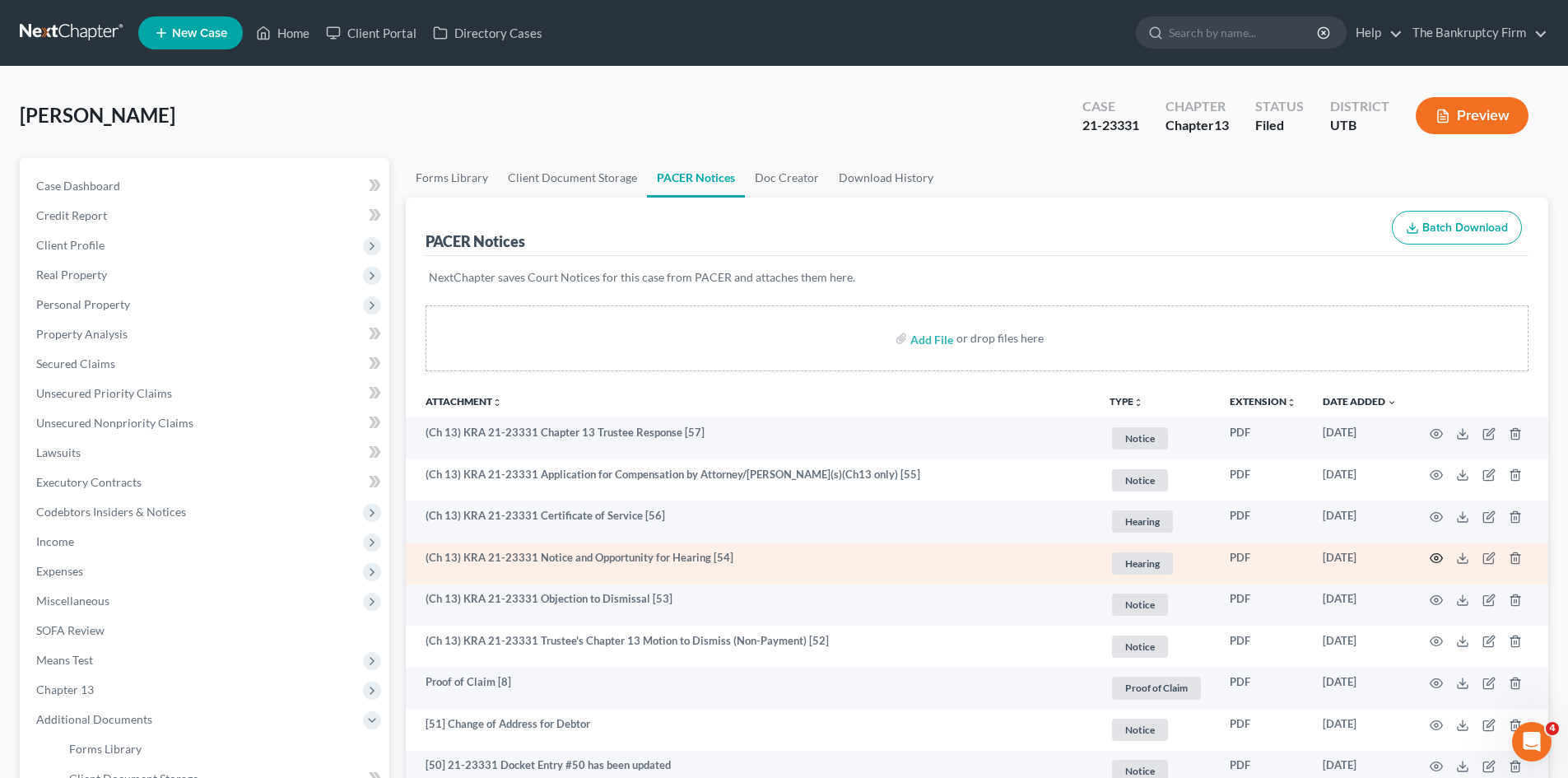
click at [1436, 558] on icon "button" at bounding box center [1436, 557] width 13 height 13
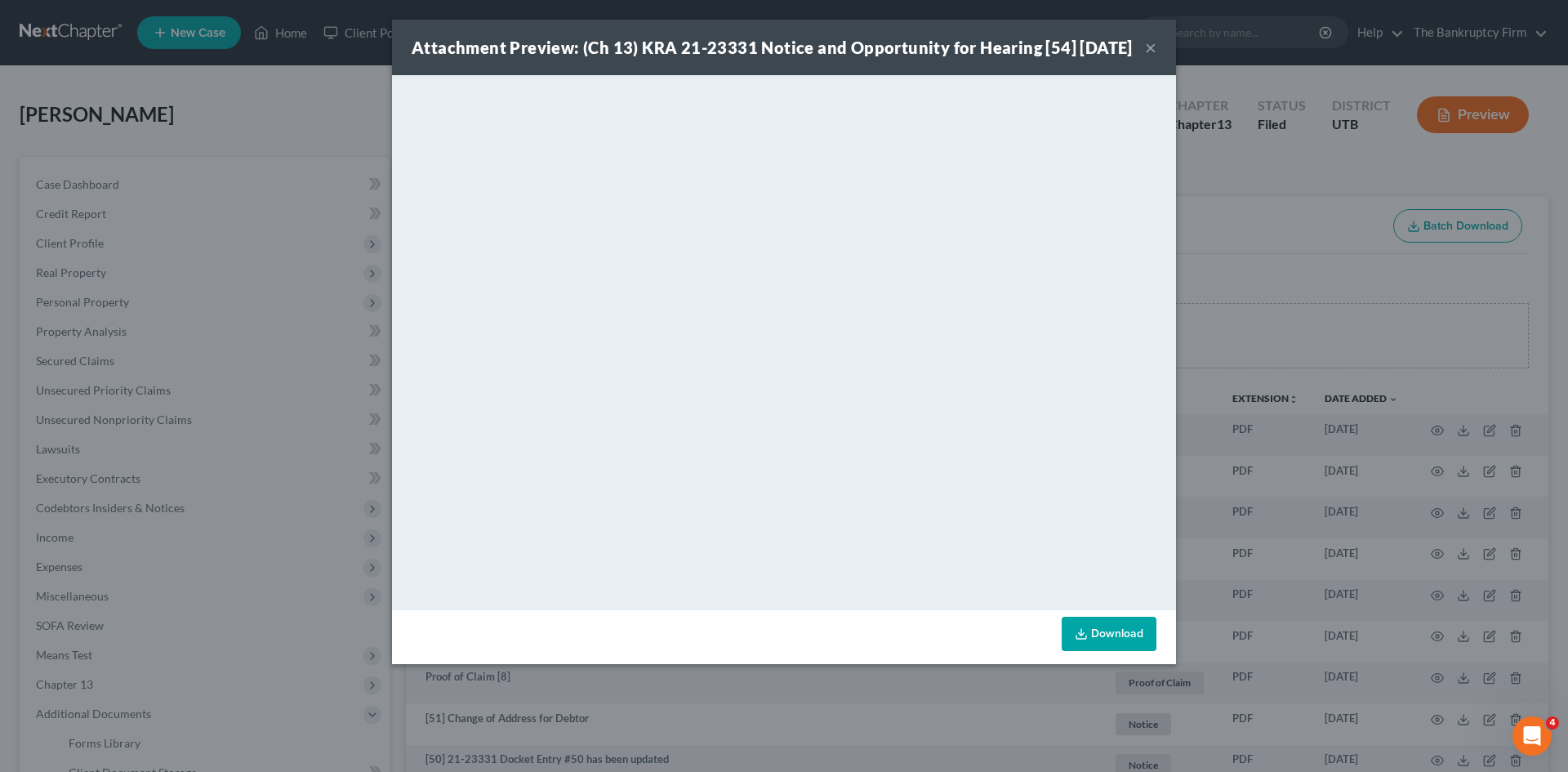
click at [1153, 57] on button "×" at bounding box center [1151, 47] width 12 height 20
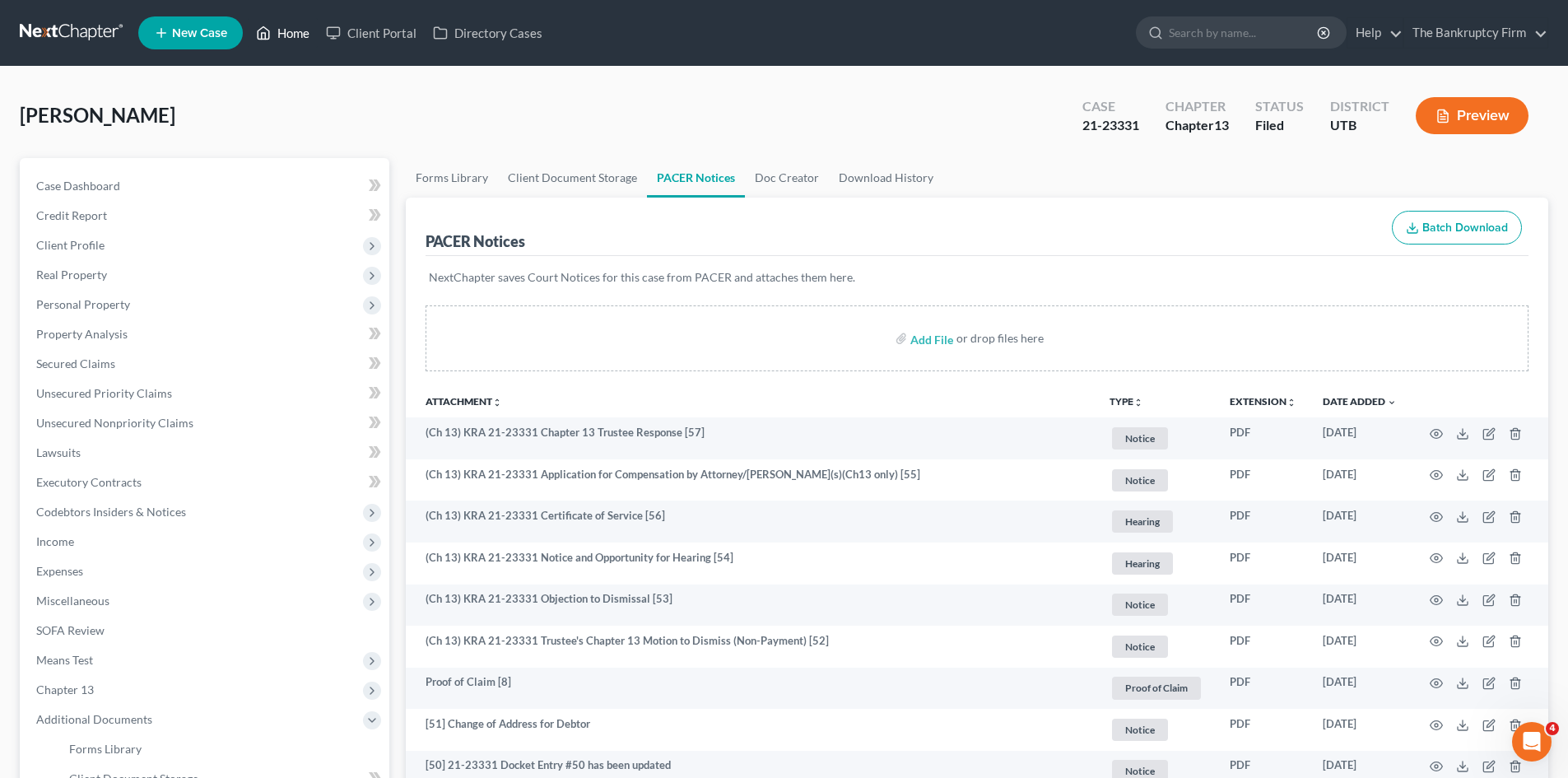
click at [291, 29] on link "Home" at bounding box center [282, 33] width 70 height 30
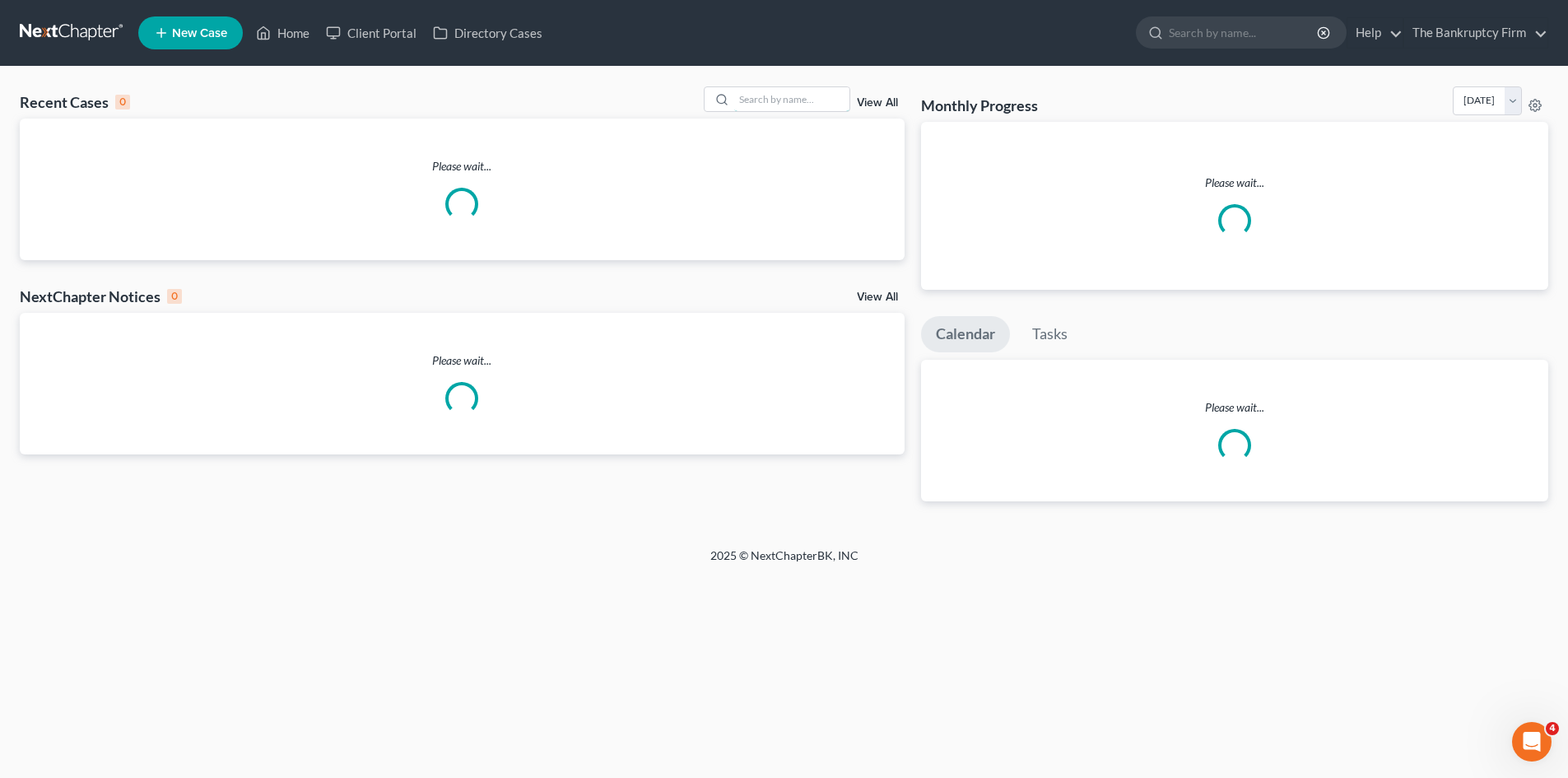
click at [806, 106] on input "search" at bounding box center [791, 99] width 115 height 24
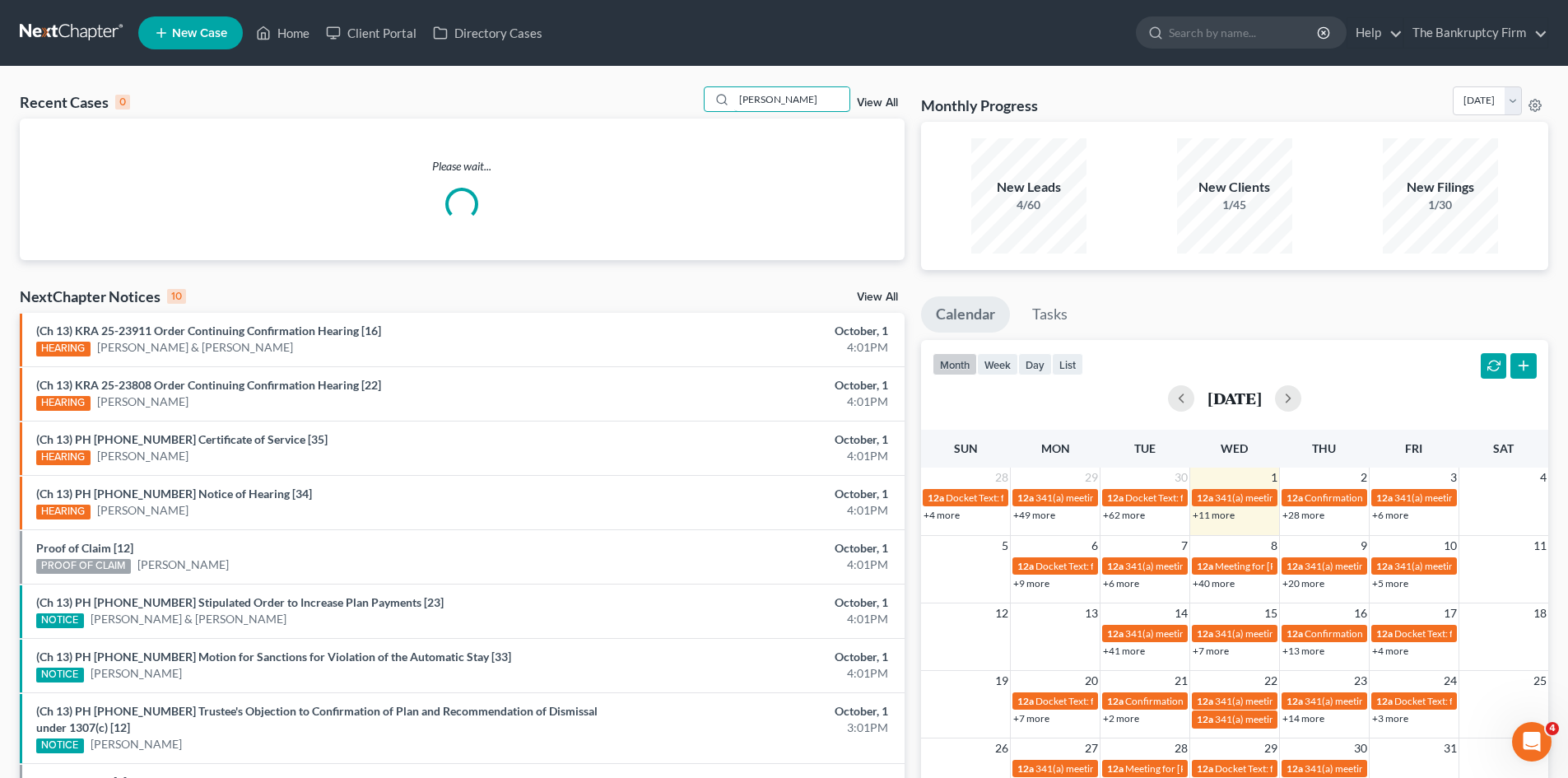
type input "[PERSON_NAME]"
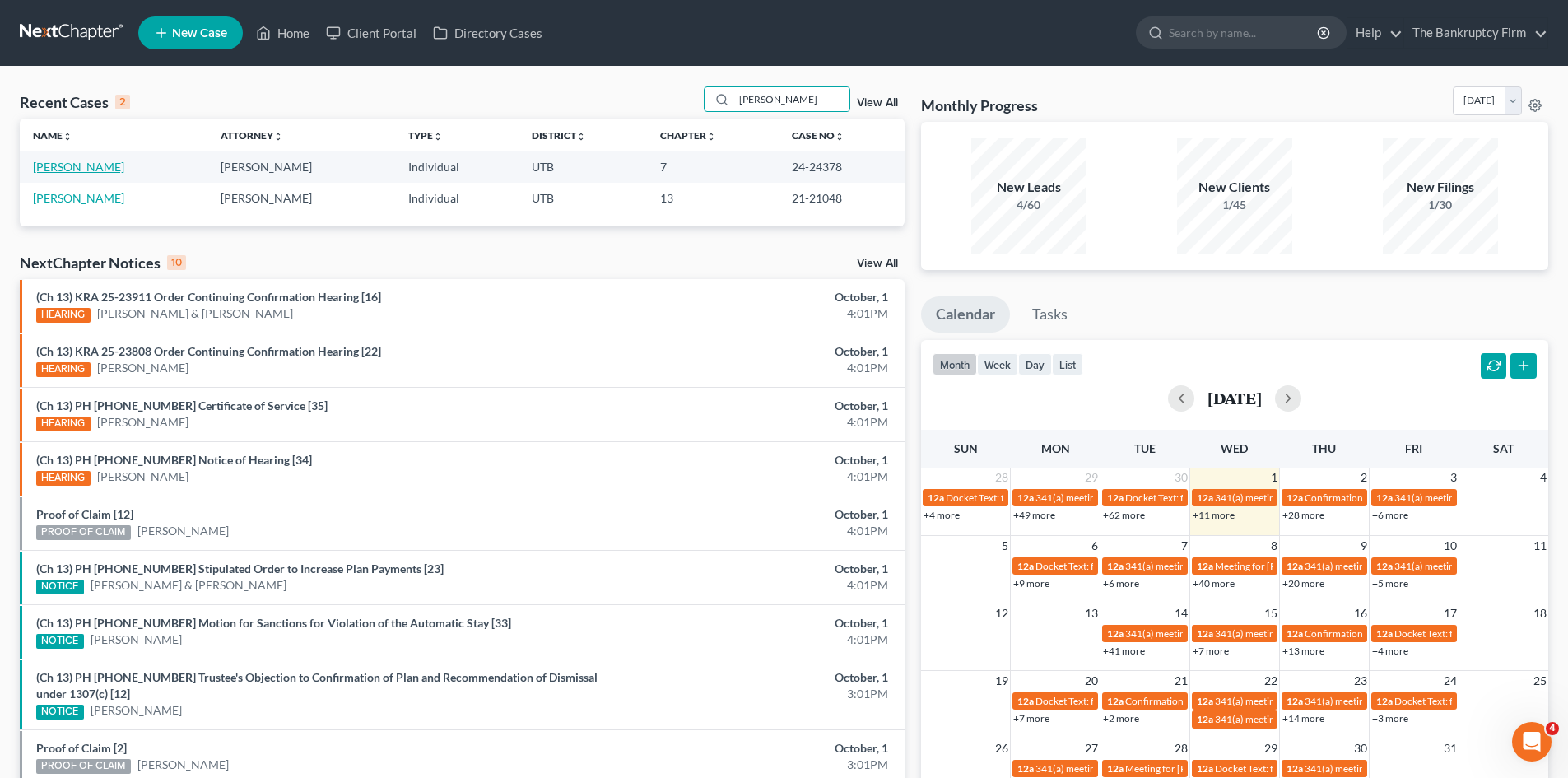
click at [82, 170] on link "[PERSON_NAME]" at bounding box center [78, 167] width 92 height 14
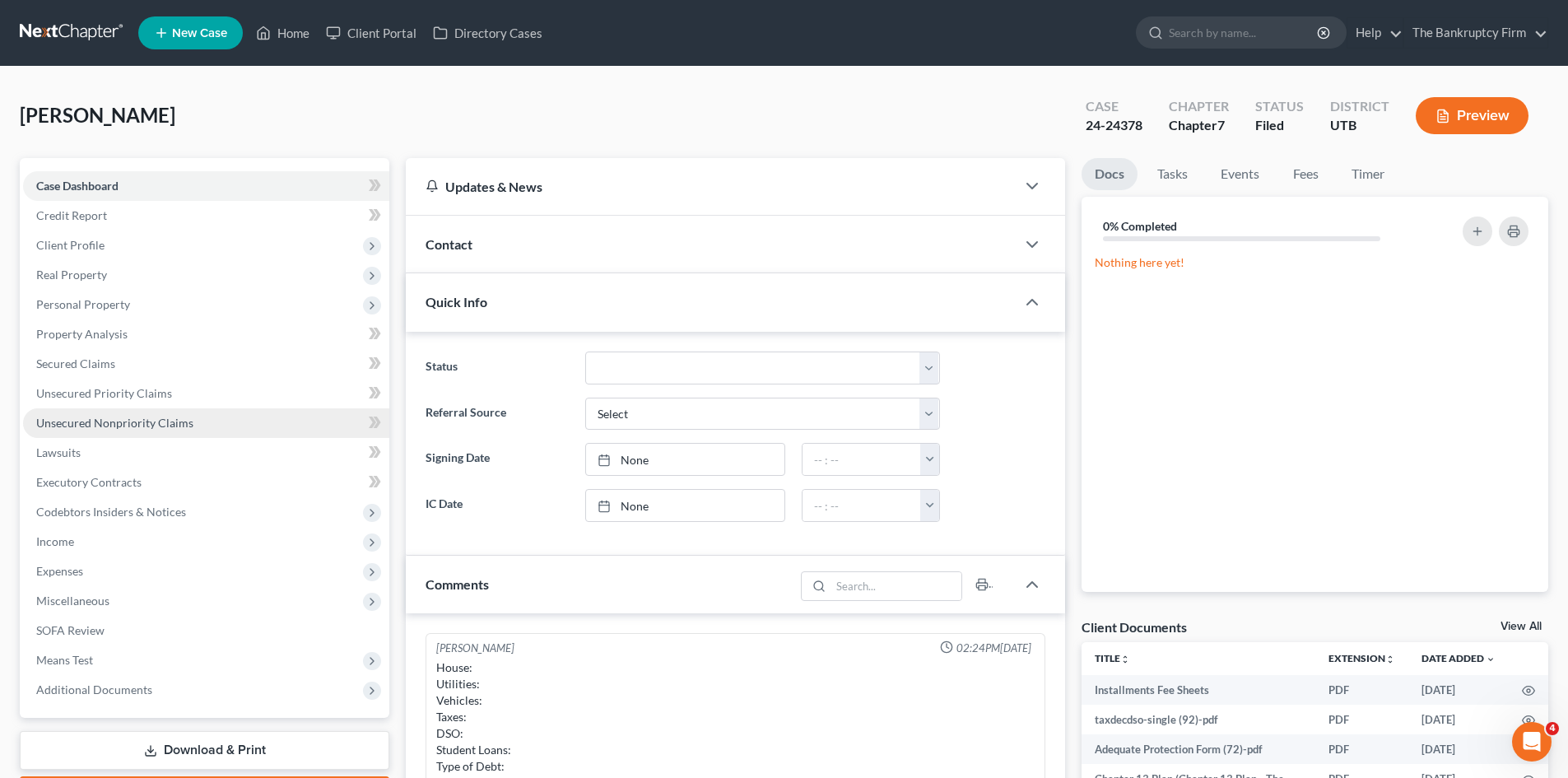
click at [104, 416] on span "Unsecured Nonpriority Claims" at bounding box center [114, 422] width 157 height 14
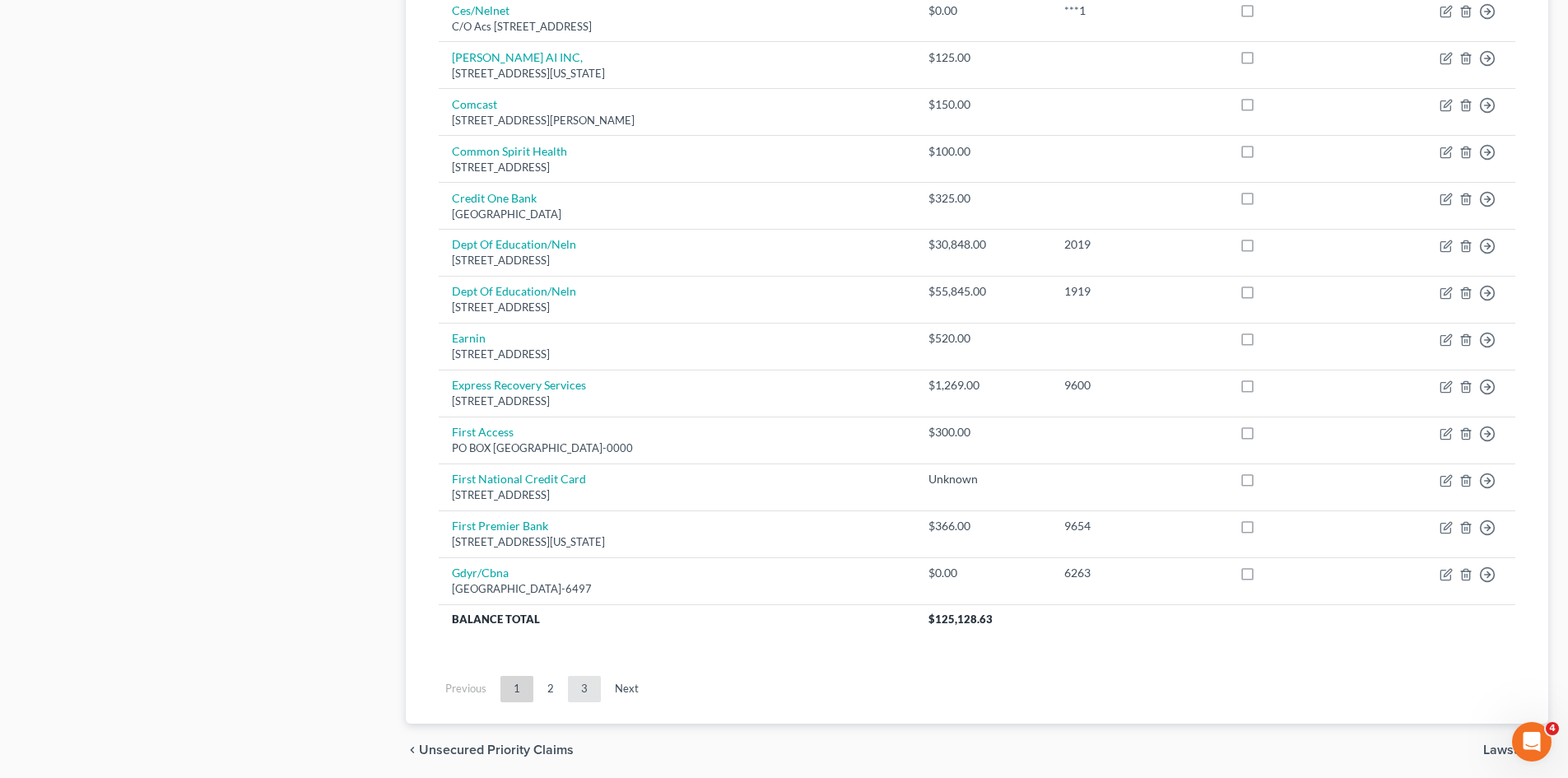
scroll to position [1070, 0]
click at [554, 689] on link "2" at bounding box center [550, 685] width 33 height 27
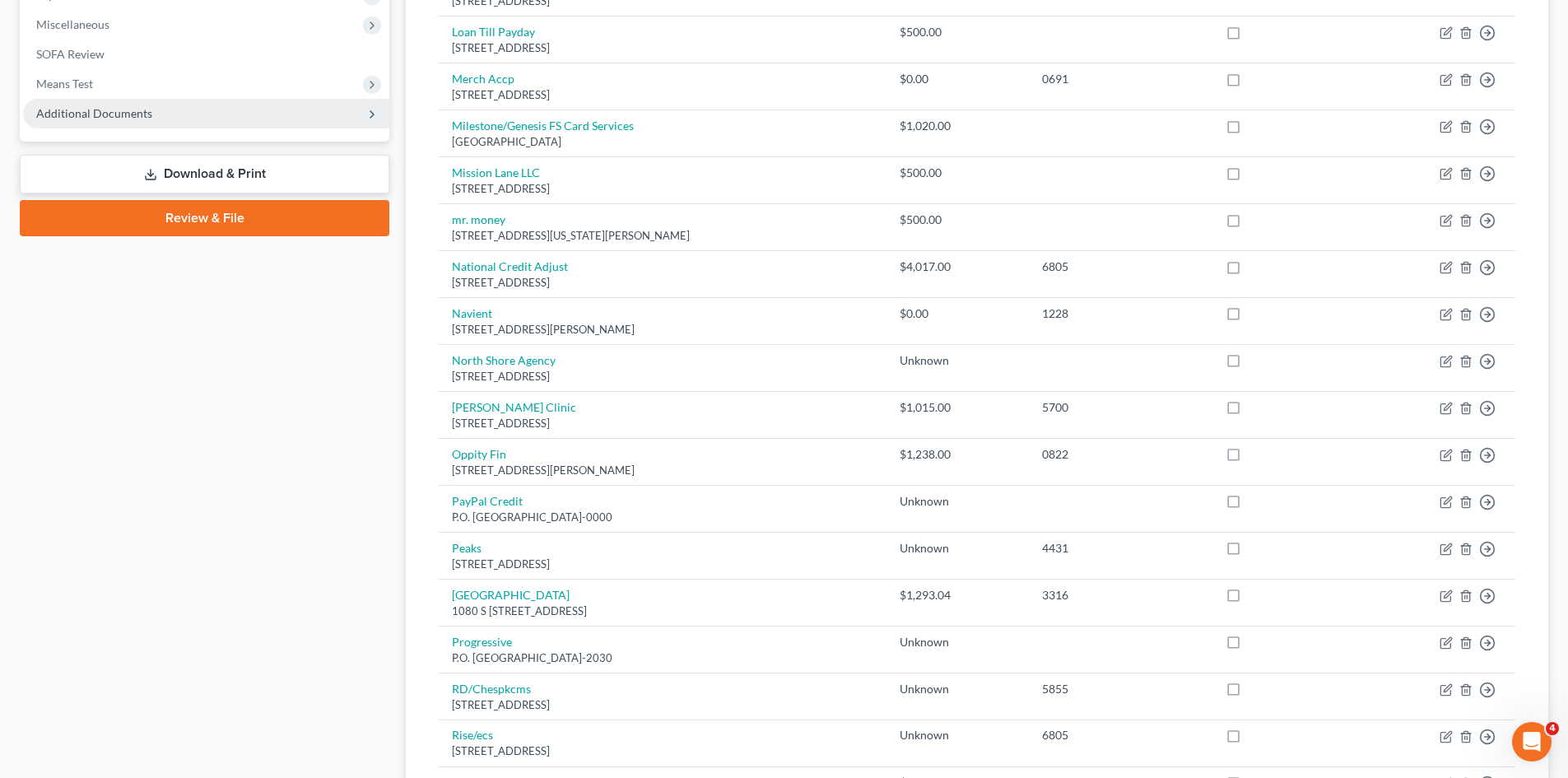
scroll to position [0, 0]
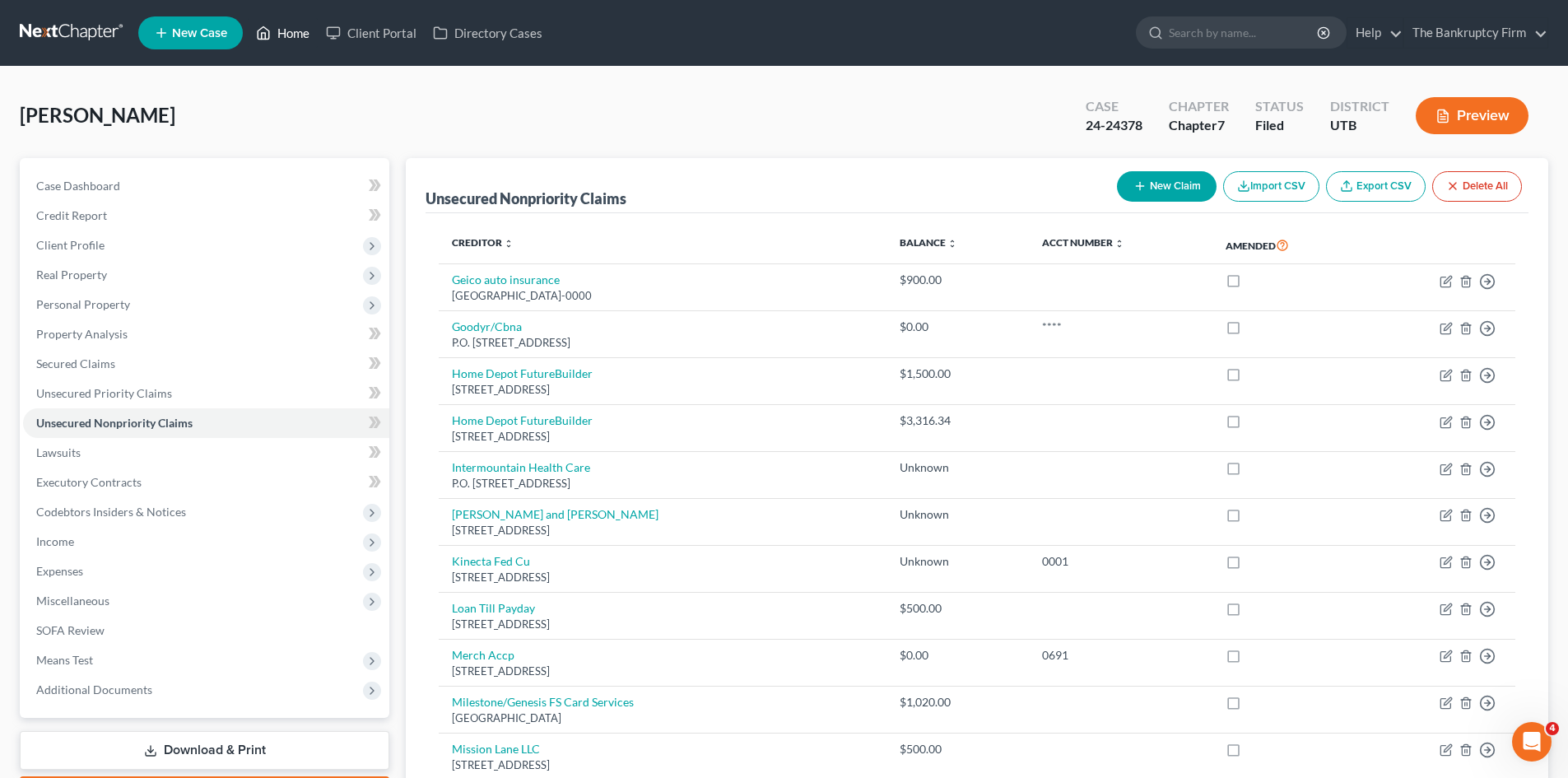
drag, startPoint x: 293, startPoint y: 35, endPoint x: 677, endPoint y: 47, distance: 384.2
click at [293, 35] on link "Home" at bounding box center [282, 33] width 70 height 30
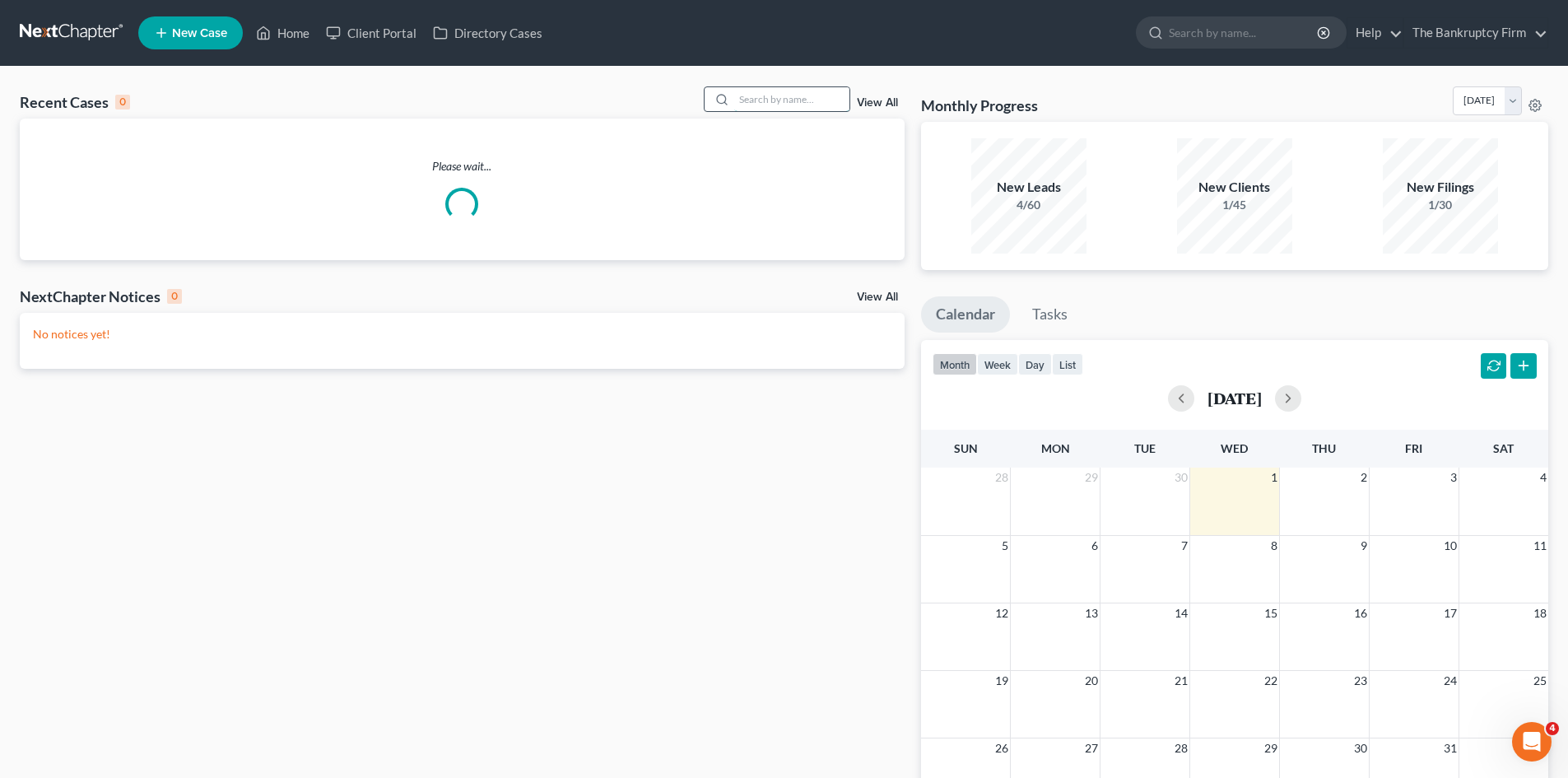
click at [769, 100] on input "search" at bounding box center [791, 99] width 115 height 24
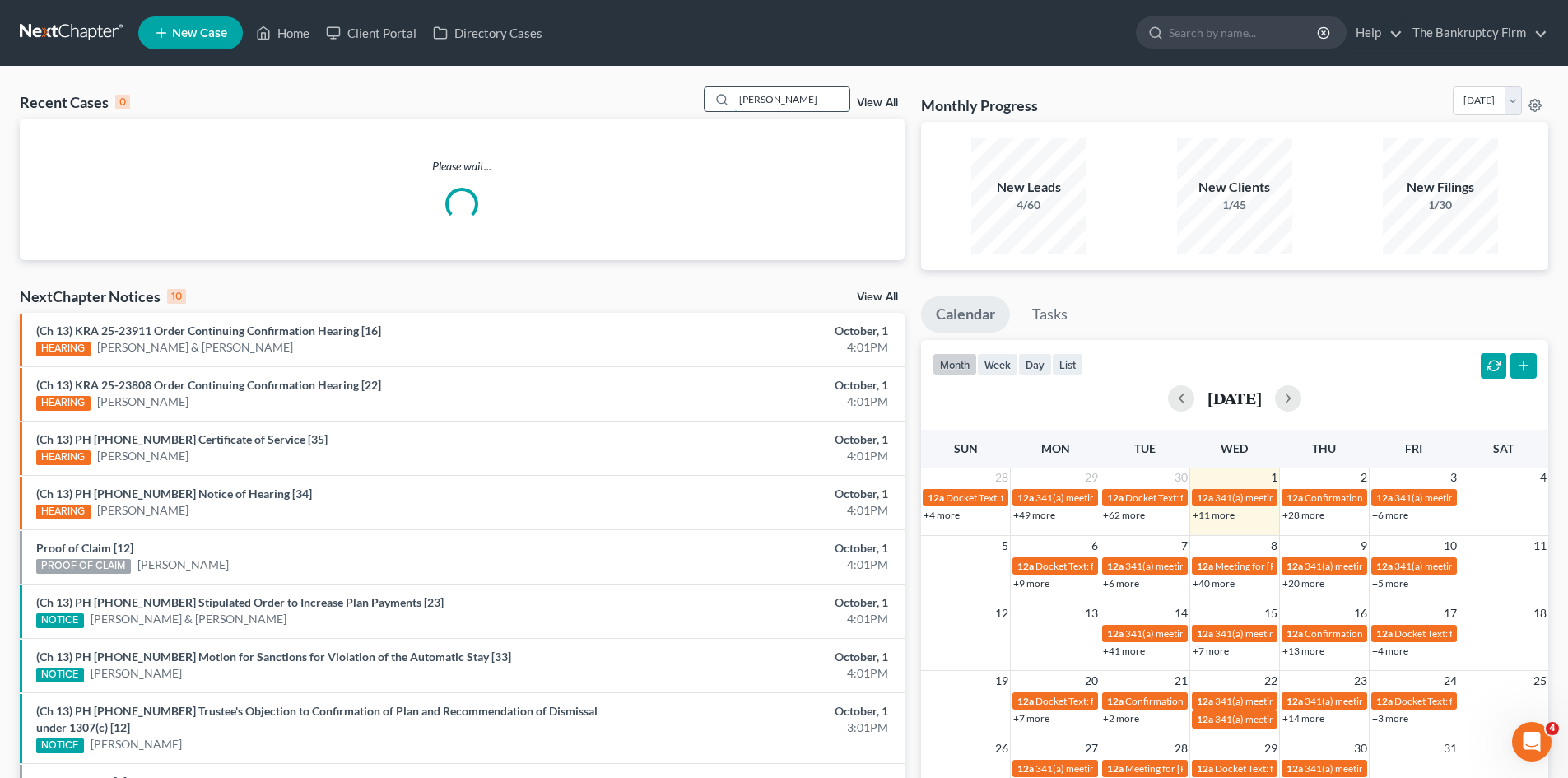
type input "[PERSON_NAME]"
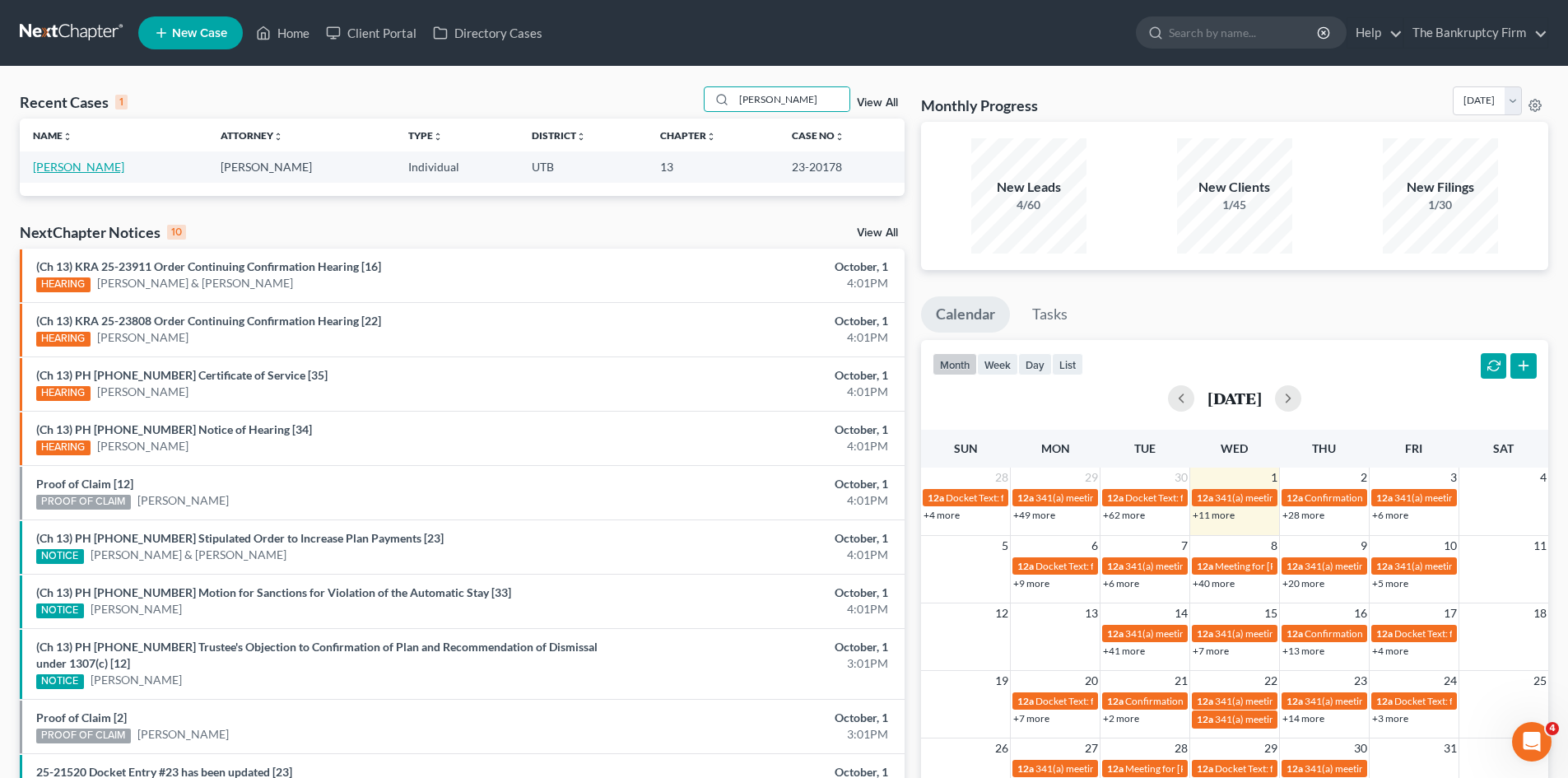
click at [91, 167] on link "[PERSON_NAME]" at bounding box center [78, 167] width 92 height 14
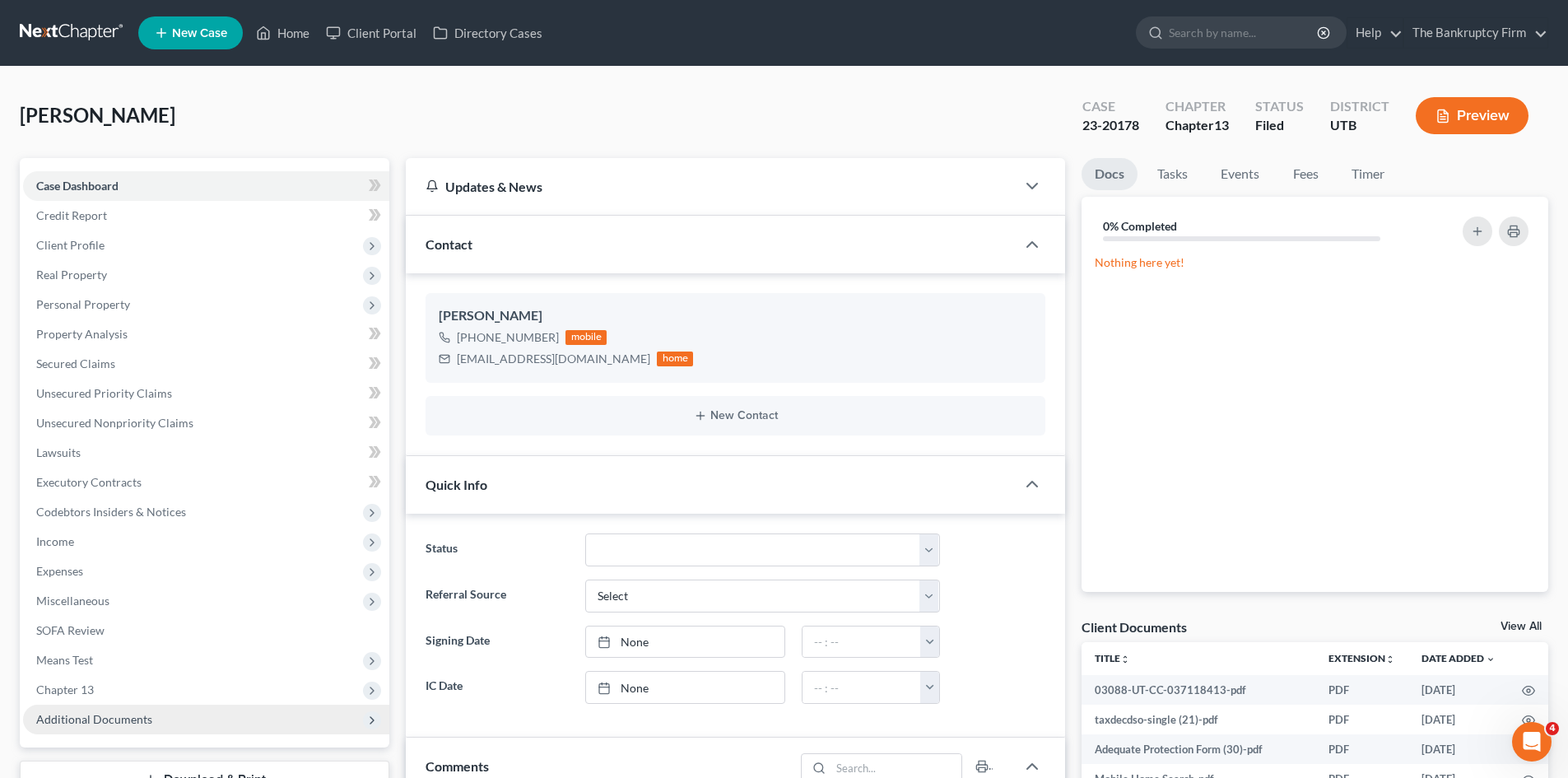
click at [82, 722] on span "Additional Documents" at bounding box center [95, 719] width 116 height 14
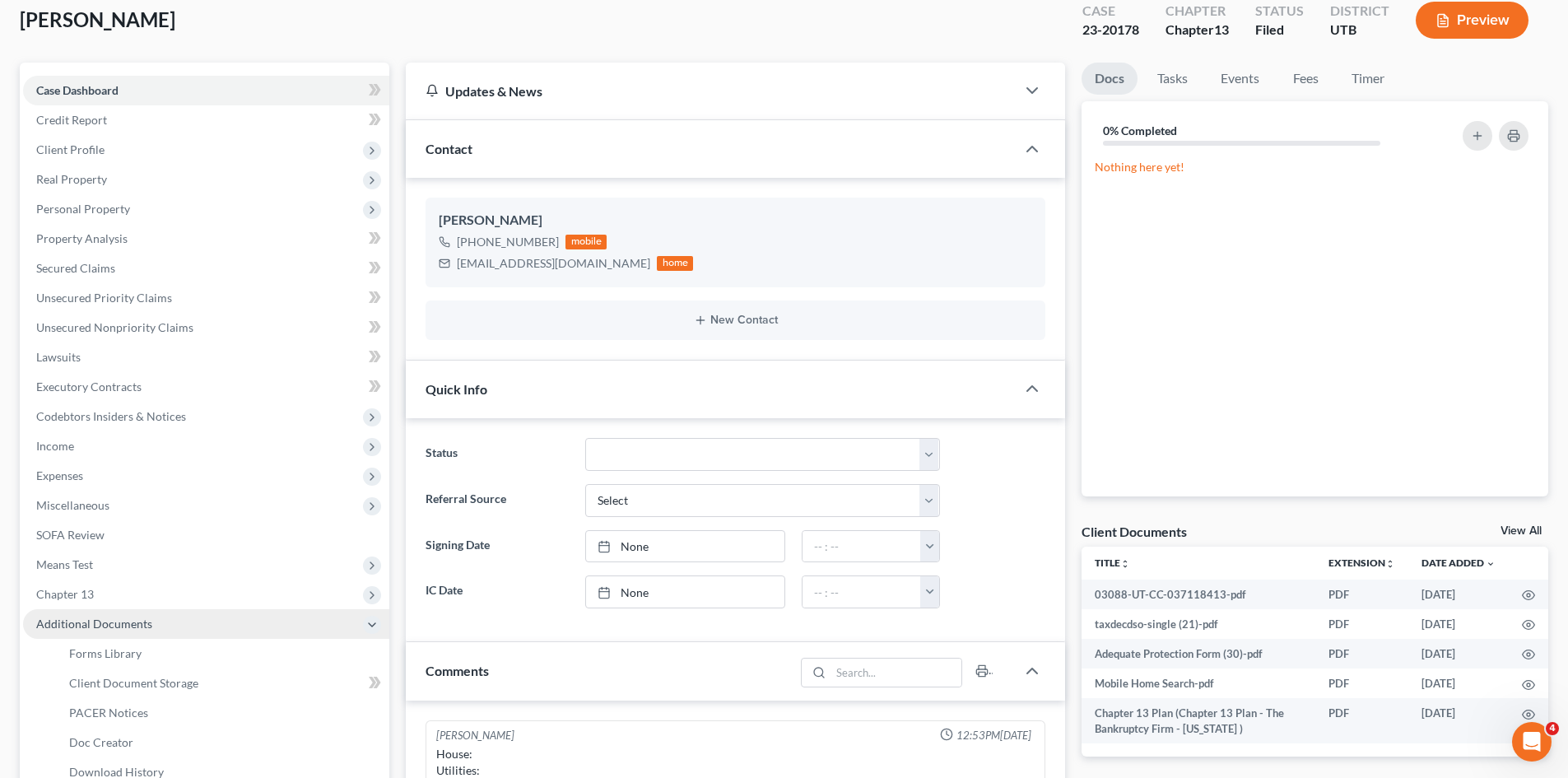
scroll to position [247, 0]
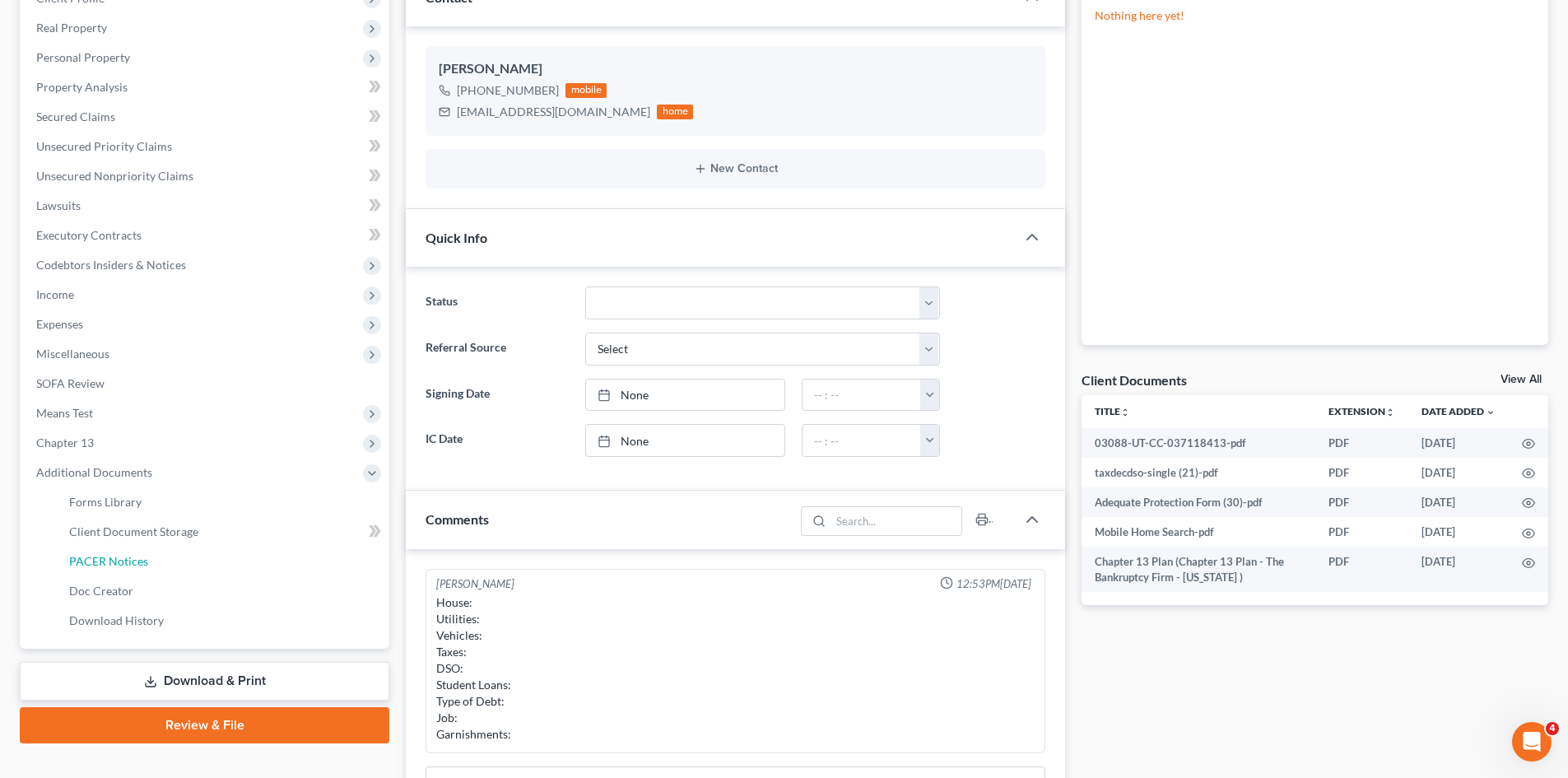
drag, startPoint x: 107, startPoint y: 563, endPoint x: 844, endPoint y: 548, distance: 737.2
click at [107, 564] on span "PACER Notices" at bounding box center [108, 561] width 79 height 14
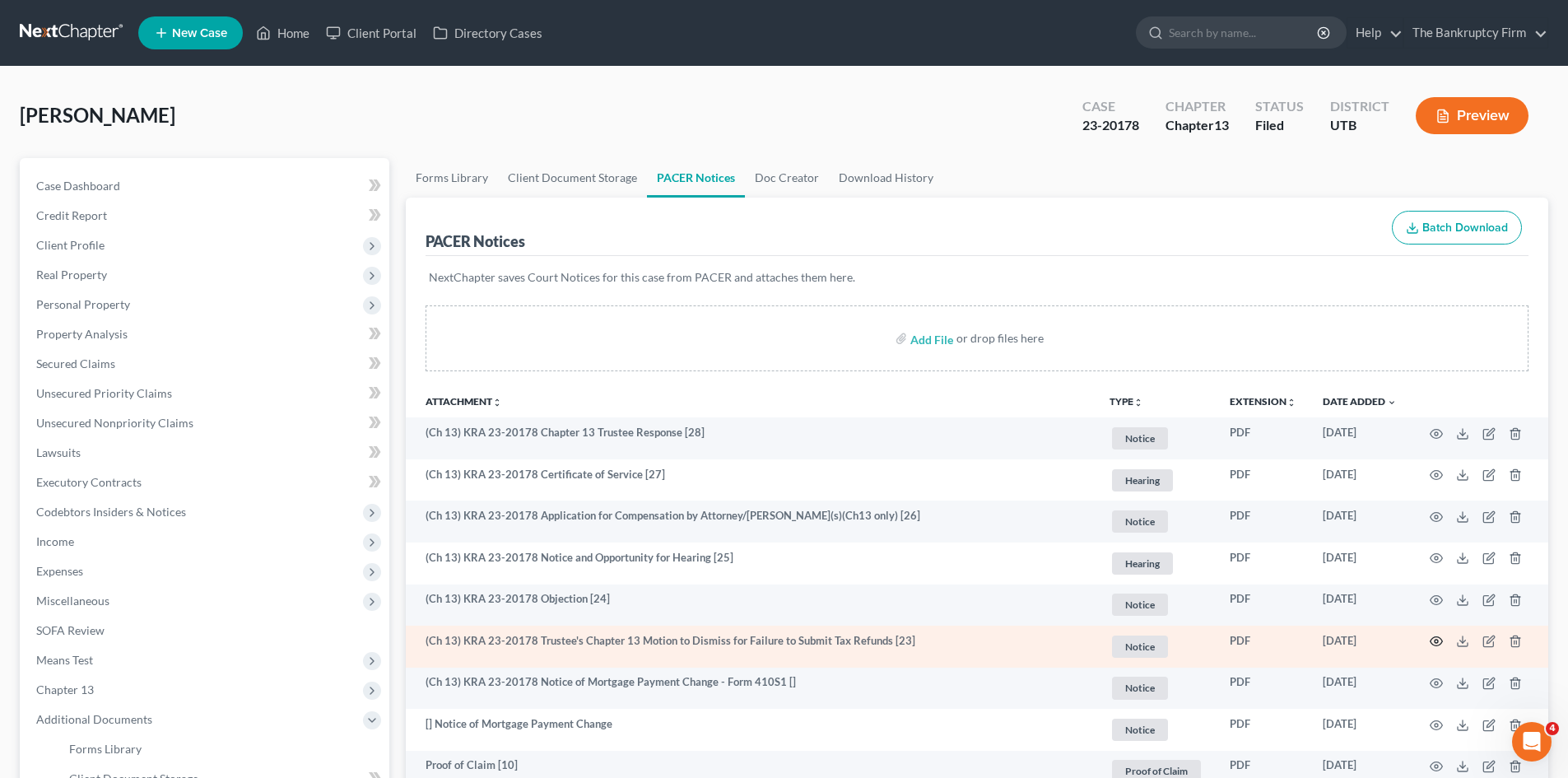
click at [1433, 639] on icon "button" at bounding box center [1437, 641] width 13 height 9
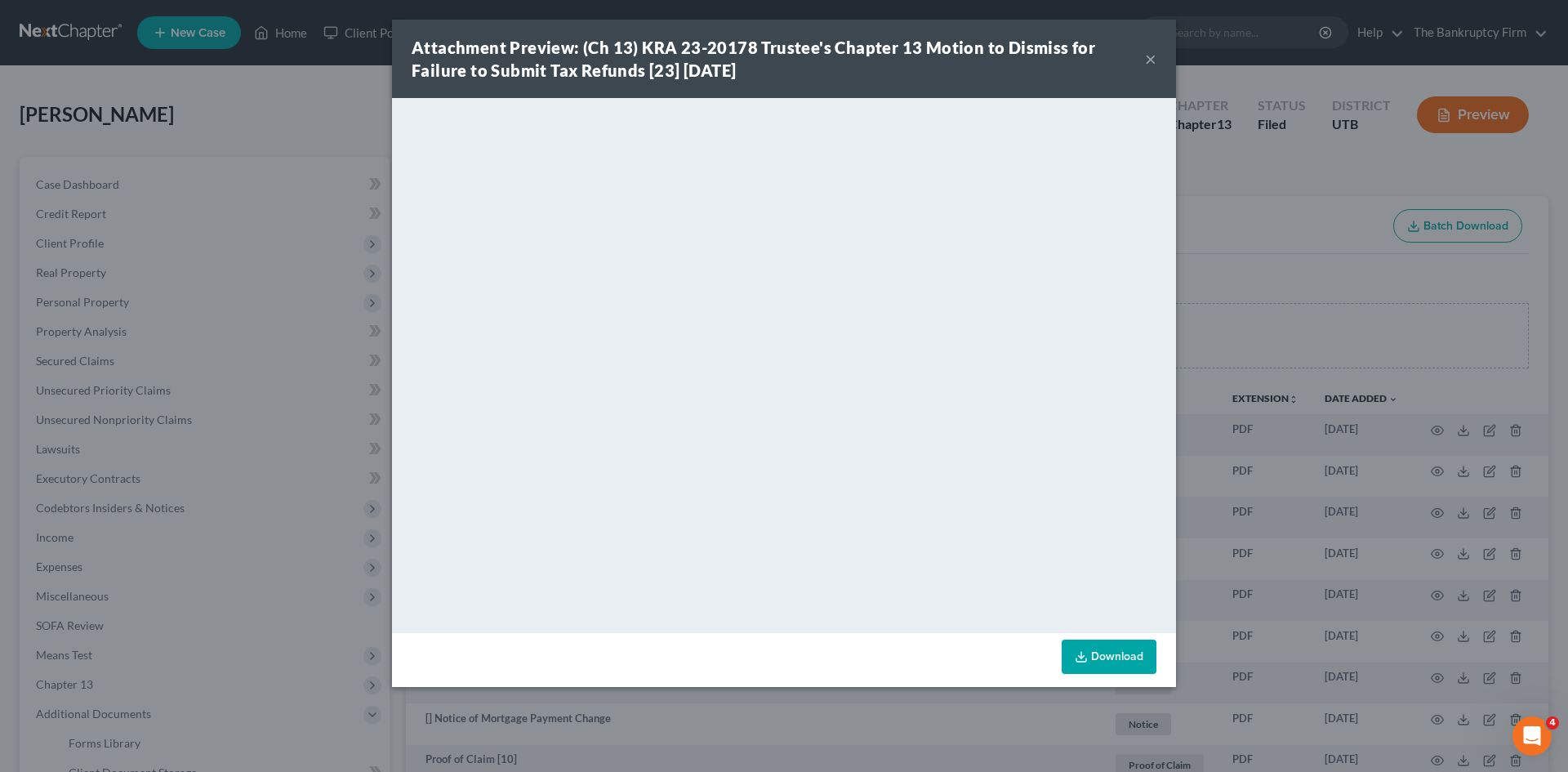
click at [1152, 56] on button "×" at bounding box center [1151, 59] width 12 height 20
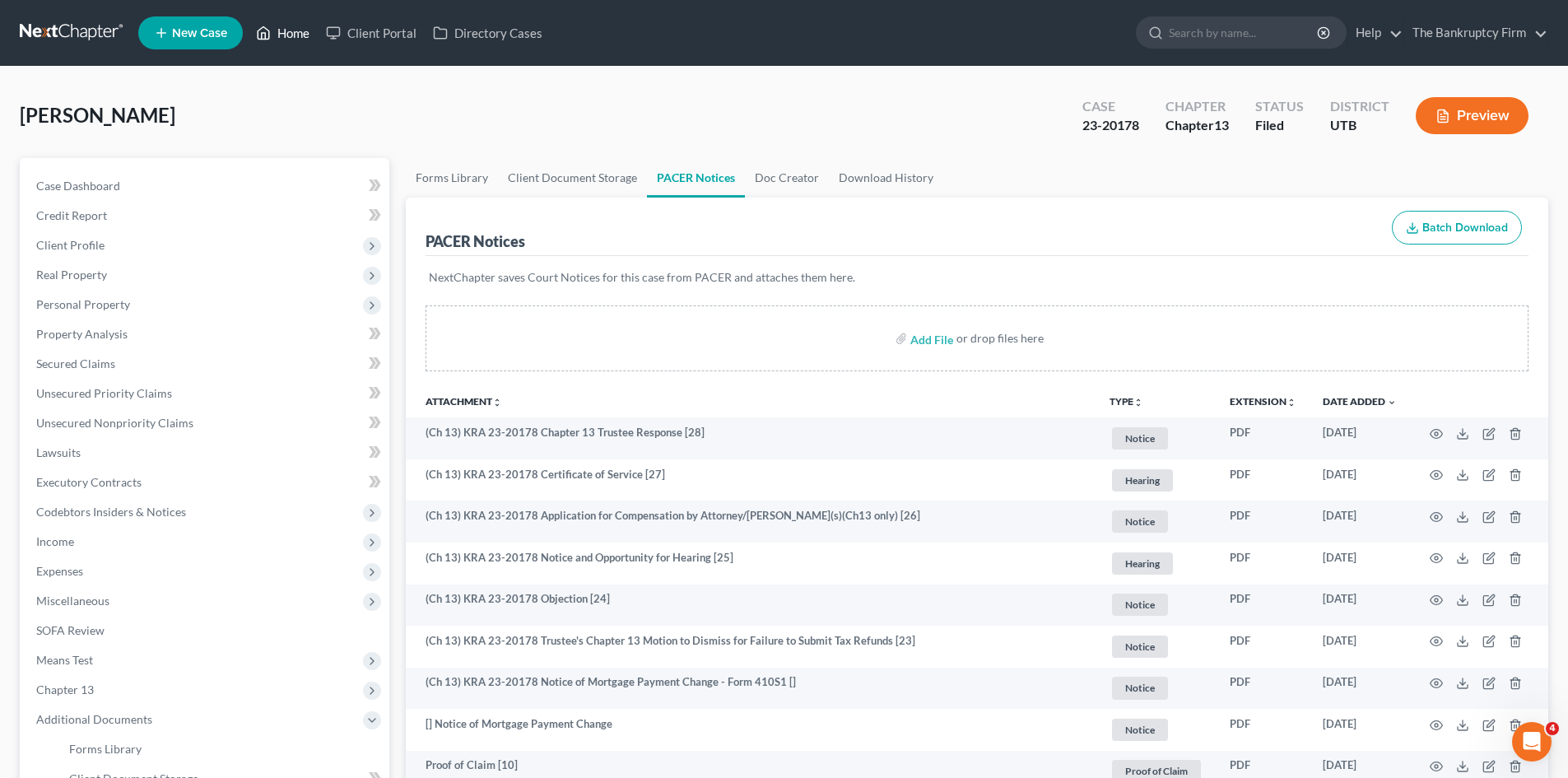
click at [300, 33] on link "Home" at bounding box center [282, 33] width 70 height 30
click at [306, 35] on link "Home" at bounding box center [282, 33] width 70 height 30
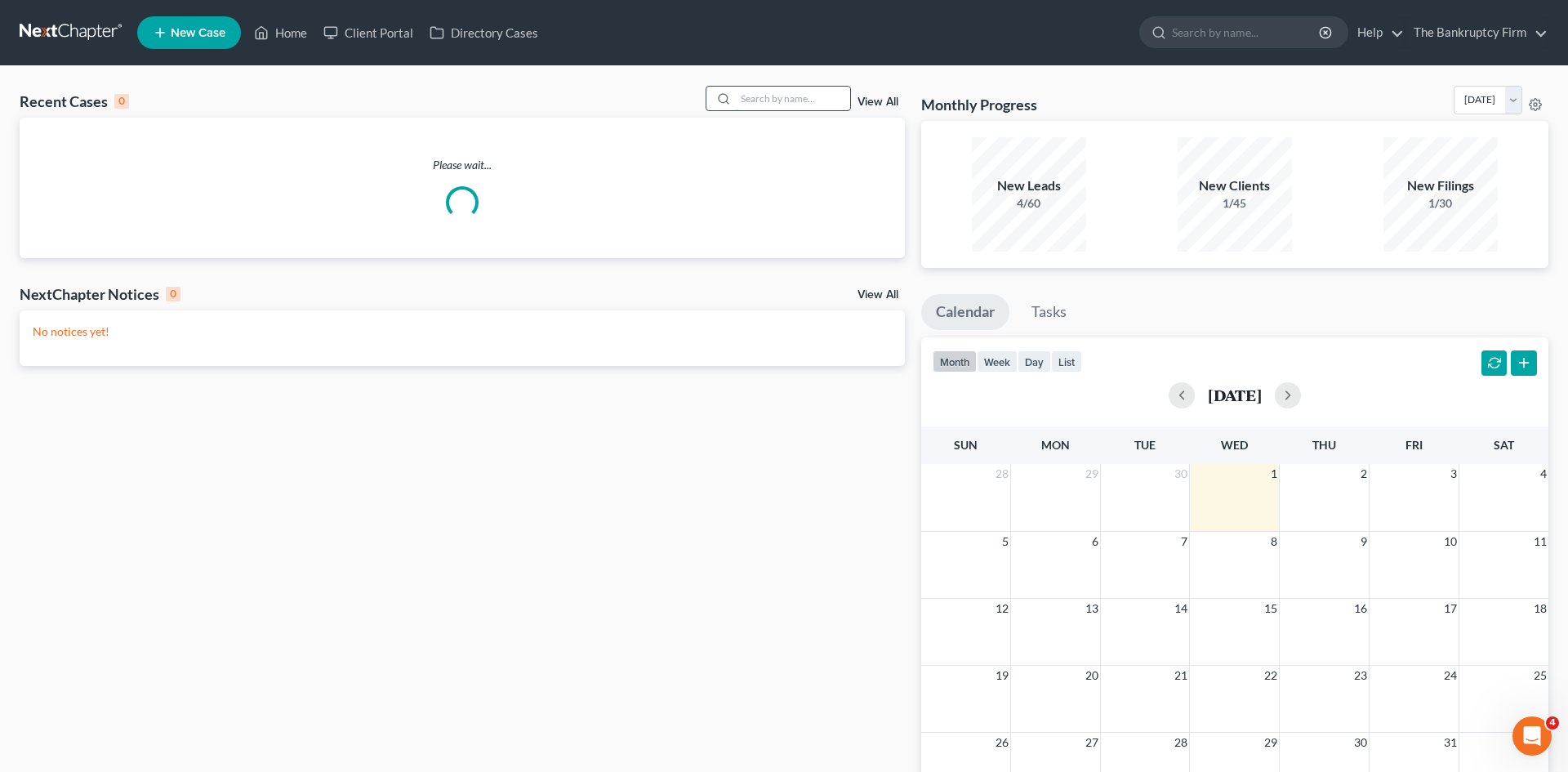
click at [754, 98] on input "search" at bounding box center [793, 98] width 115 height 23
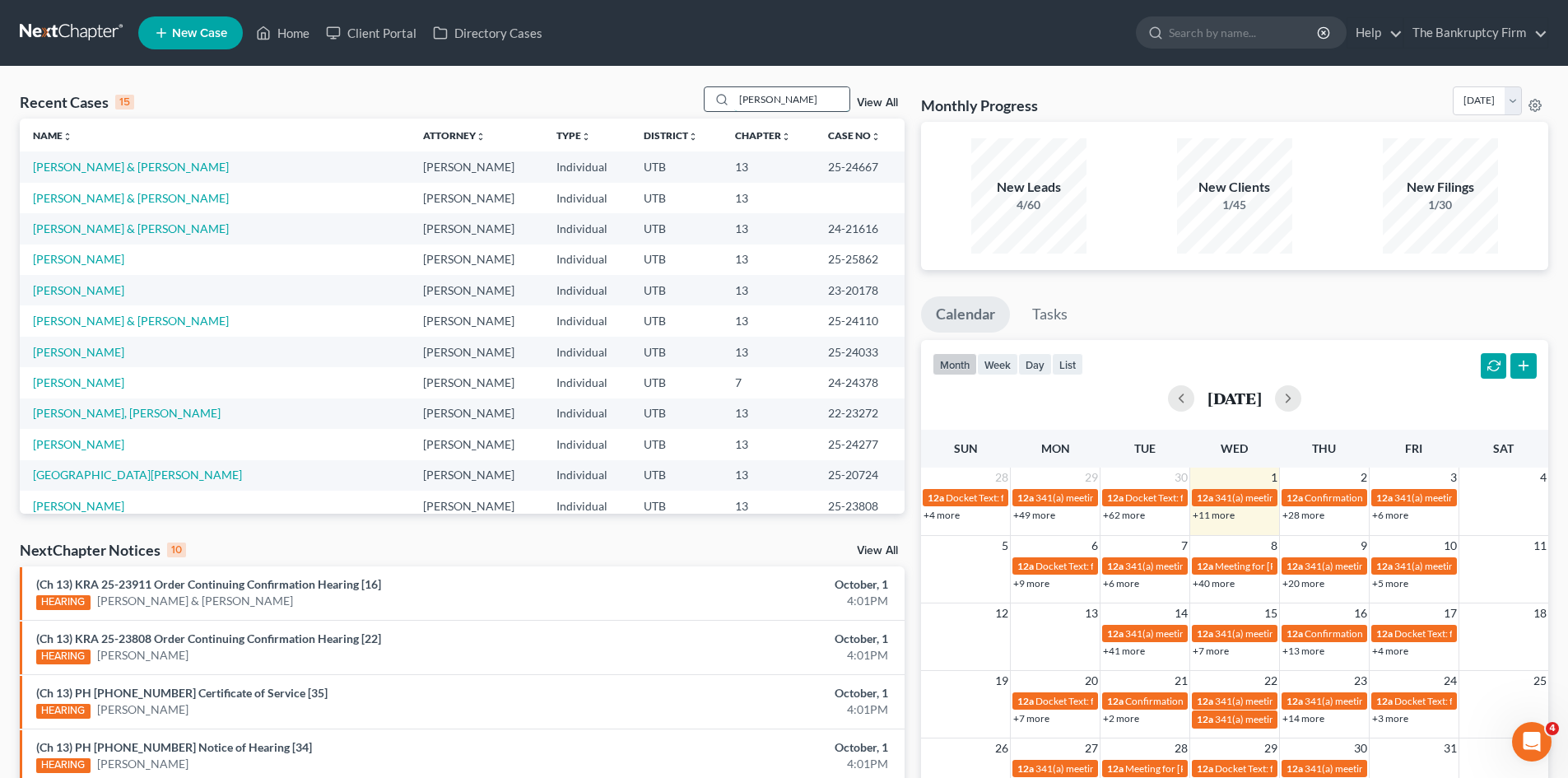
type input "[PERSON_NAME]"
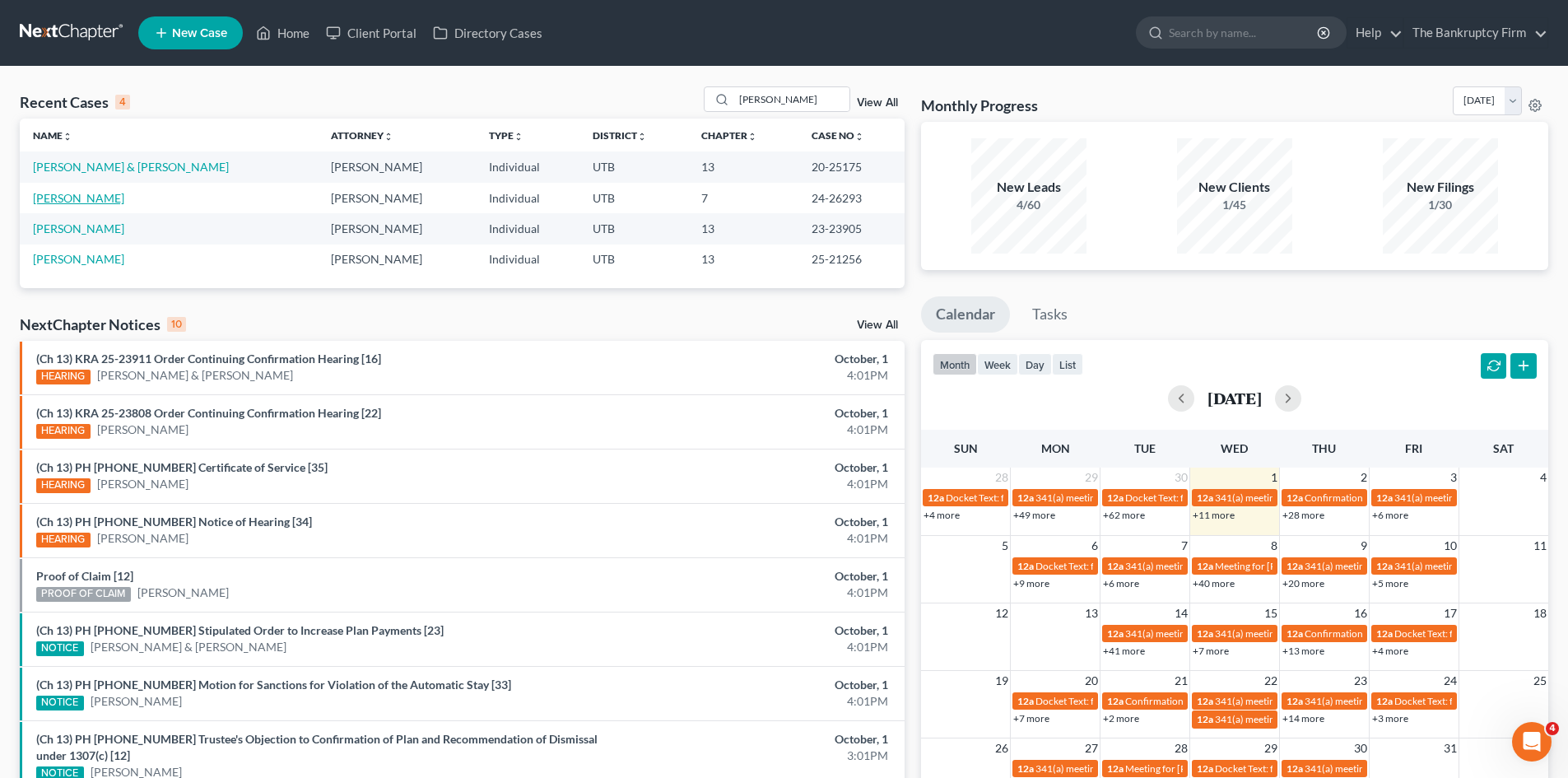
click at [65, 201] on link "[PERSON_NAME]" at bounding box center [78, 198] width 92 height 14
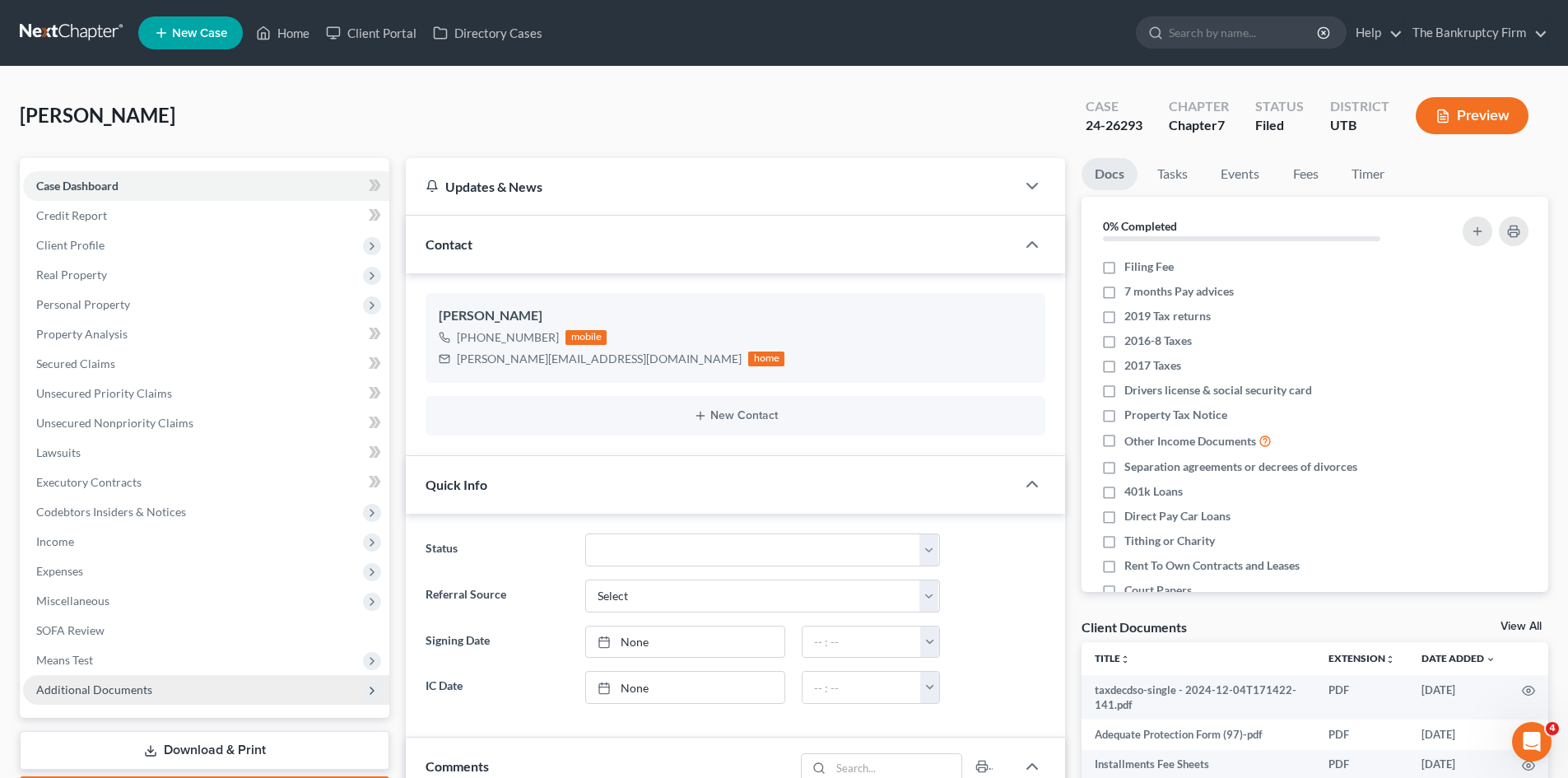
click at [111, 695] on span "Additional Documents" at bounding box center [95, 689] width 116 height 14
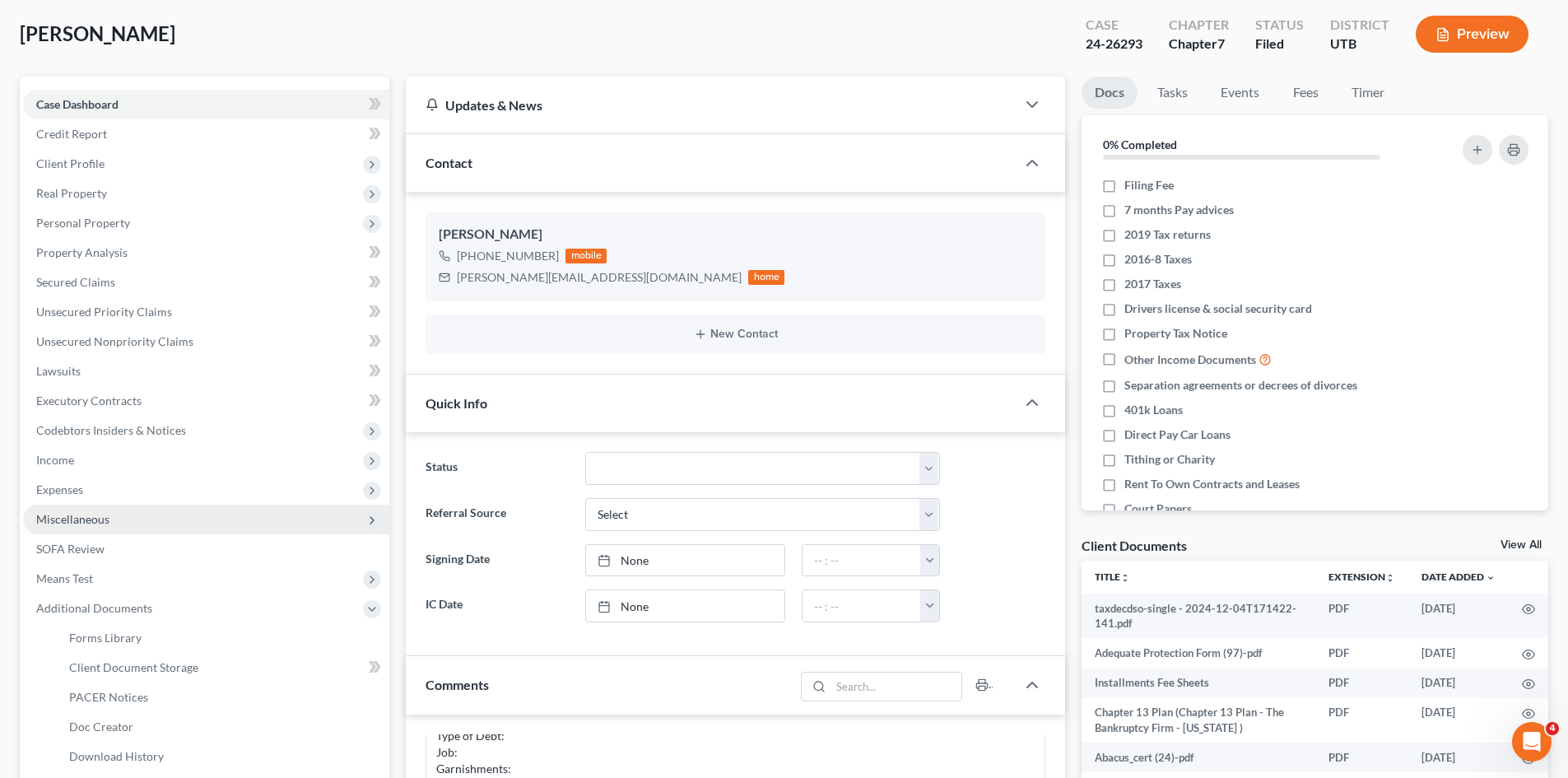
scroll to position [247, 0]
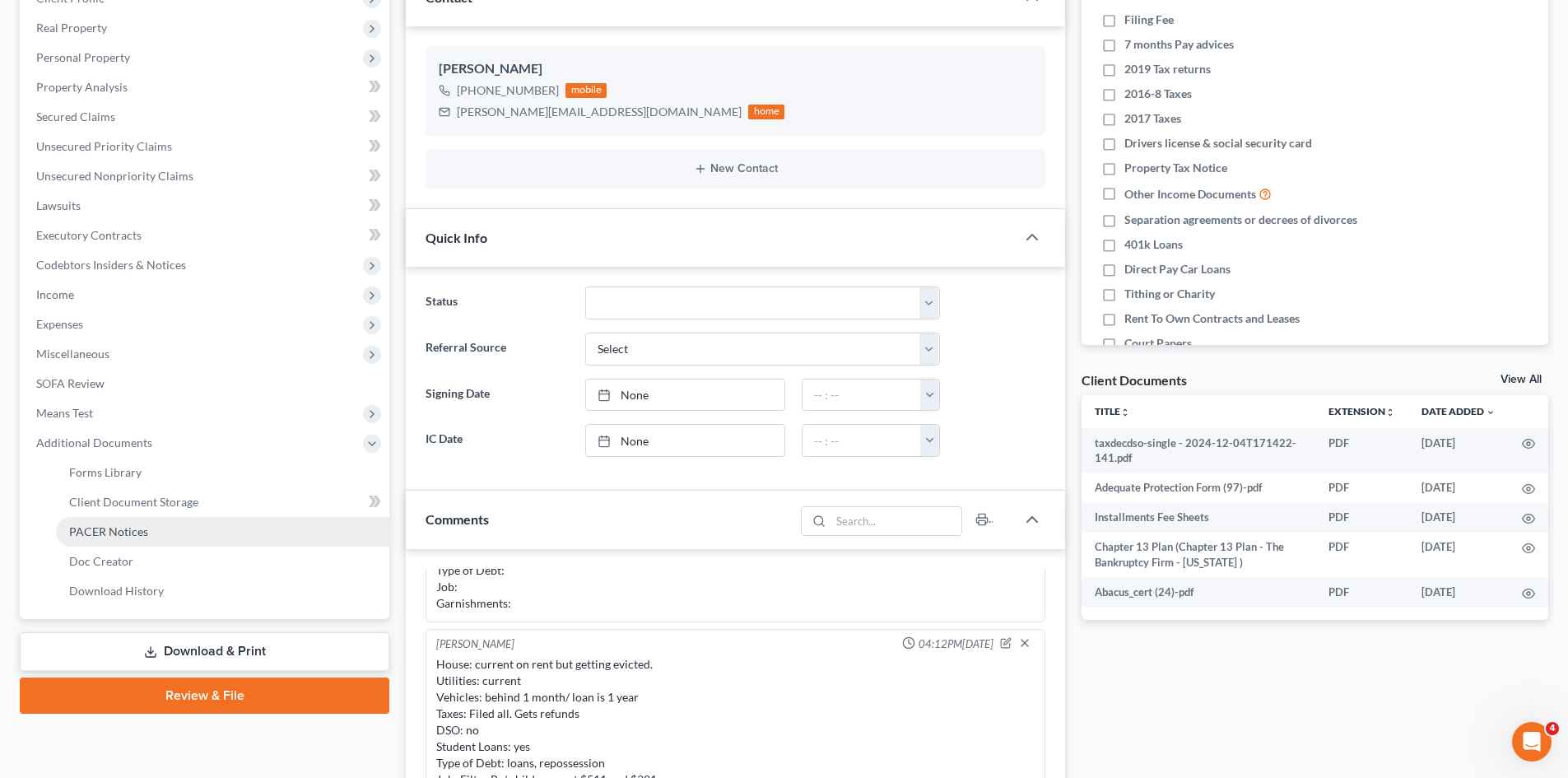
click at [112, 525] on span "PACER Notices" at bounding box center [108, 531] width 79 height 14
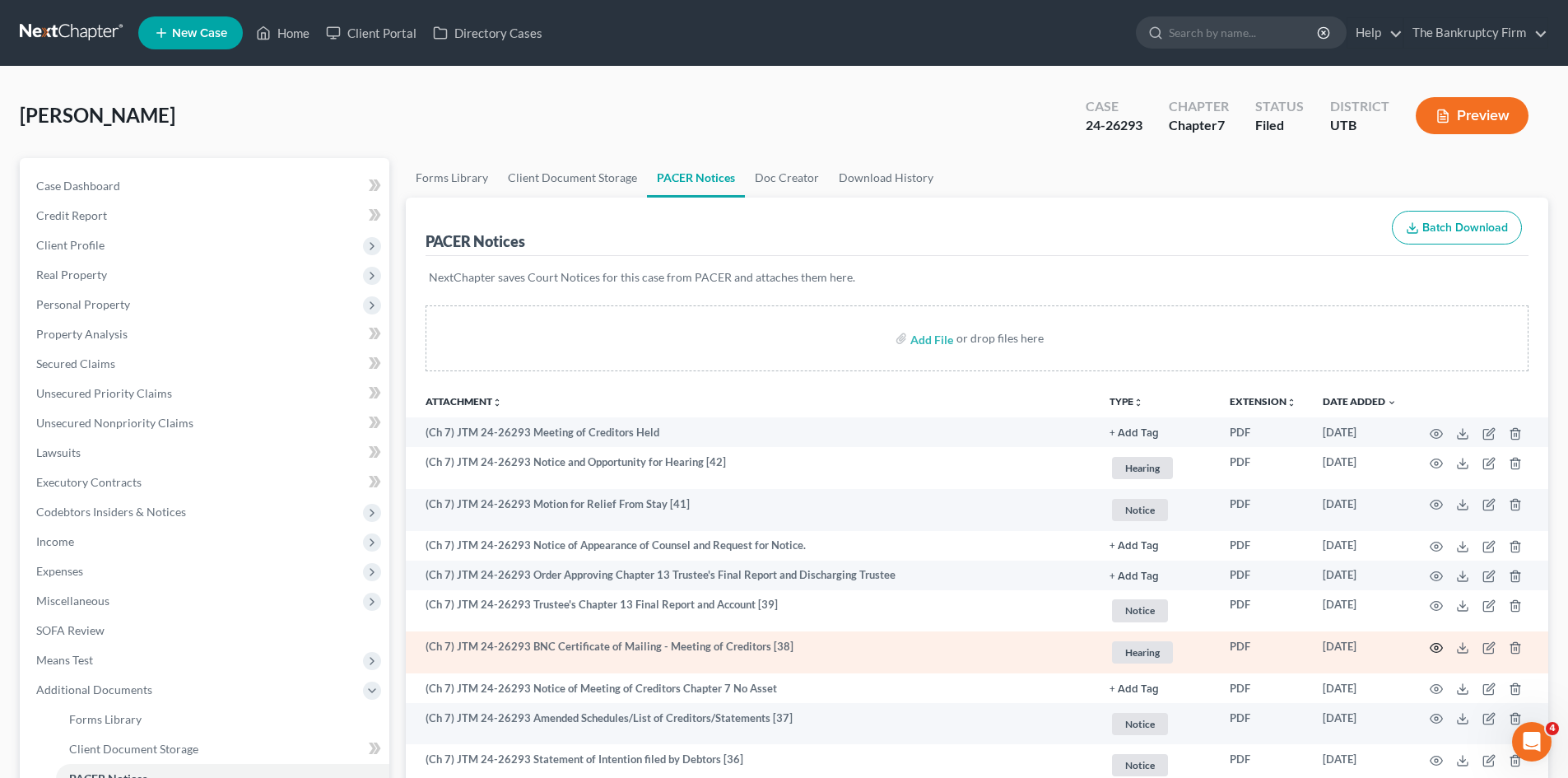
click at [1436, 650] on icon "button" at bounding box center [1436, 647] width 13 height 13
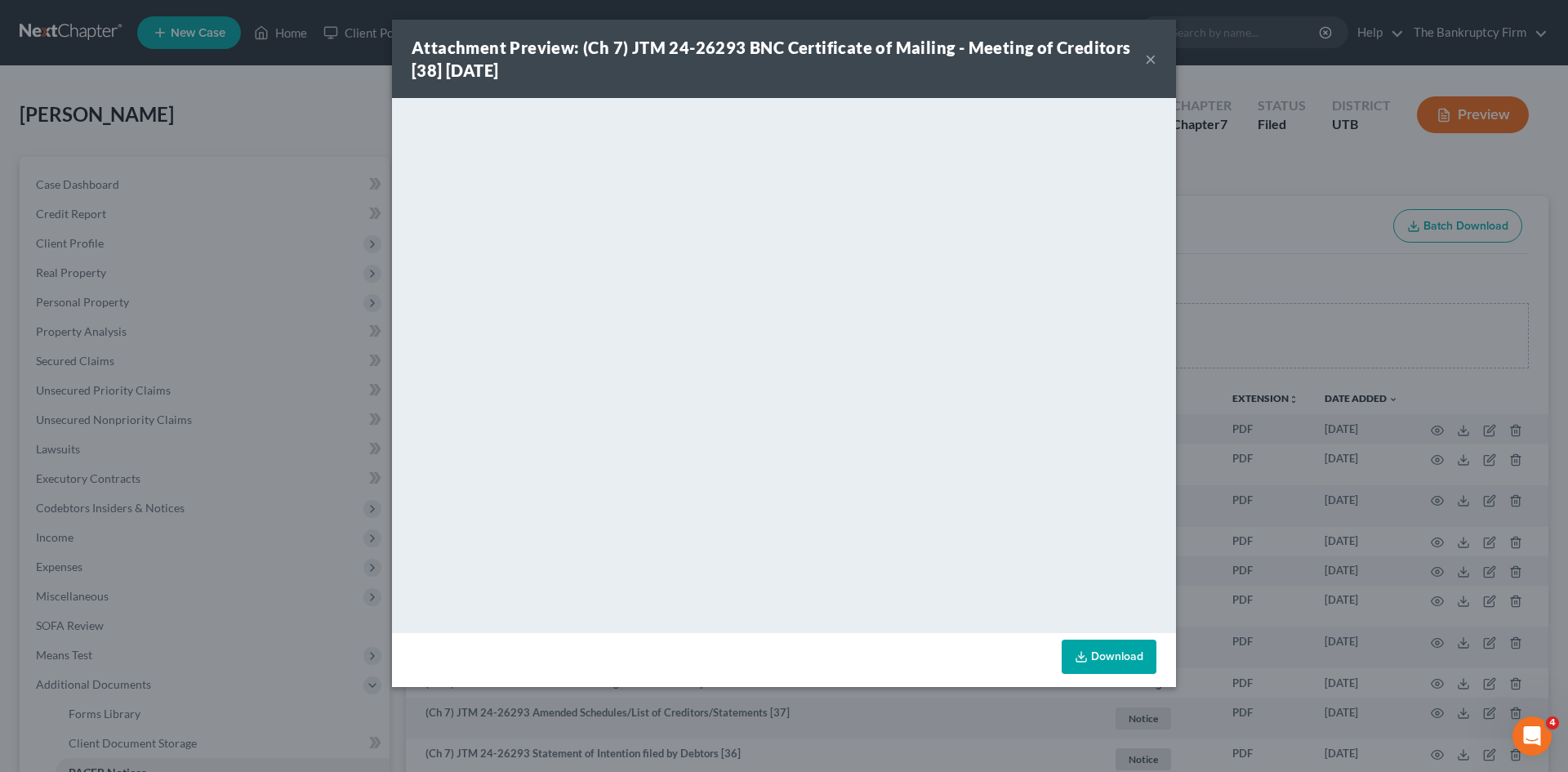
click at [1148, 58] on button "×" at bounding box center [1151, 59] width 12 height 20
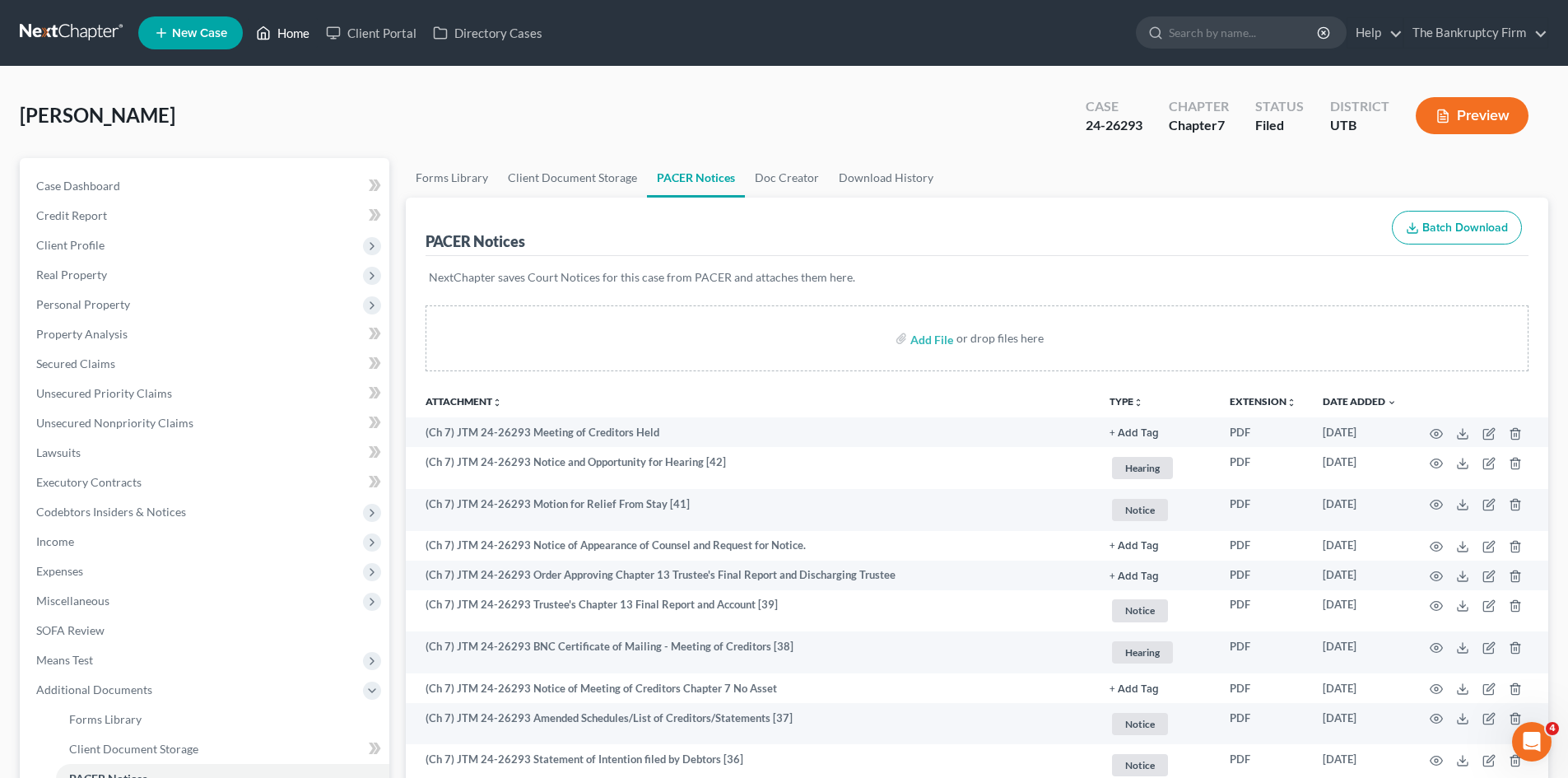
click at [304, 33] on link "Home" at bounding box center [282, 33] width 70 height 30
drag, startPoint x: 286, startPoint y: 35, endPoint x: 301, endPoint y: 34, distance: 15.0
click at [286, 35] on link "Home" at bounding box center [282, 33] width 70 height 30
click at [301, 34] on link "Home" at bounding box center [282, 33] width 70 height 30
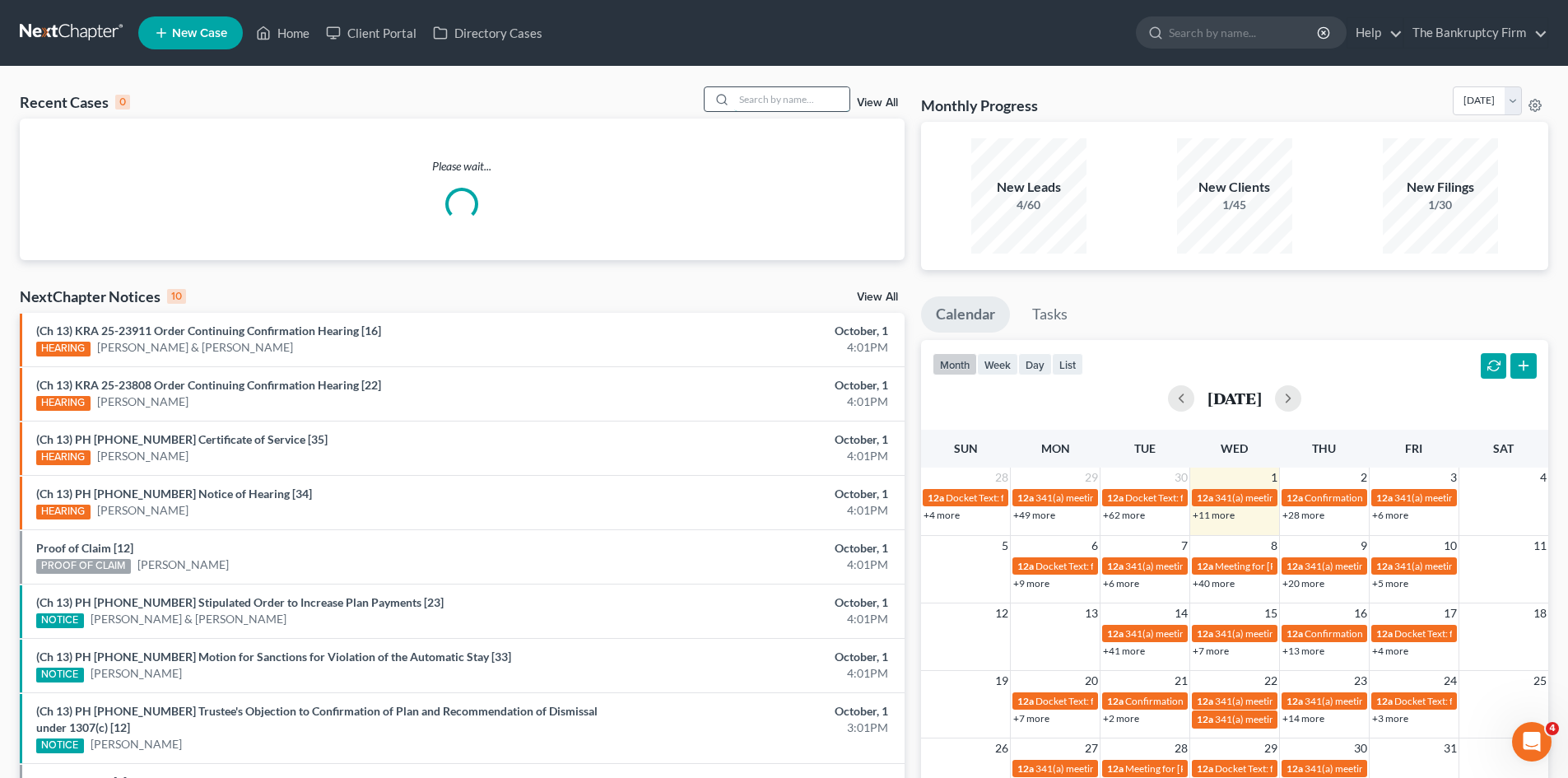
click at [739, 96] on input "search" at bounding box center [791, 99] width 115 height 24
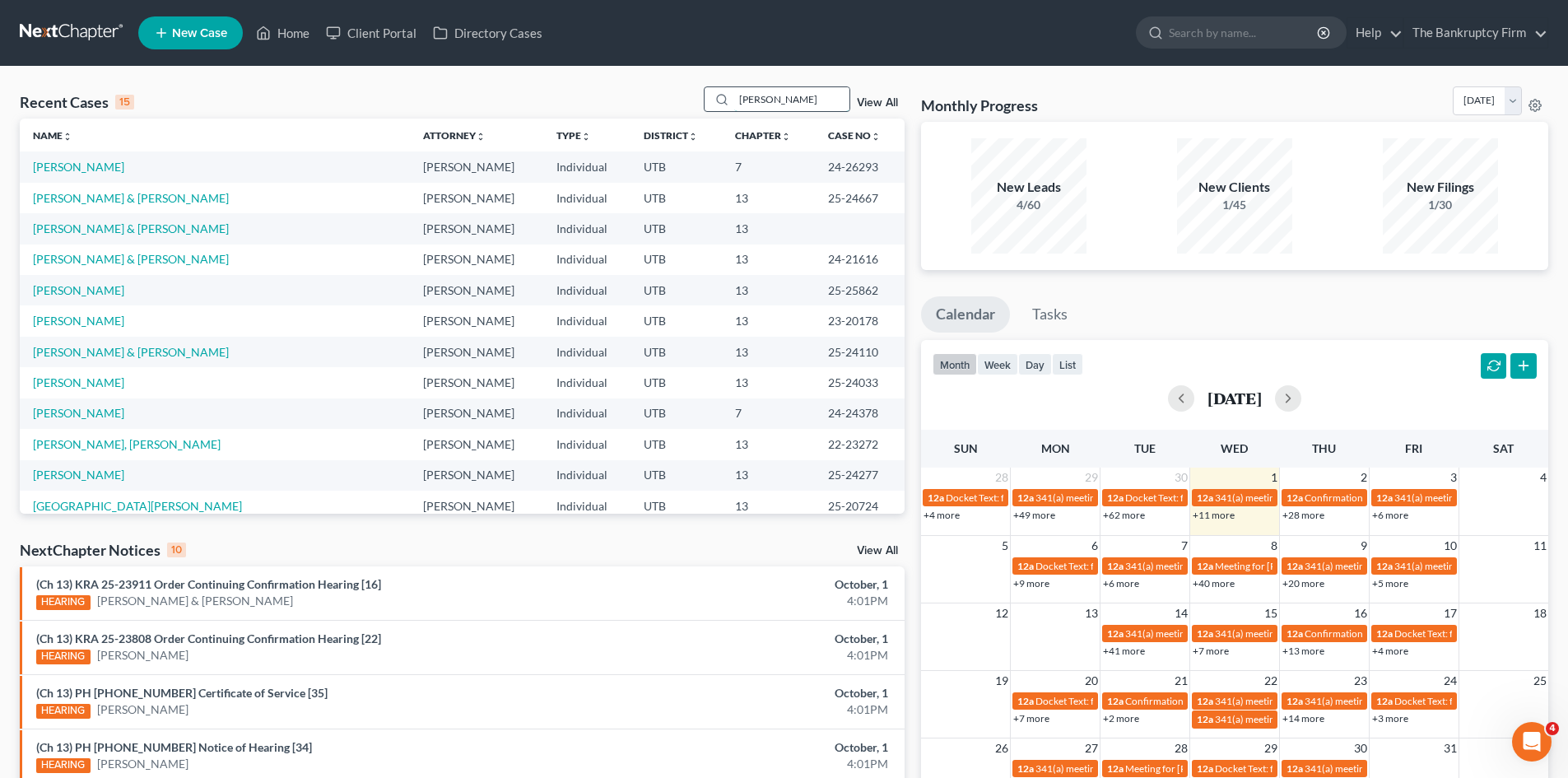
type input "[PERSON_NAME]"
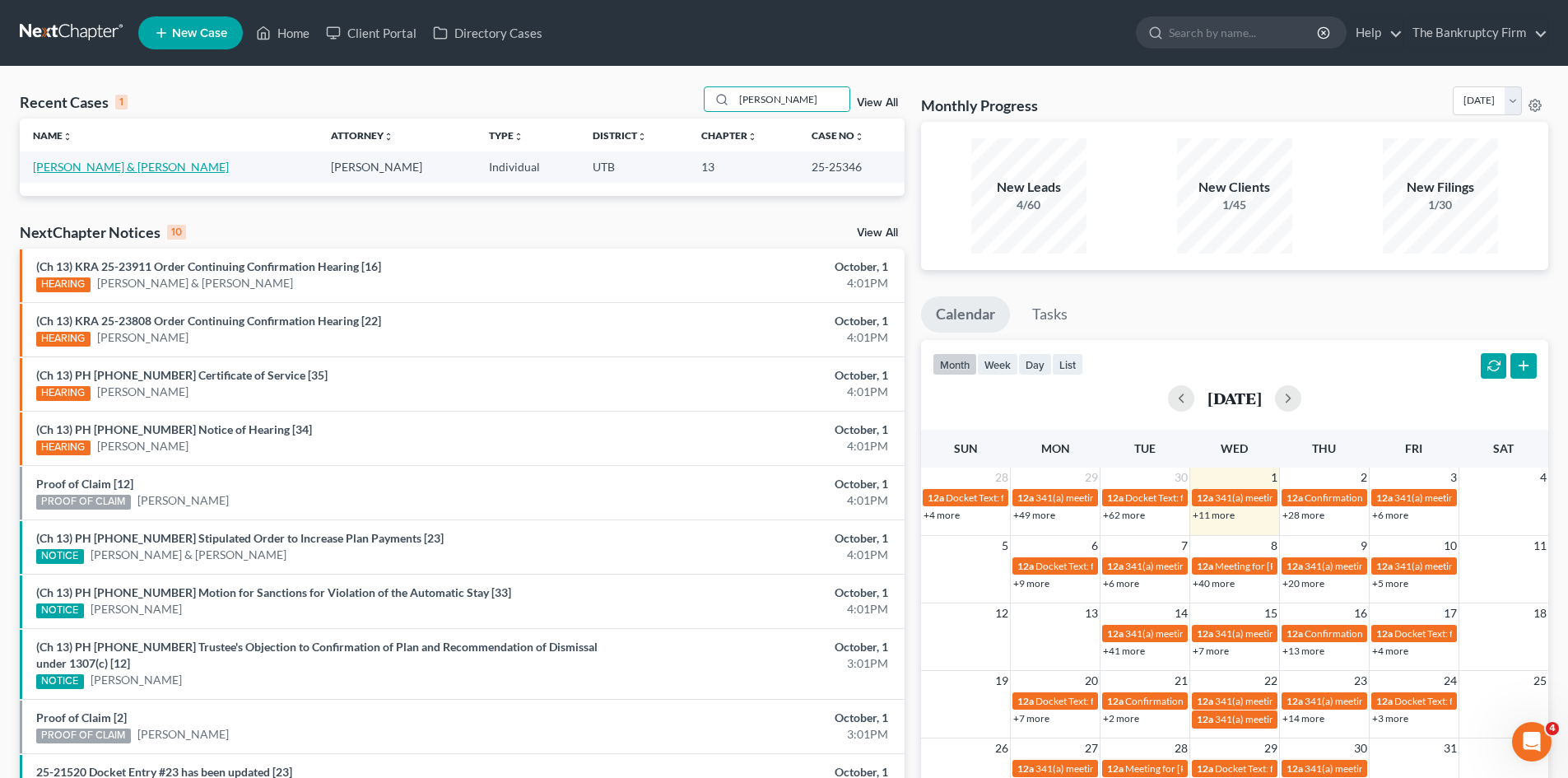
click at [61, 170] on link "[PERSON_NAME] & [PERSON_NAME]" at bounding box center [130, 167] width 196 height 14
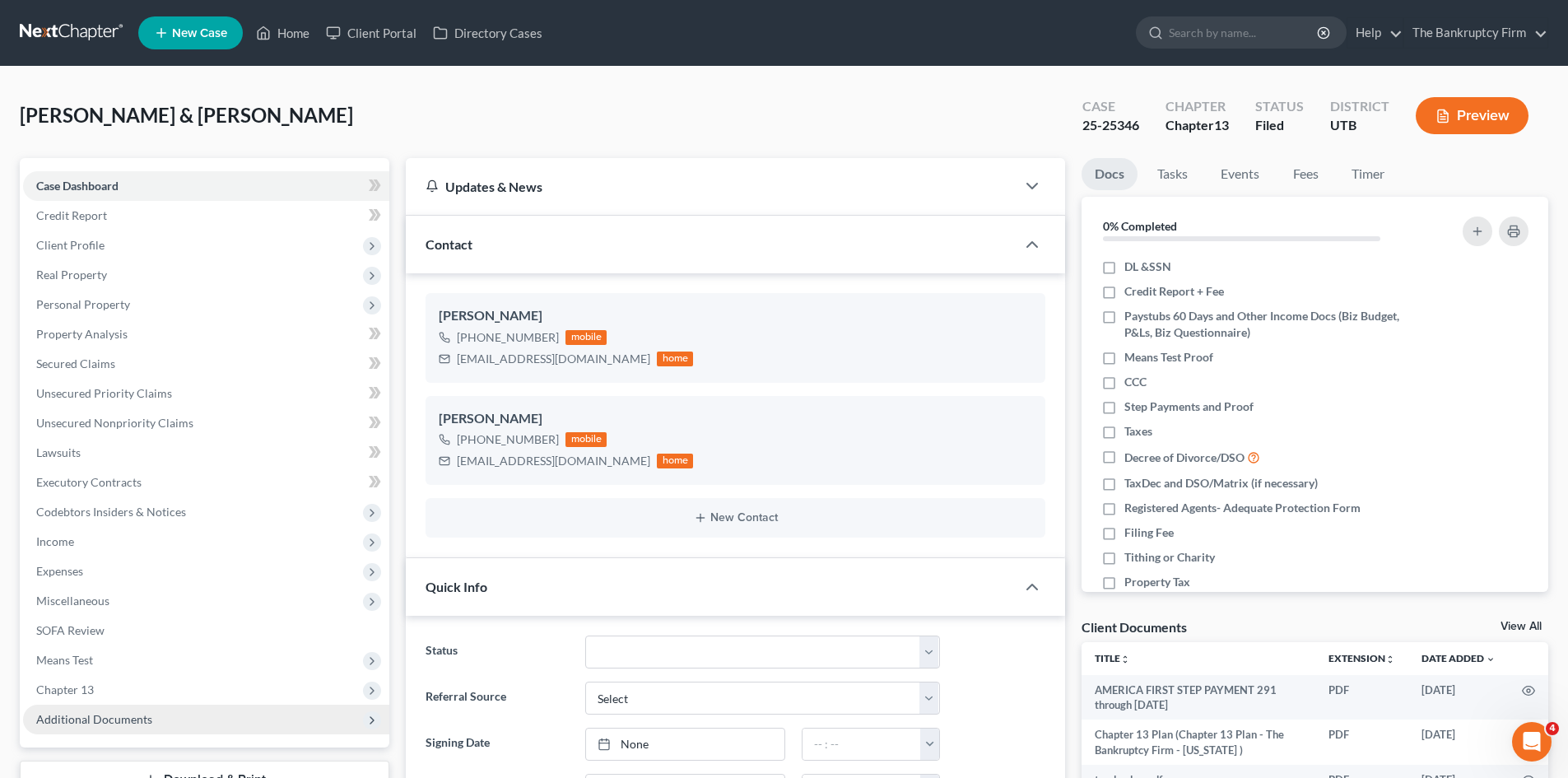
click at [93, 731] on span "Additional Documents" at bounding box center [205, 719] width 366 height 30
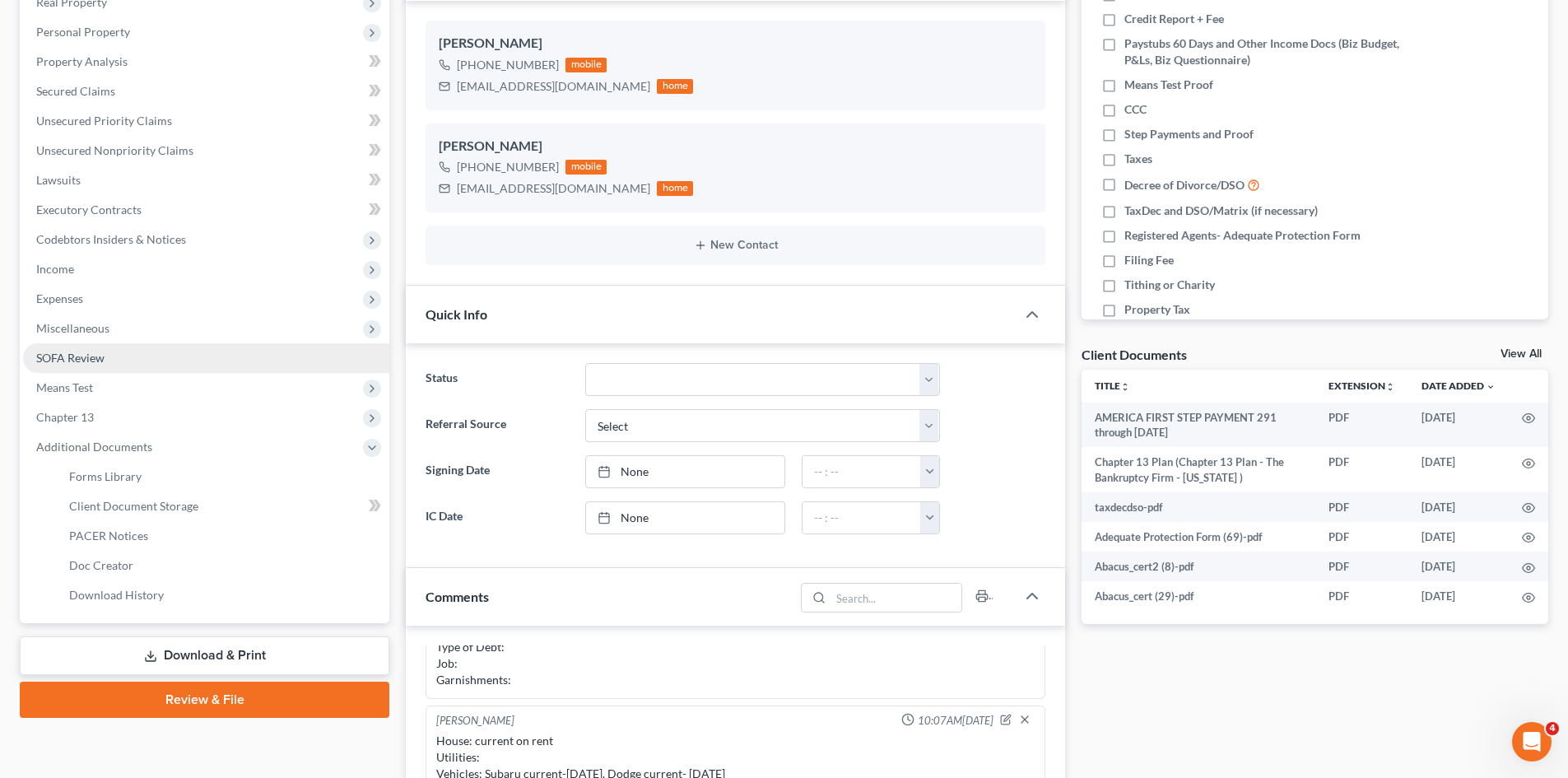
scroll to position [329, 0]
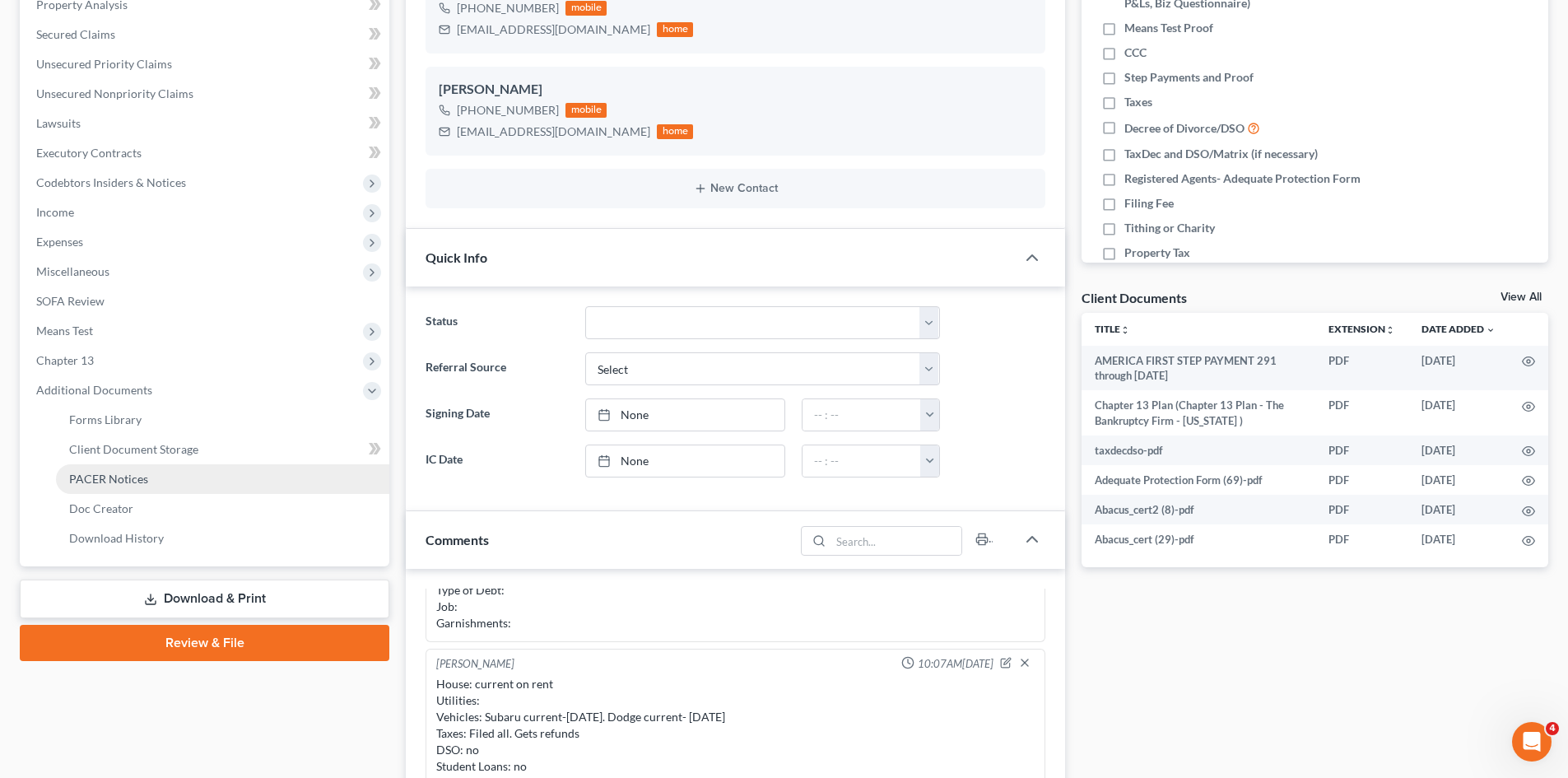
click at [124, 470] on link "PACER Notices" at bounding box center [223, 479] width 333 height 30
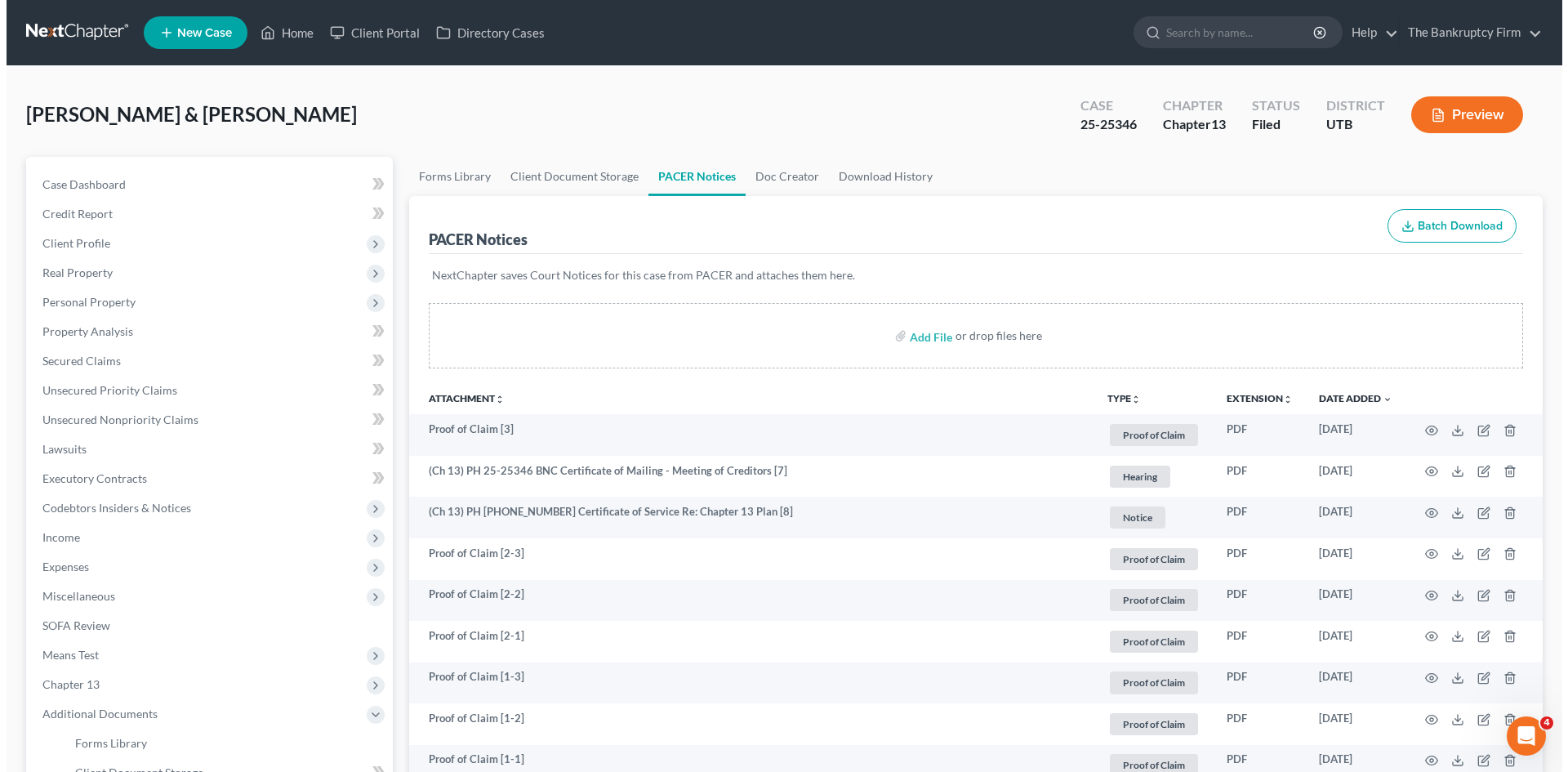
scroll to position [436, 0]
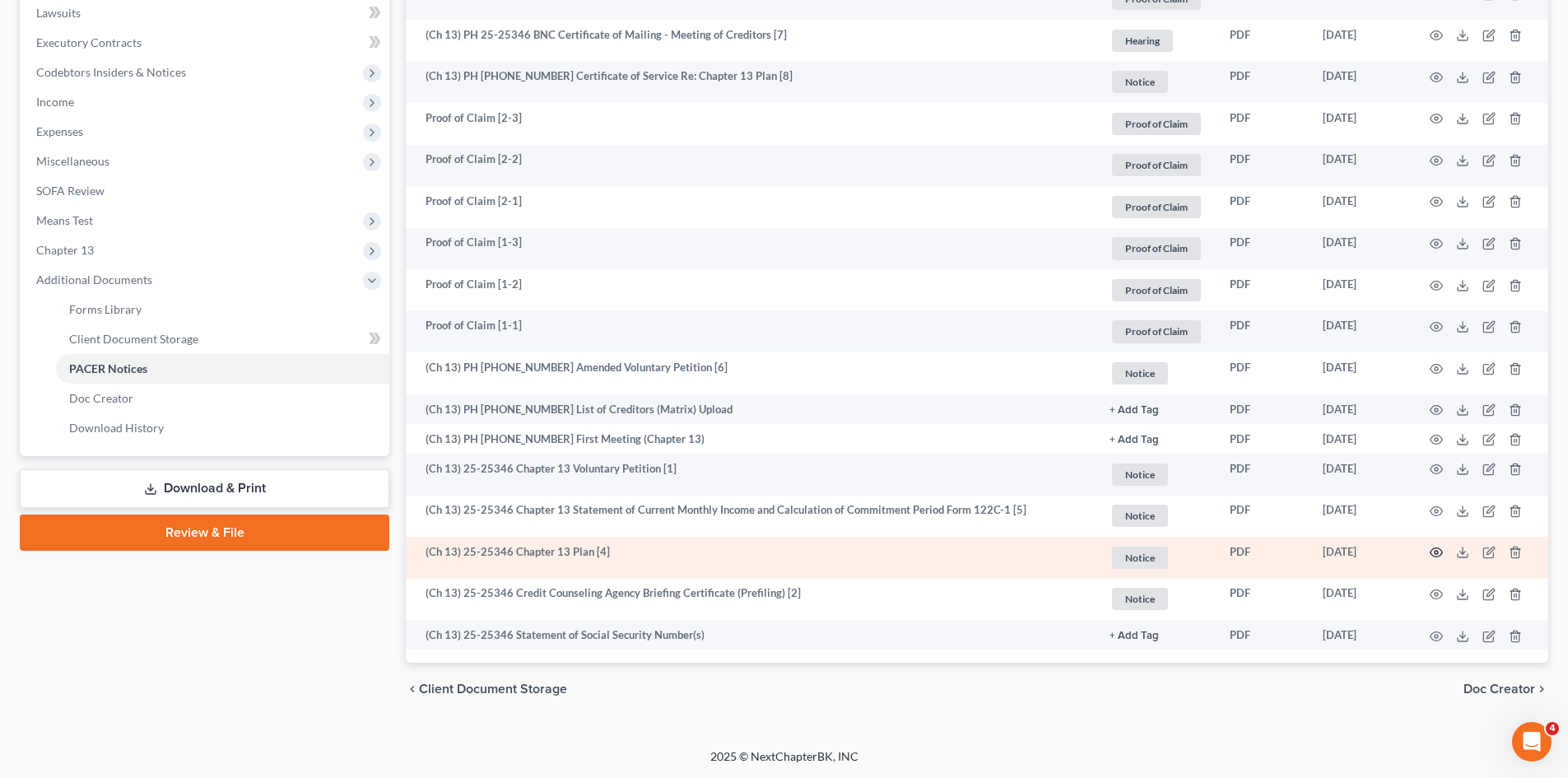
click at [1433, 551] on icon "button" at bounding box center [1436, 551] width 13 height 13
